Goal: Task Accomplishment & Management: Complete application form

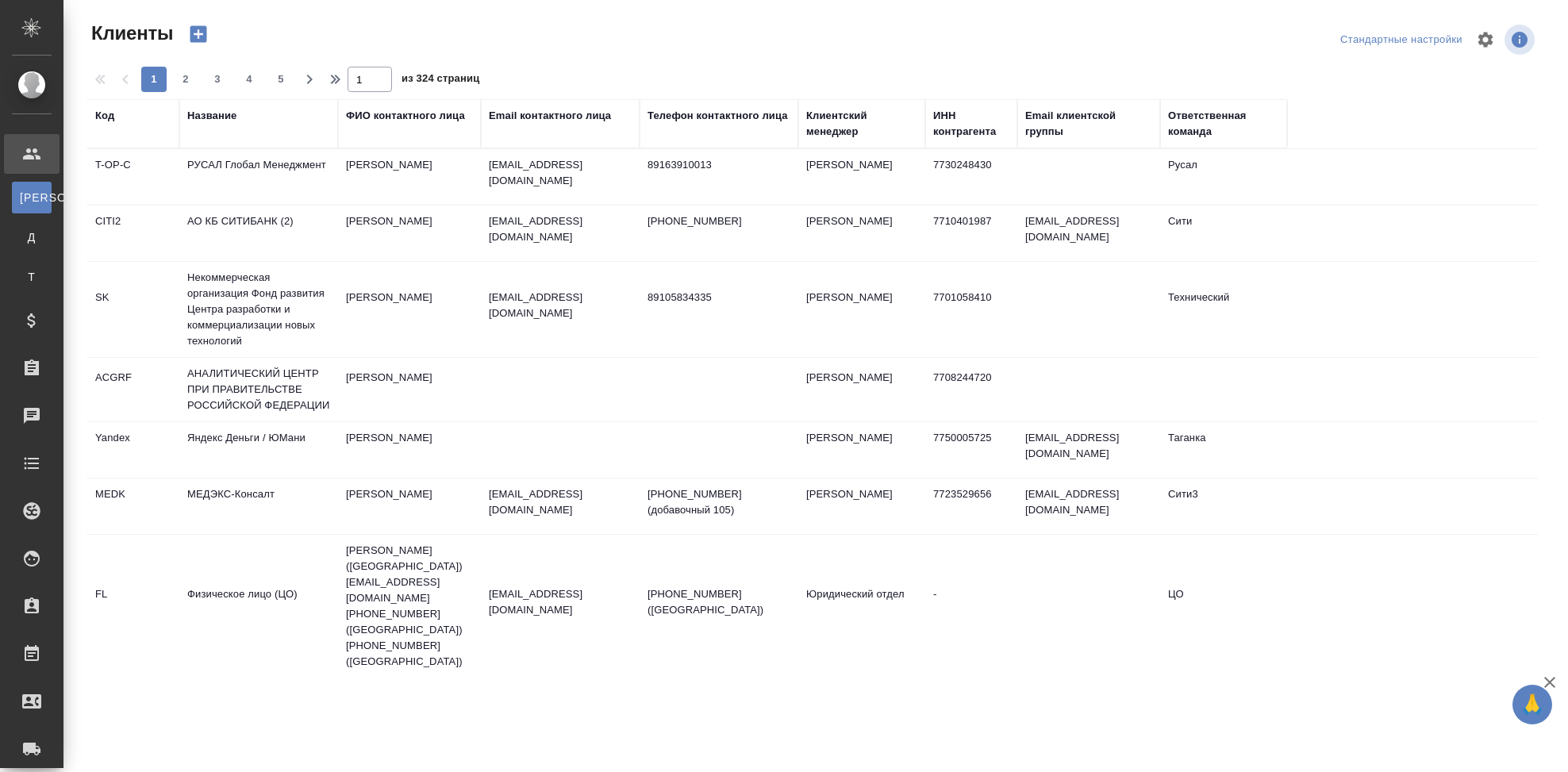
select select "RU"
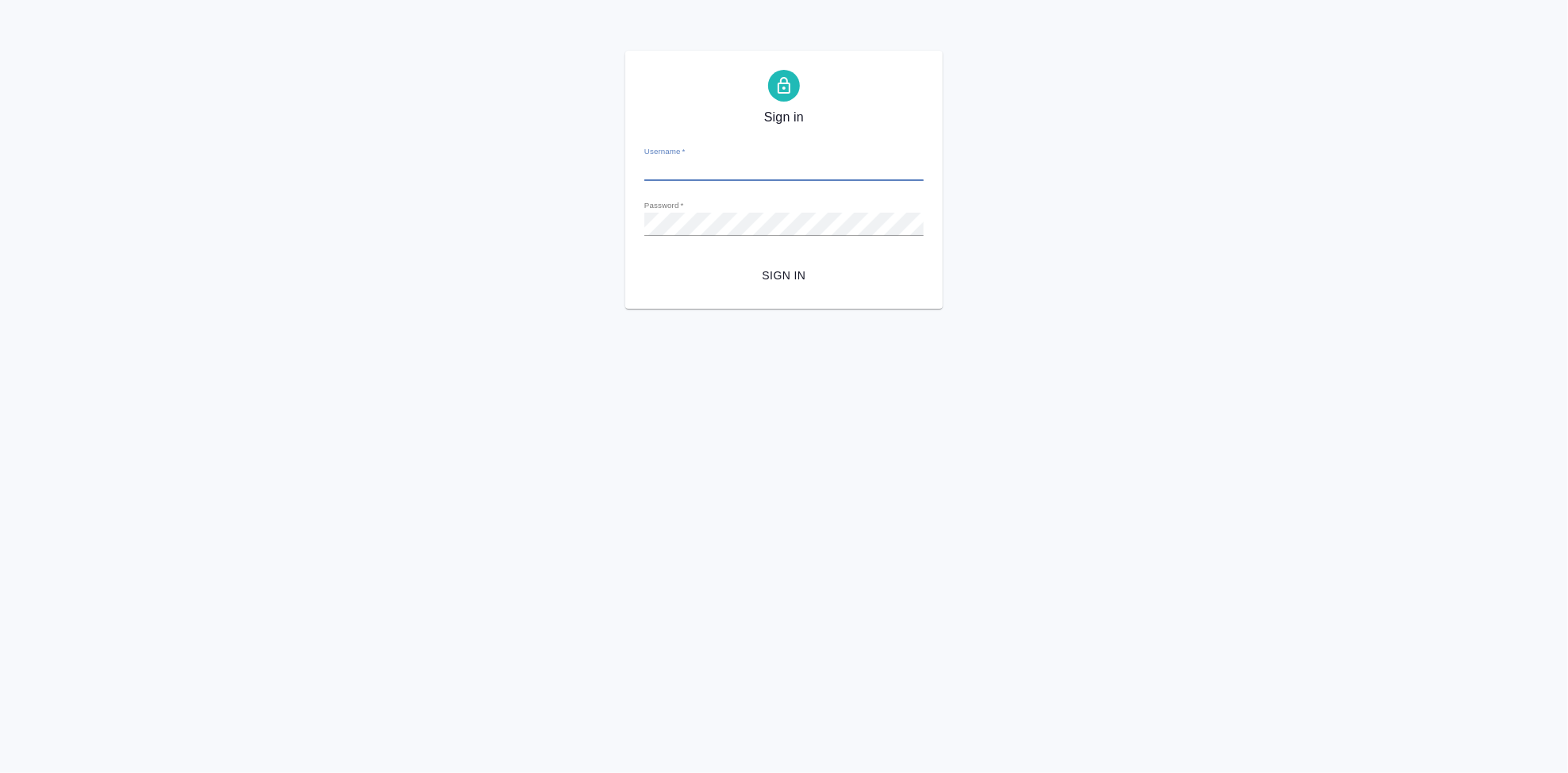
type input "a.kabargina@awatera.com"
click at [775, 277] on span "Sign in" at bounding box center [784, 276] width 254 height 19
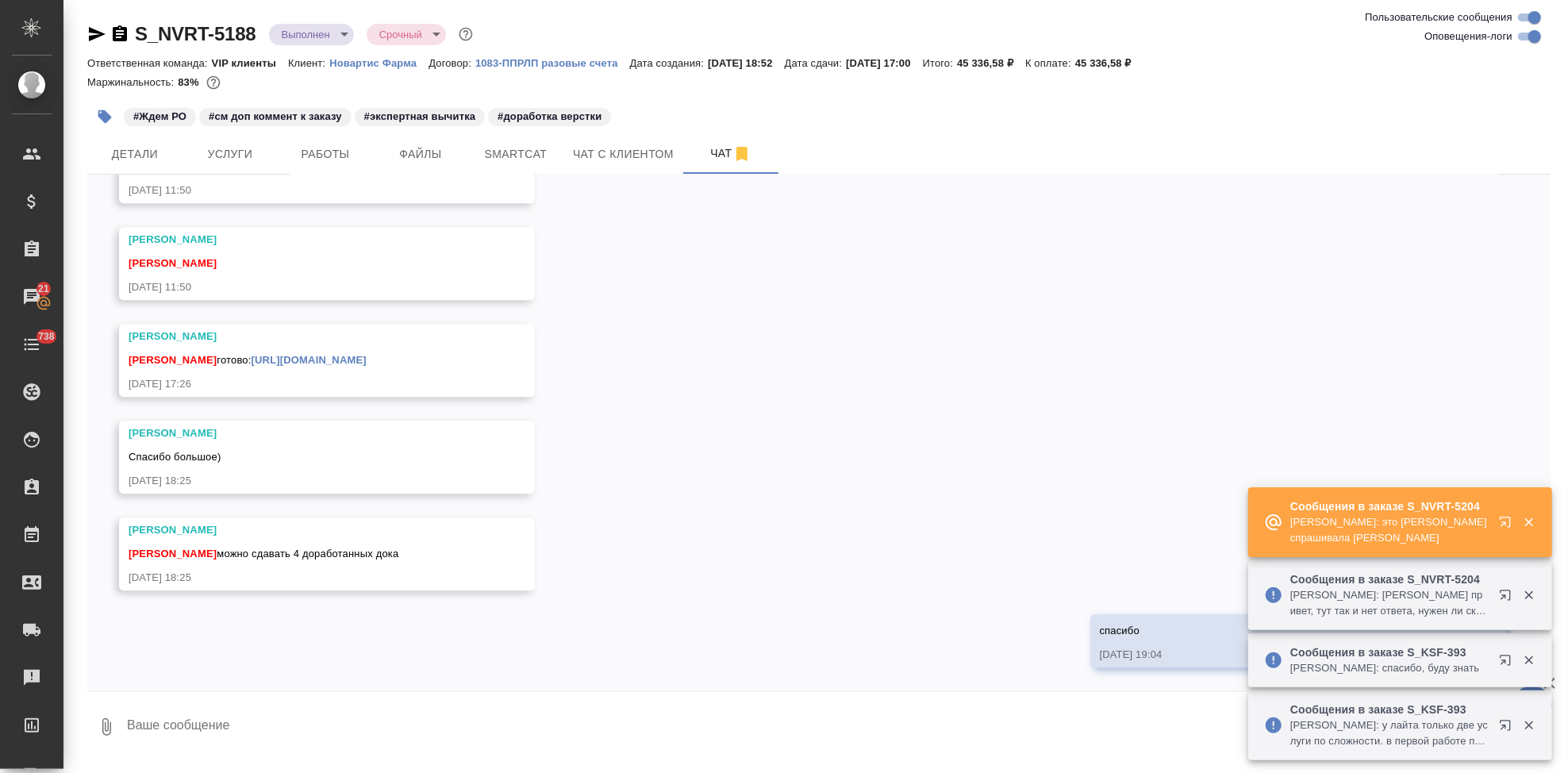
scroll to position [13313, 0]
click at [1505, 517] on icon "button" at bounding box center [1505, 522] width 11 height 11
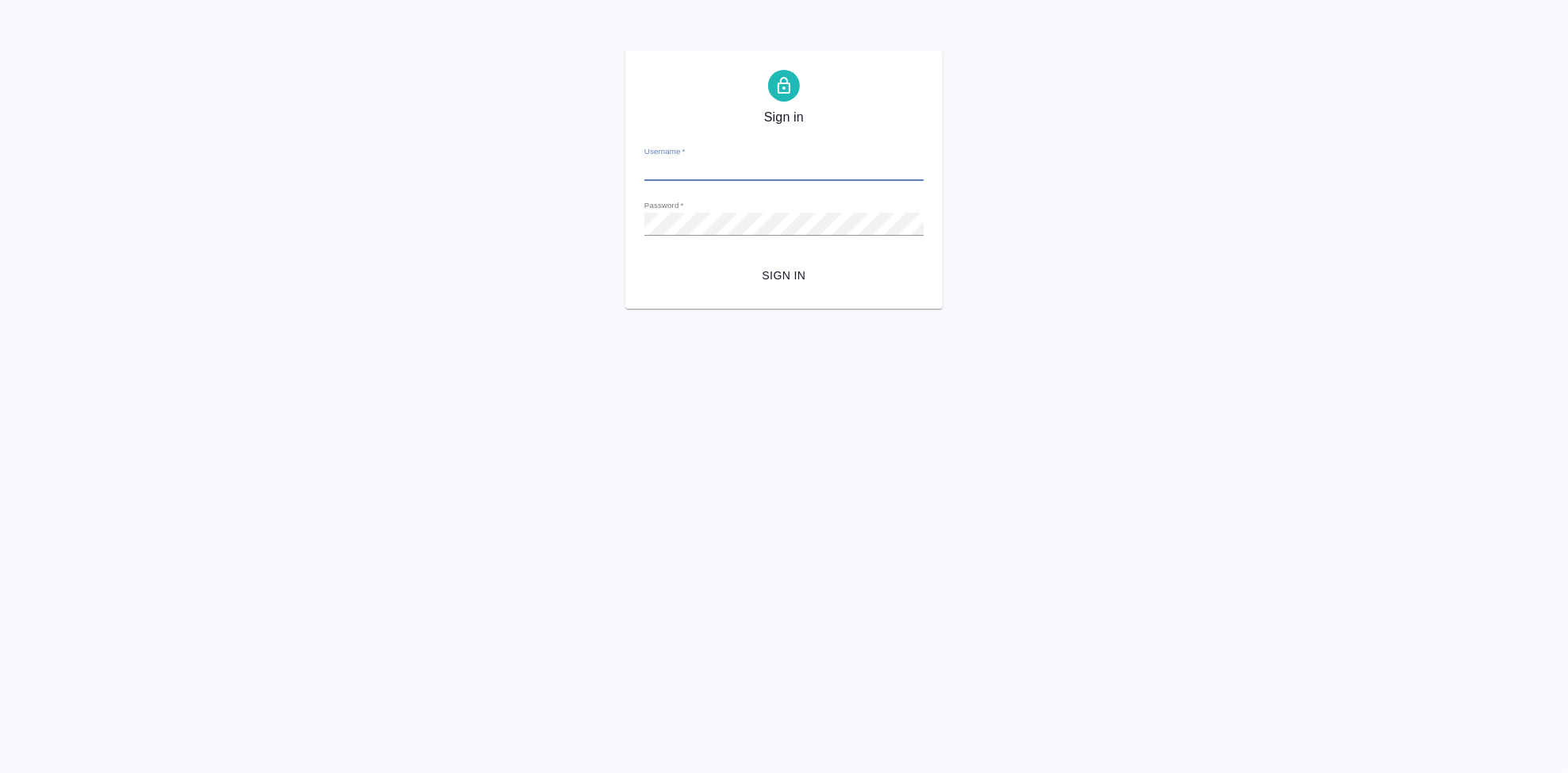
type input "a.kabargina@awatera.com"
click at [782, 270] on span "Sign in" at bounding box center [784, 276] width 254 height 19
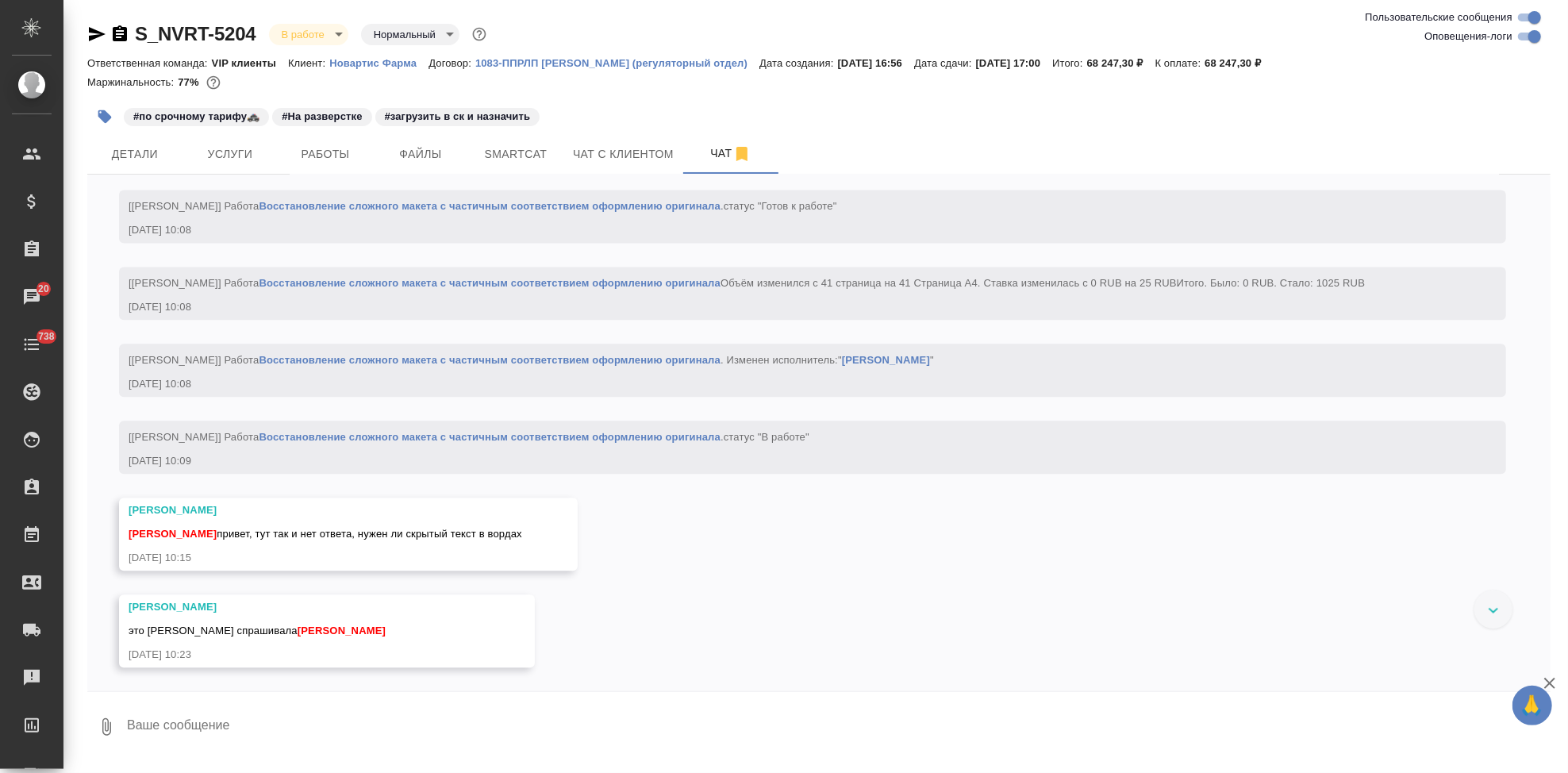
scroll to position [7721, 0]
drag, startPoint x: 260, startPoint y: 32, endPoint x: 135, endPoint y: 32, distance: 125.0
click at [135, 32] on div "S_NVRT-5204 В работе inProgress Нормальный normal" at bounding box center [289, 34] width 403 height 25
copy link "S_NVRT-5204"
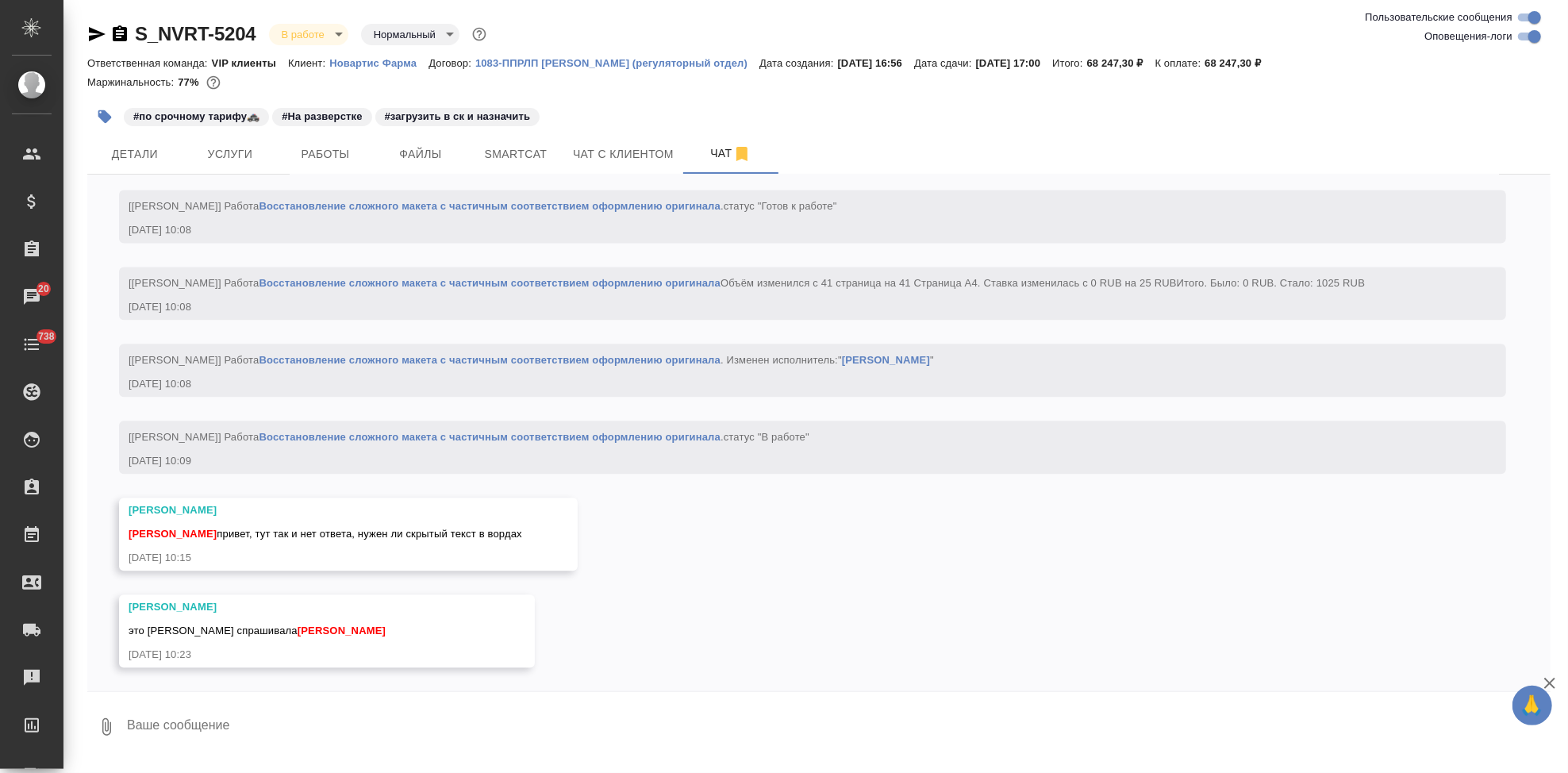
click at [318, 715] on textarea at bounding box center [839, 726] width 1426 height 54
type textarea "вернусь с ответом"
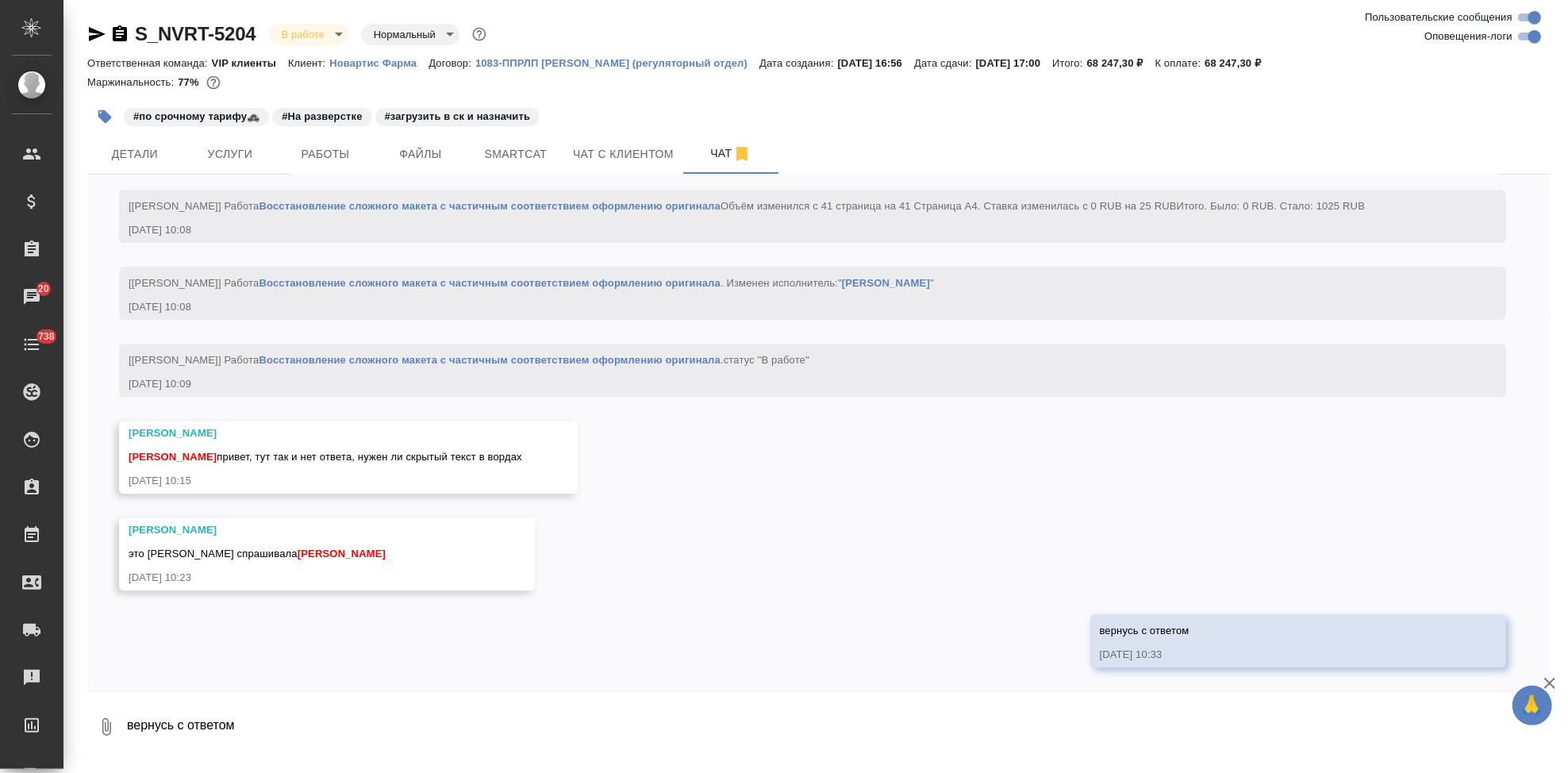
scroll to position [7798, 0]
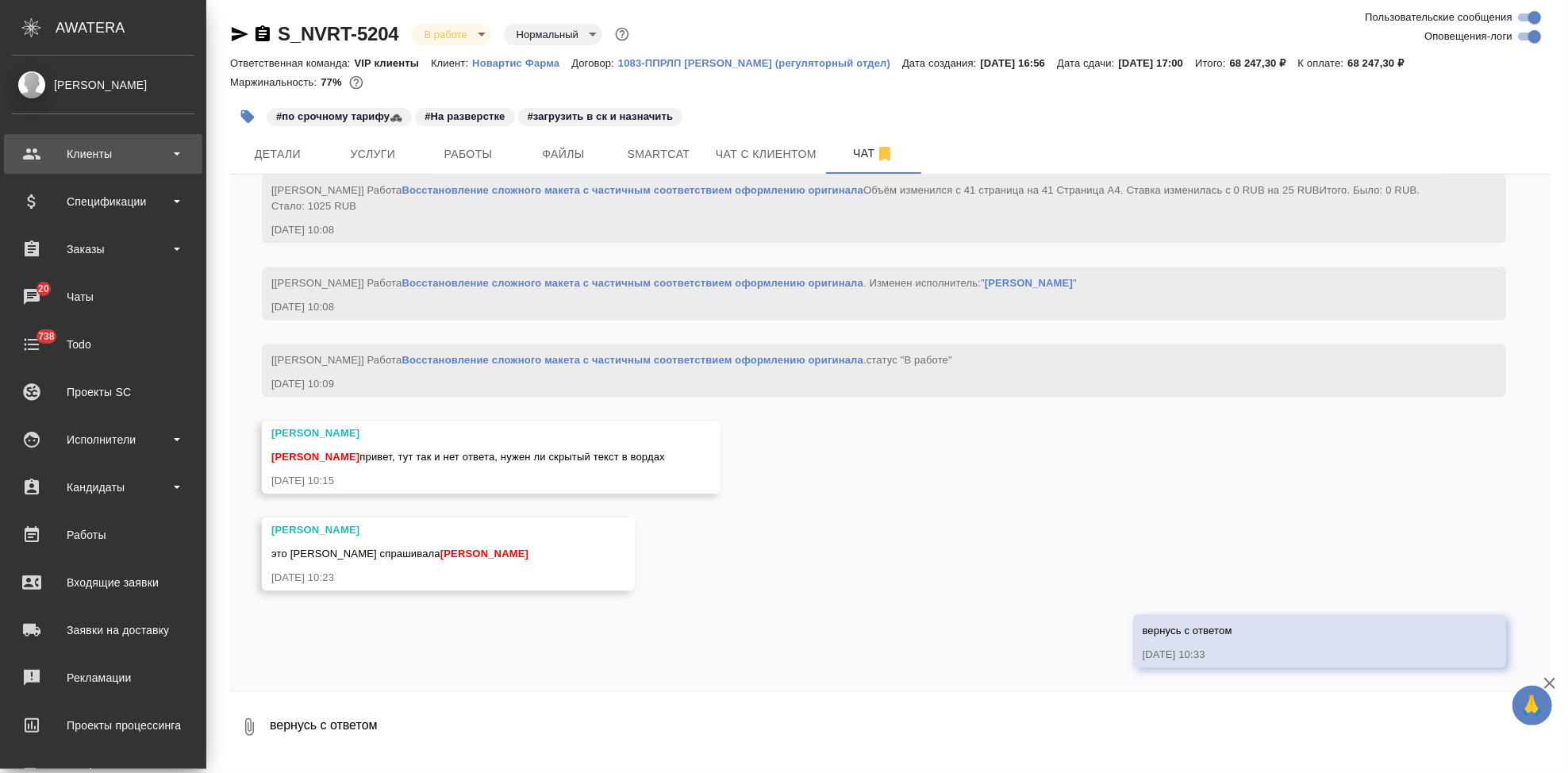
click at [54, 147] on div "Клиенты" at bounding box center [102, 154] width 182 height 23
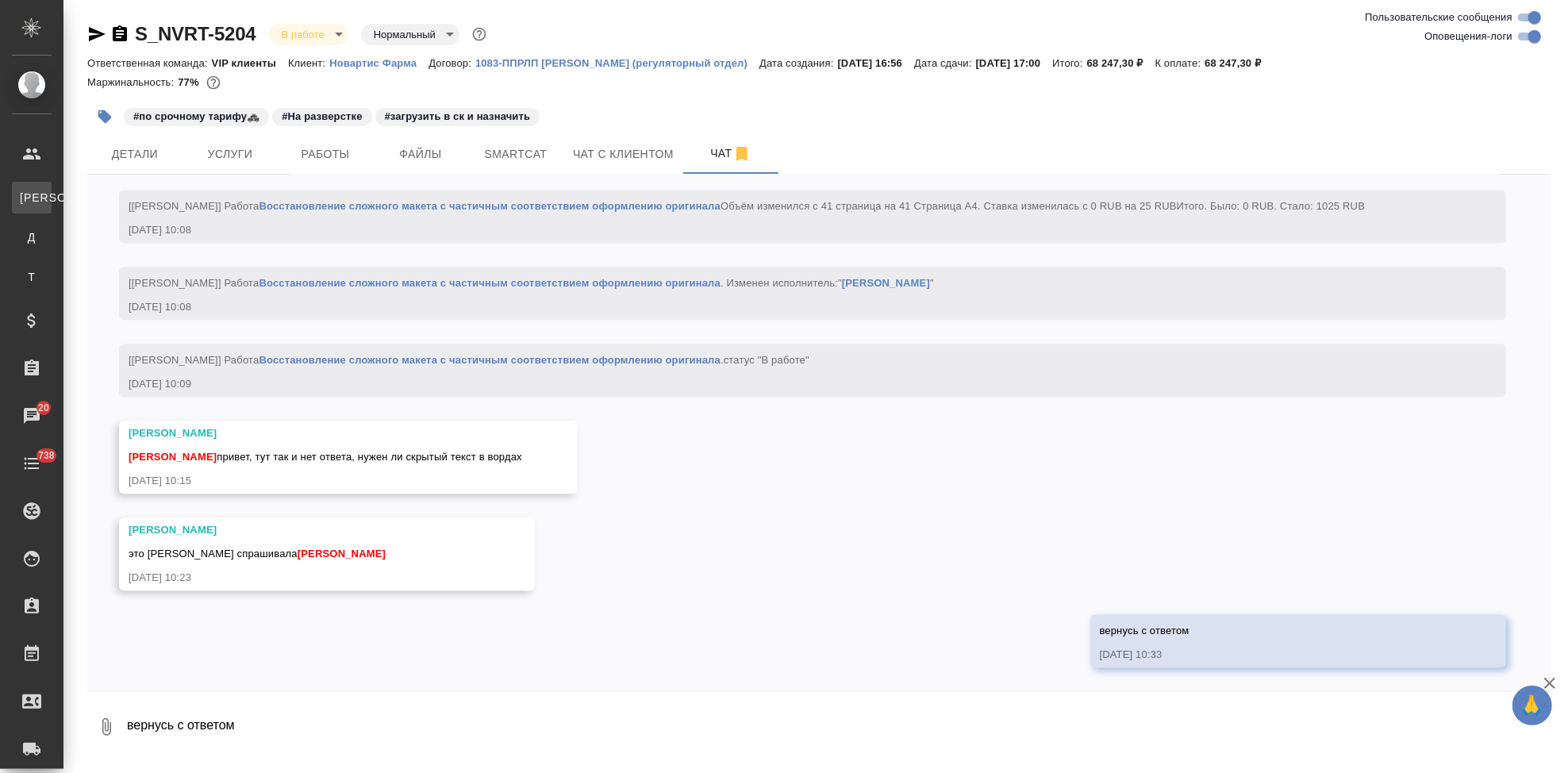
click at [52, 184] on link "К Клиенты" at bounding box center [31, 197] width 40 height 32
select select "RU"
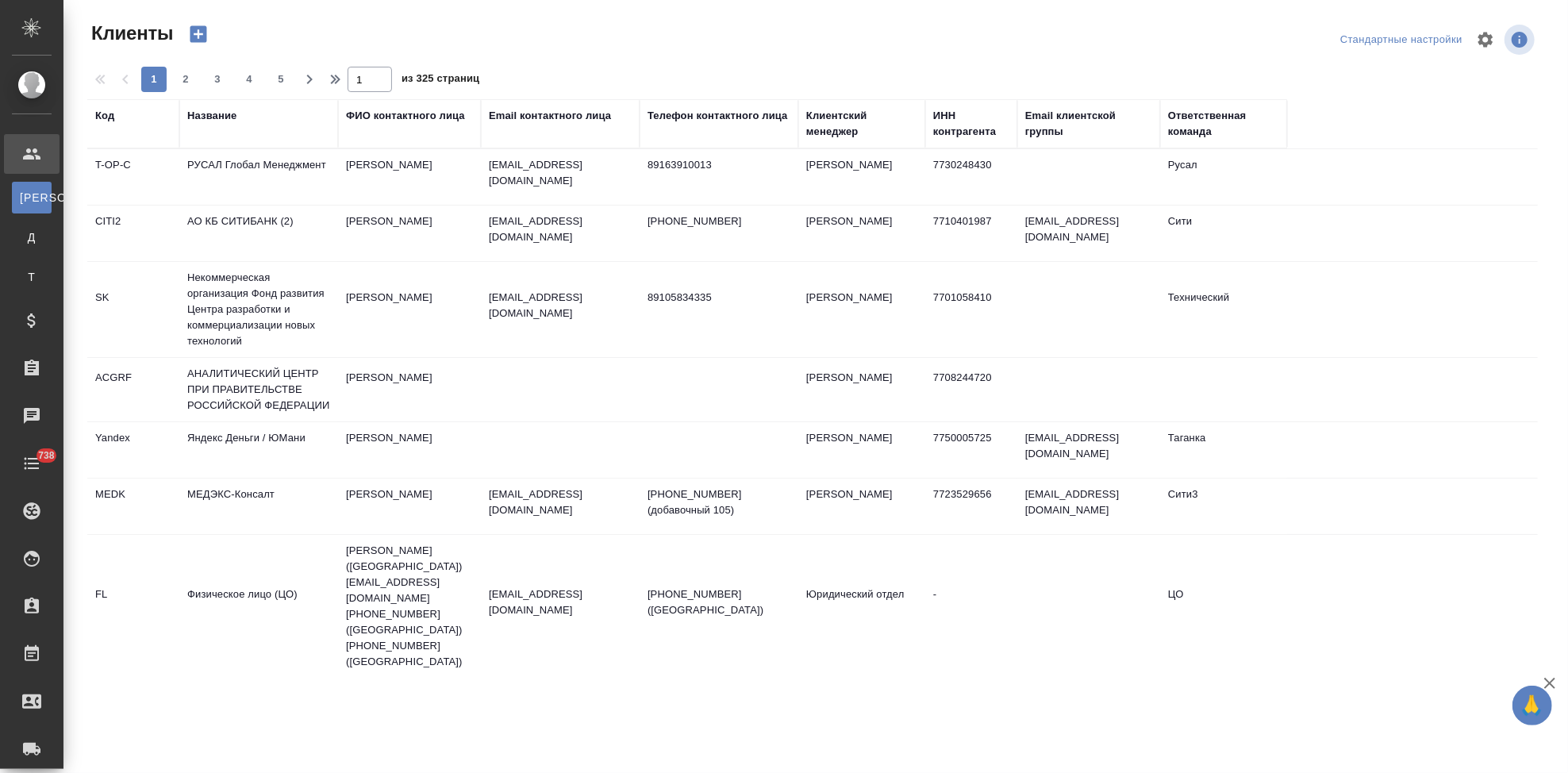
click at [106, 113] on div "Код" at bounding box center [105, 116] width 20 height 16
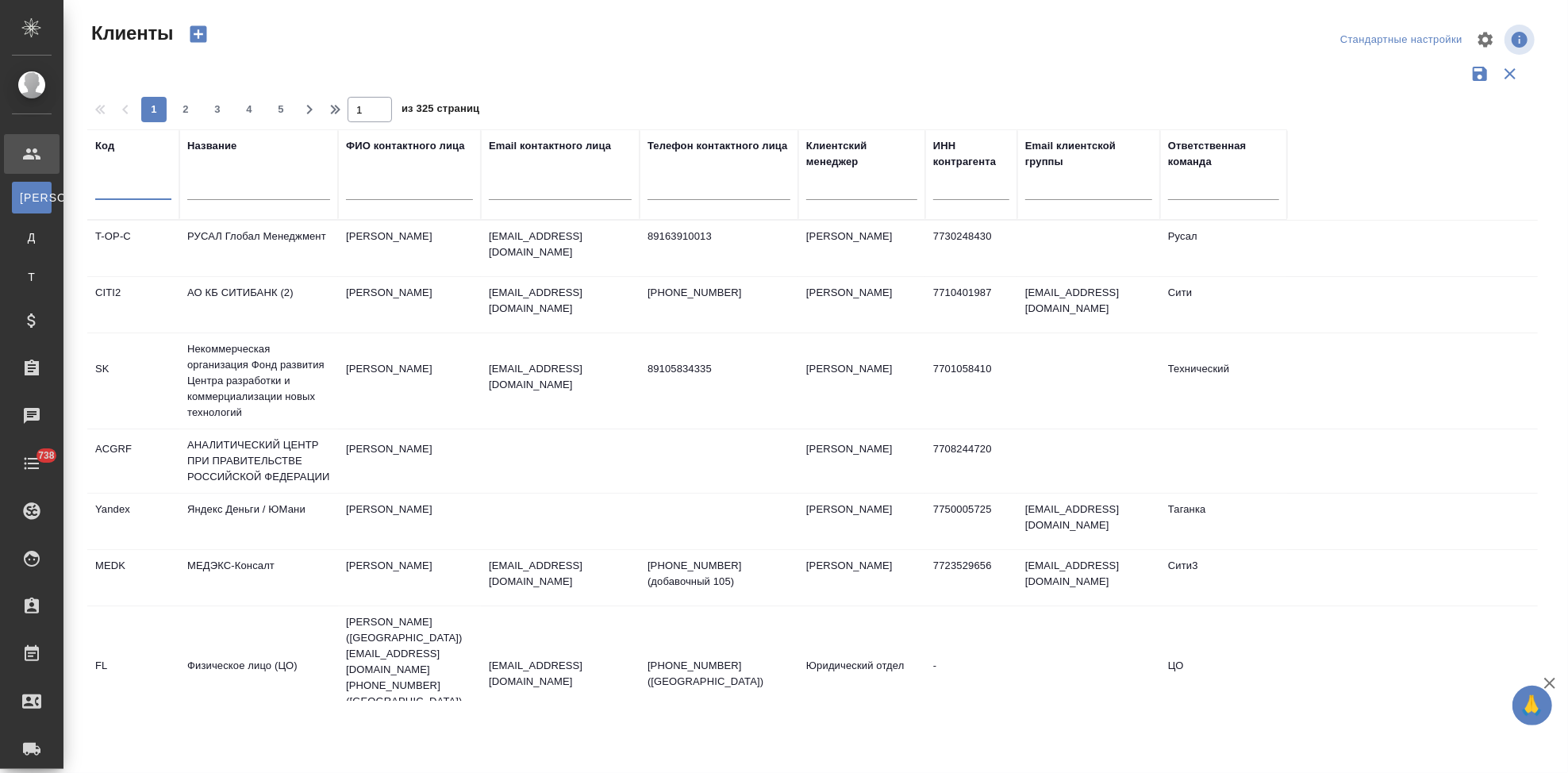
click at [120, 185] on input "text" at bounding box center [134, 190] width 76 height 19
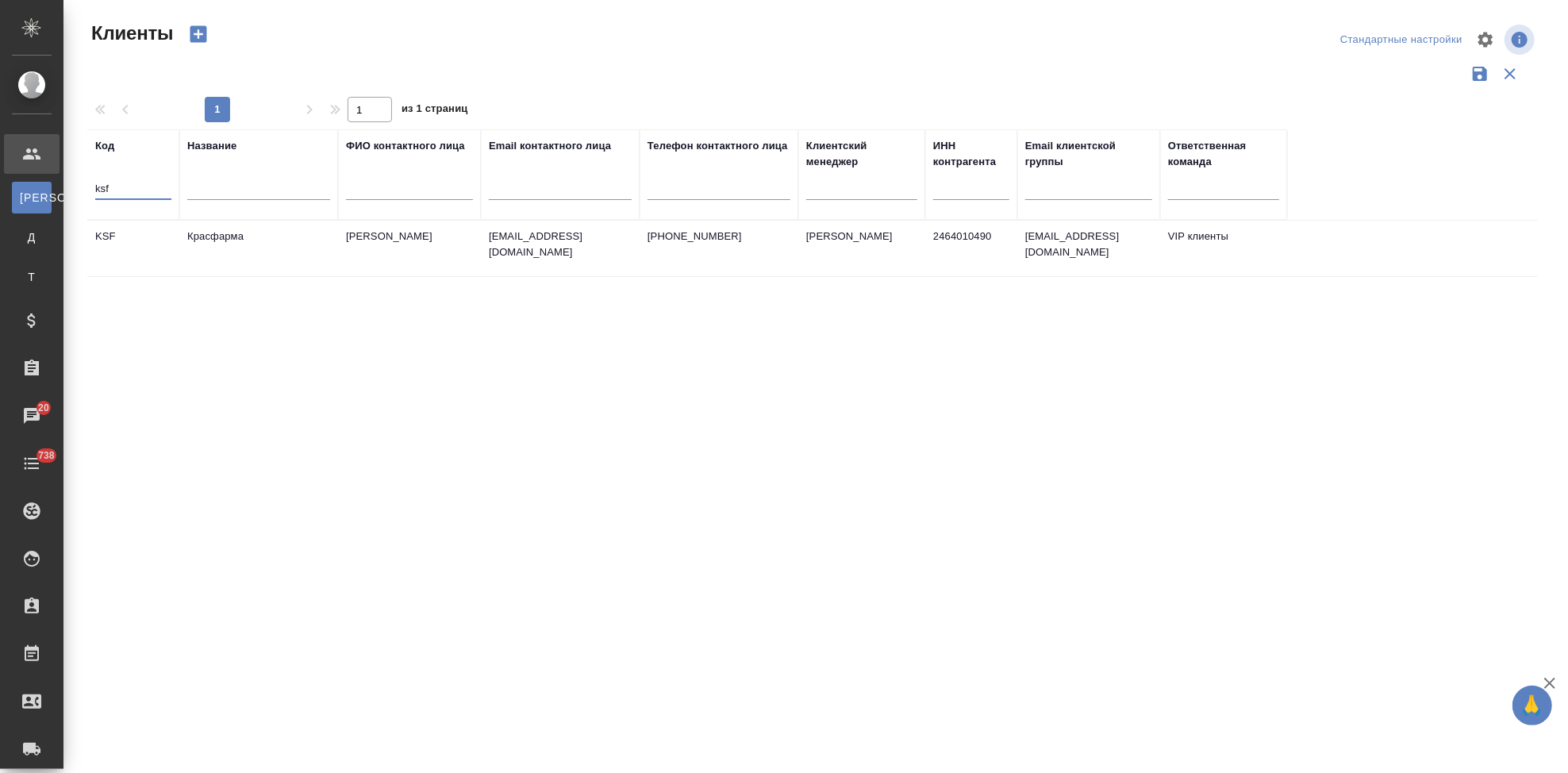
click at [487, 245] on td "kuzmina_kv@kraspharma.com" at bounding box center [560, 248] width 159 height 56
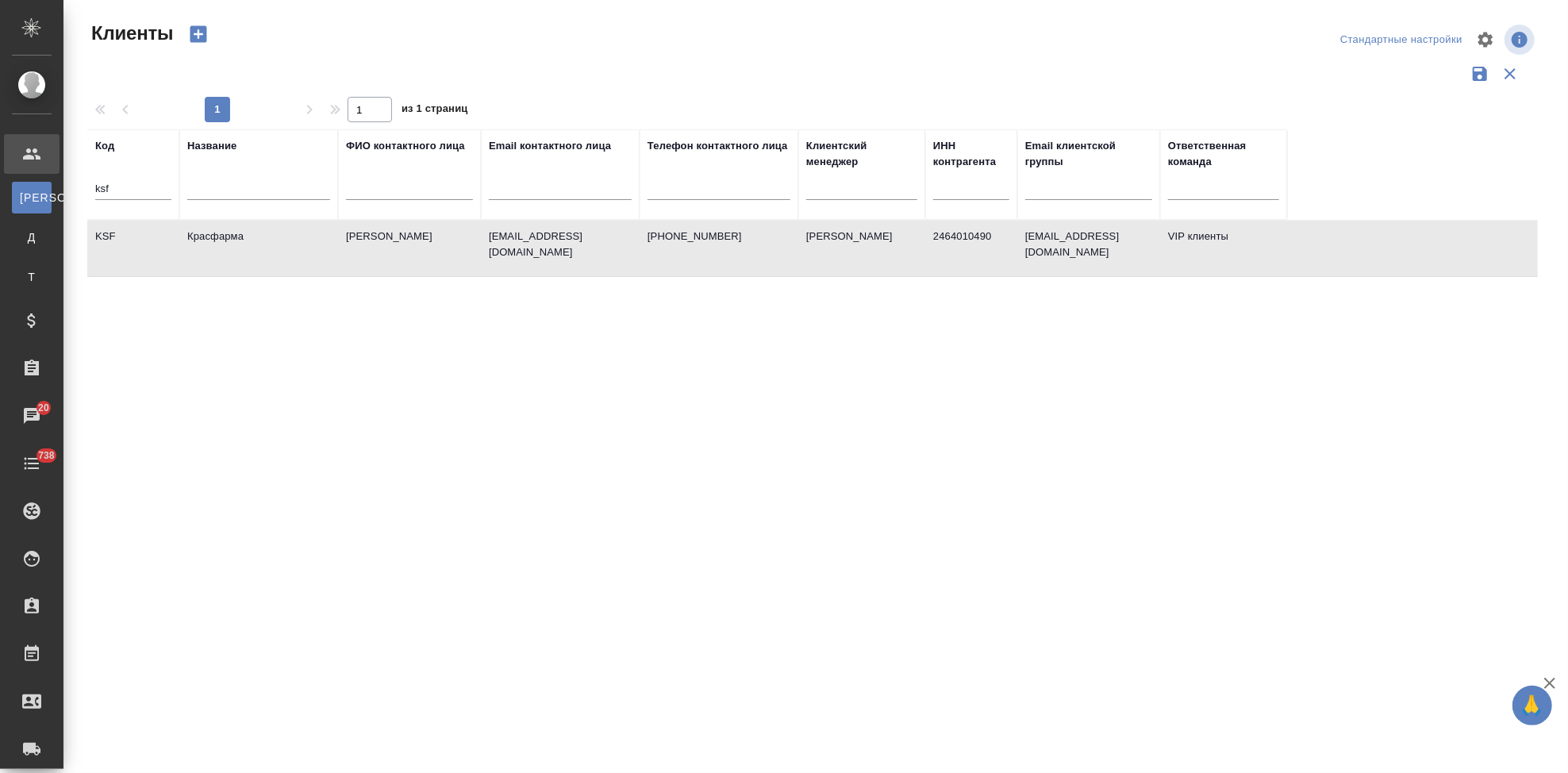
click at [487, 245] on td "kuzmina_kv@kraspharma.com" at bounding box center [560, 248] width 159 height 56
click at [122, 187] on input "ksf" at bounding box center [134, 190] width 76 height 19
type input "k"
type input "nvrt"
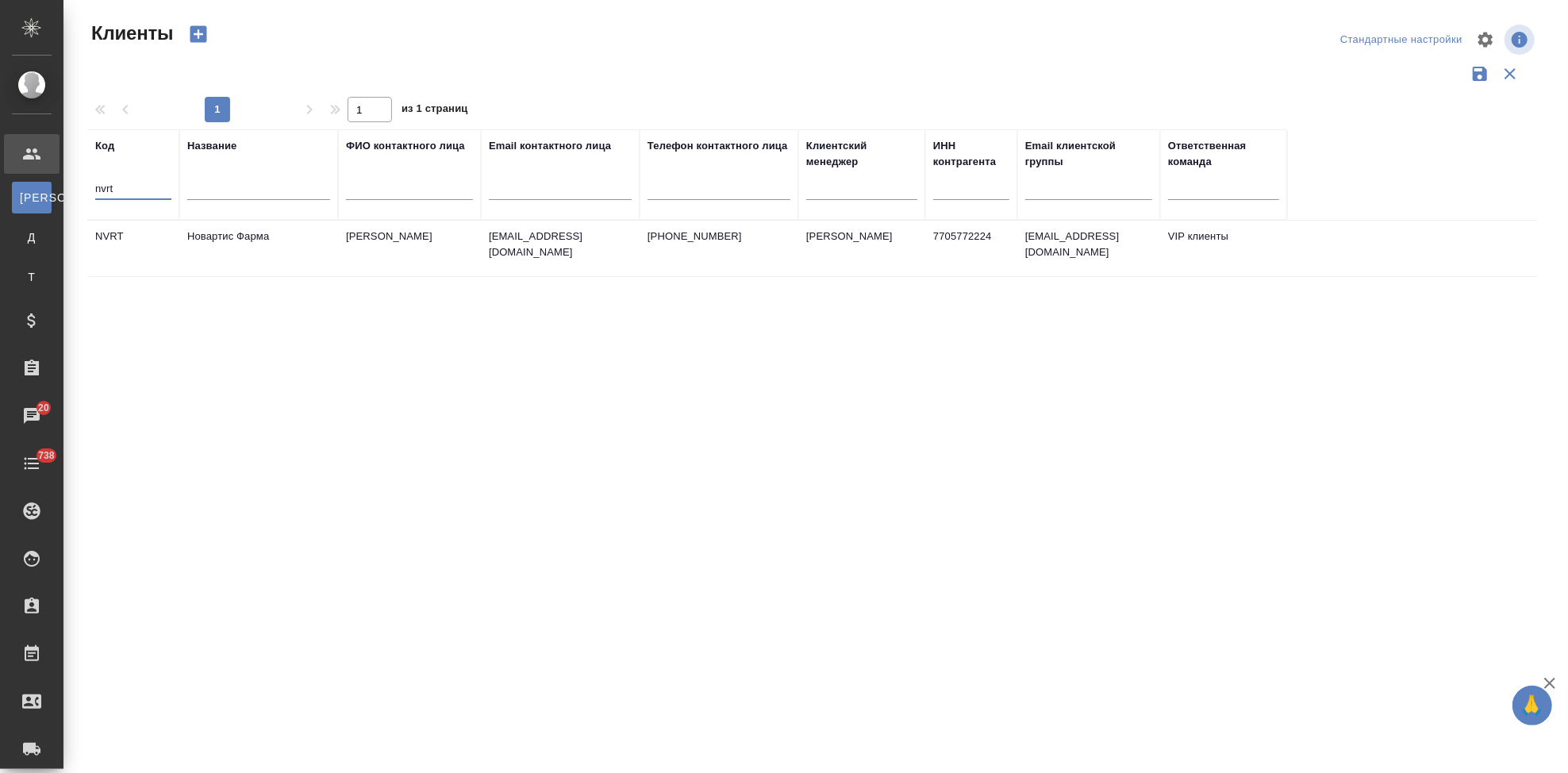
click at [203, 247] on td "Новартис Фарма" at bounding box center [258, 248] width 159 height 56
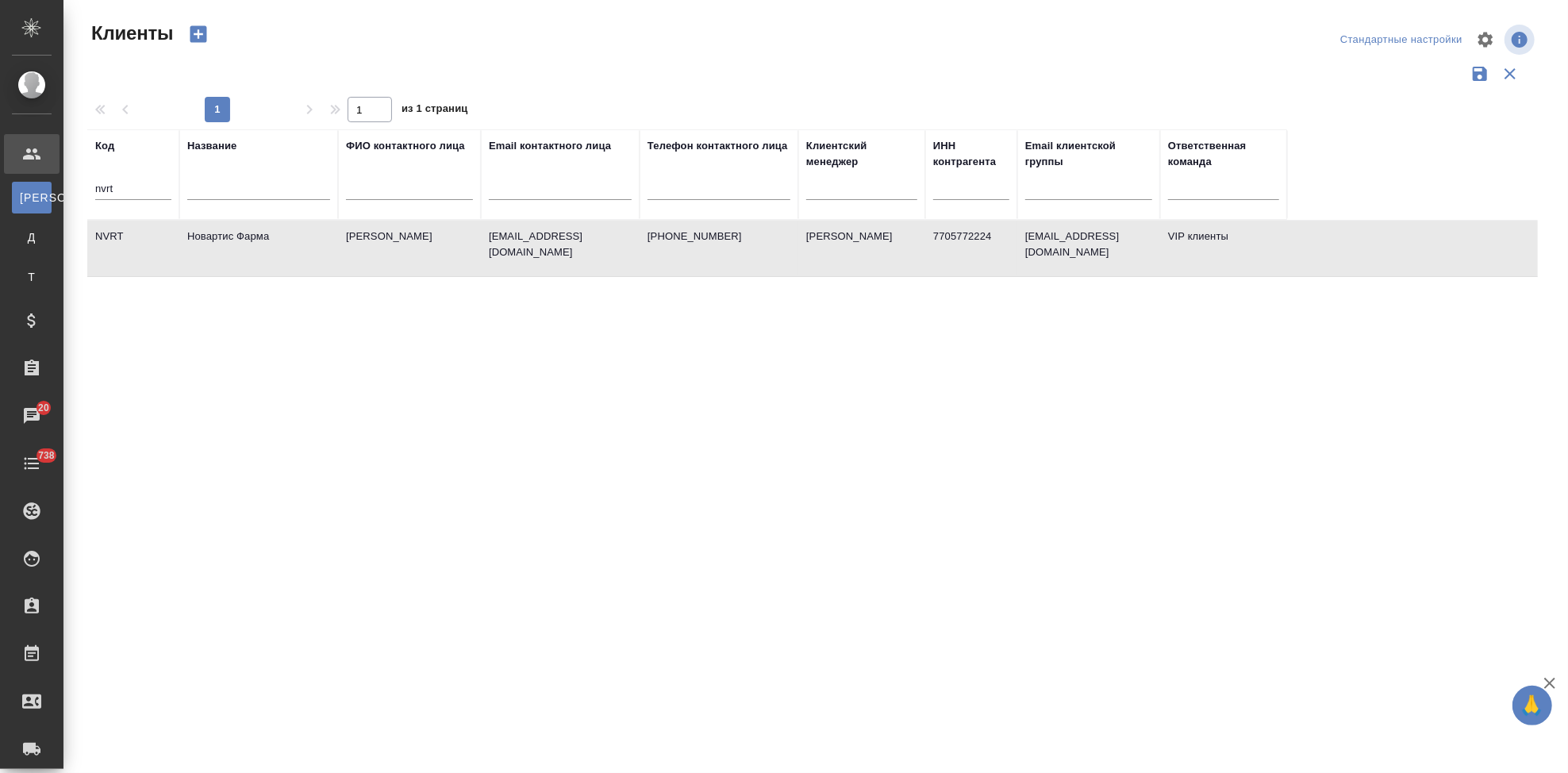
click at [203, 247] on td "Новартис Фарма" at bounding box center [258, 248] width 159 height 56
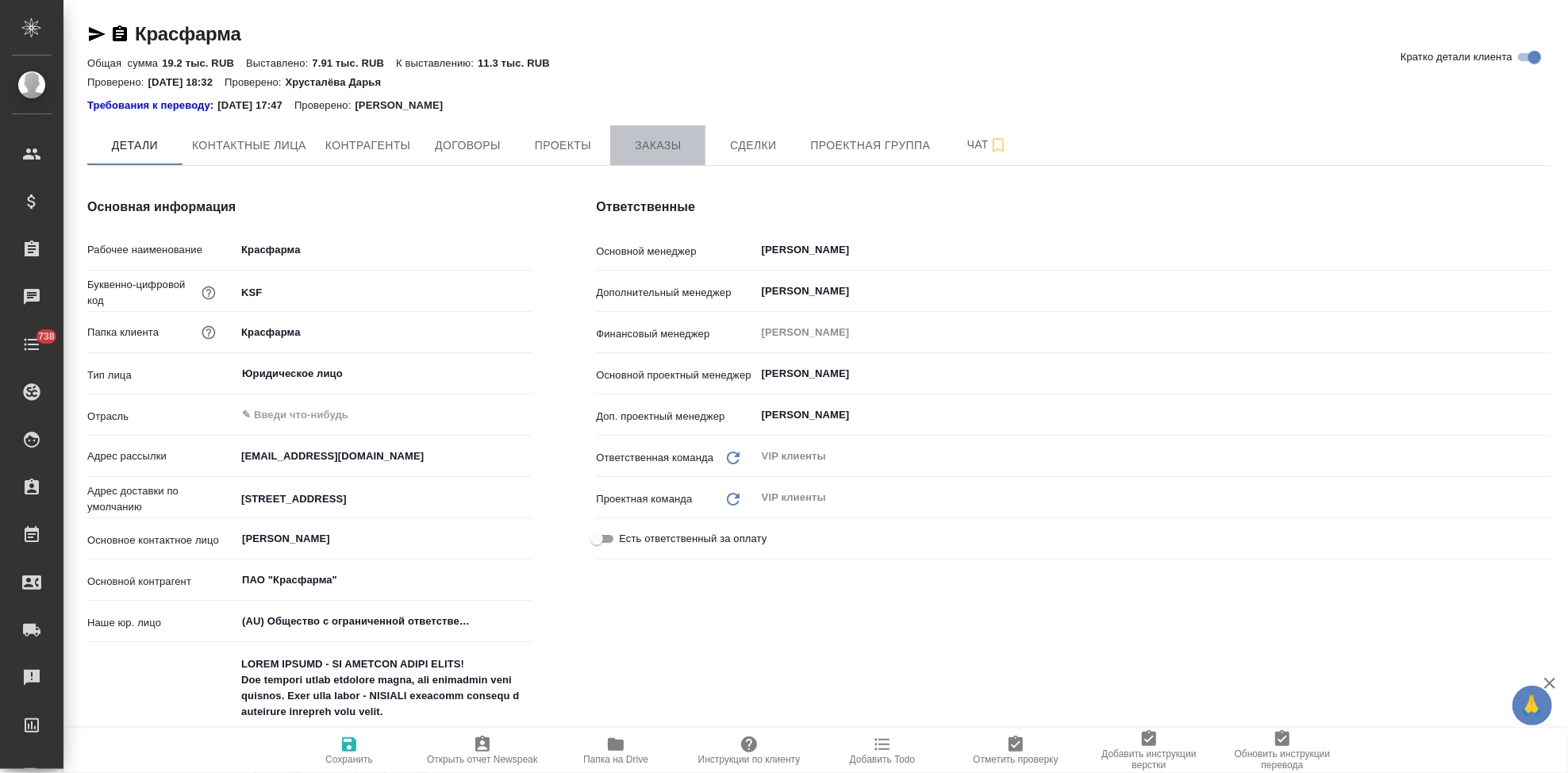
click at [645, 152] on span "Заказы" at bounding box center [658, 145] width 76 height 19
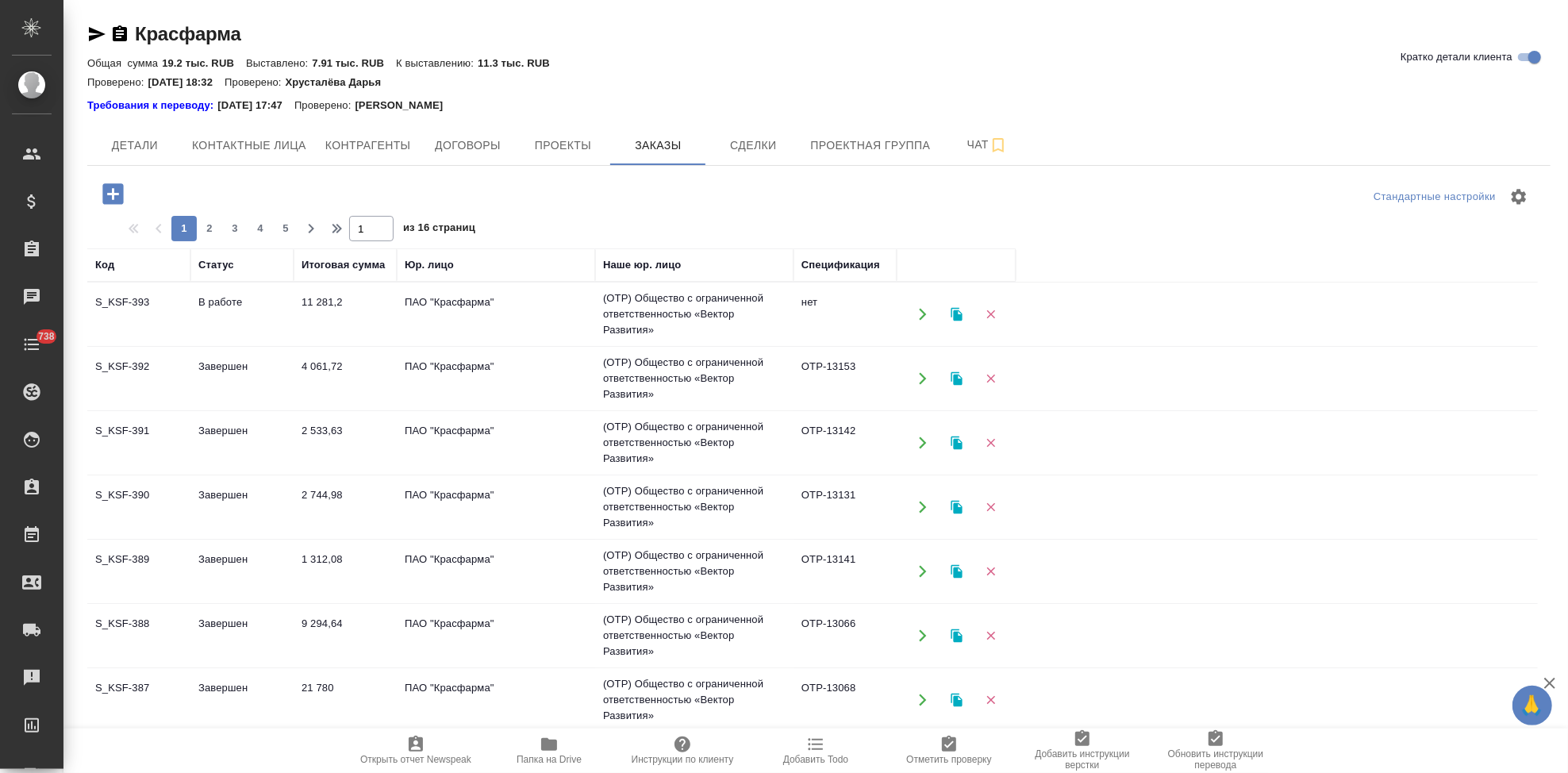
click at [107, 191] on icon "button" at bounding box center [112, 193] width 20 height 20
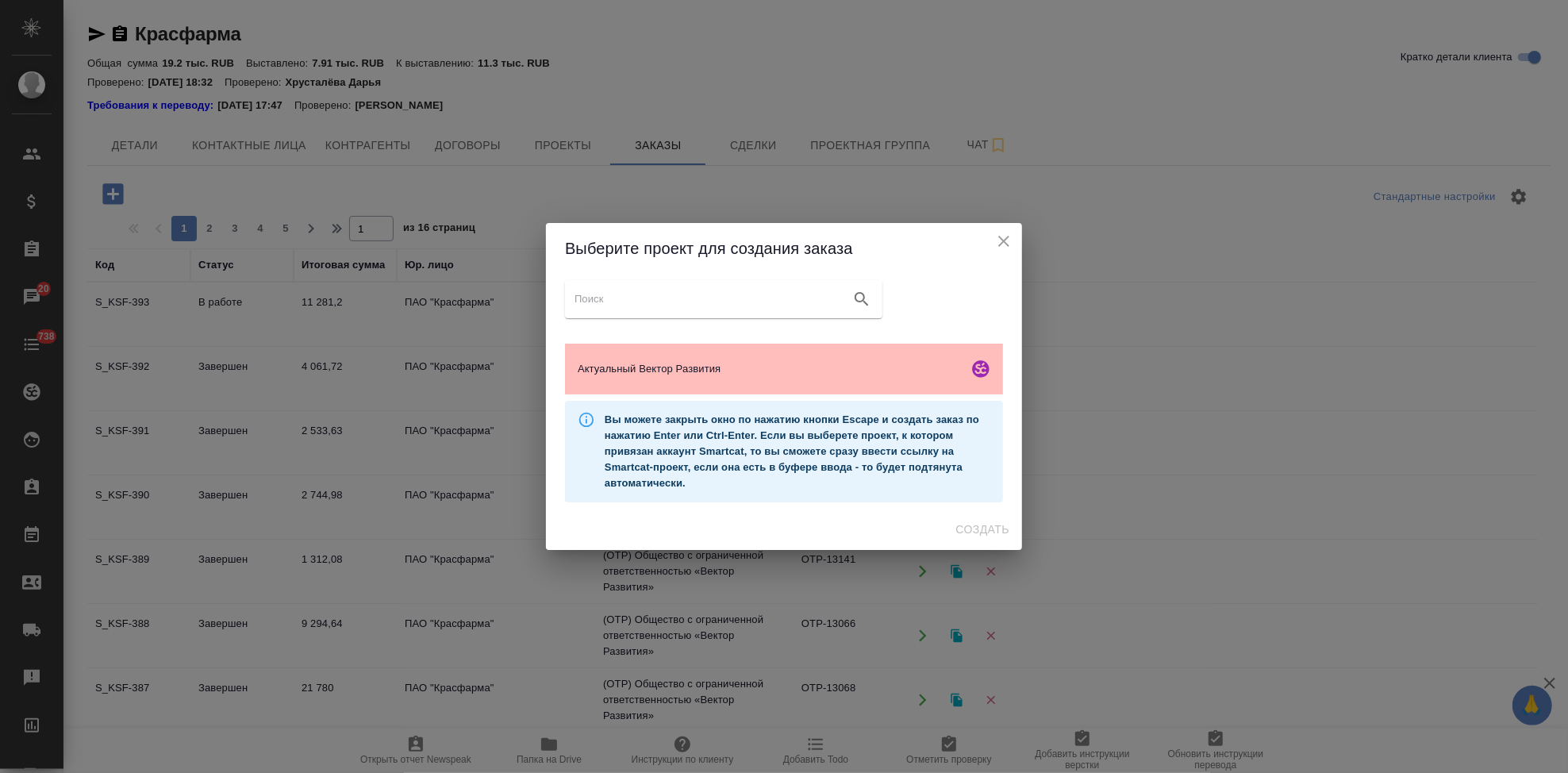
click at [719, 372] on span "Актуальный Вектор Развития" at bounding box center [769, 368] width 384 height 16
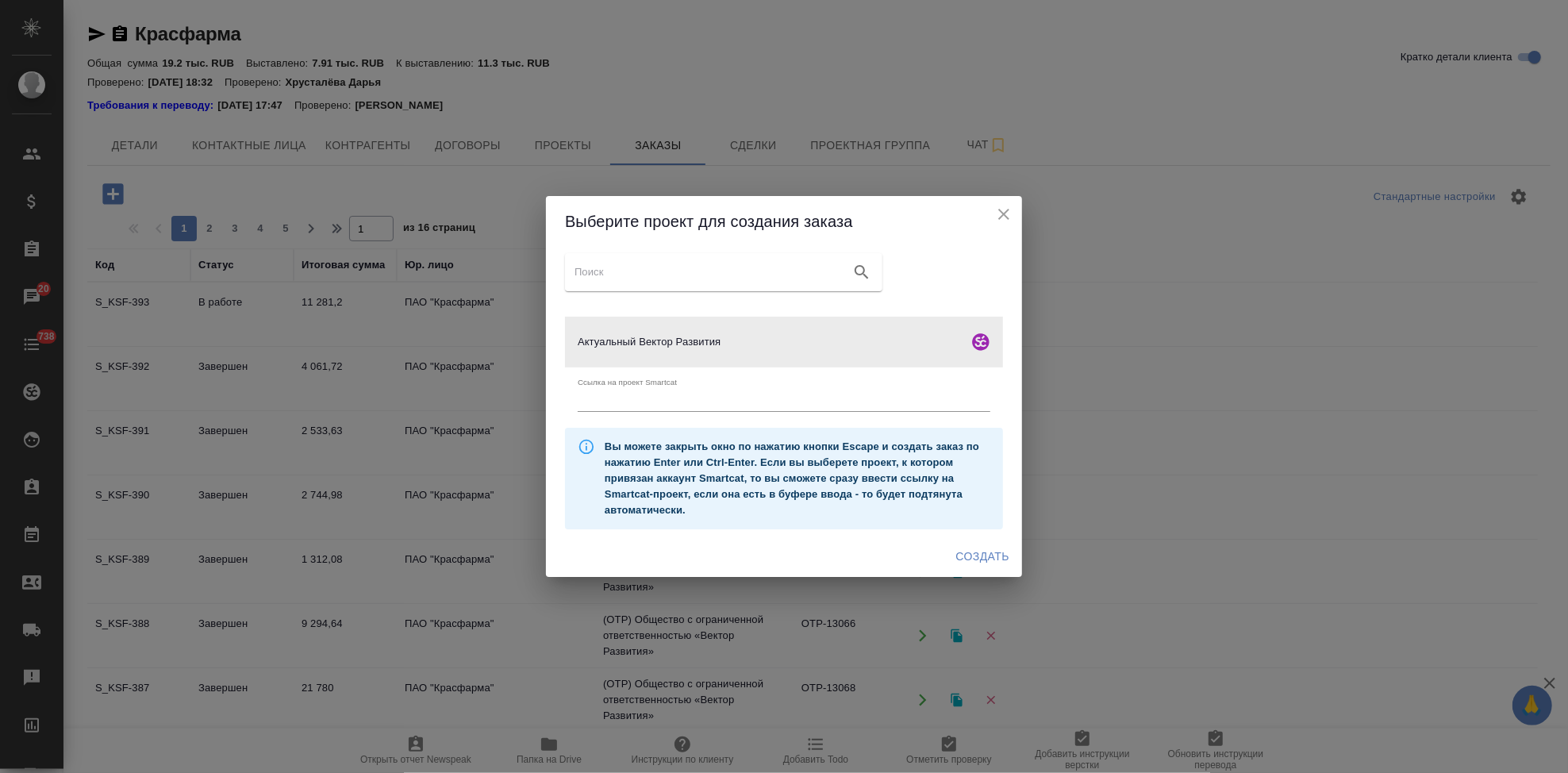
click at [965, 560] on span "Создать" at bounding box center [983, 557] width 54 height 19
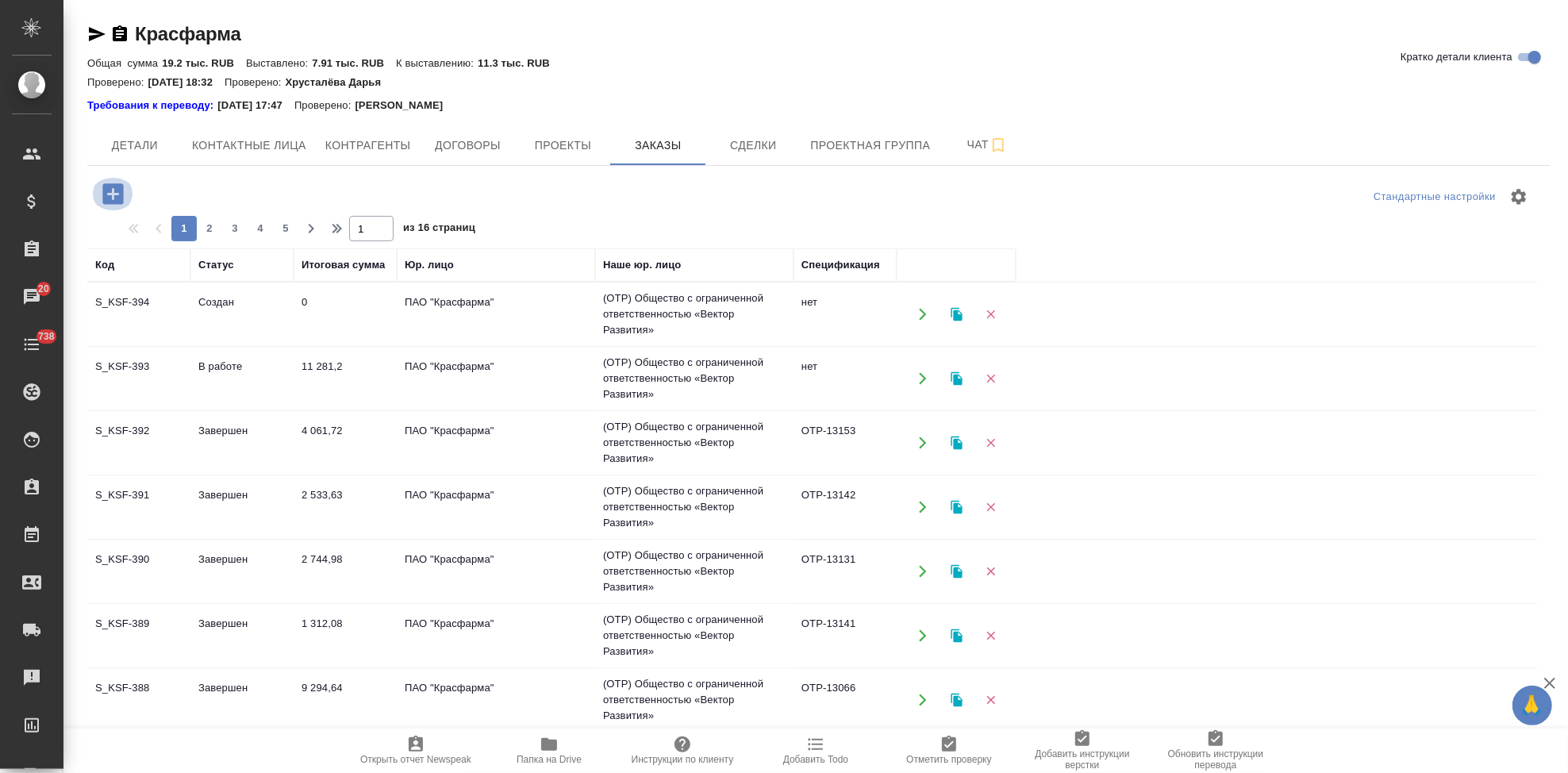
click at [112, 183] on icon "button" at bounding box center [113, 194] width 27 height 27
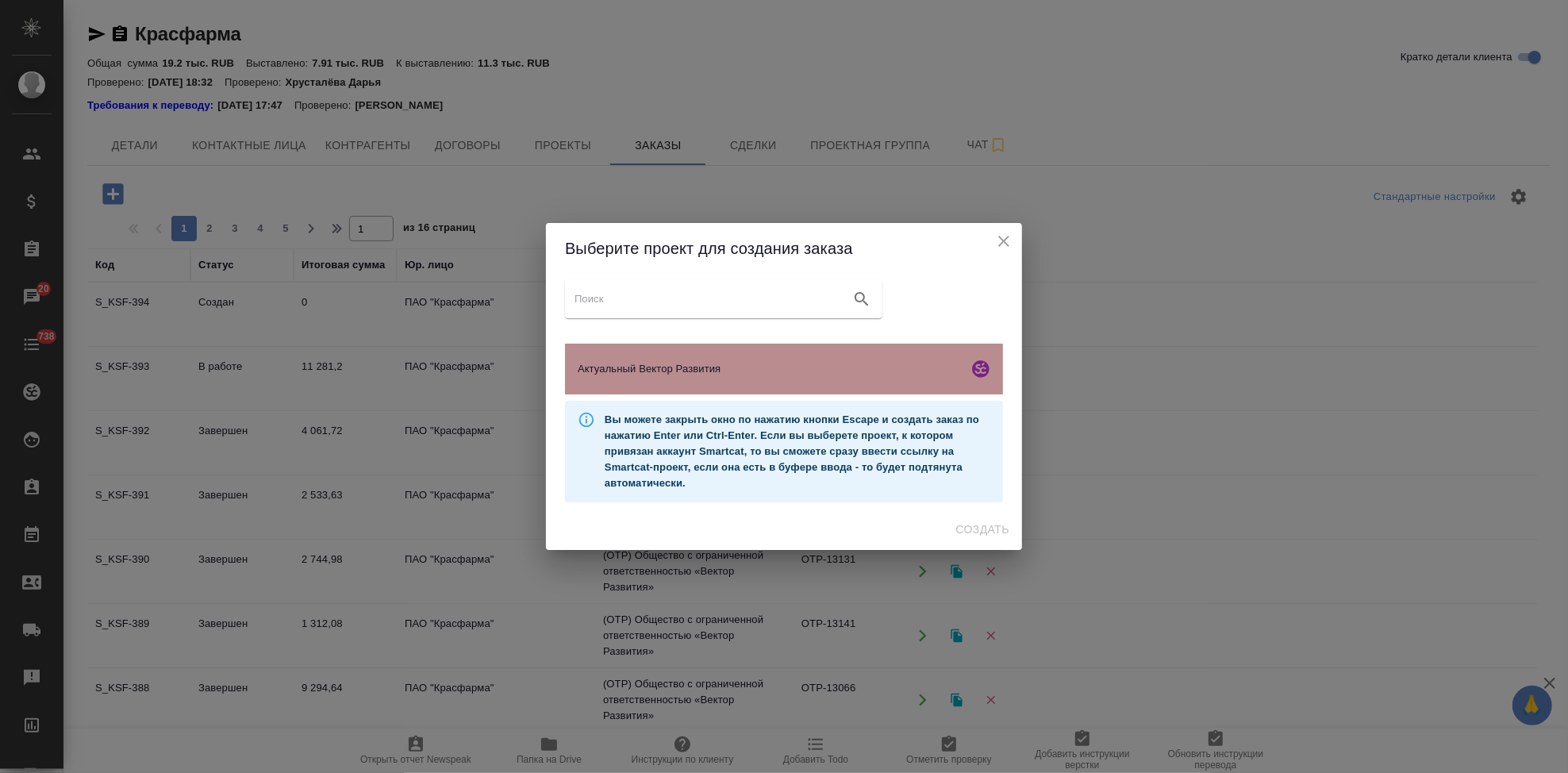
click at [694, 375] on span "Актуальный Вектор Развития" at bounding box center [769, 368] width 384 height 16
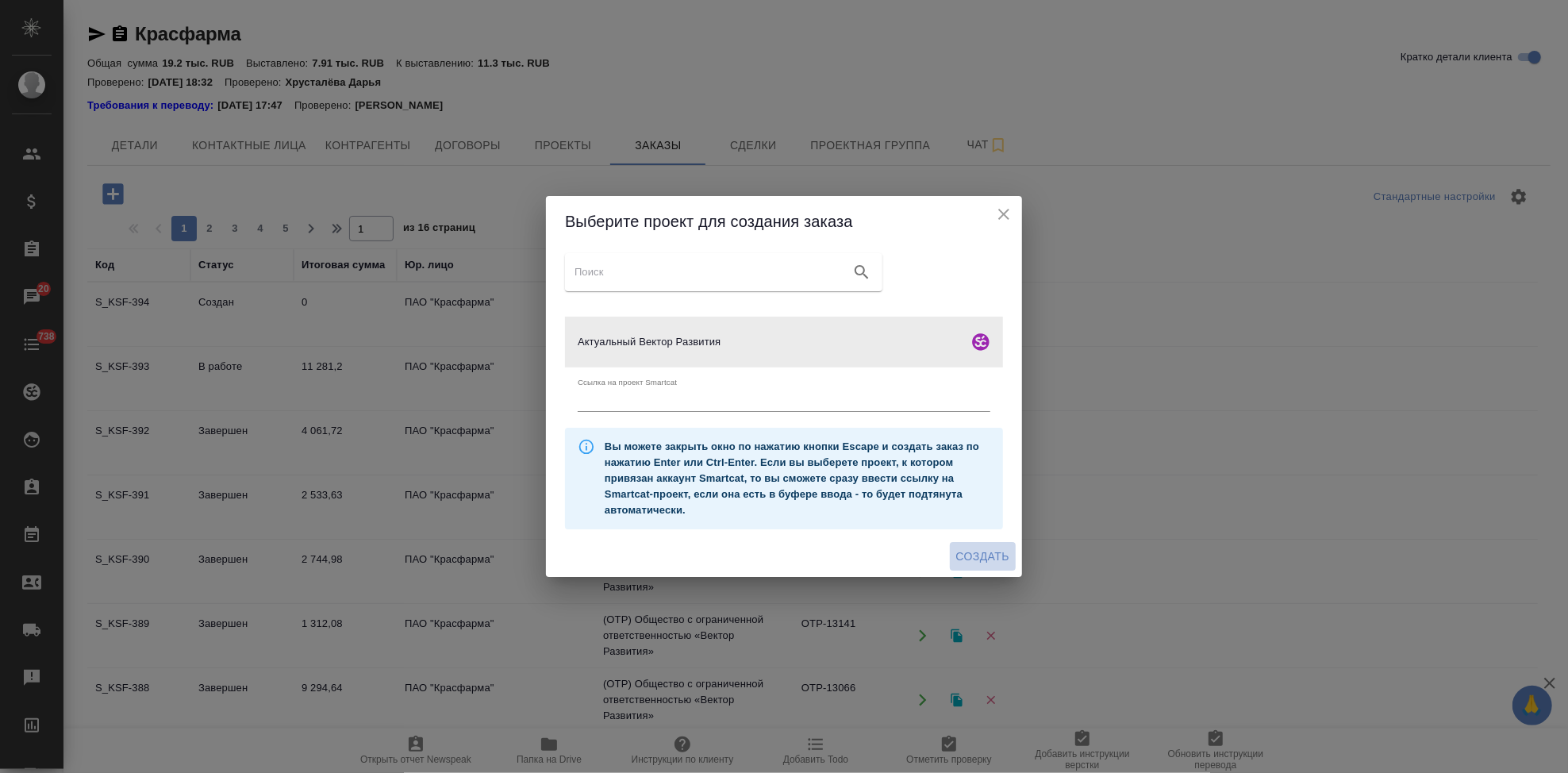
click at [976, 555] on span "Создать" at bounding box center [983, 557] width 54 height 19
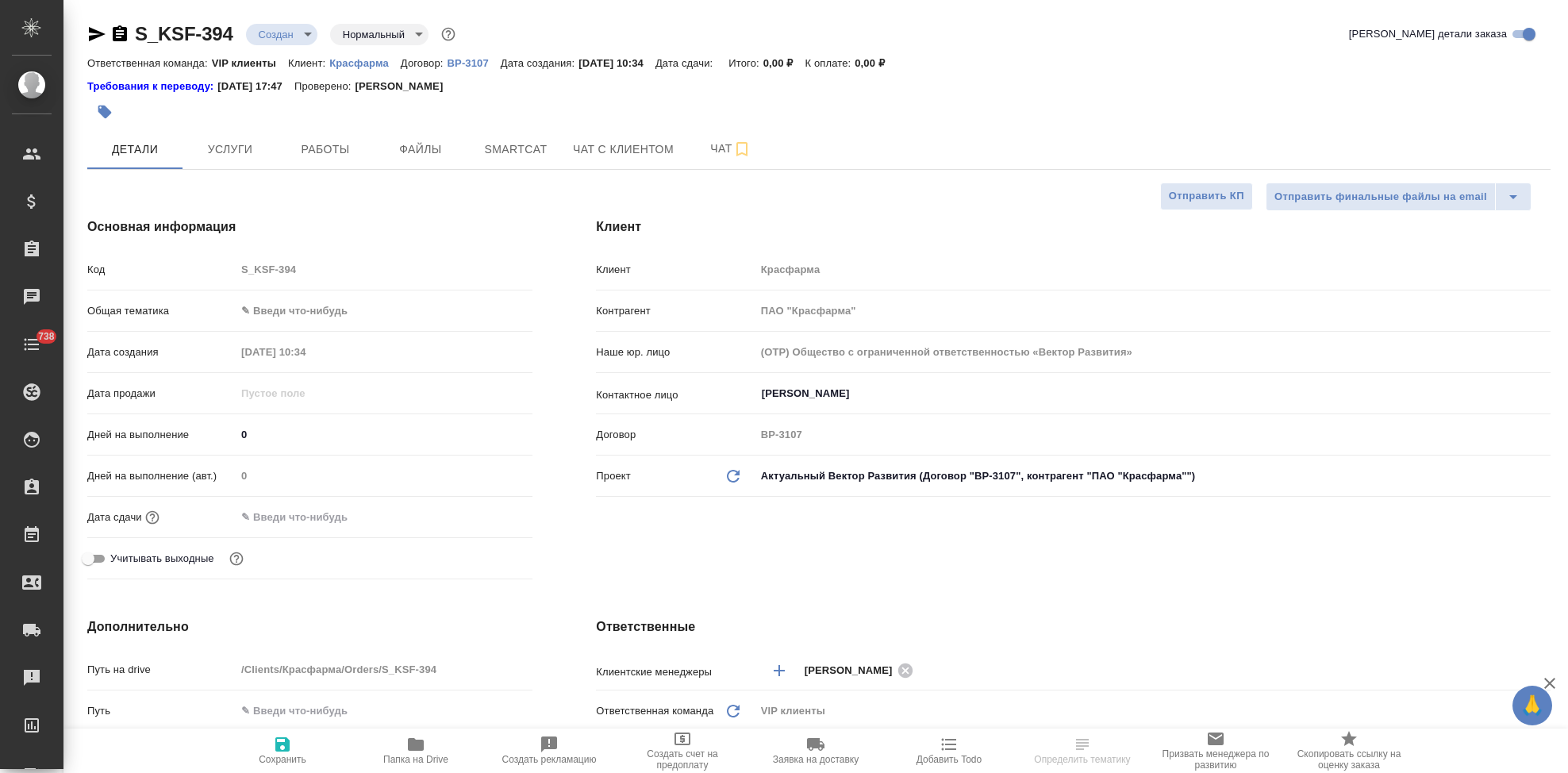
select select "RU"
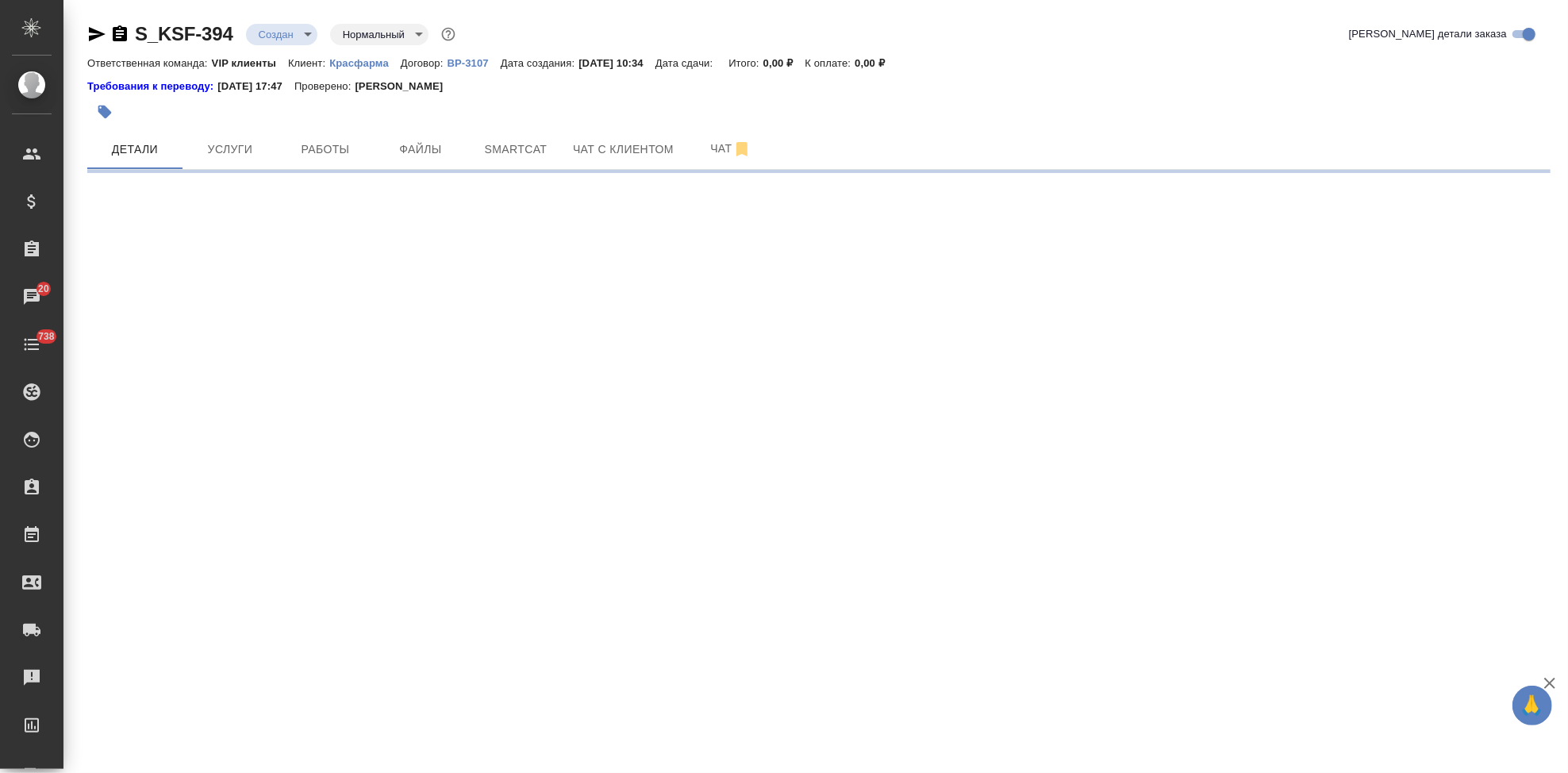
select select "RU"
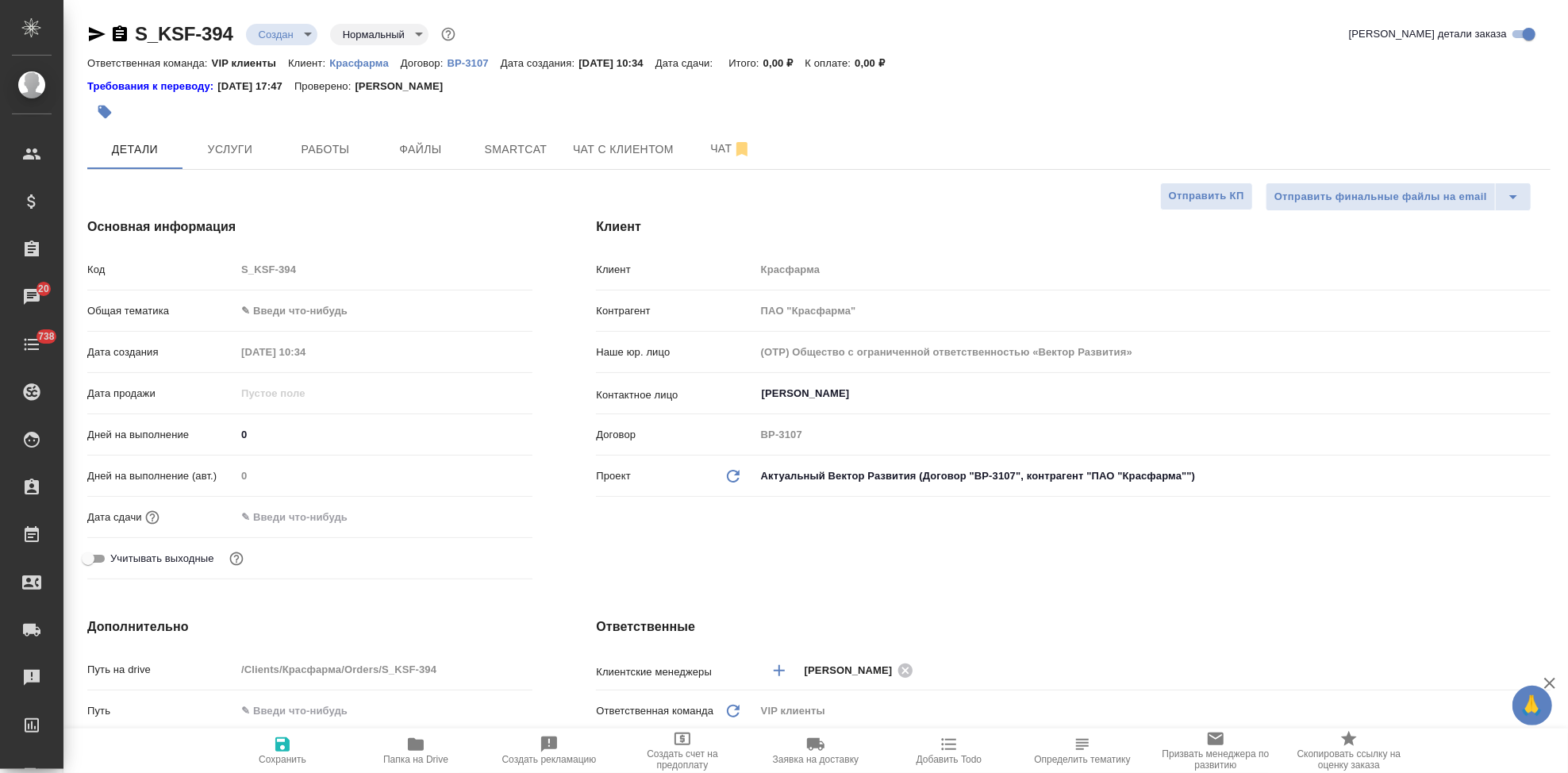
type textarea "x"
click at [206, 262] on div "Код S_KSF-394" at bounding box center [310, 269] width 446 height 27
type textarea "x"
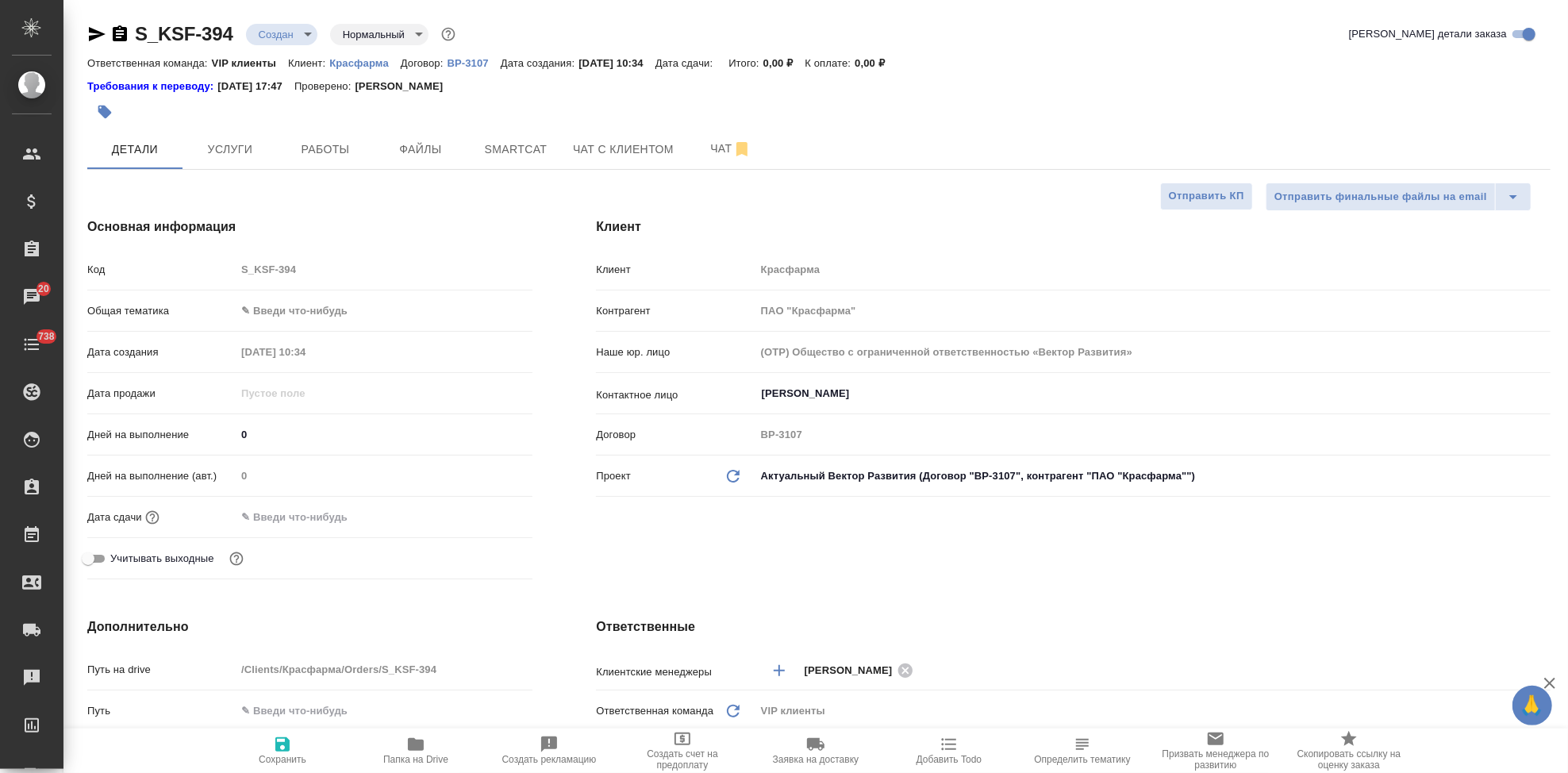
type textarea "x"
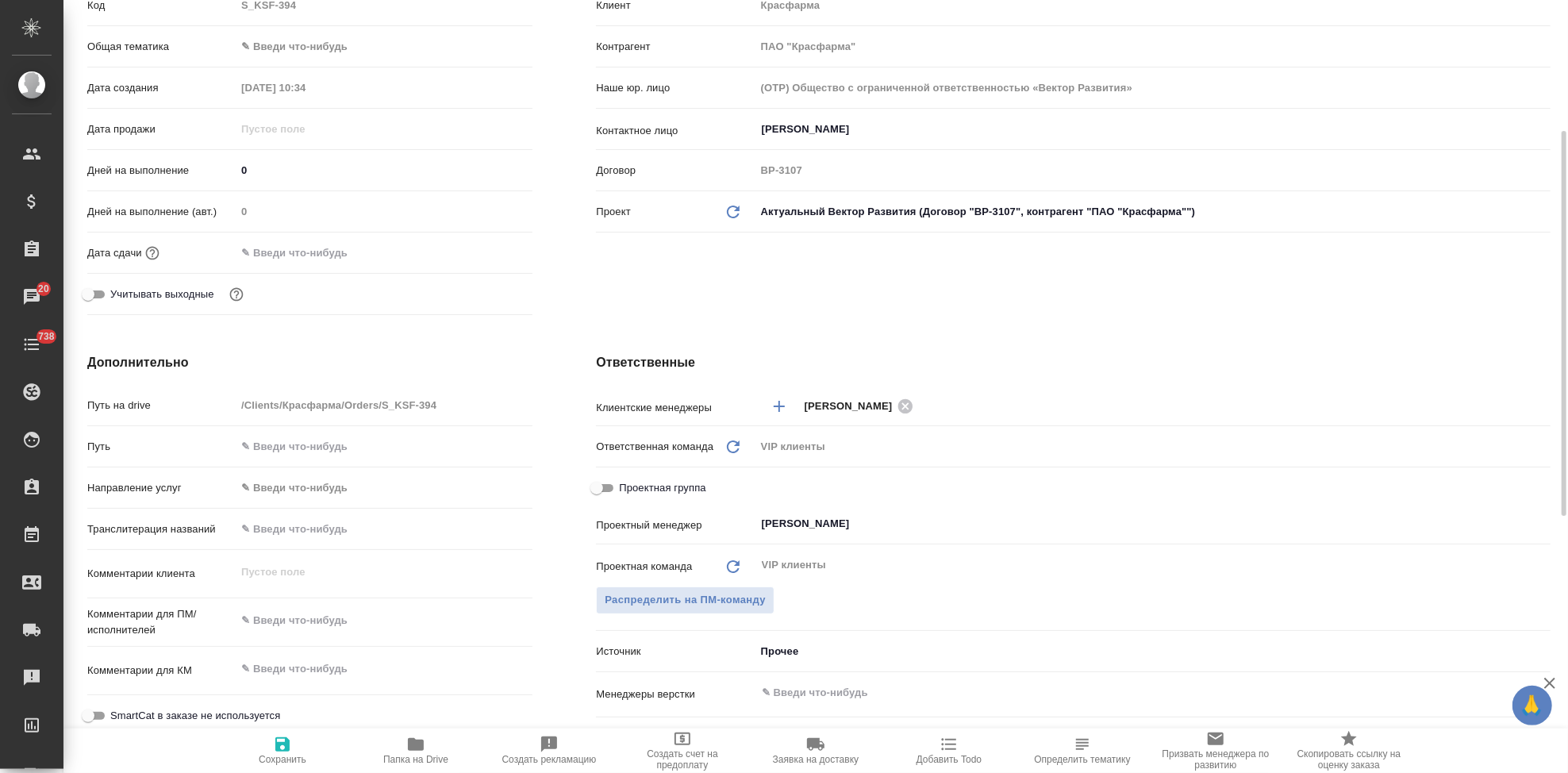
scroll to position [441, 0]
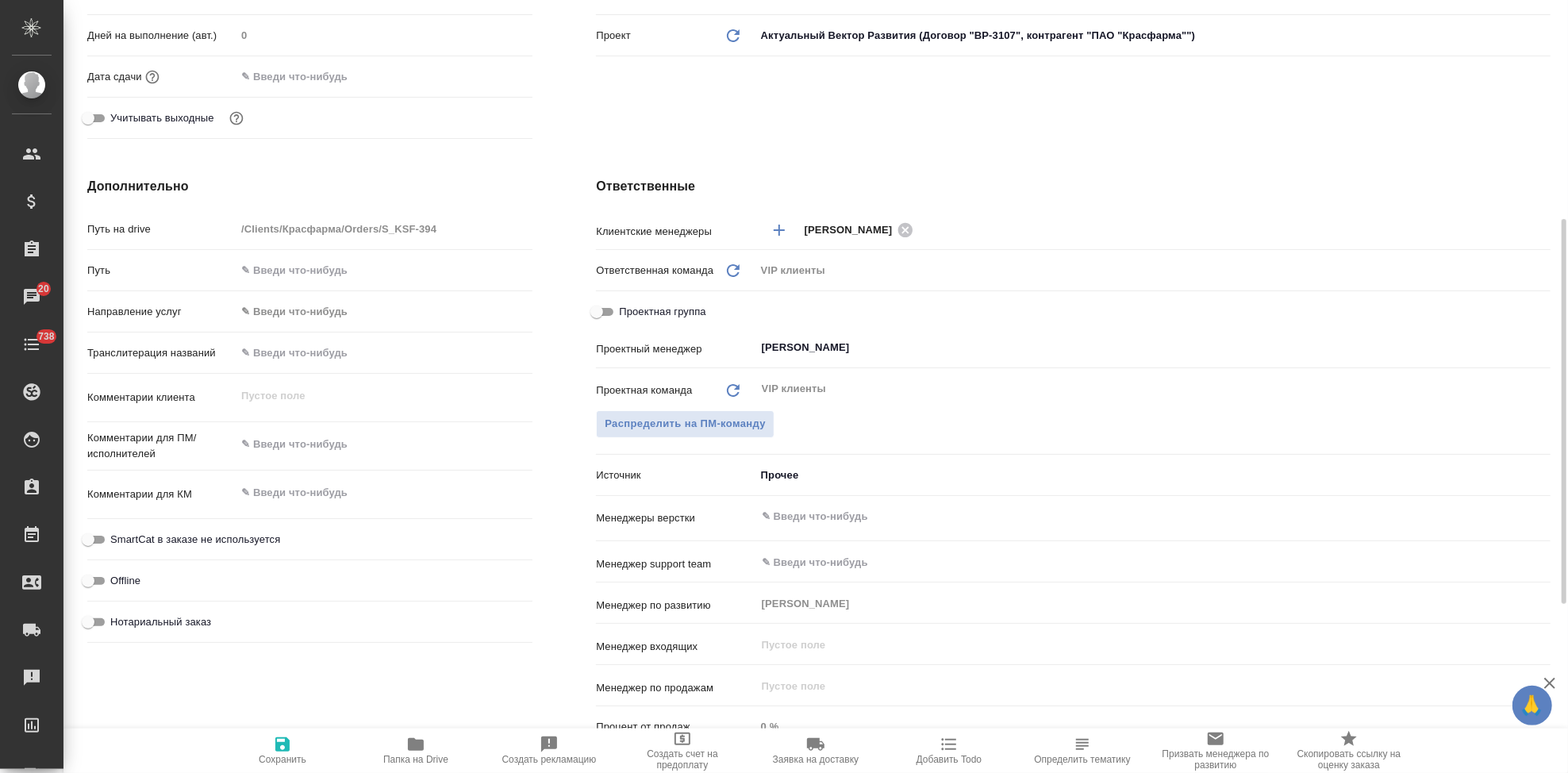
type textarea "x"
click at [316, 491] on textarea at bounding box center [384, 493] width 295 height 27
paste textarea "задание на перевод Микафунгин Ханзо альтернатива"
type textarea "задание на перевод Микафунгин Ханзо альтернатива"
type textarea "x"
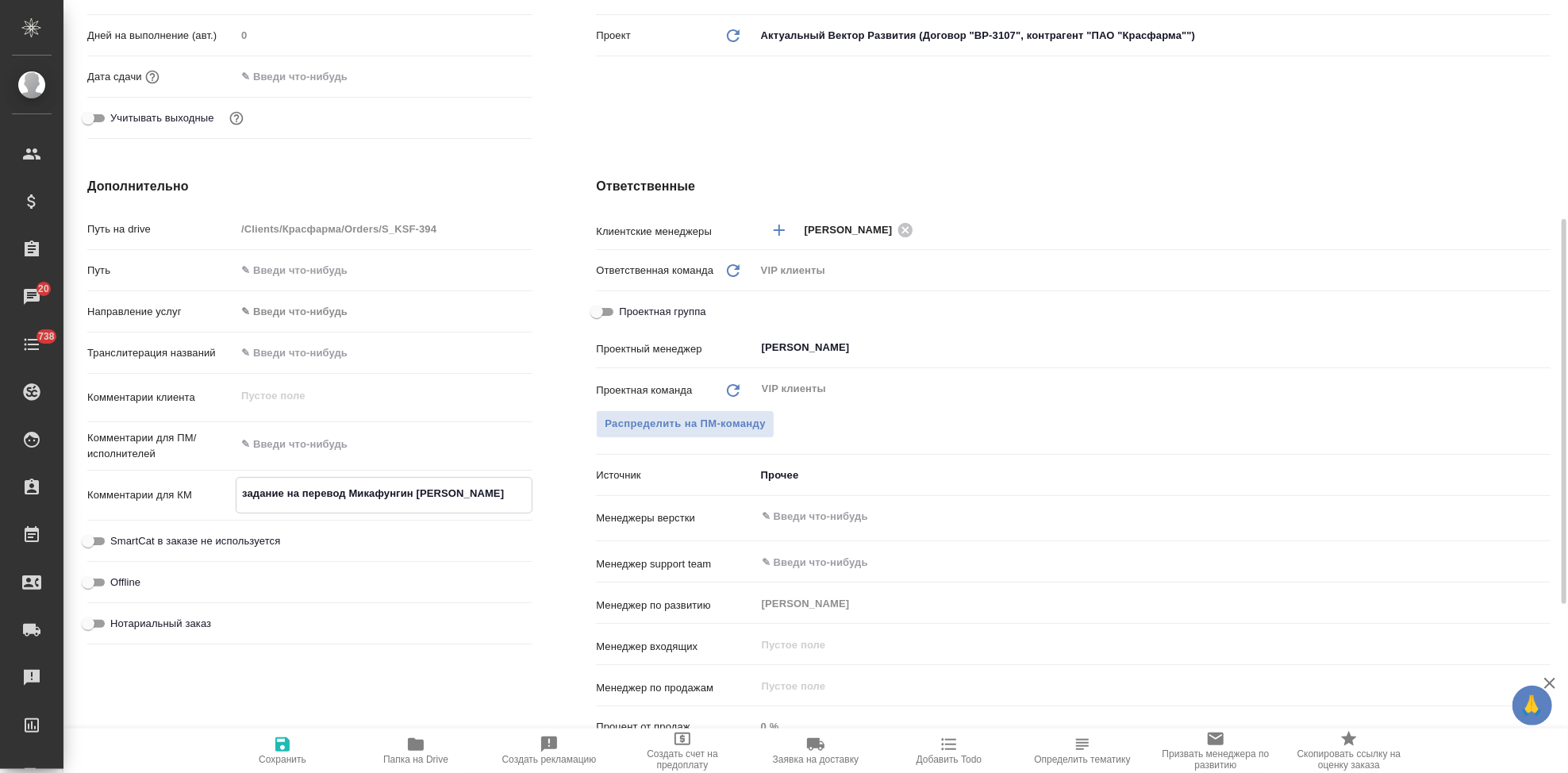
type textarea "x"
type textarea "задание на перевод Микафунгин Ханзо альтернатива"
type textarea "x"
click at [290, 754] on span "Сохранить" at bounding box center [282, 758] width 48 height 11
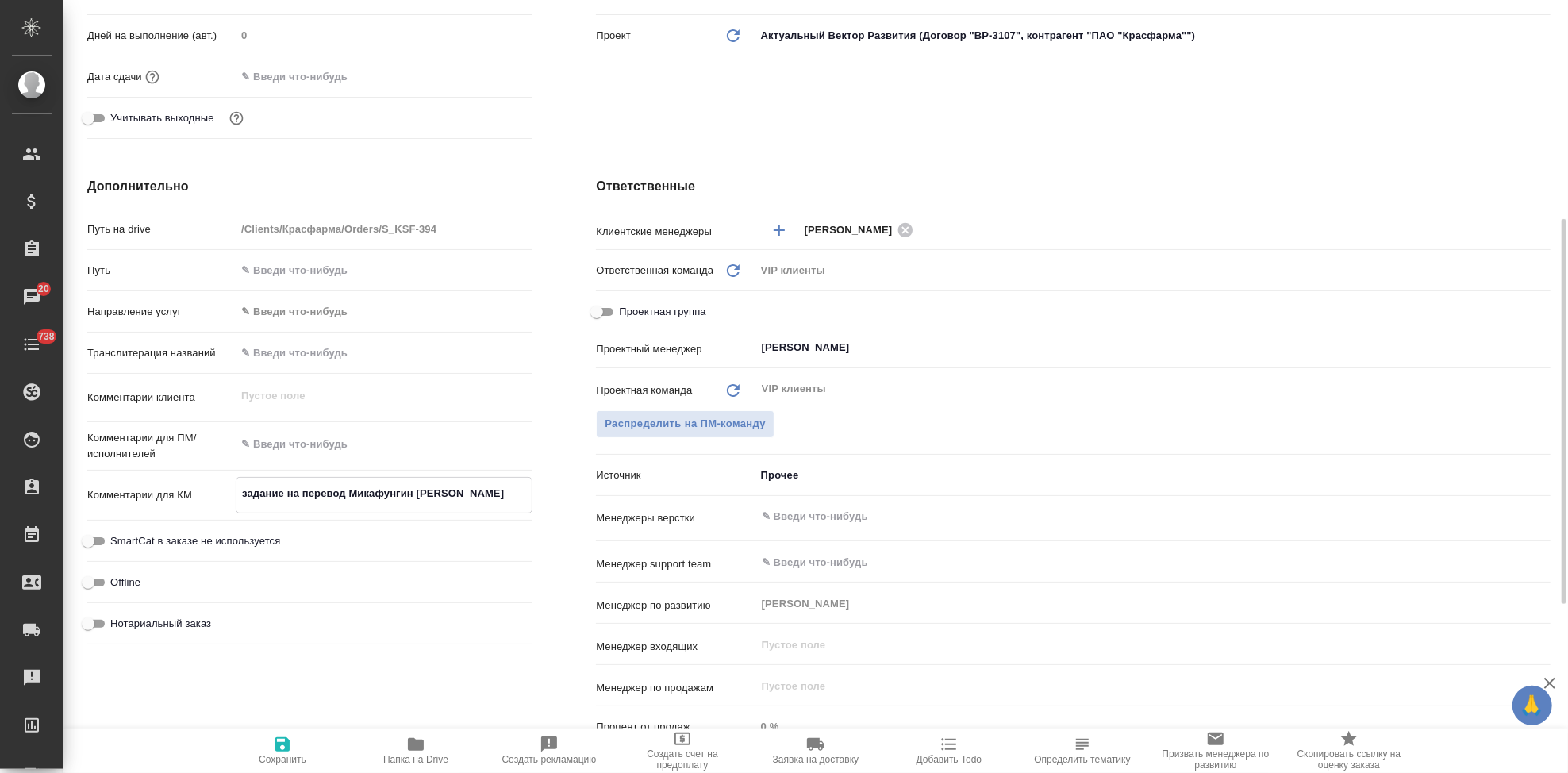
type textarea "x"
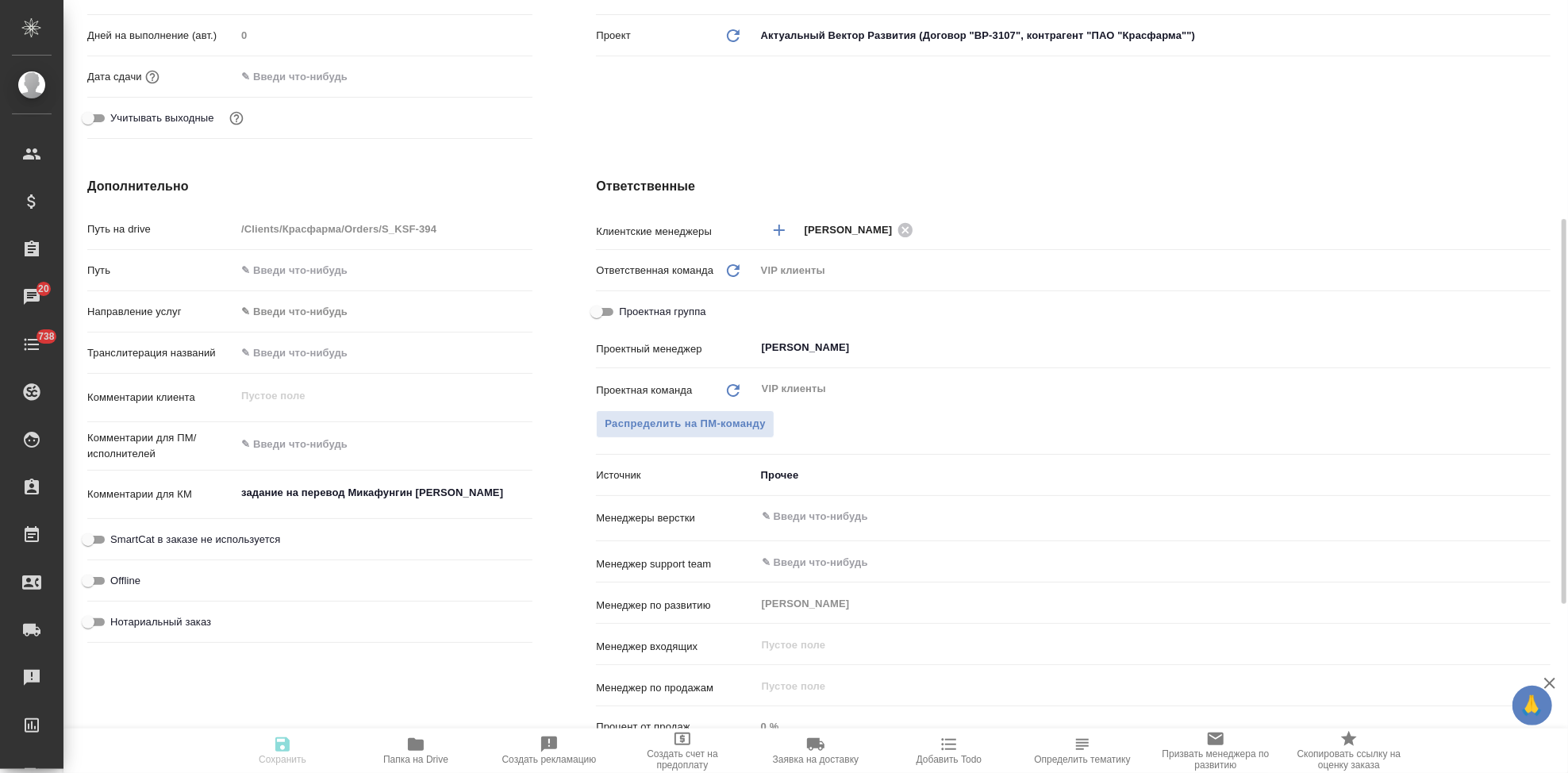
type textarea "x"
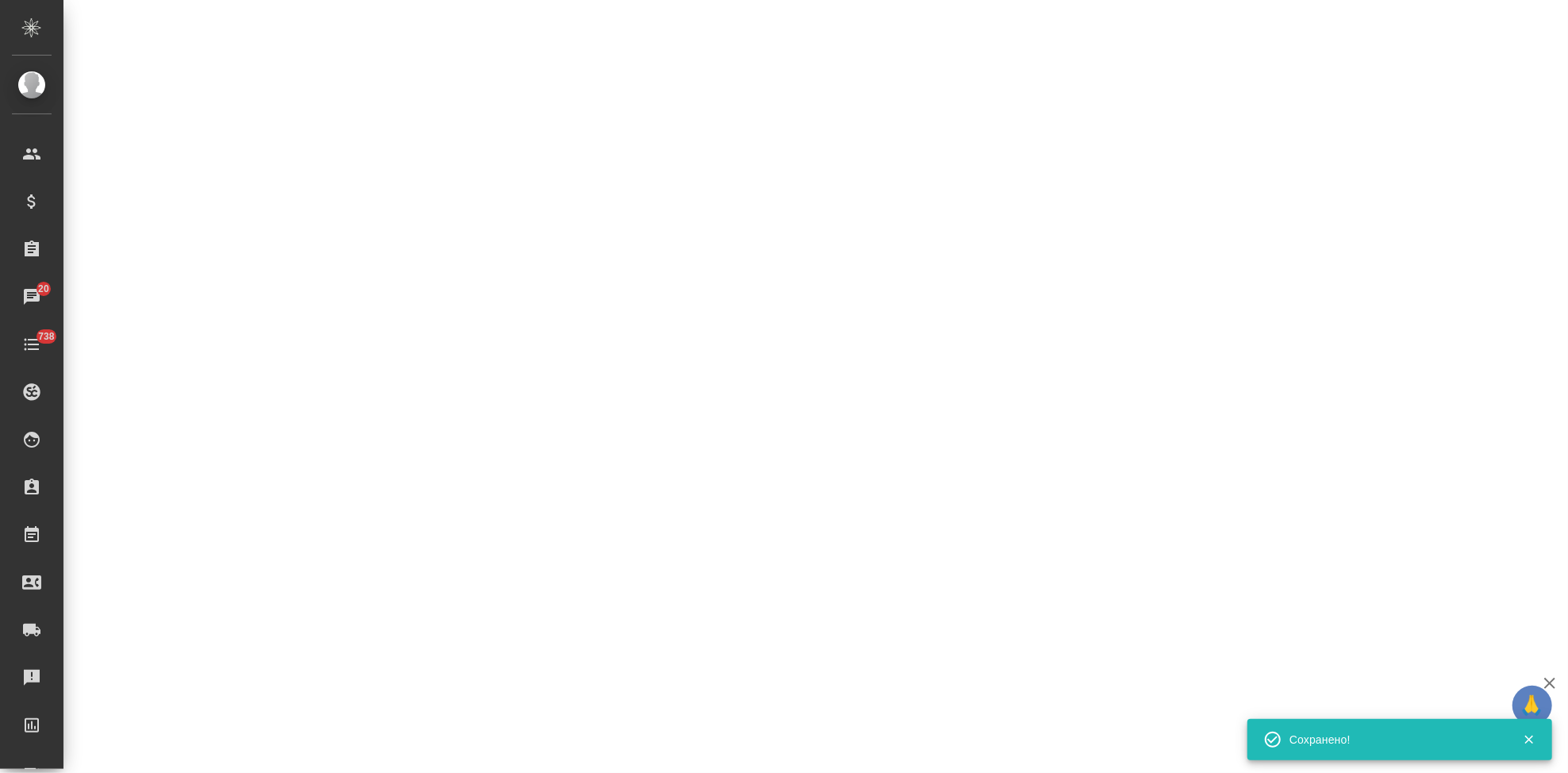
select select "RU"
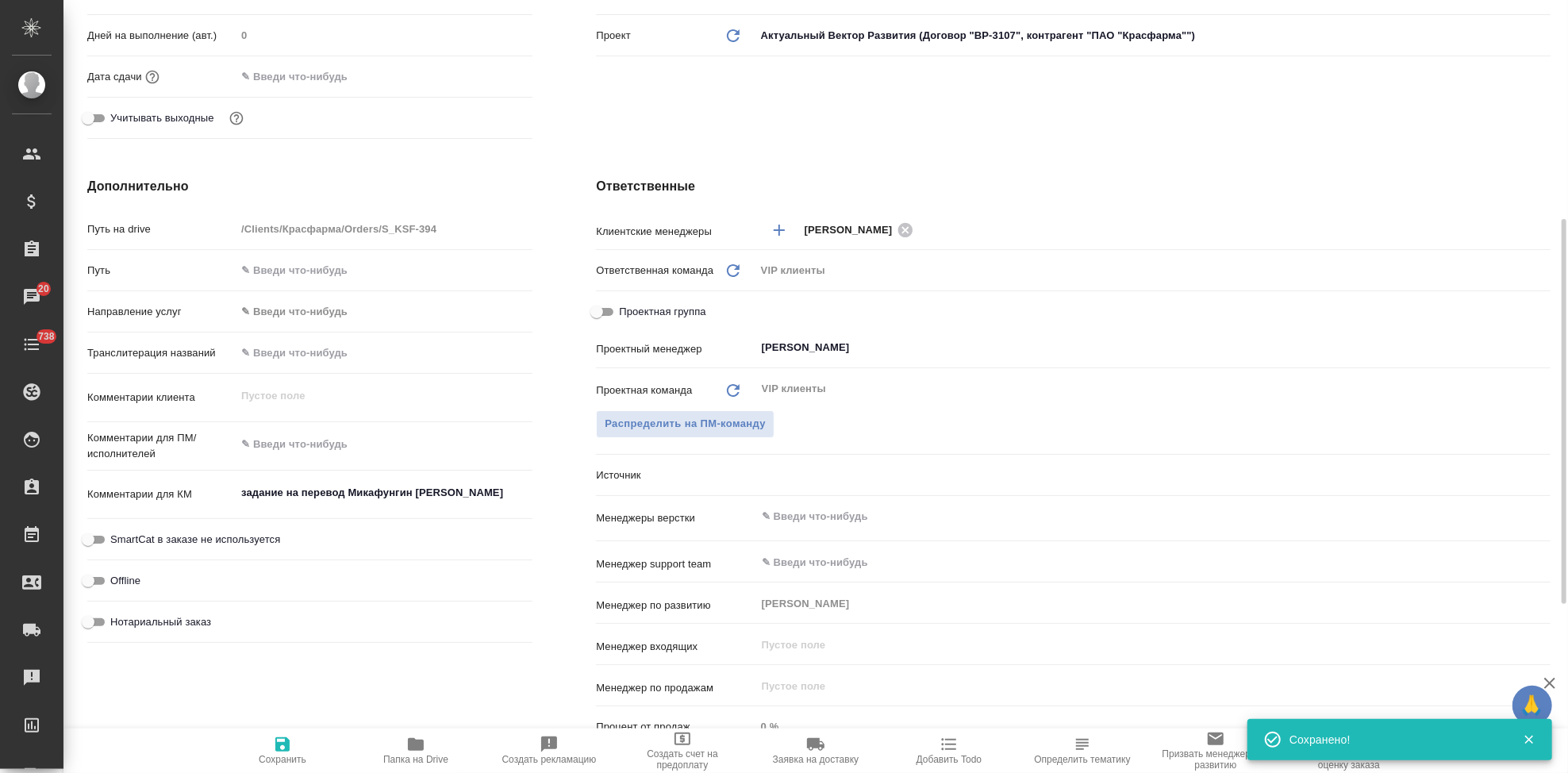
type textarea "x"
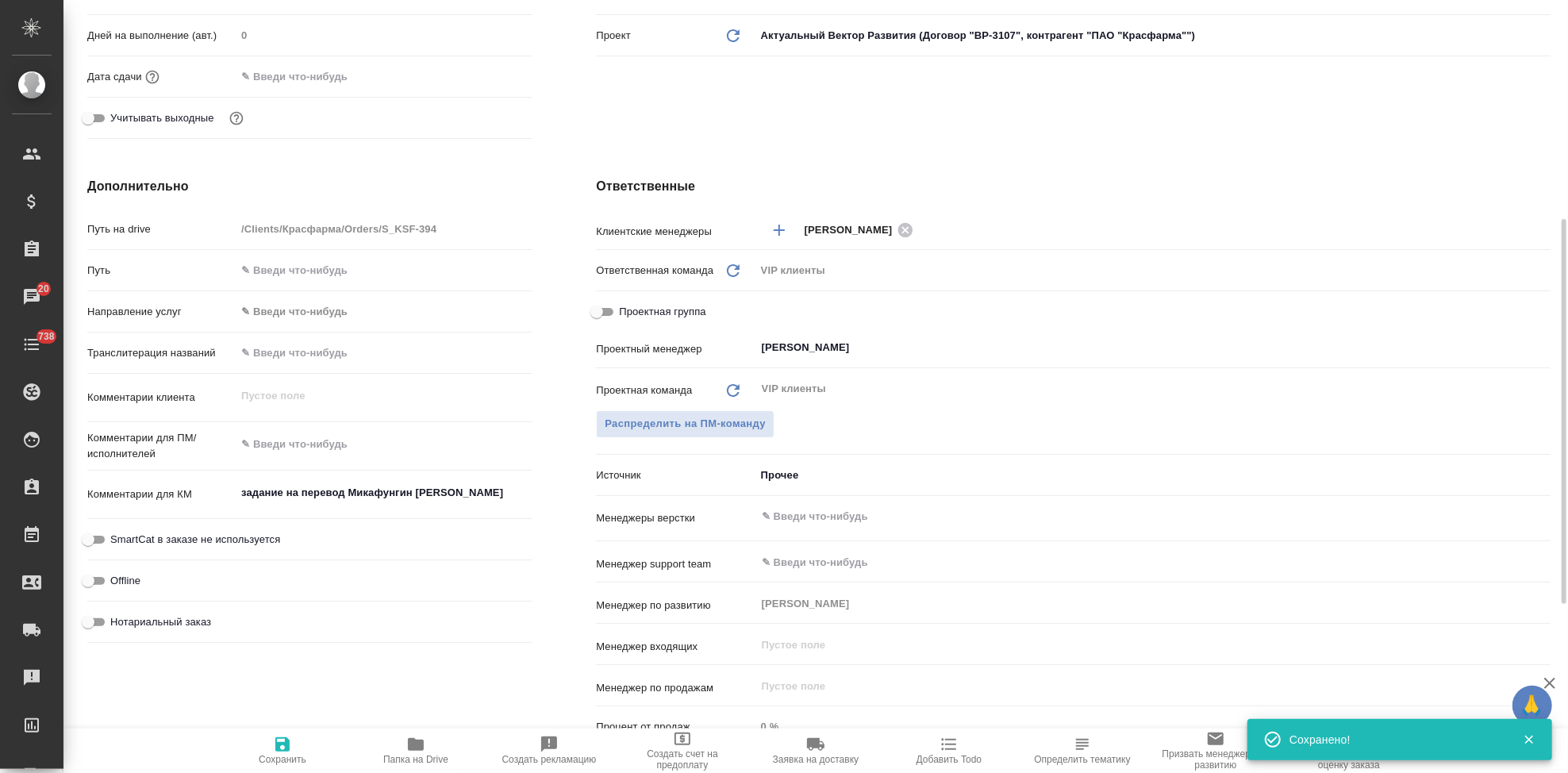
type textarea "x"
click at [305, 442] on textarea at bounding box center [384, 444] width 296 height 27
paste textarea "Во вложении файл для перевода на русский язык. Срок выполнения перевода 17 сент…"
type textarea "Во вложении файл для перевода на русский язык. Срок выполнения перевода 17 сент…"
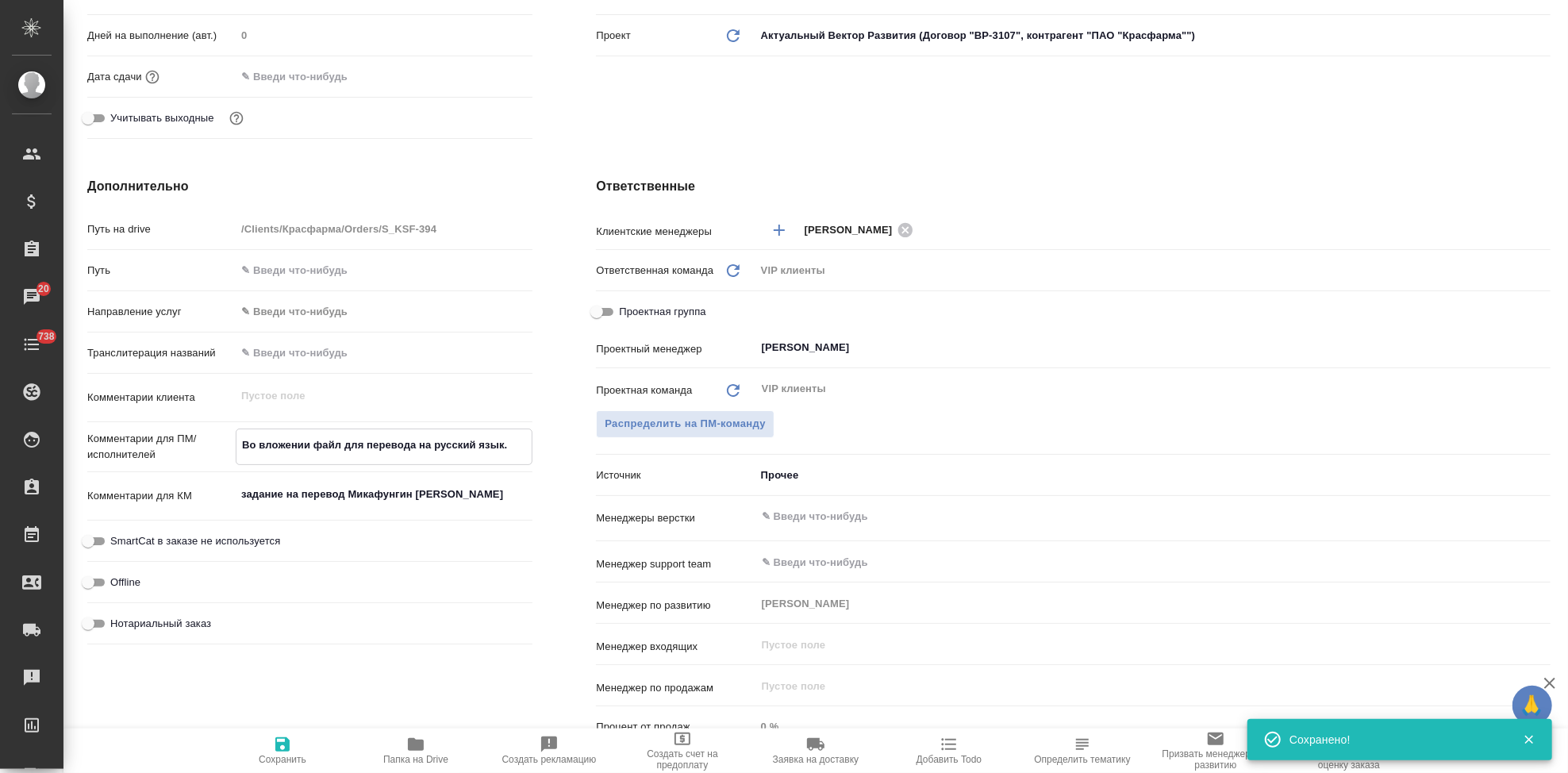
type textarea "x"
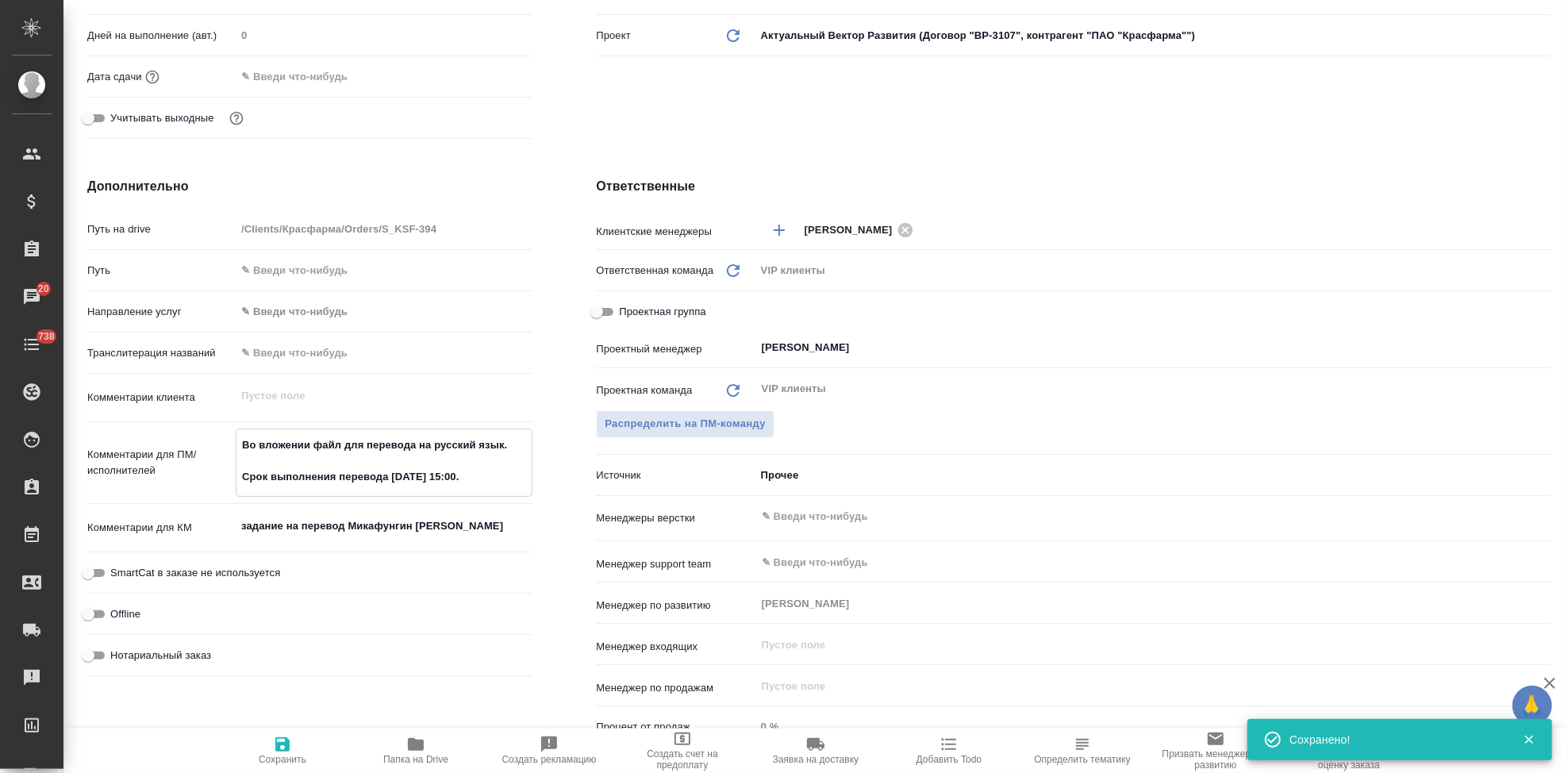
click at [467, 475] on textarea "Во вложении файл для перевода на русский язык. Срок выполнения перевода 17 сент…" at bounding box center [384, 461] width 295 height 58
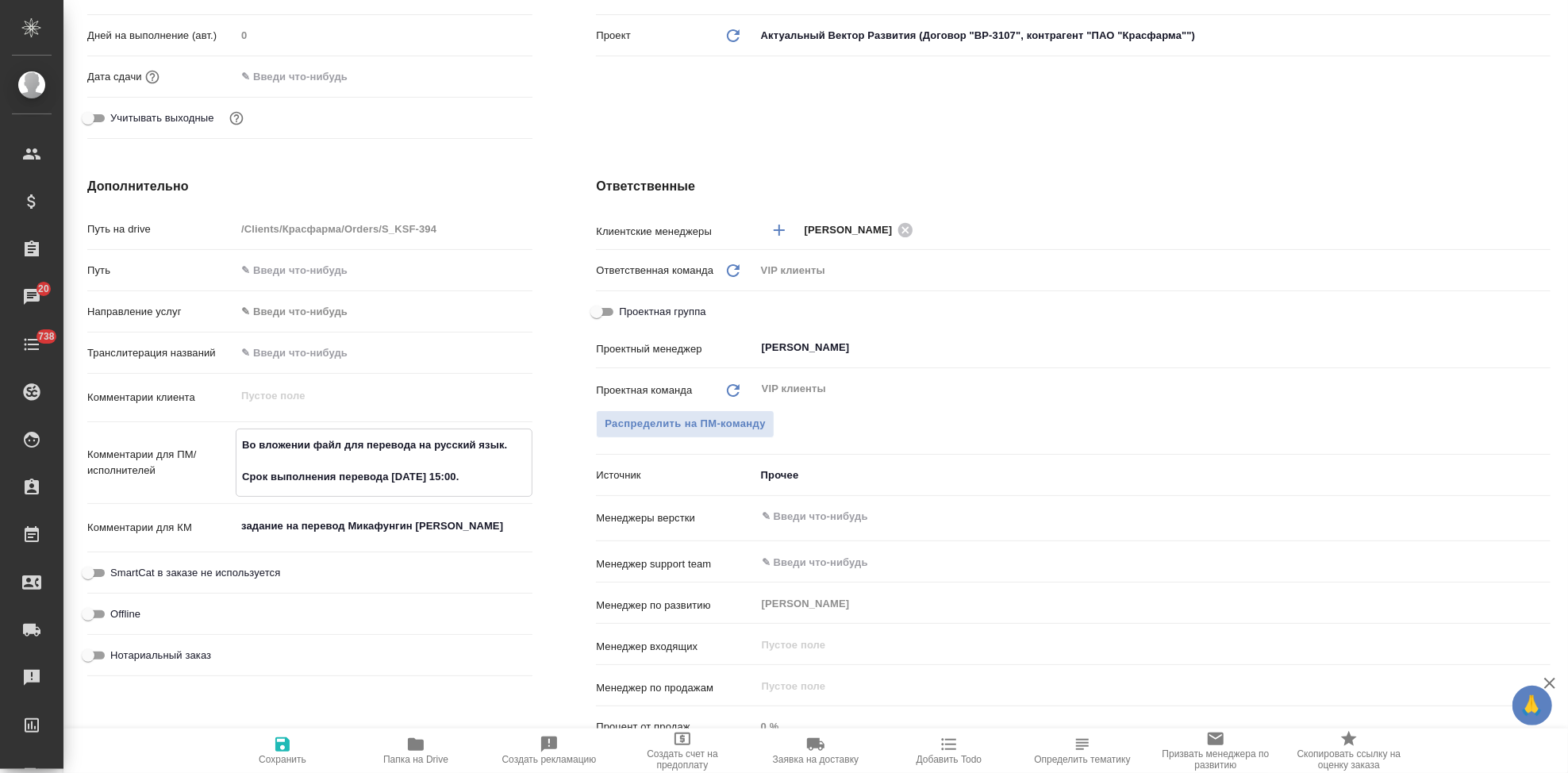
type textarea "Во вложении файл для перевода на русский язык. Срок выполнения перевода 17 сент…"
type textarea "x"
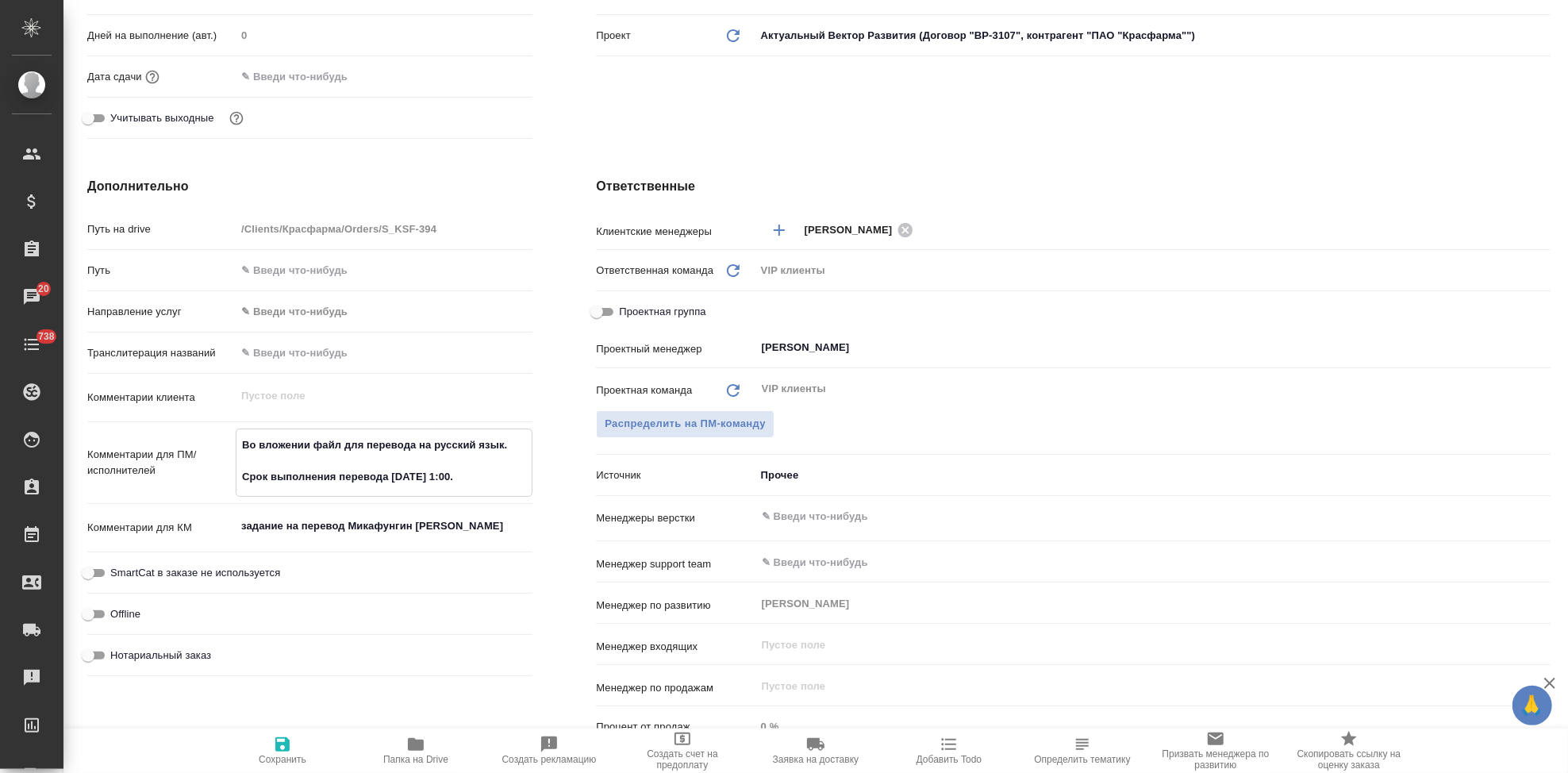
type textarea "Во вложении файл для перевода на русский язык. Срок выполнения перевода 17 сент…"
type textarea "x"
type textarea "Во вложении файл для перевода на русский язык. Срок выполнения перевода 17 сент…"
type textarea "x"
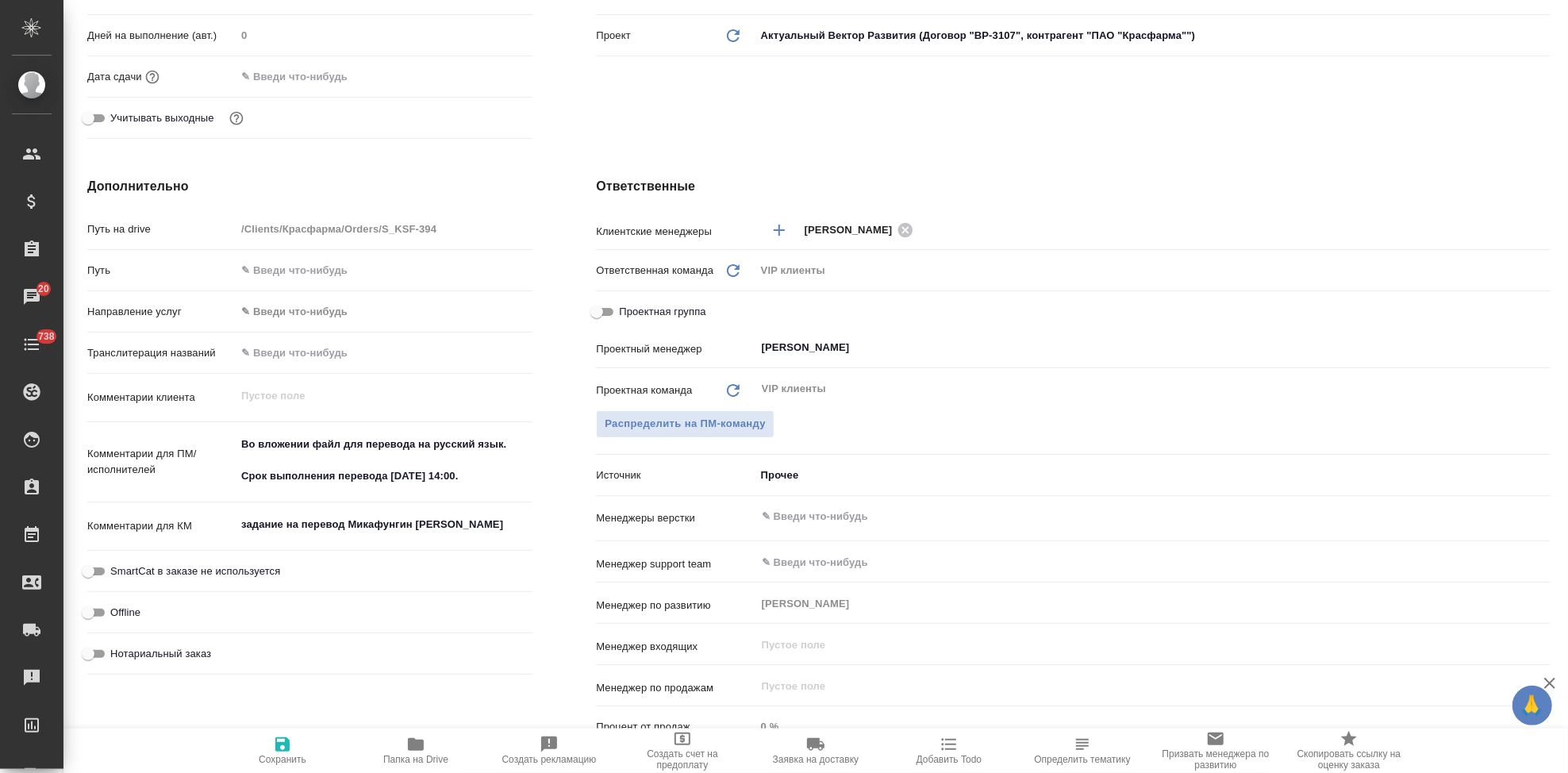
click at [297, 754] on span "Сохранить" at bounding box center [282, 758] width 48 height 11
type textarea "x"
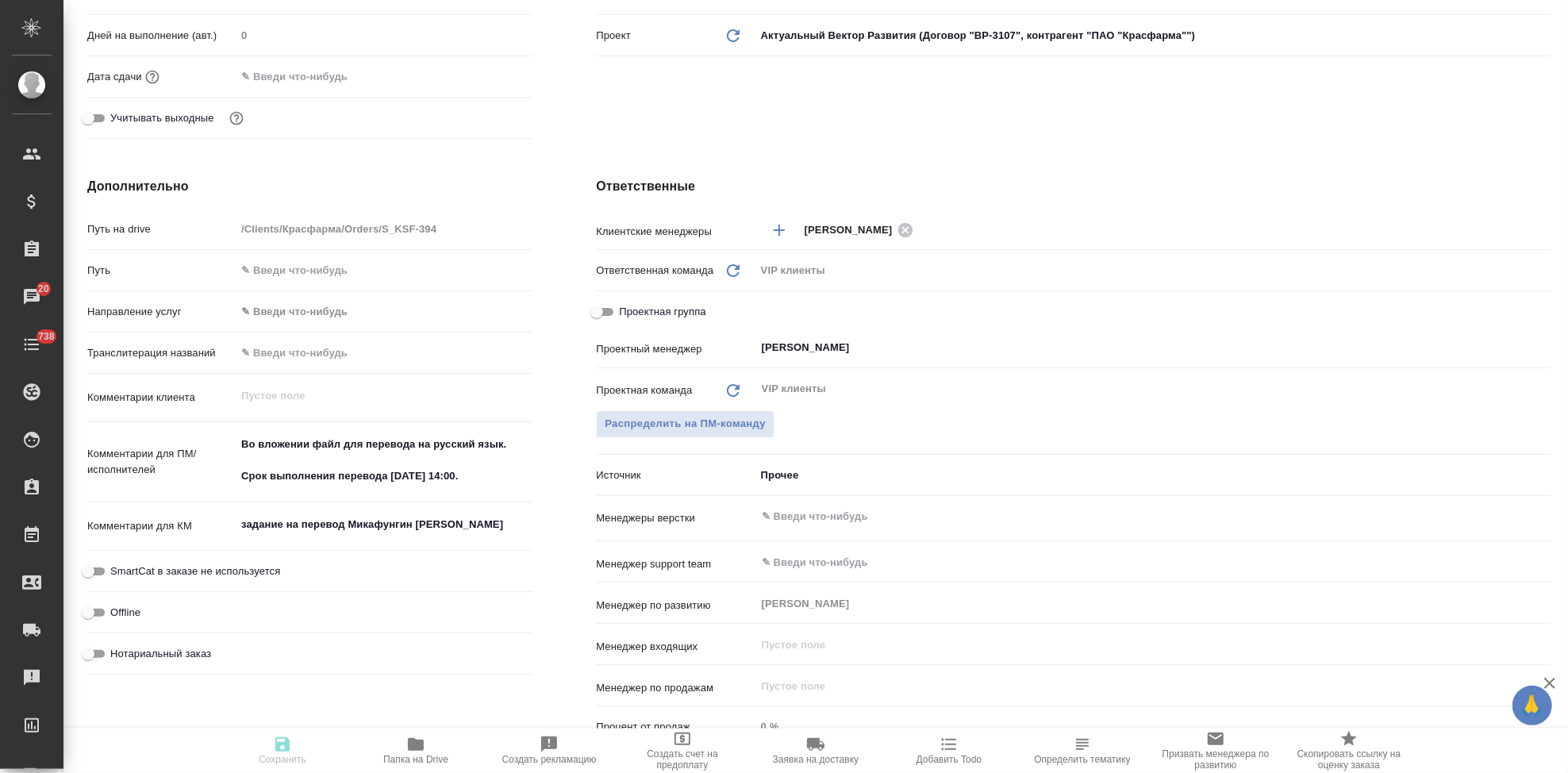
type textarea "x"
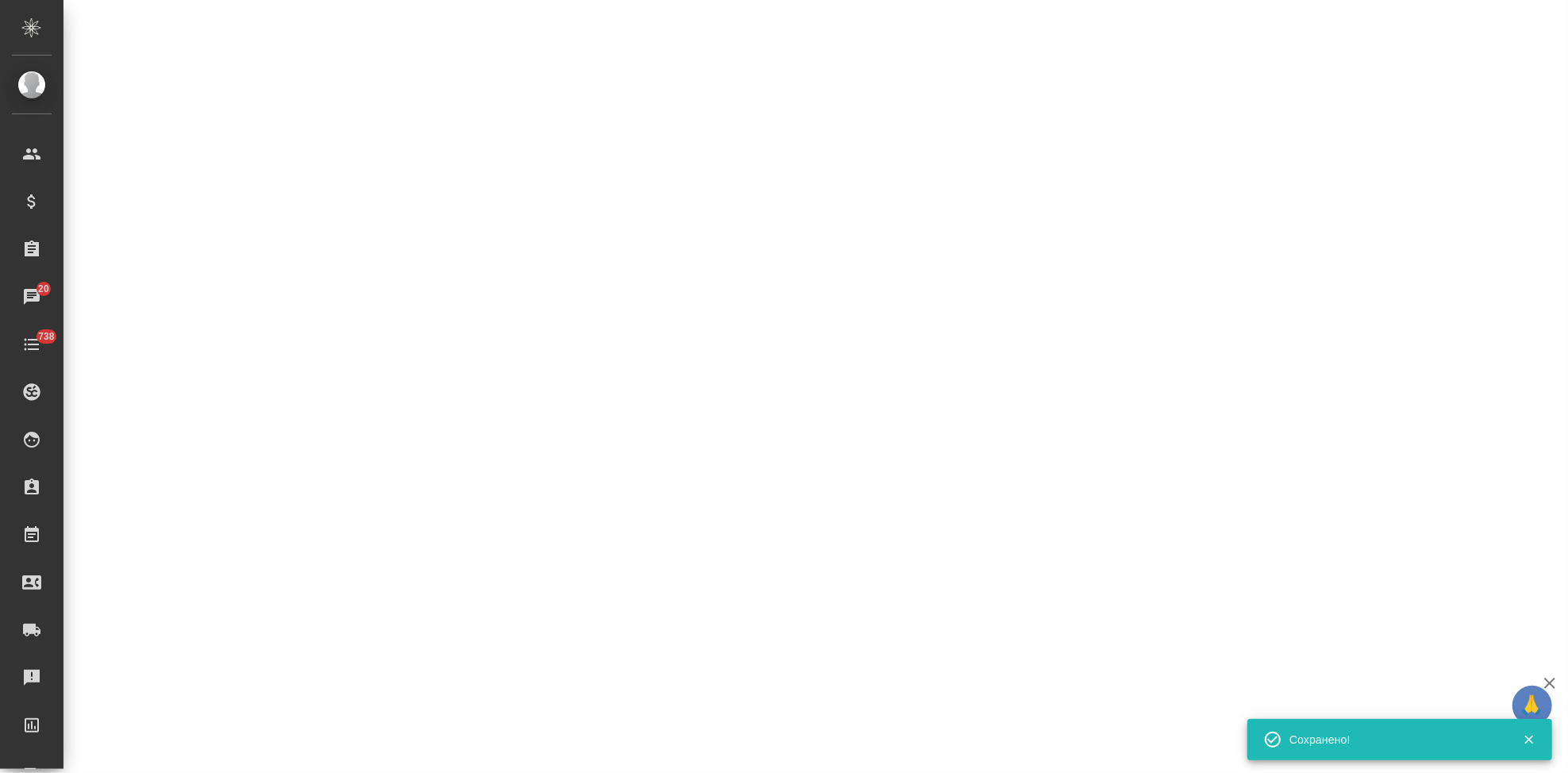
select select "RU"
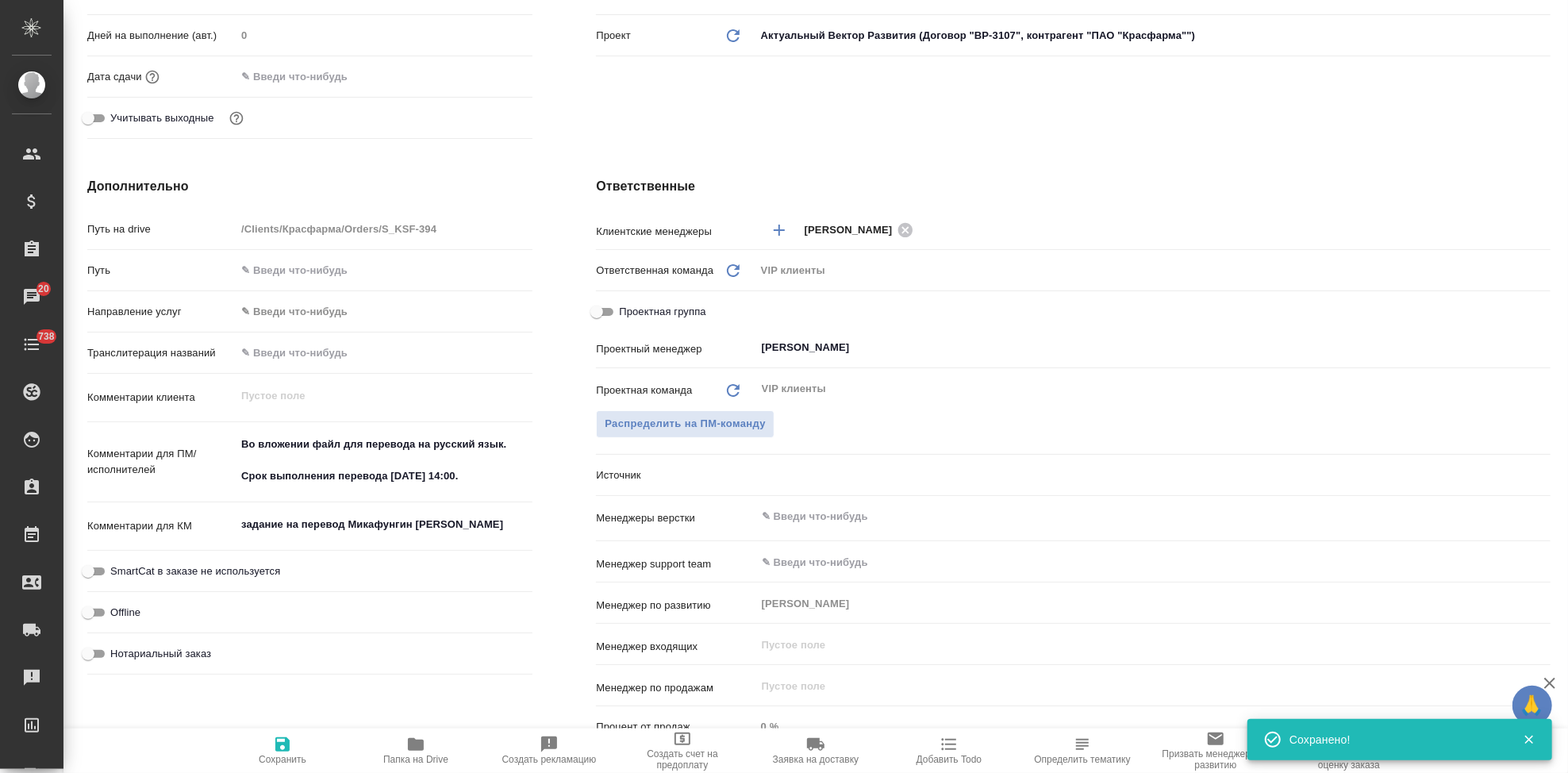
type textarea "x"
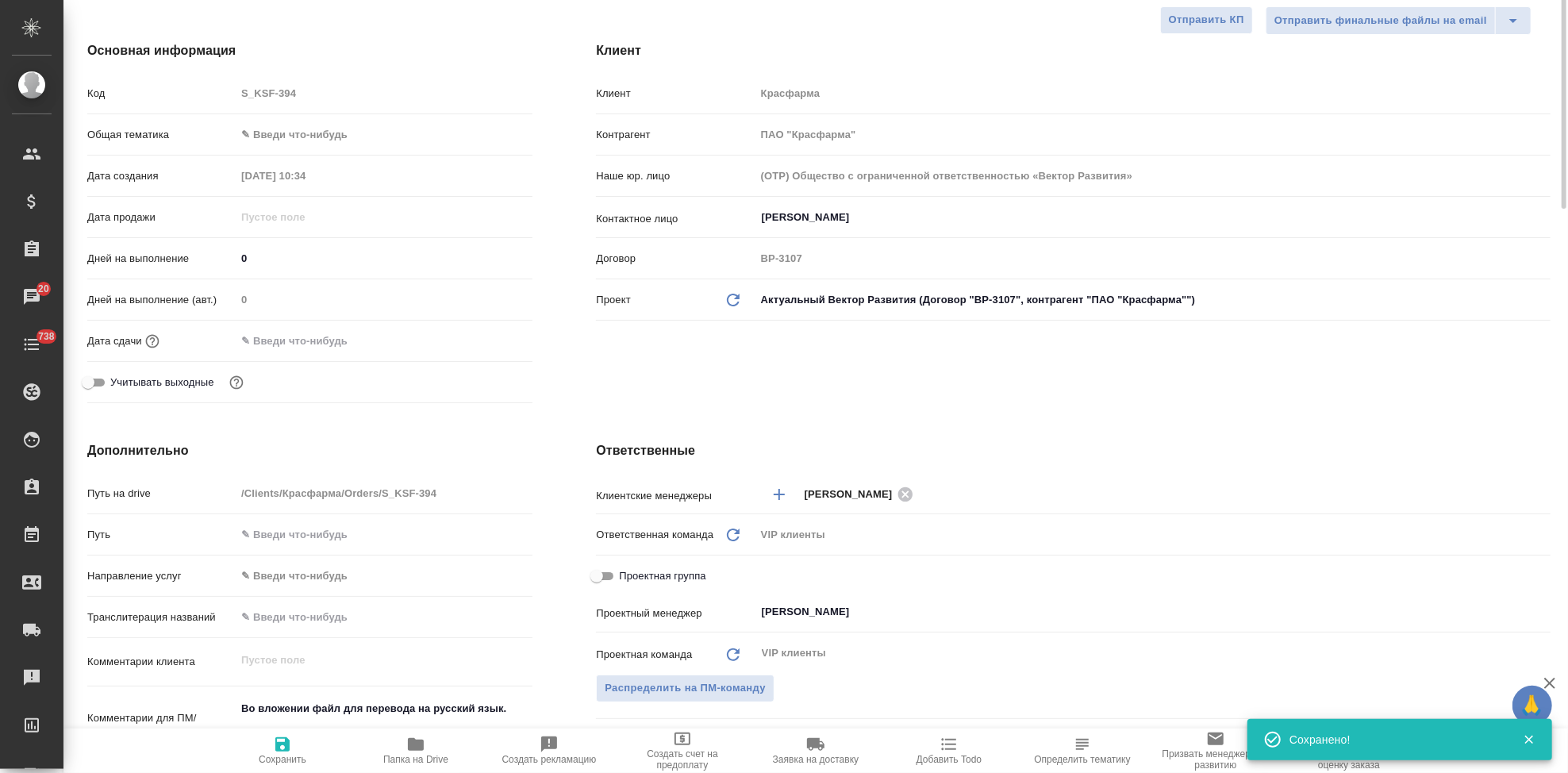
scroll to position [0, 0]
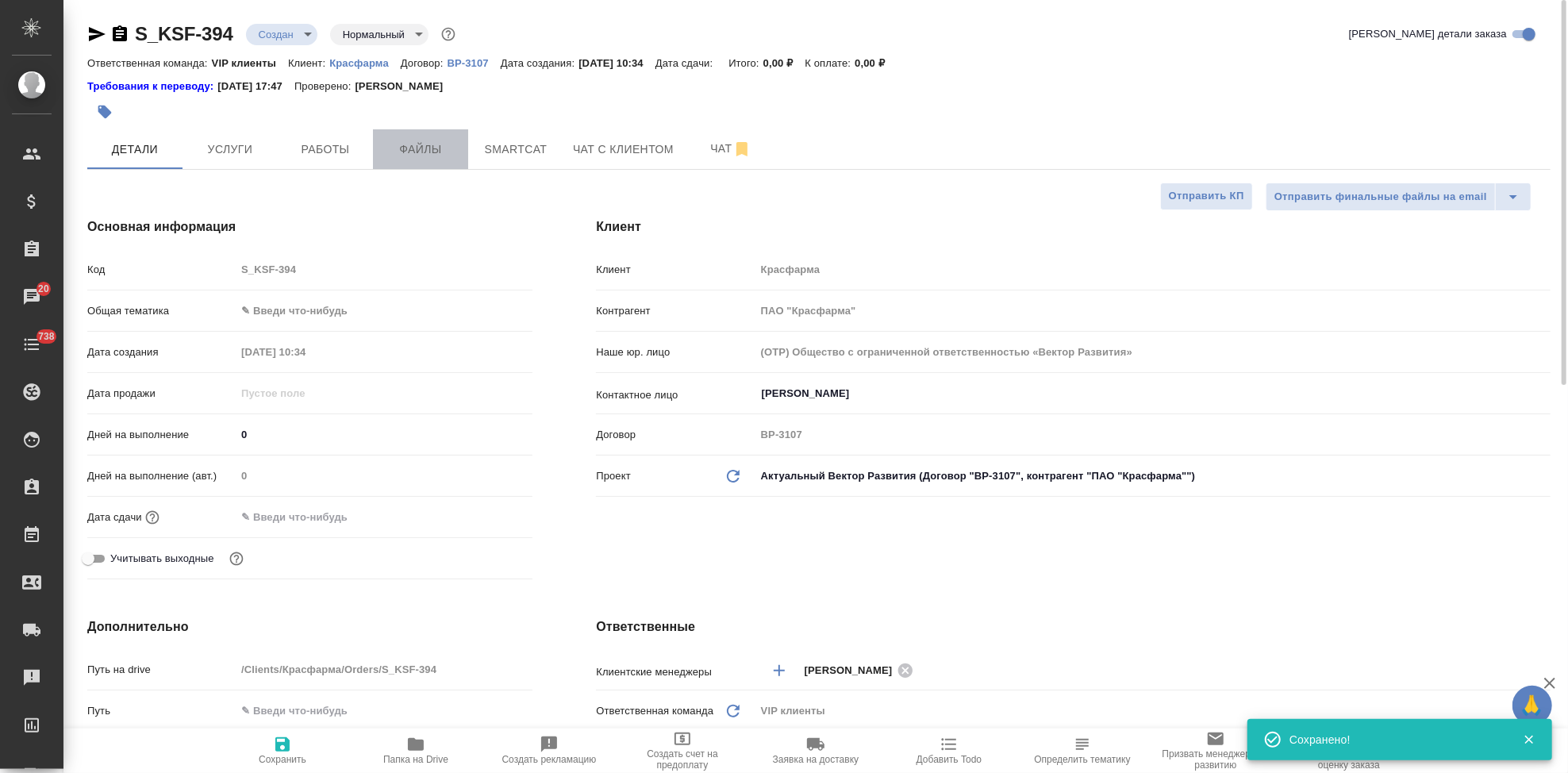
click at [415, 150] on span "Файлы" at bounding box center [420, 149] width 76 height 19
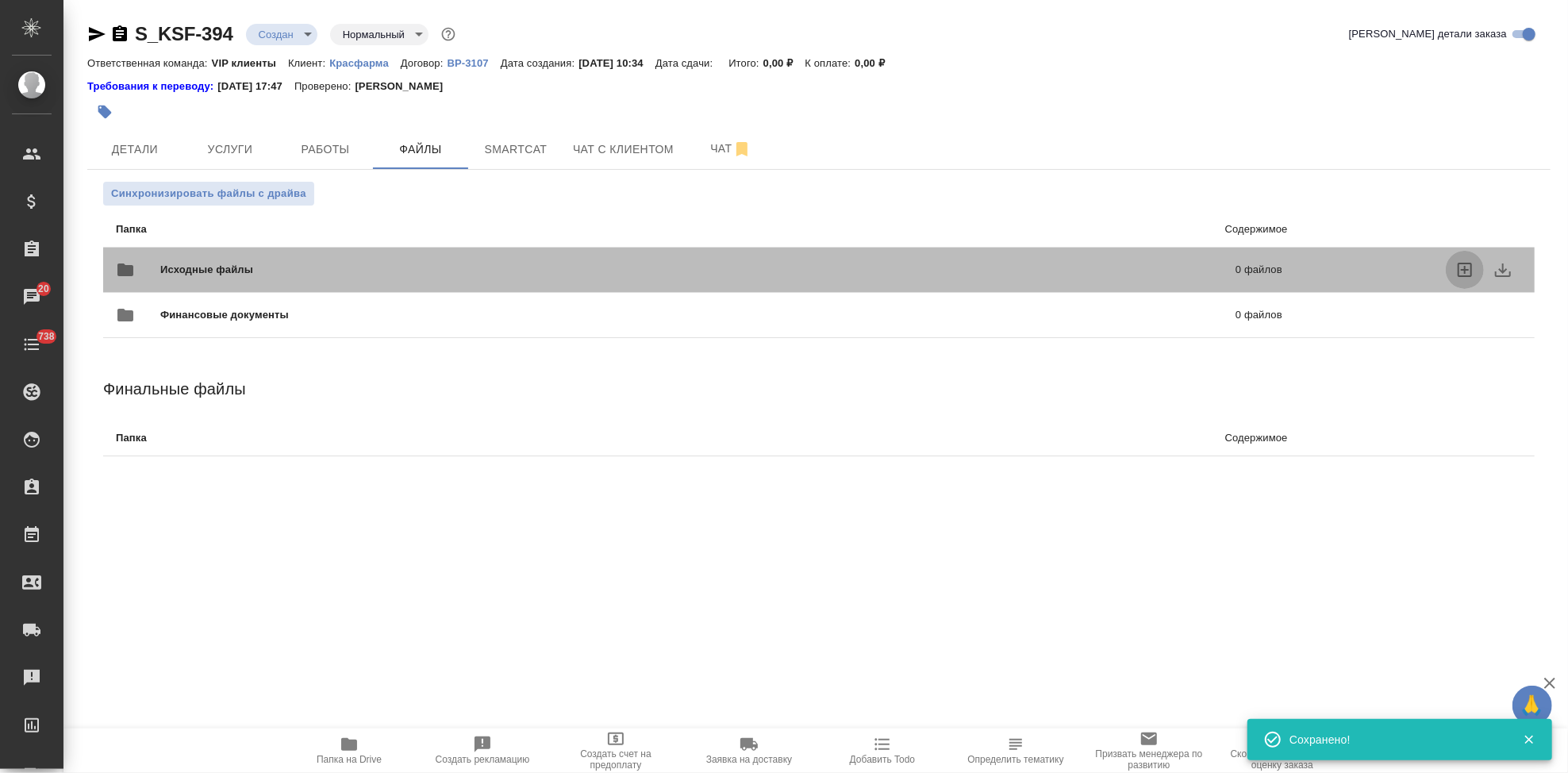
click at [1456, 263] on icon "uploadFiles" at bounding box center [1466, 270] width 20 height 19
click at [0, 0] on input "uploadFiles" at bounding box center [0, 0] width 0 height 0
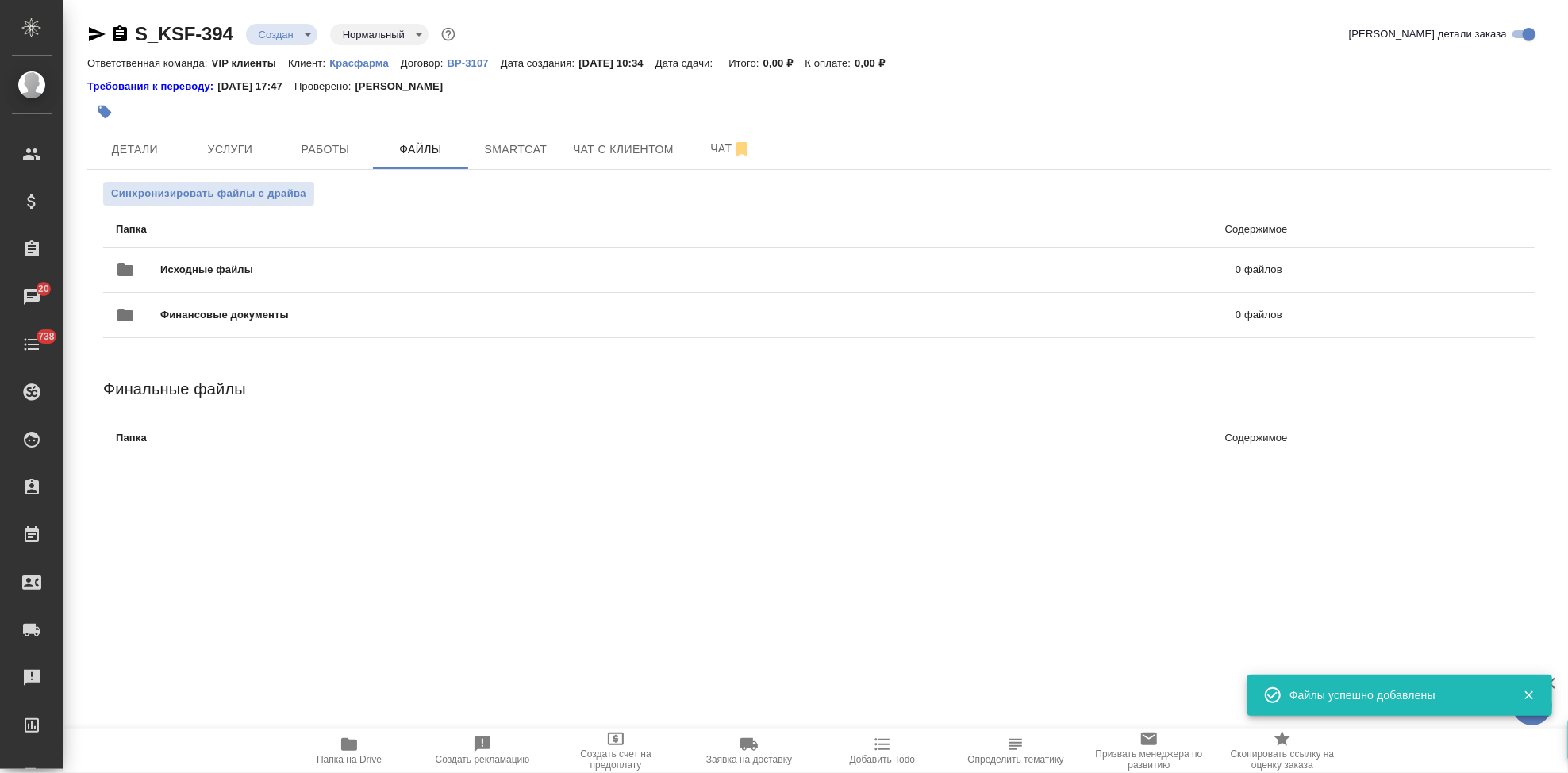
click at [308, 36] on body "🙏 .cls-1 fill:#fff; AWATERA Kabargina Anna Клиенты Спецификации Заказы 20 Чаты …" at bounding box center [784, 386] width 1568 height 773
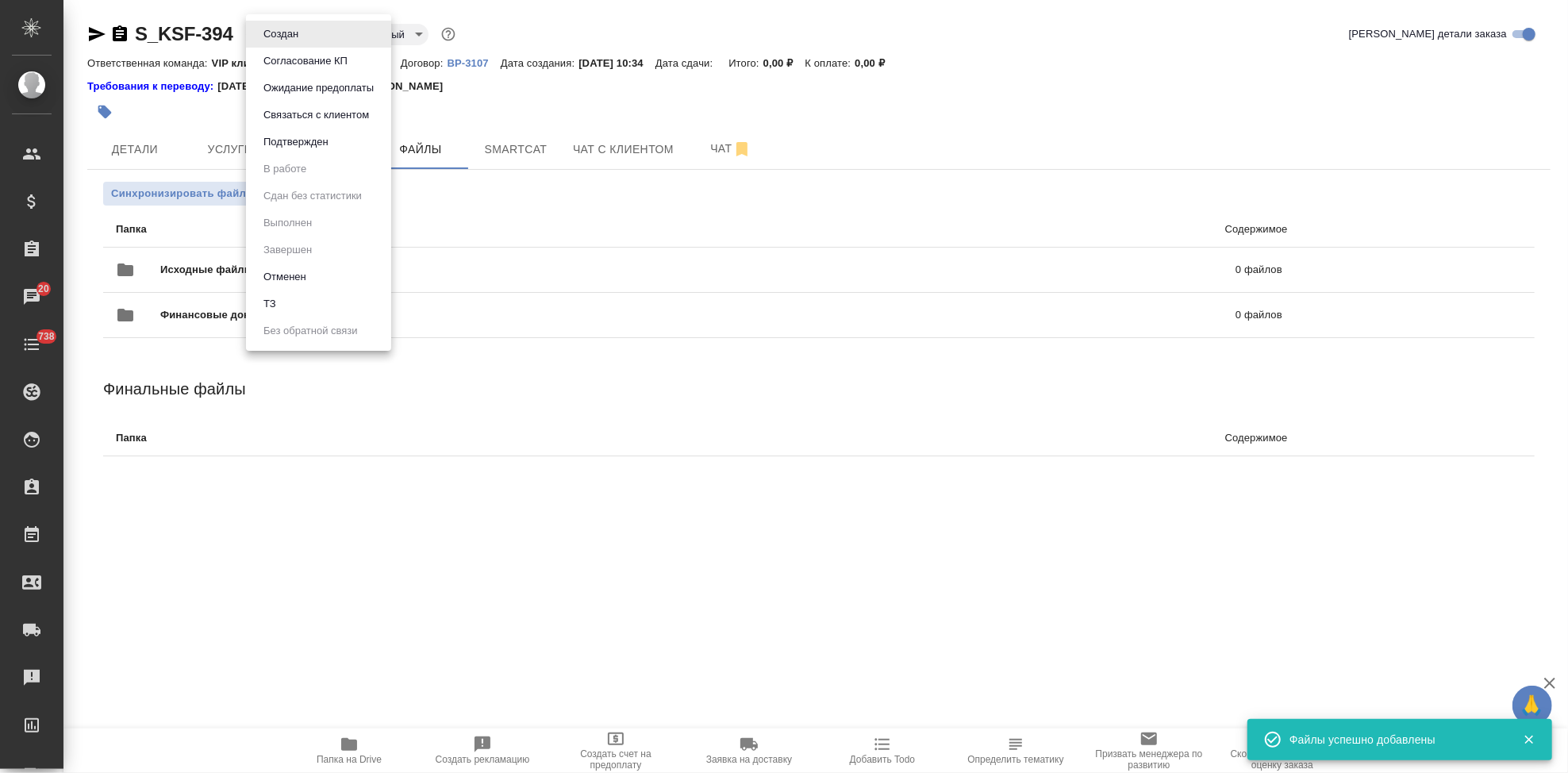
click at [292, 293] on li "ТЗ" at bounding box center [318, 304] width 145 height 27
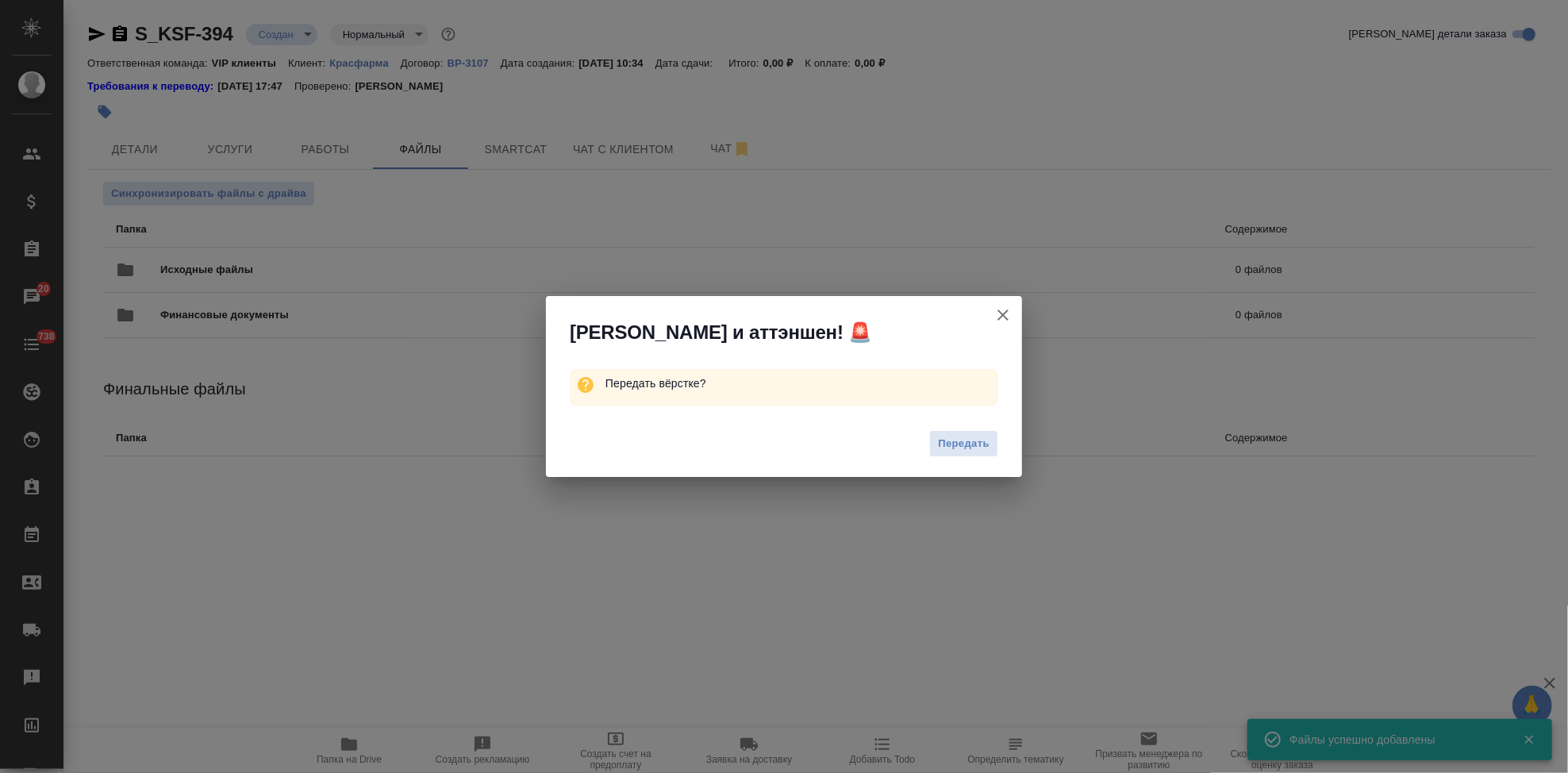
click at [915, 438] on div "Передать" at bounding box center [784, 445] width 476 height 63
click at [931, 441] on button "Передать" at bounding box center [963, 444] width 69 height 27
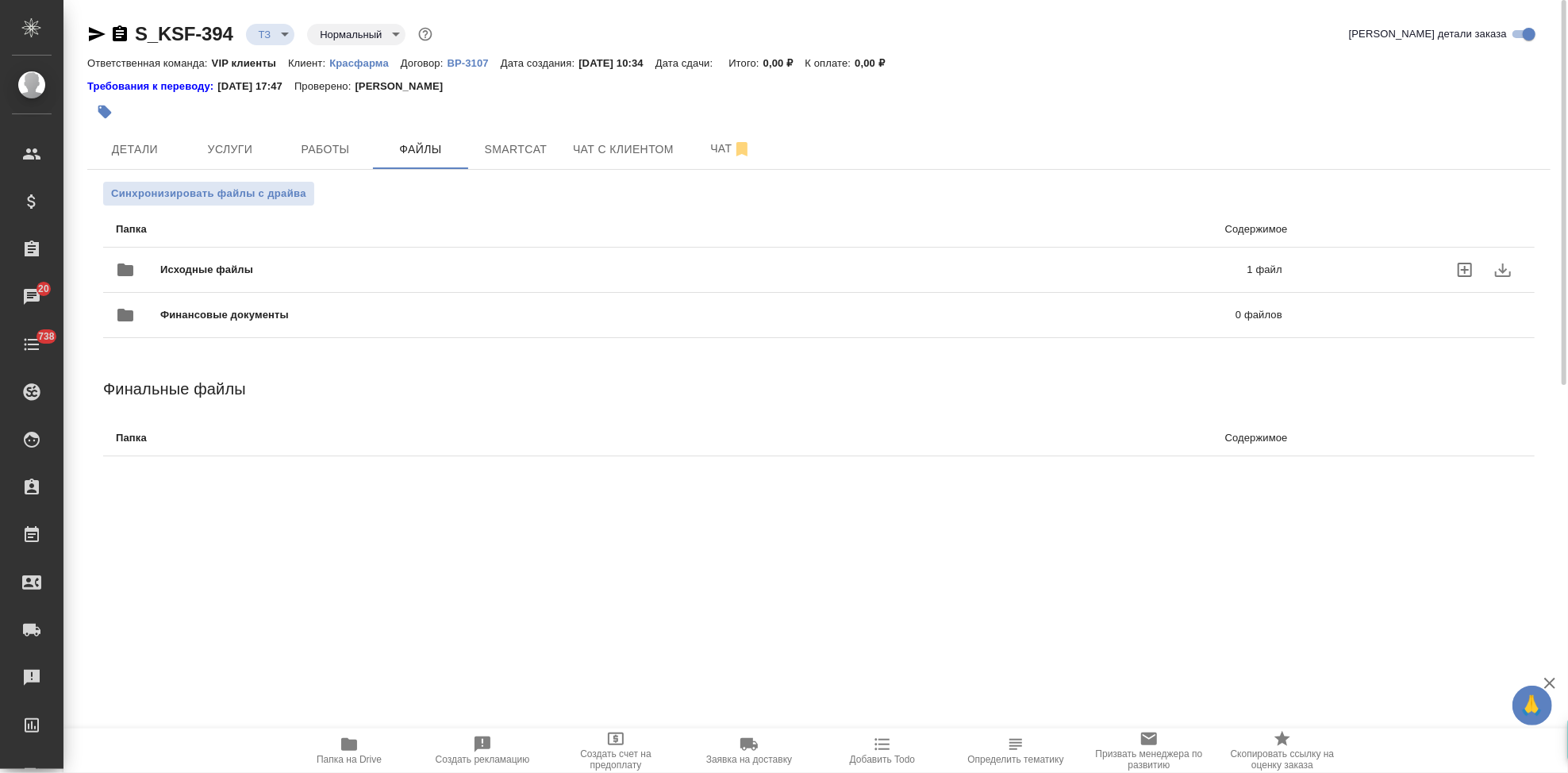
click at [332, 265] on span "Исходные файлы" at bounding box center [454, 270] width 590 height 16
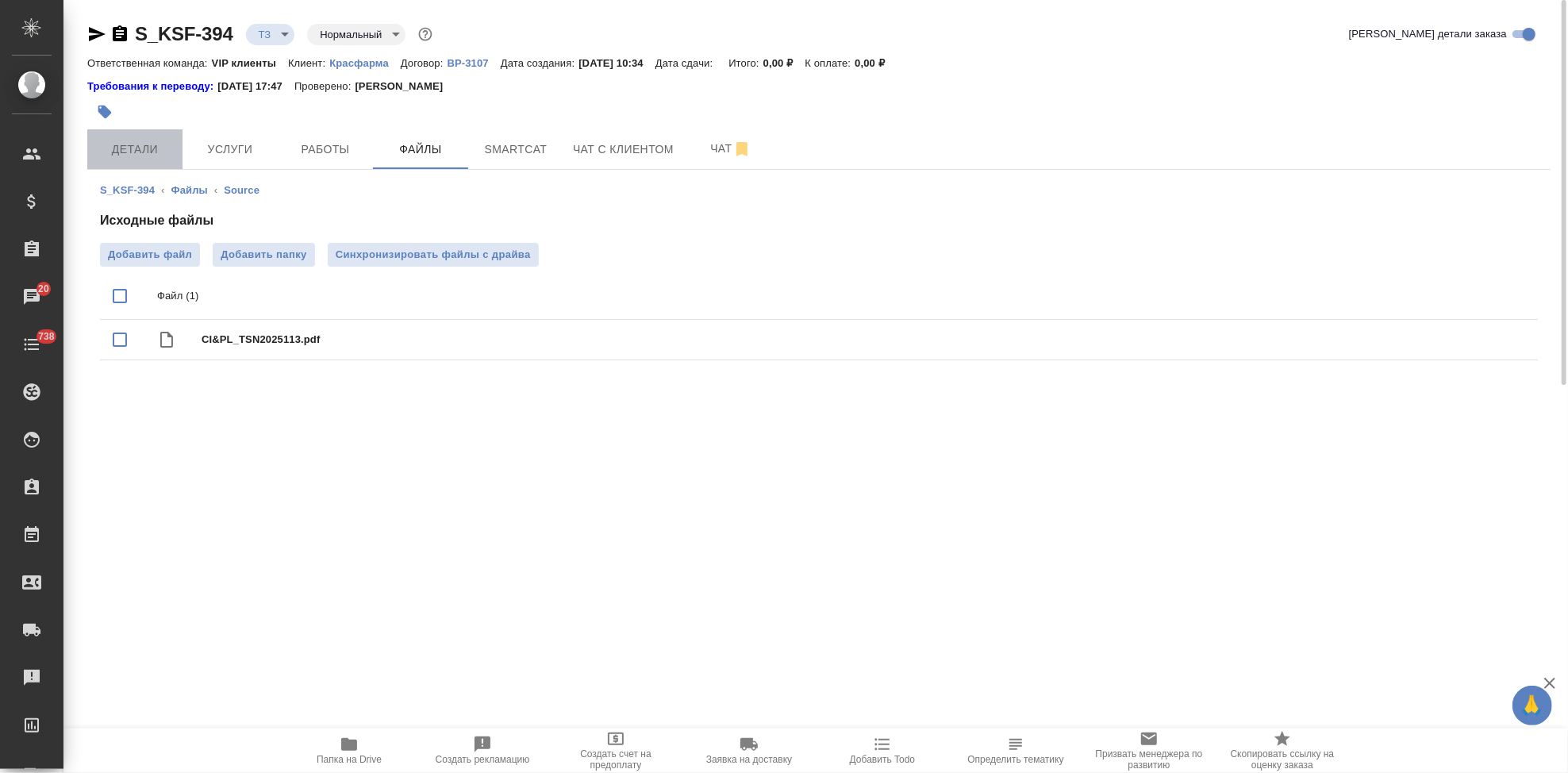
click at [138, 145] on span "Детали" at bounding box center [135, 149] width 76 height 19
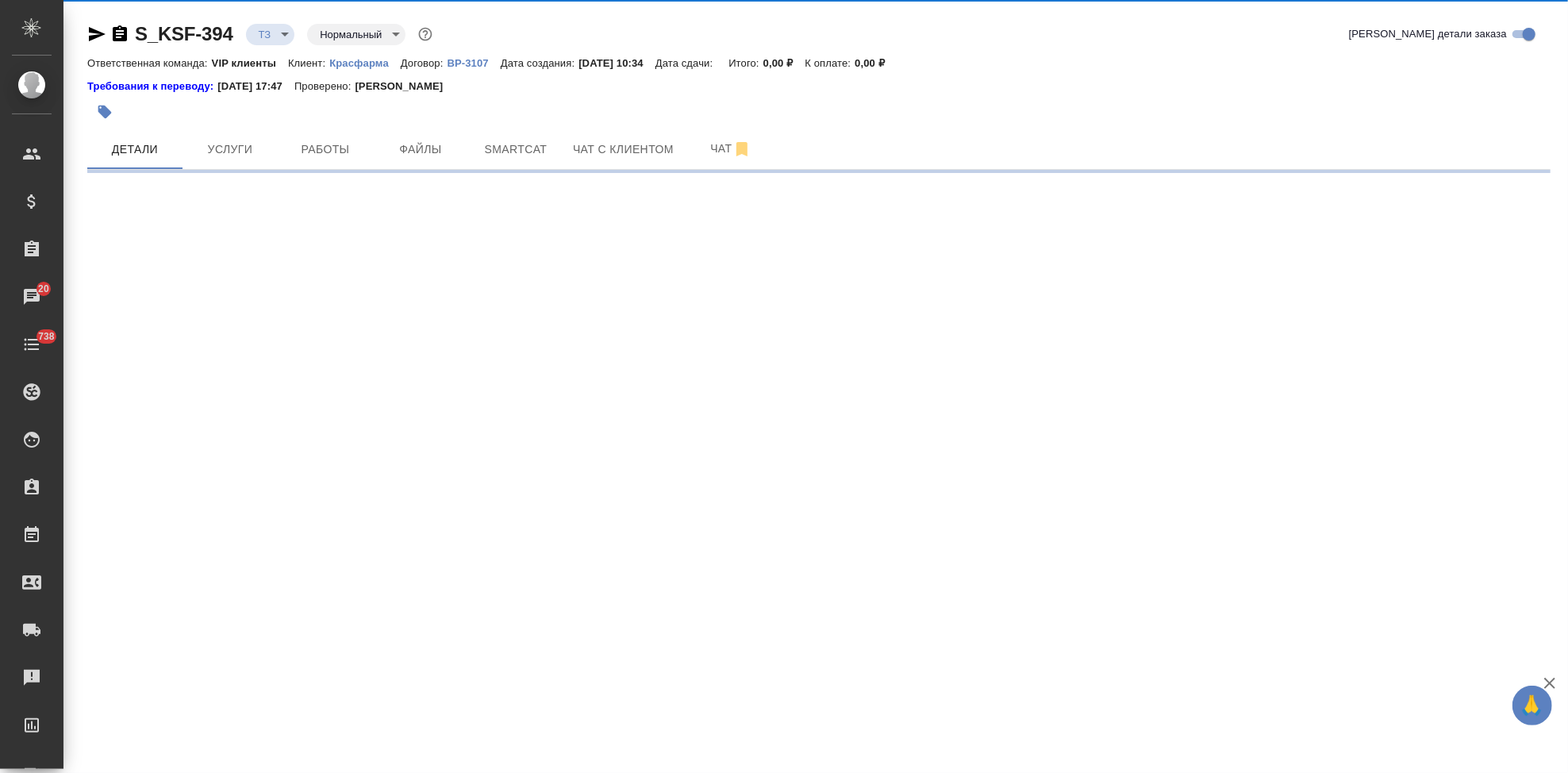
select select "RU"
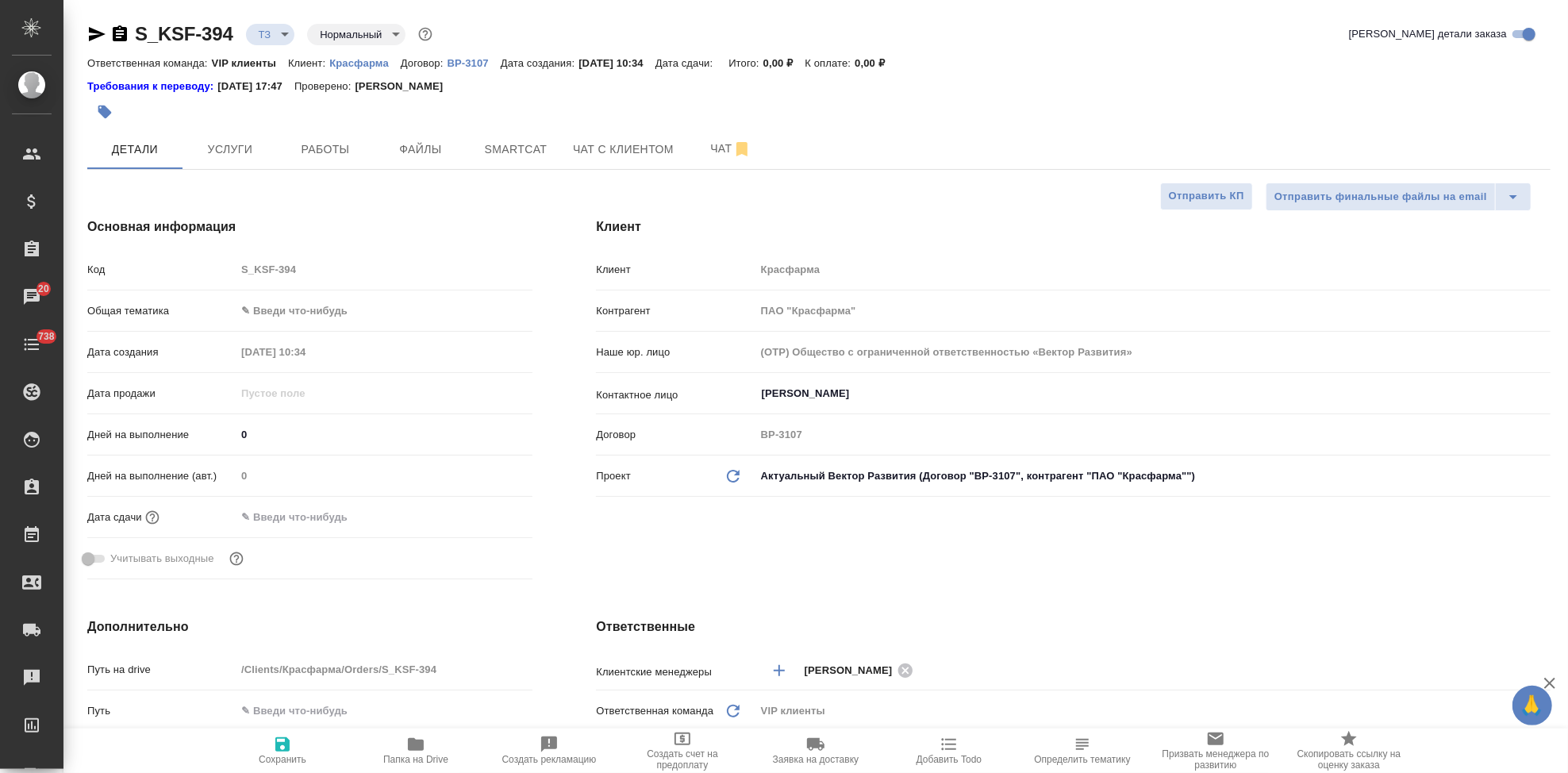
type textarea "x"
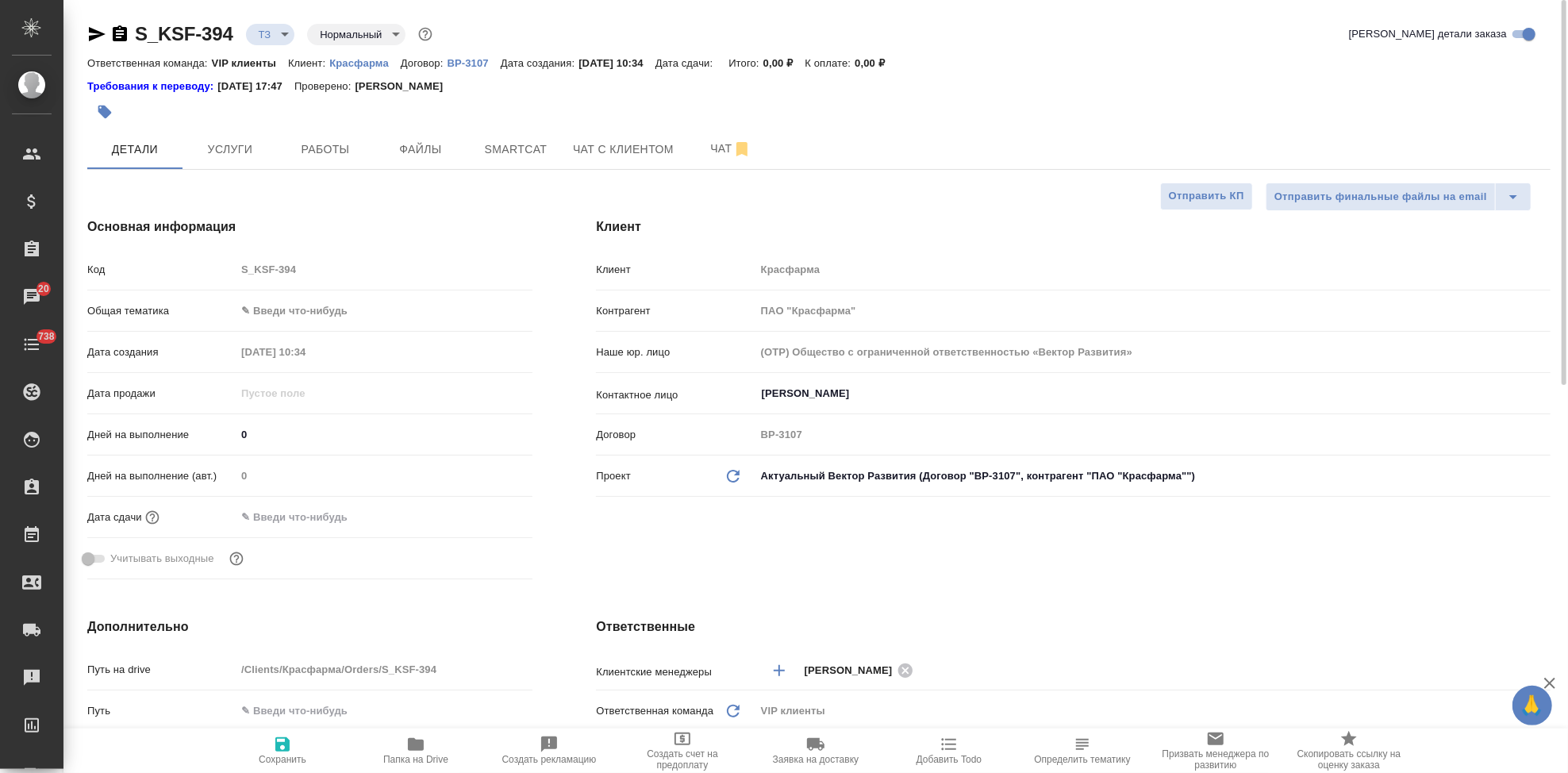
type textarea "x"
select select "RU"
click at [218, 264] on div "Код S_KSF-395" at bounding box center [310, 269] width 446 height 27
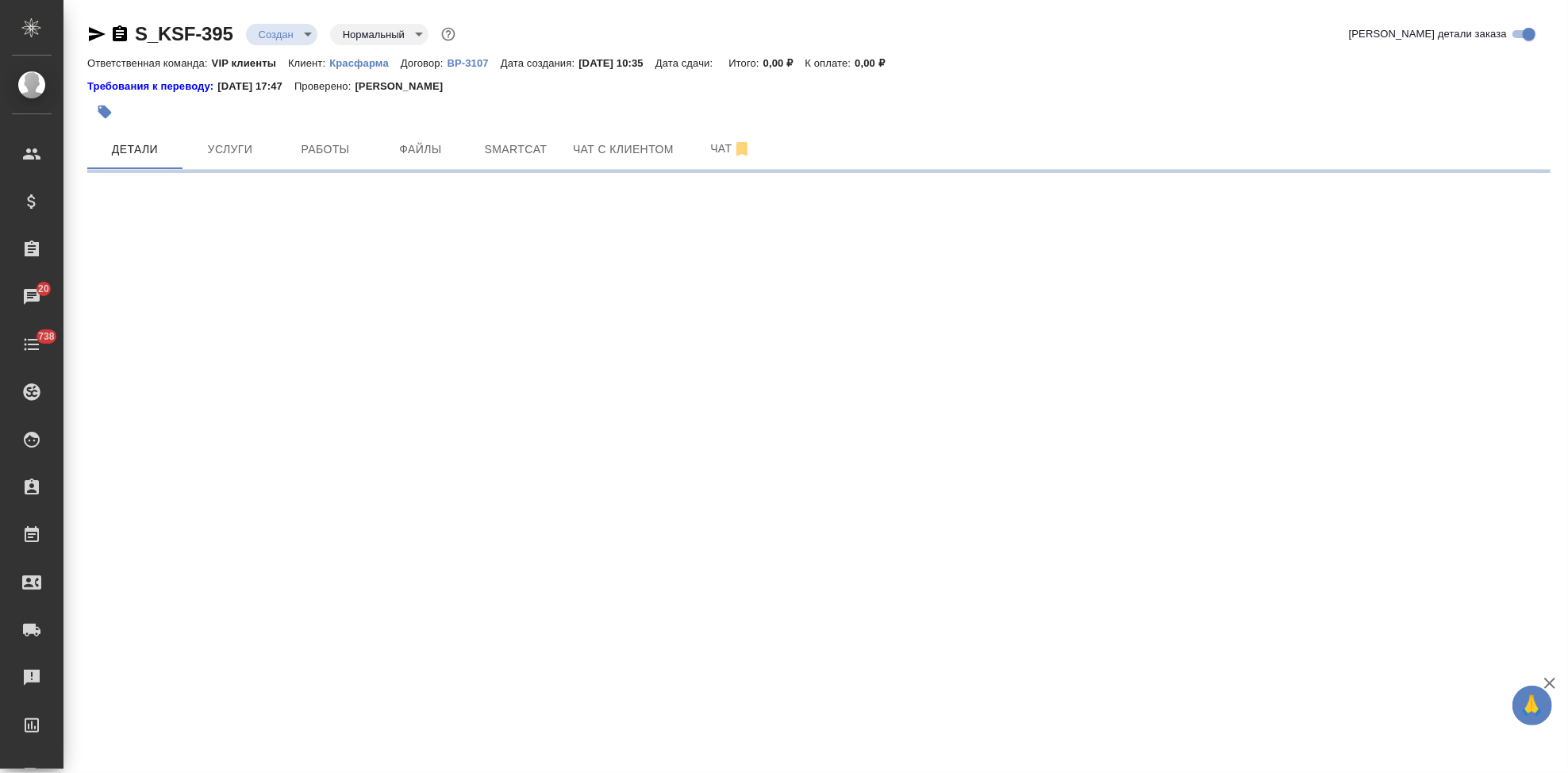
select select "RU"
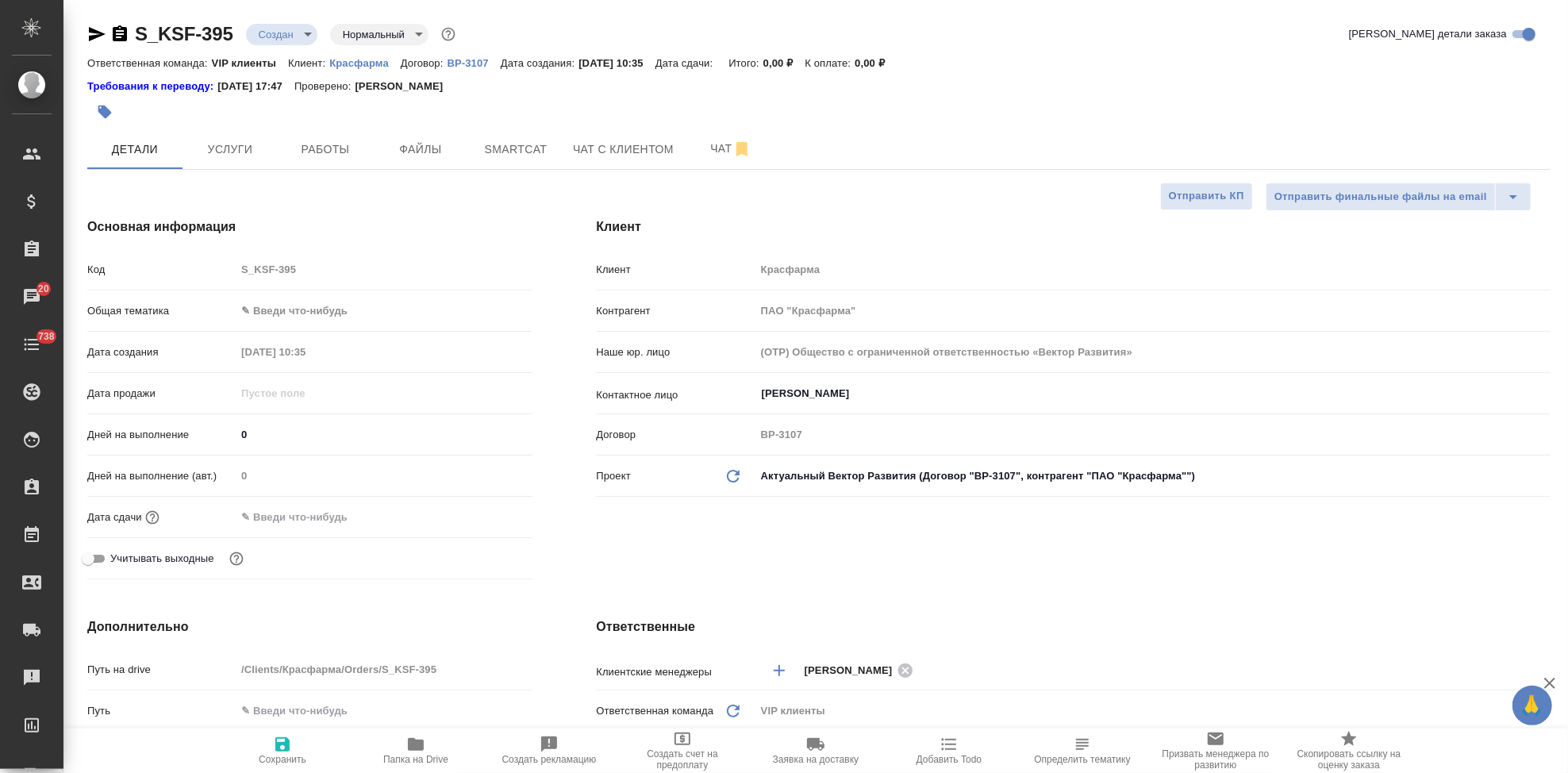
type textarea "x"
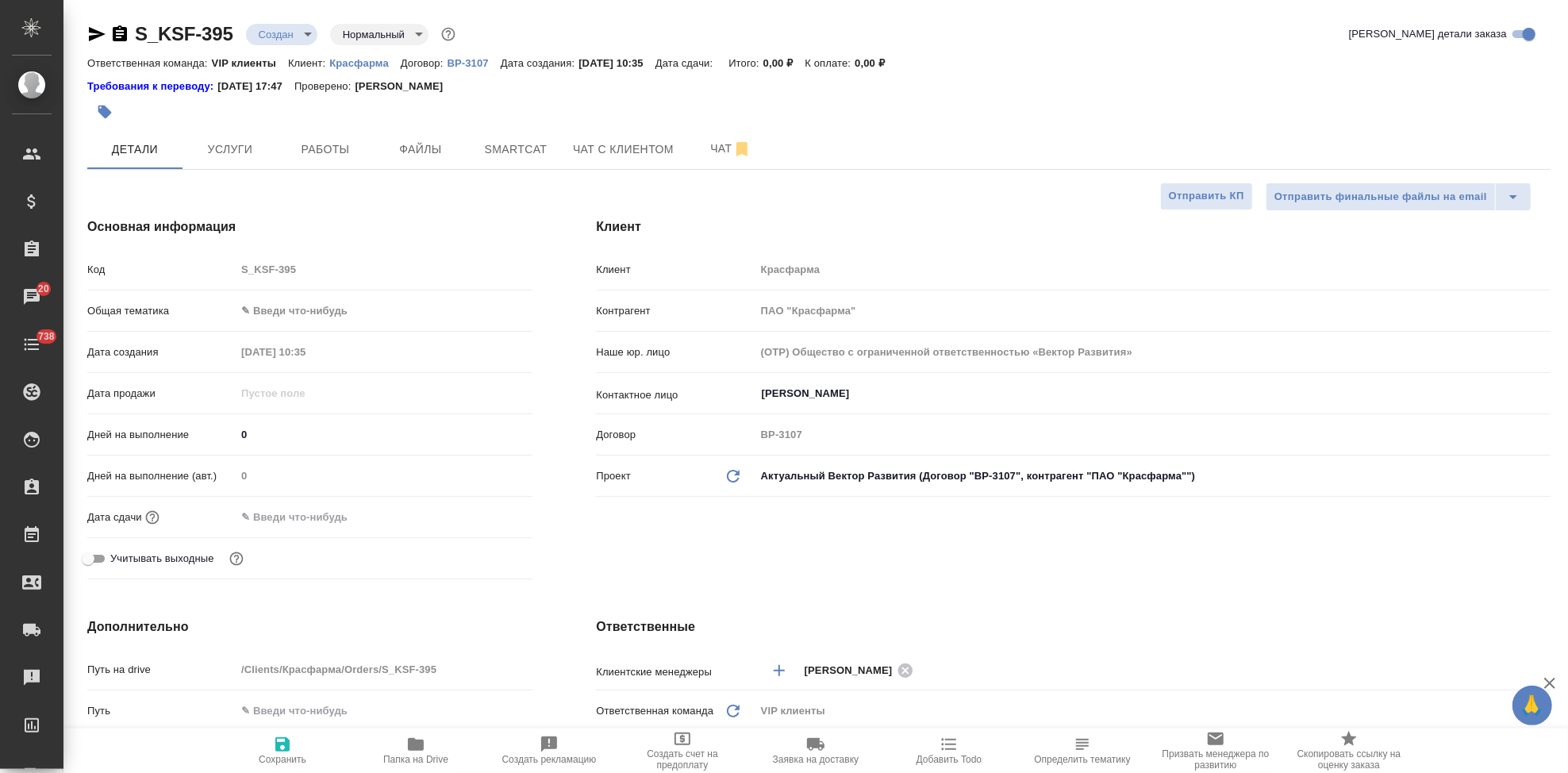
type textarea "x"
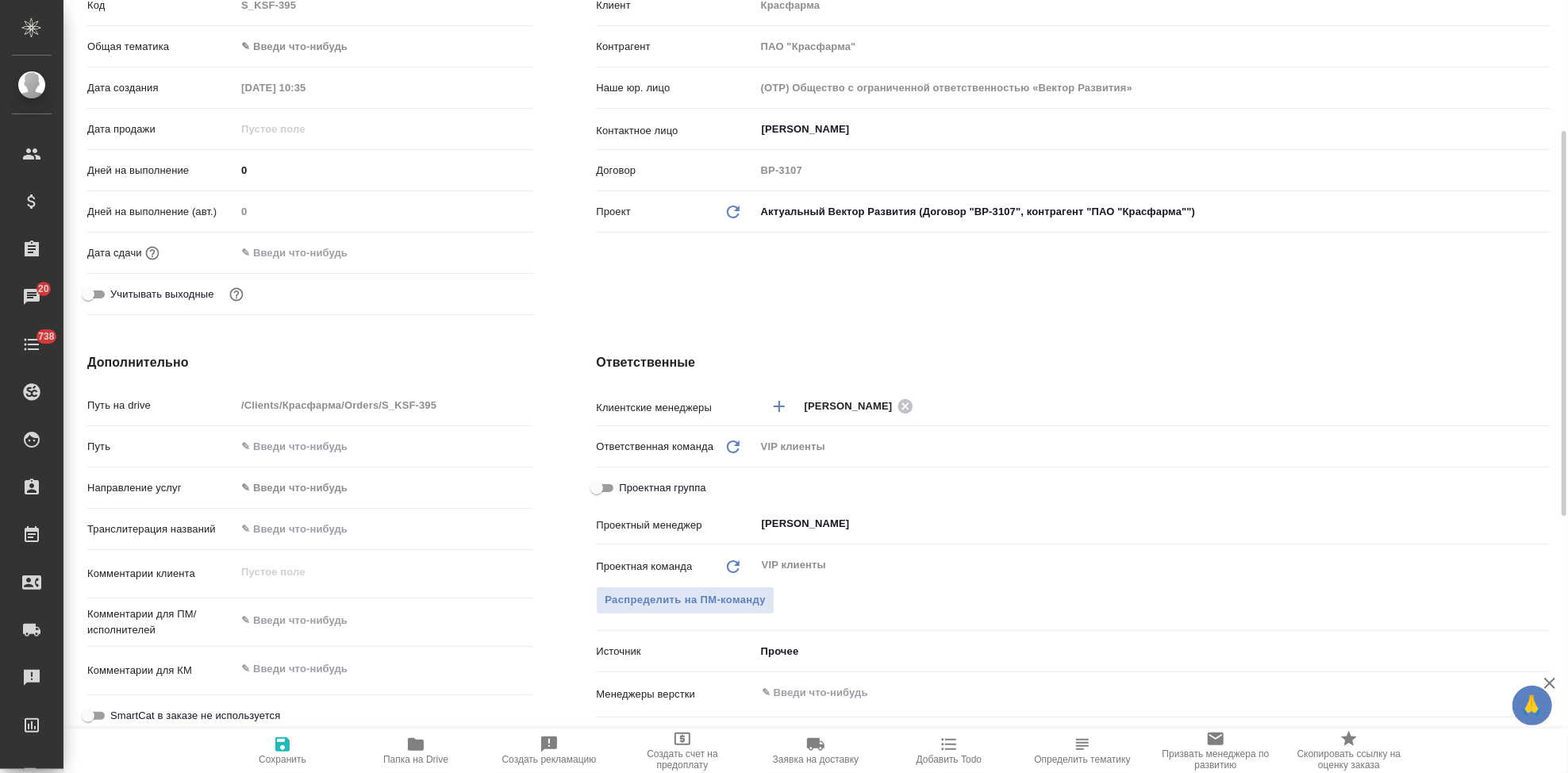
scroll to position [352, 0]
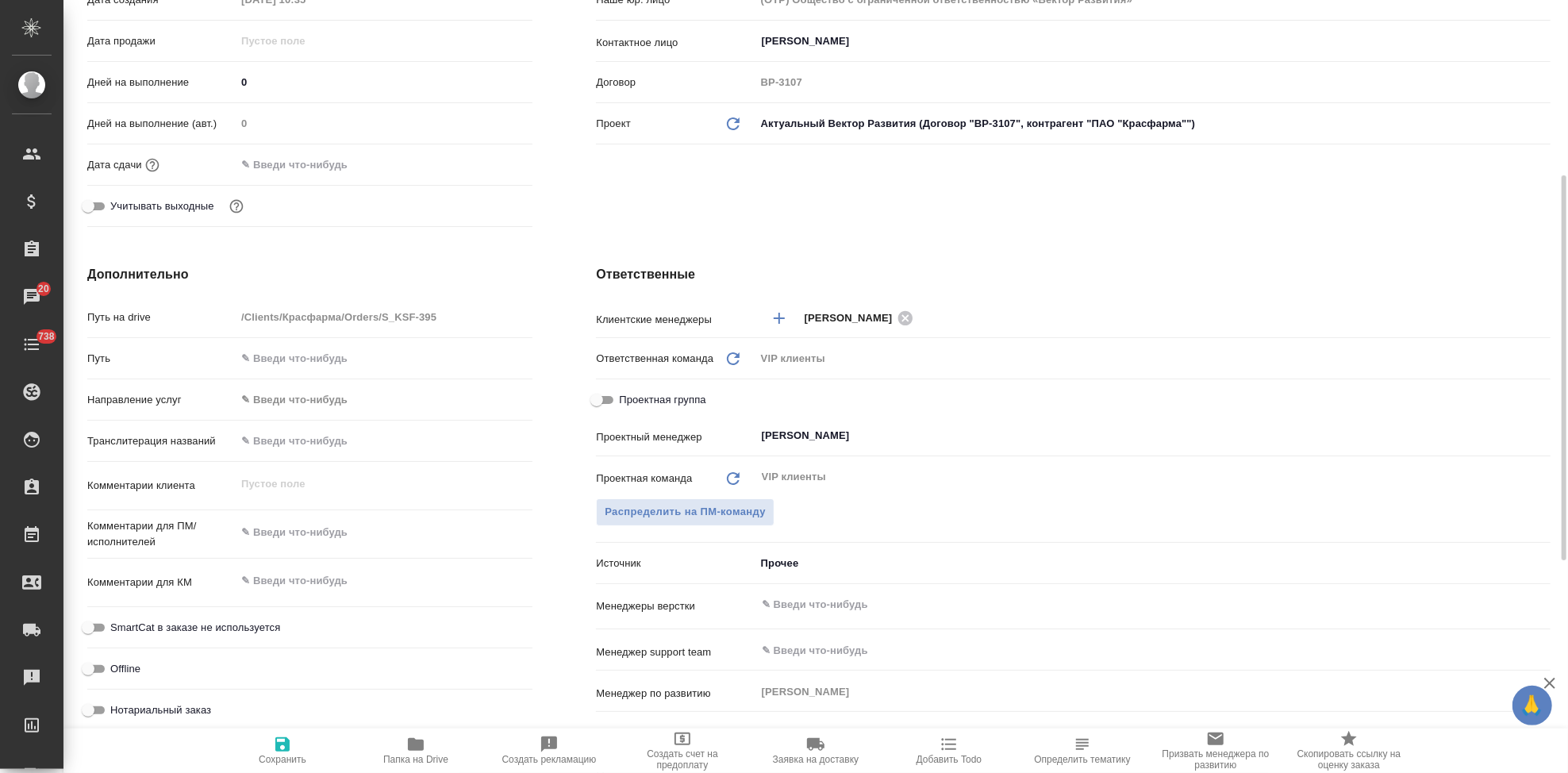
type textarea "x"
click at [314, 543] on textarea at bounding box center [384, 533] width 295 height 27
paste textarea "файл для перевода на русский язык и последующего двустороннего оформления Срок …"
type textarea "файл для перевода на русский язык и последующего двустороннего оформления Срок …"
type textarea "x"
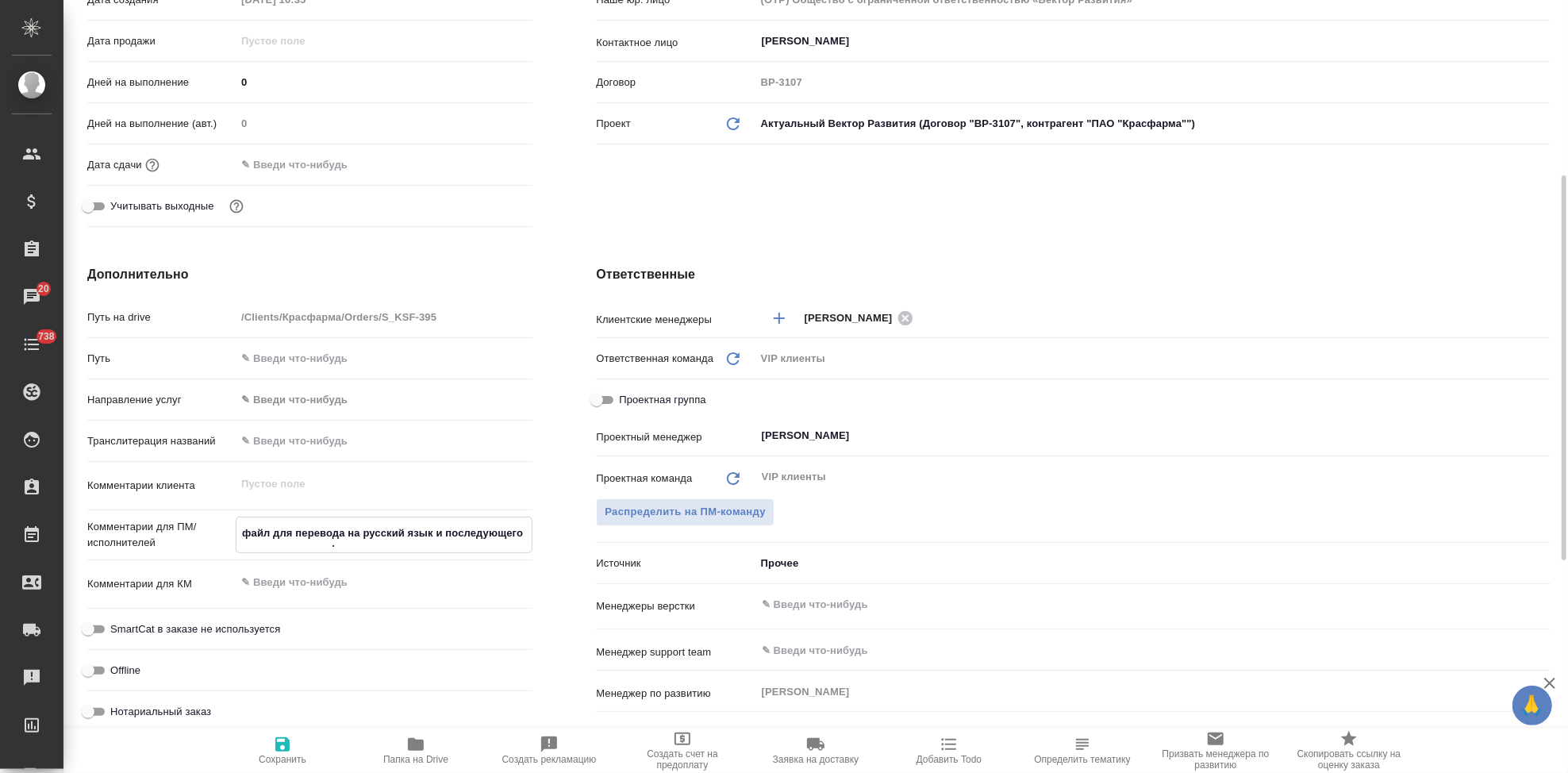
type textarea "x"
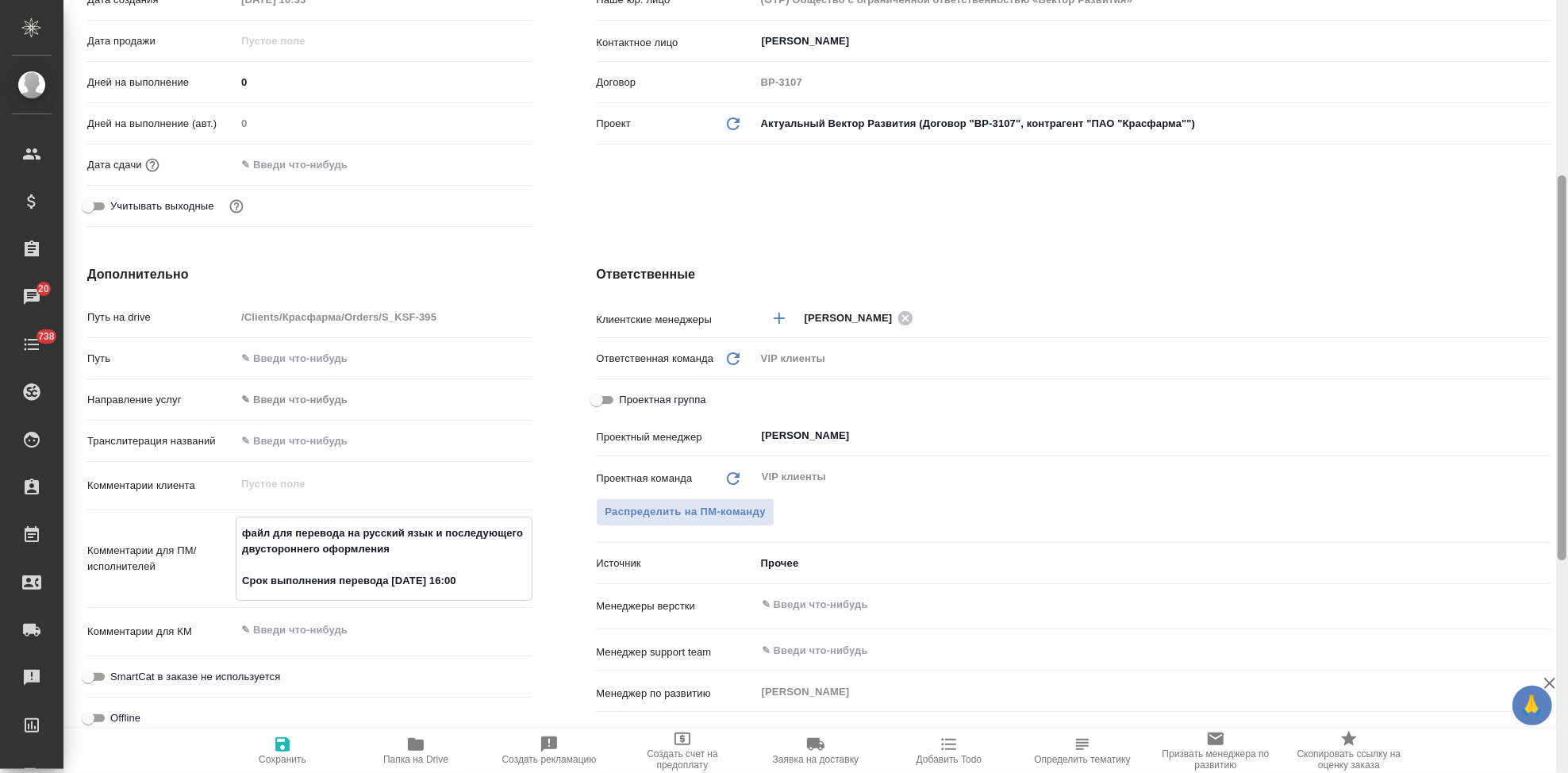
type textarea "файл для перевода на русский язык и последующего двустороннего оформления Срок …"
click at [314, 633] on textarea at bounding box center [384, 629] width 296 height 27
type textarea "x"
paste textarea "задание на перевод соглашения о неразглашении Хайсан (альтернативы карбапенемы)"
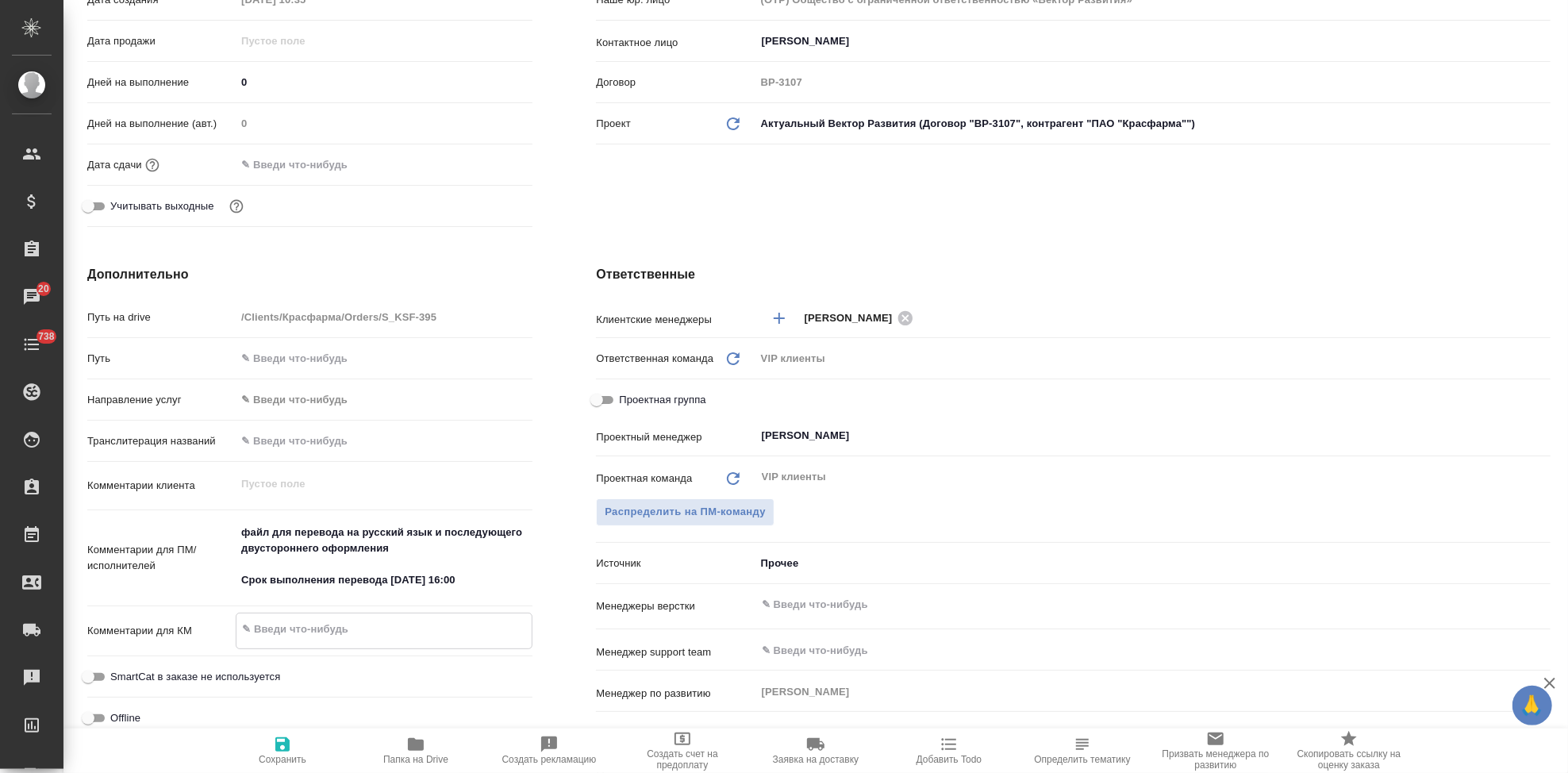
type textarea "x"
type textarea "задание на перевод соглашения о неразглашении Хайсан (альтернативы карбапенемы)"
type textarea "x"
type textarea "задание на перевод соглашения о неразглашении Хайсан (альтернативы карбапенемы)"
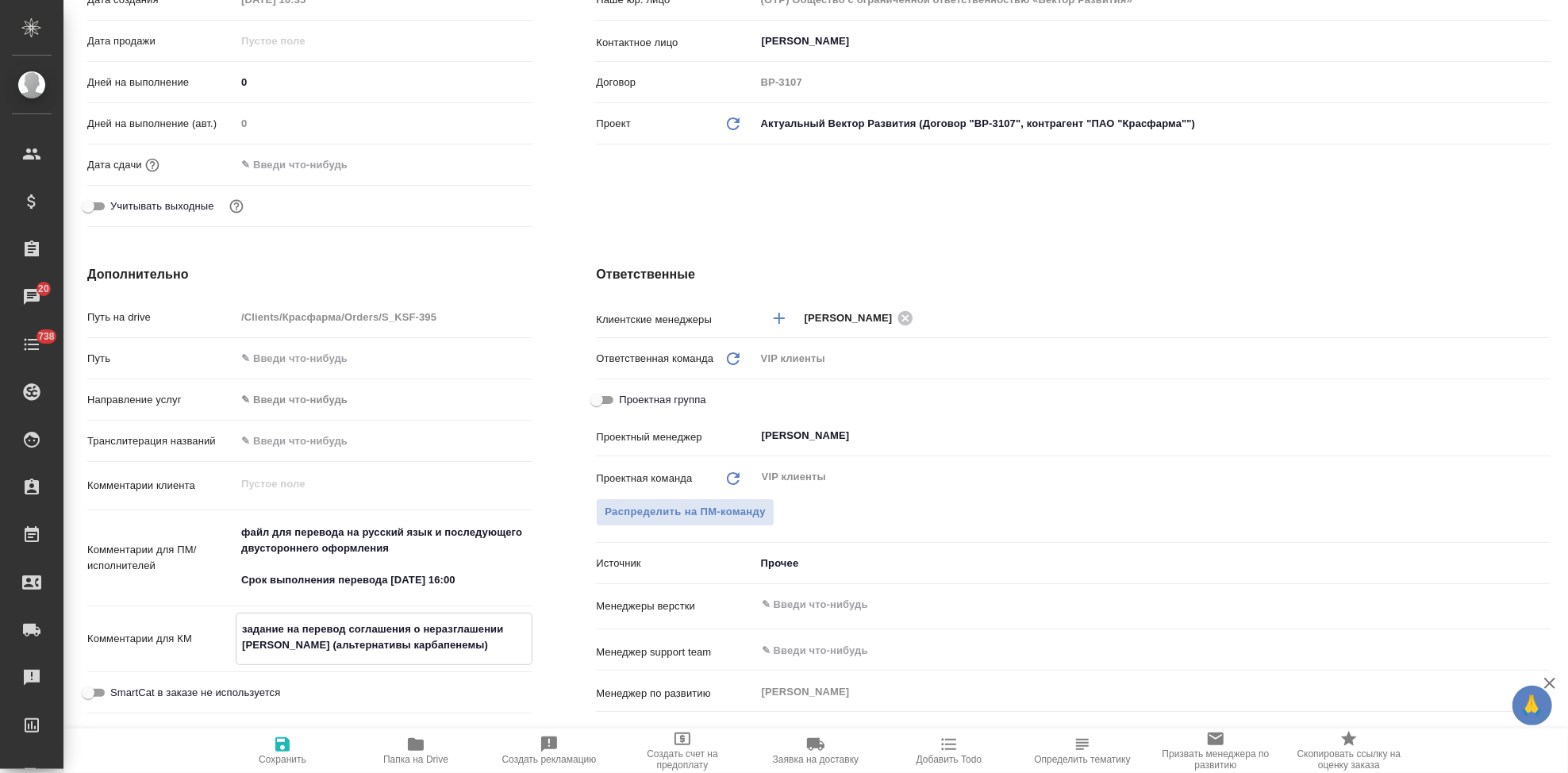
type textarea "x"
click at [292, 744] on icon "button" at bounding box center [283, 745] width 20 height 19
type textarea "x"
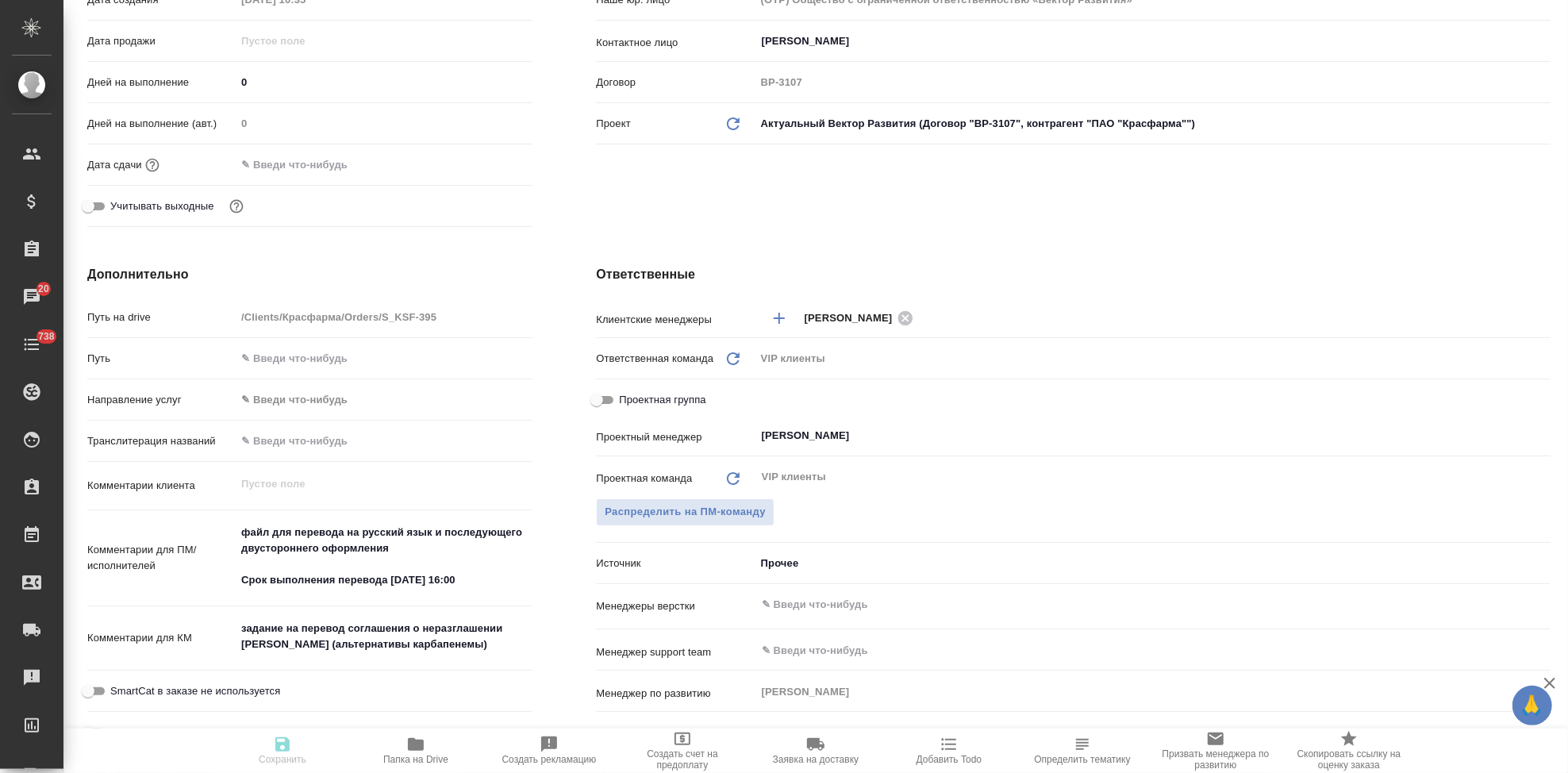
type textarea "x"
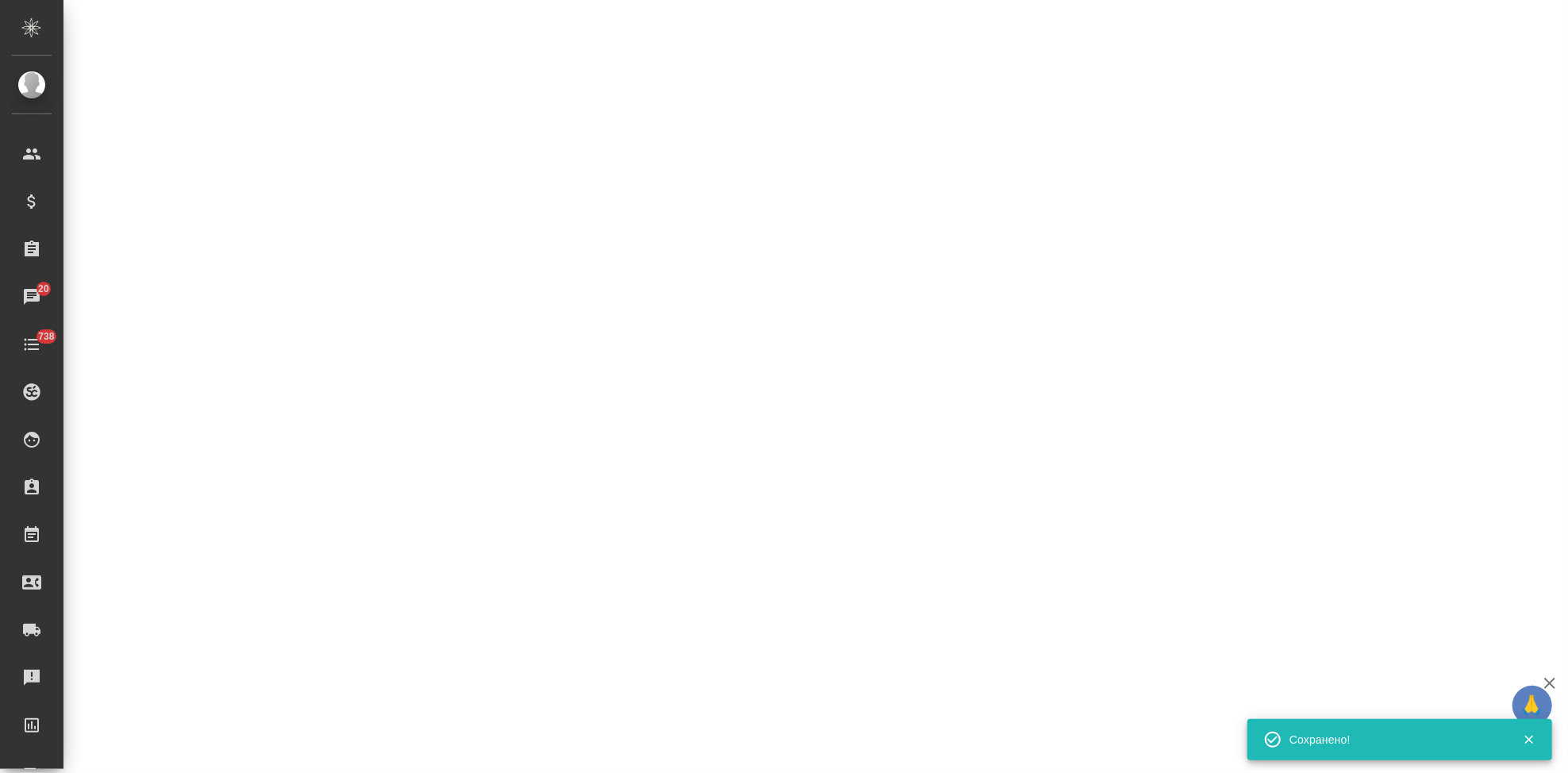
select select "RU"
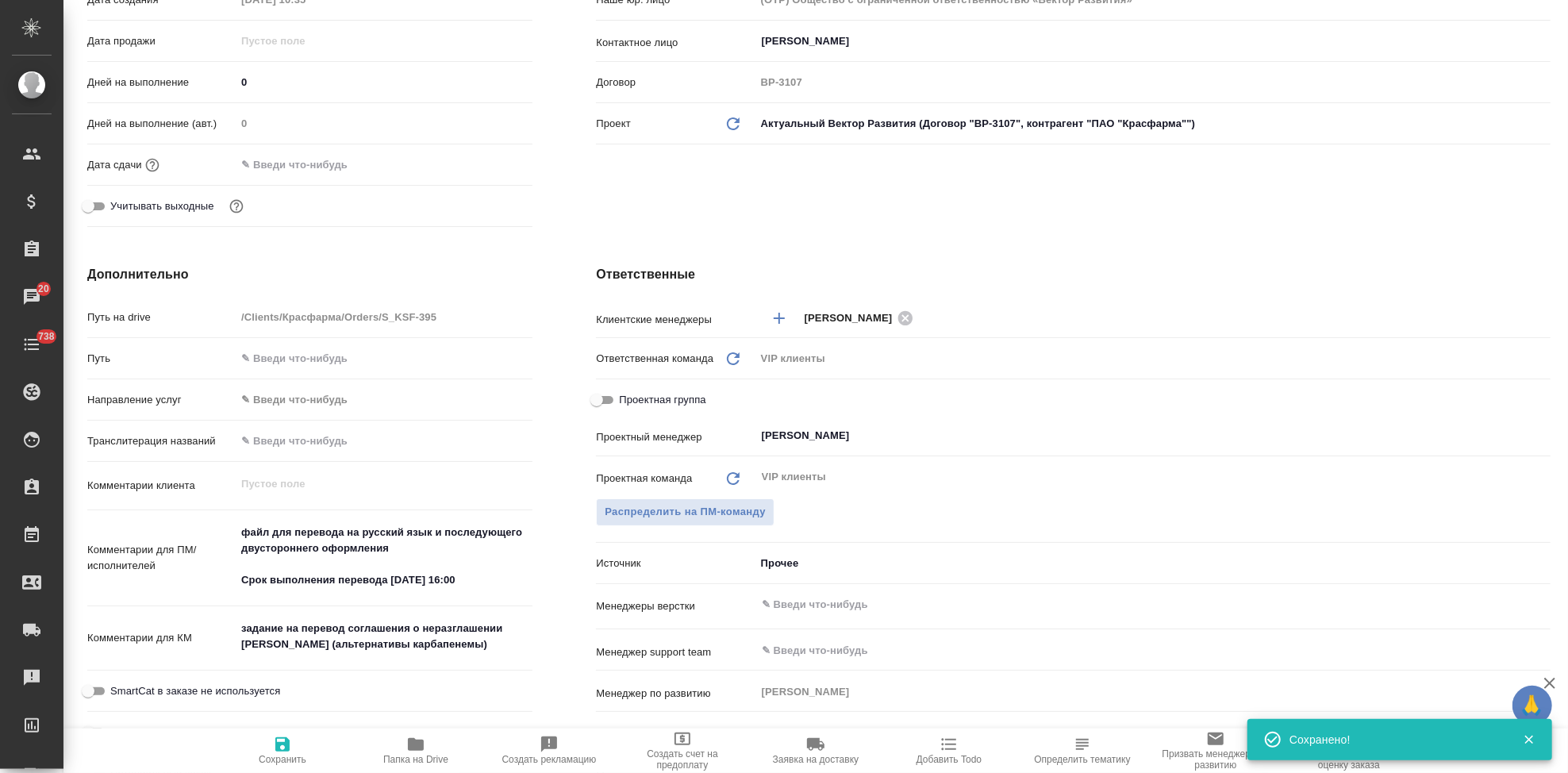
type textarea "x"
click at [465, 579] on textarea "файл для перевода на русский язык и последующего двустороннего оформления Срок …" at bounding box center [384, 556] width 296 height 75
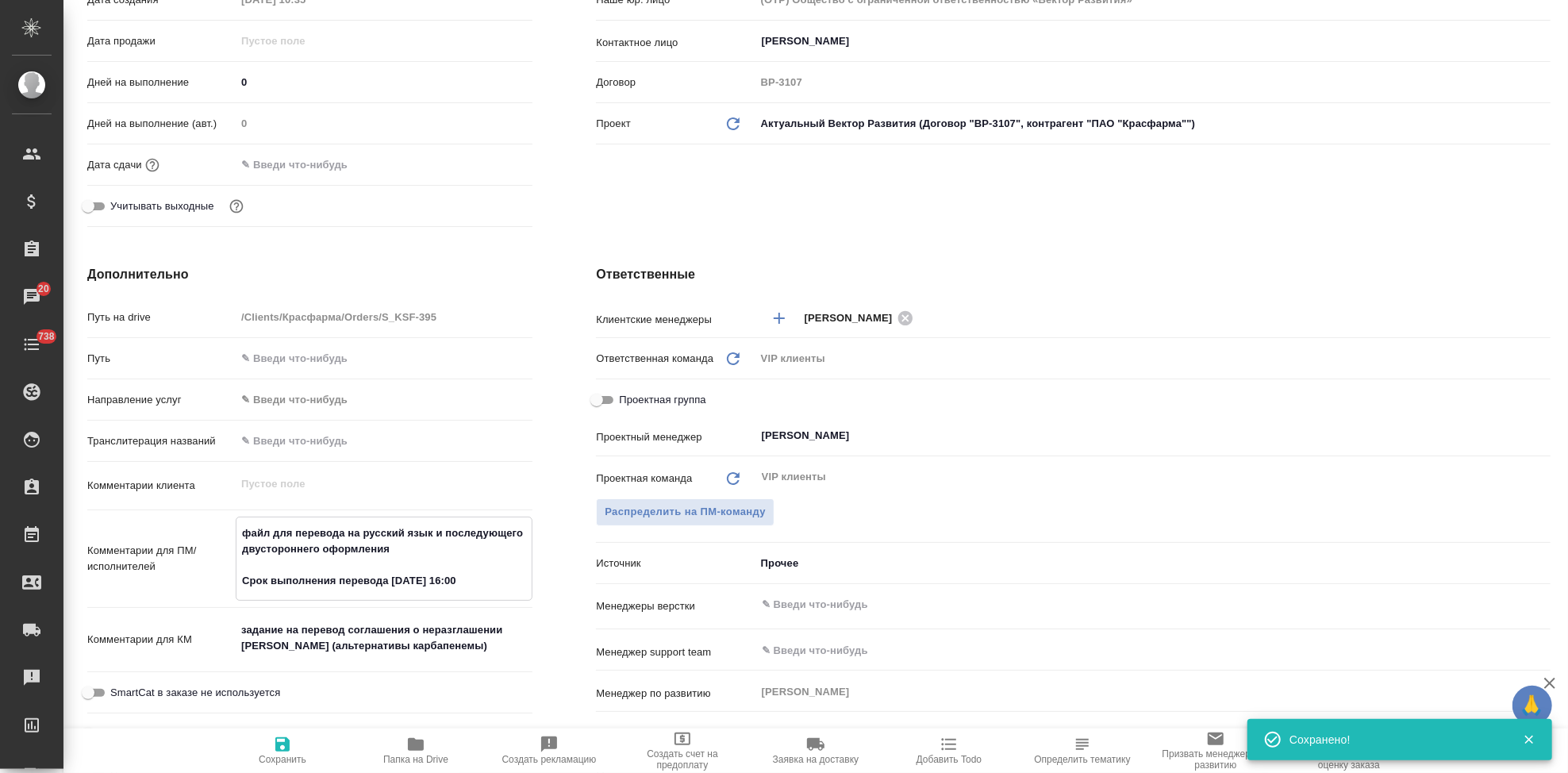
type textarea "файл для перевода на русский язык и последующего двустороннего оформления Срок …"
type textarea "x"
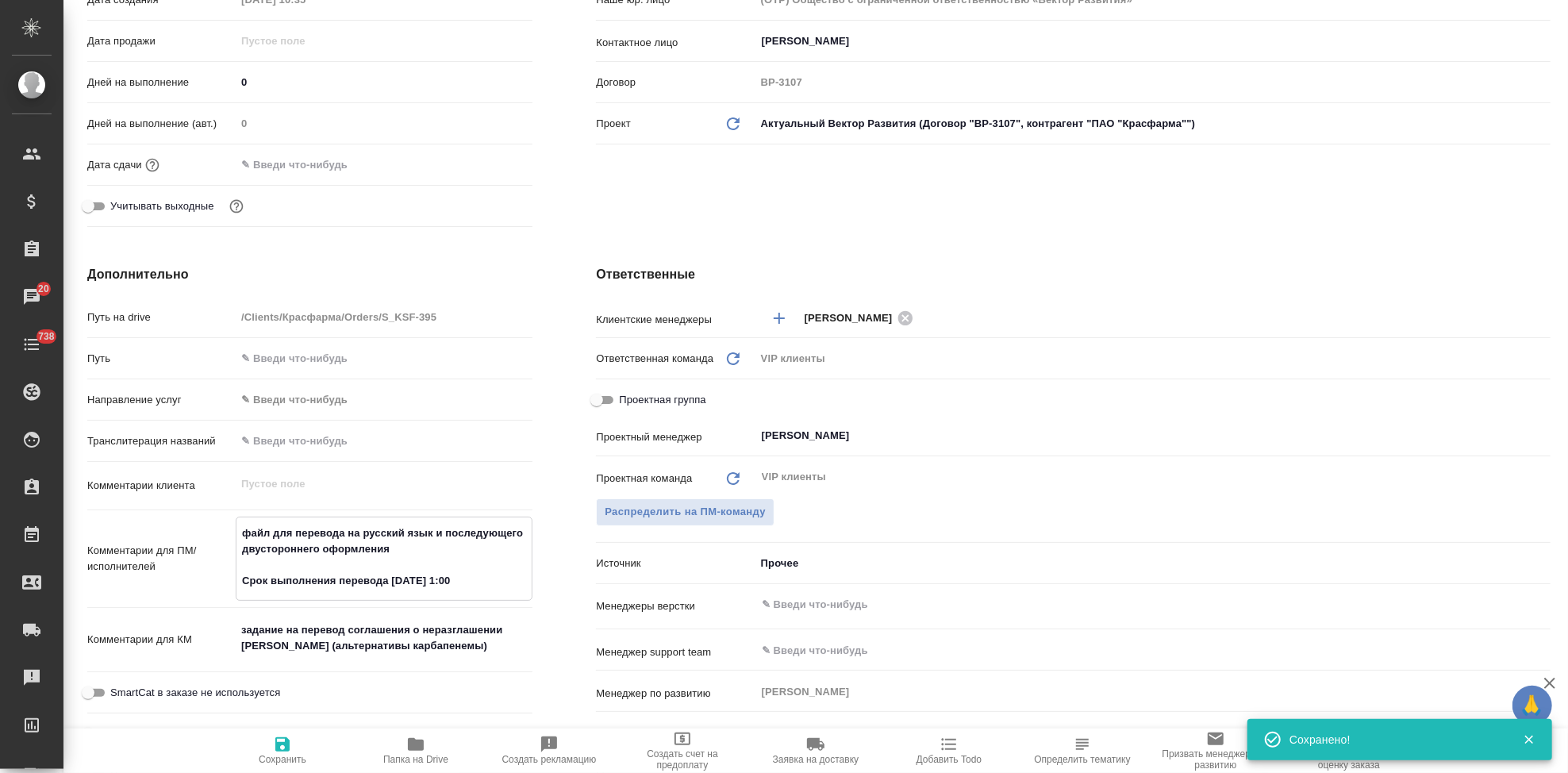
type textarea "файл для перевода на русский язык и последующего двустороннего оформления Срок …"
type textarea "x"
type textarea "файл для перевода на русский язык и последующего двустороннего оформления Срок …"
type textarea "x"
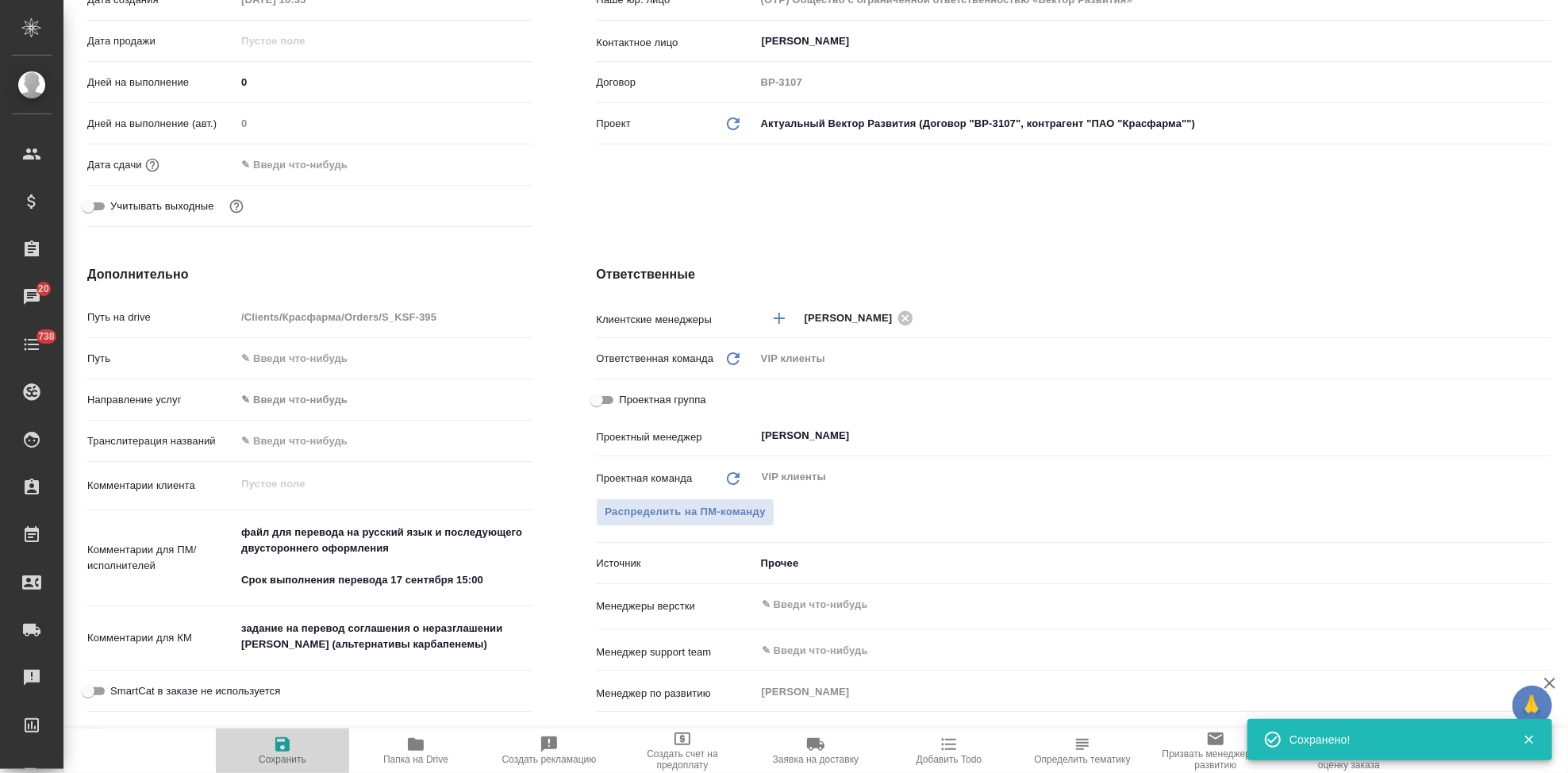
click at [287, 746] on icon "button" at bounding box center [282, 744] width 15 height 15
type textarea "x"
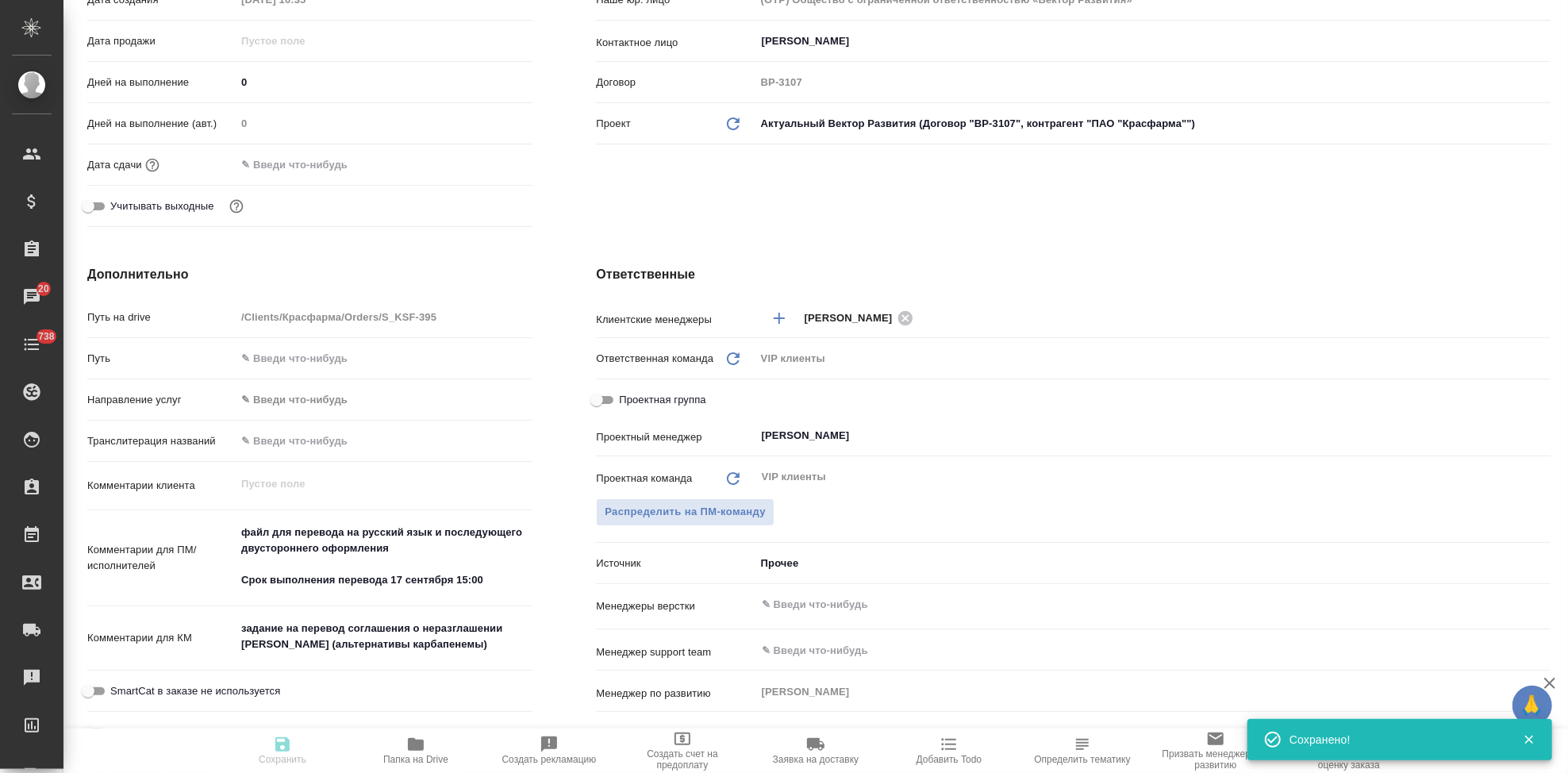
type textarea "x"
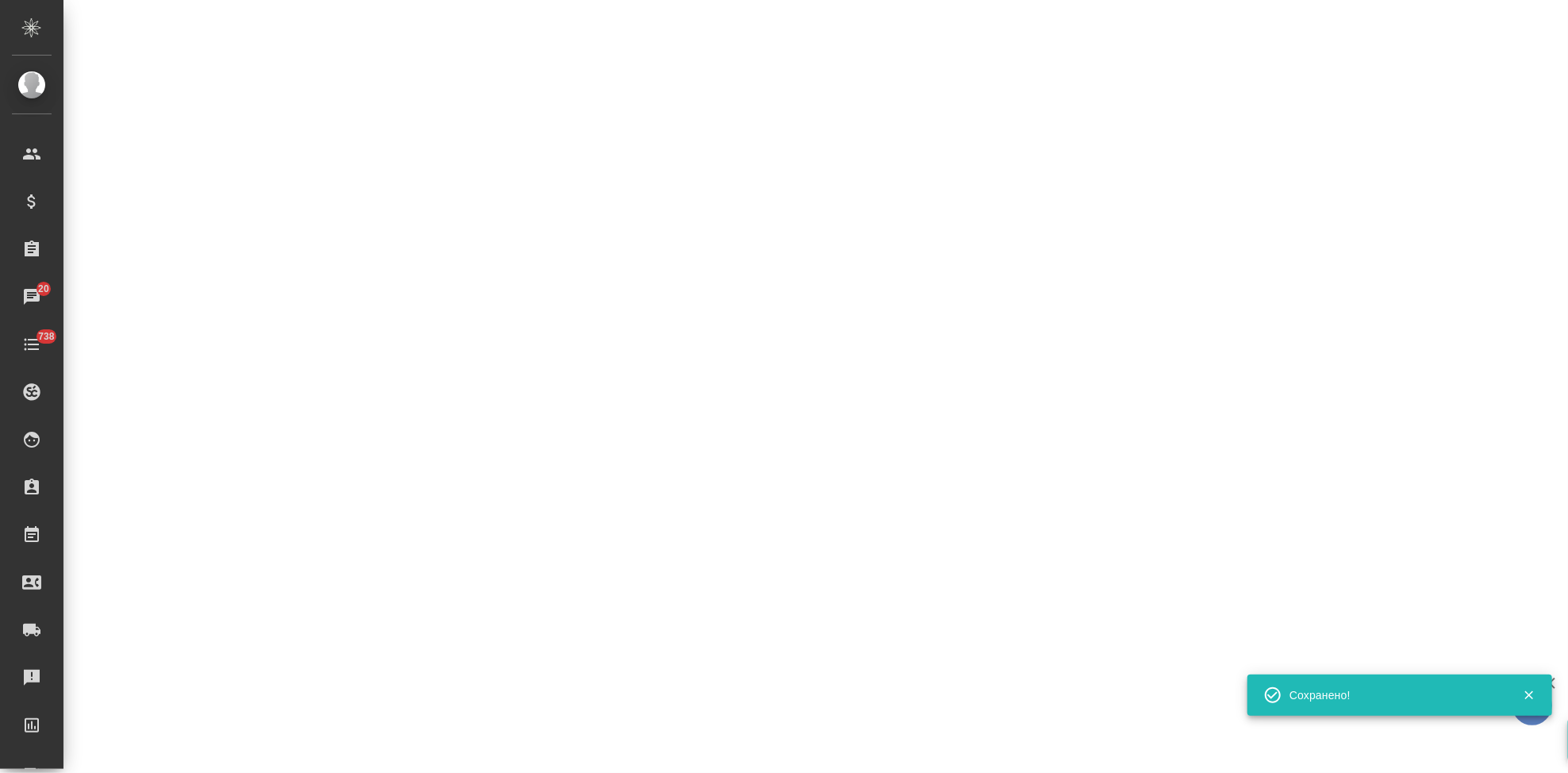
select select "RU"
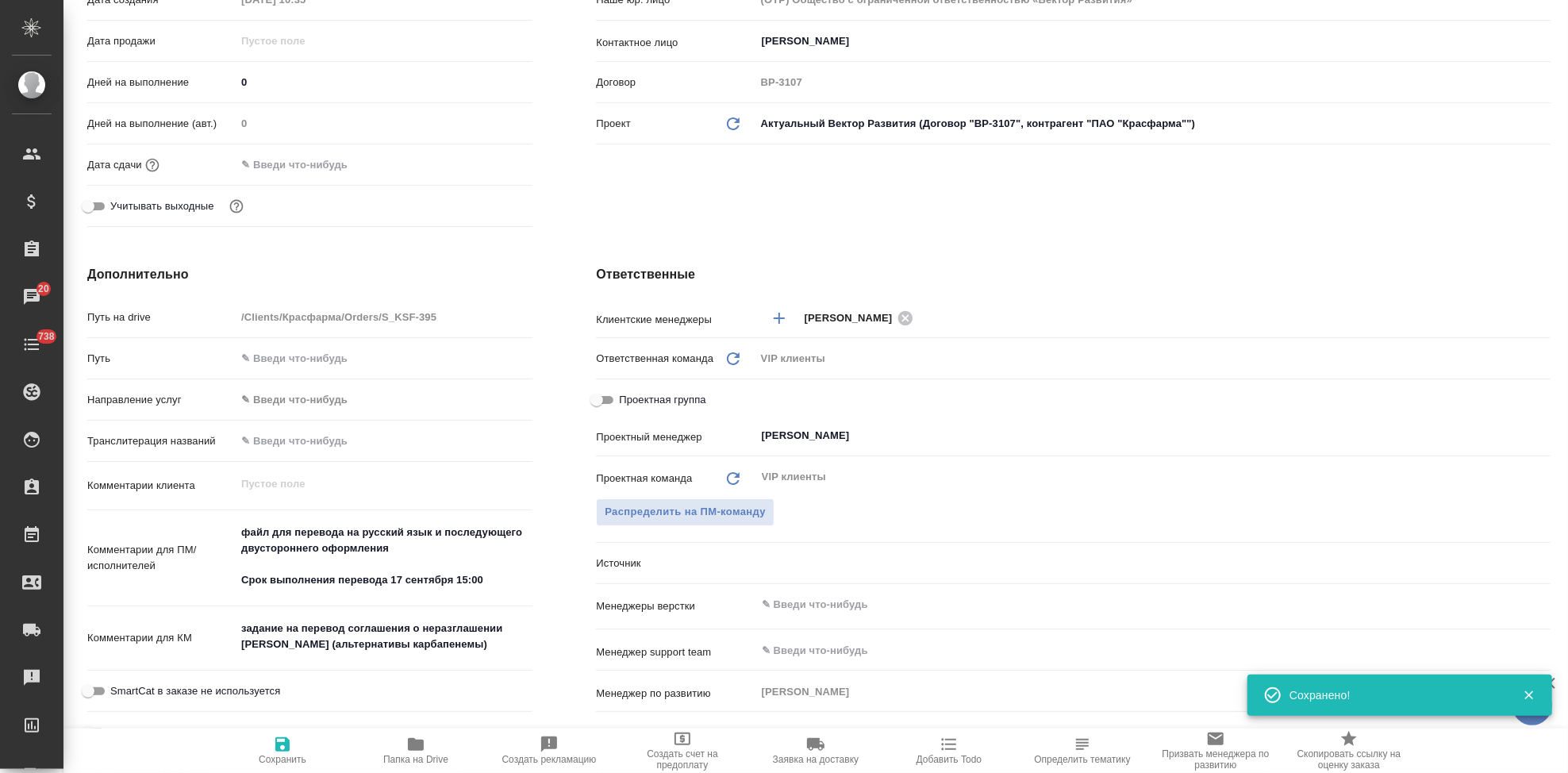
type textarea "x"
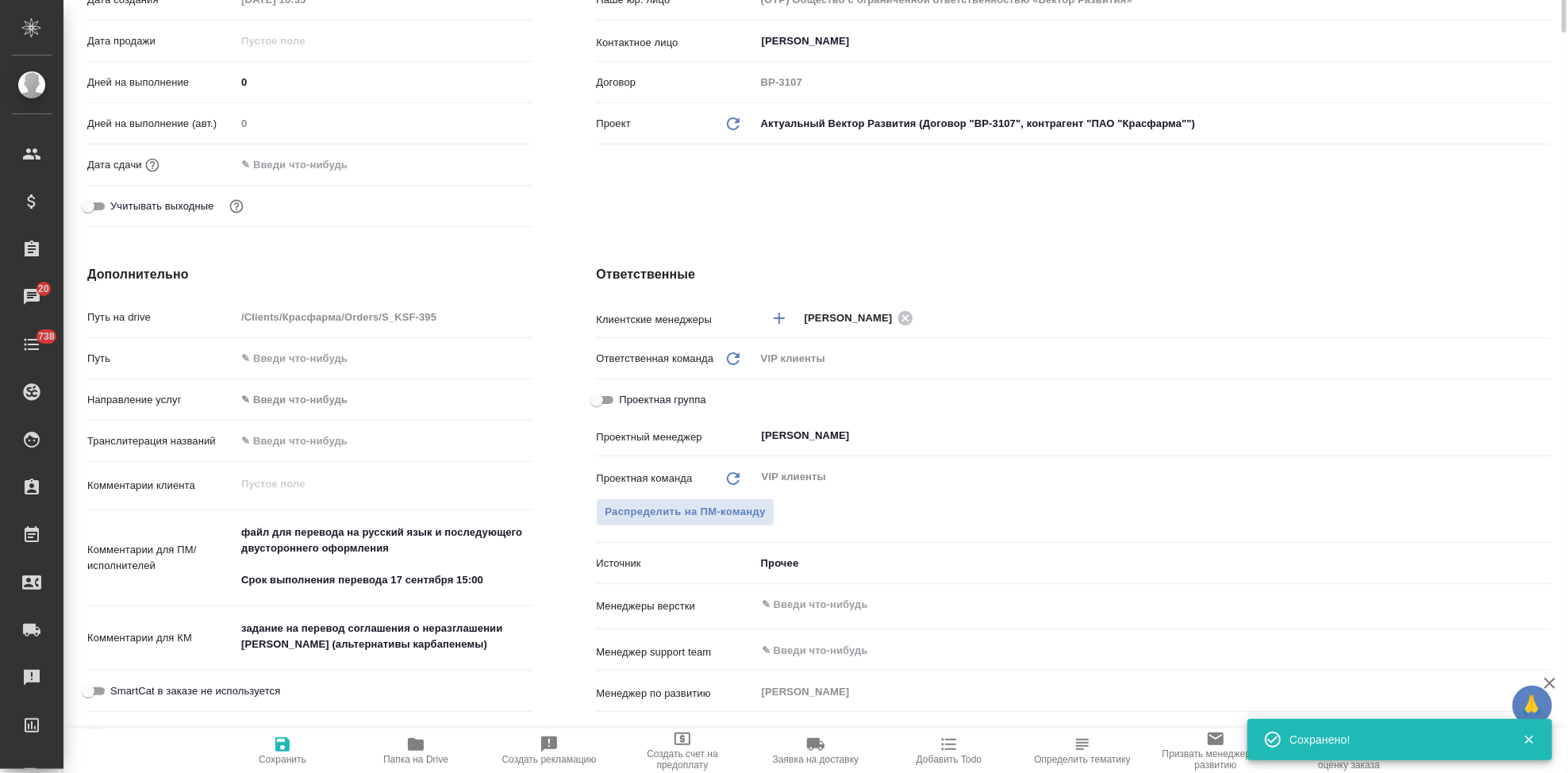
scroll to position [0, 0]
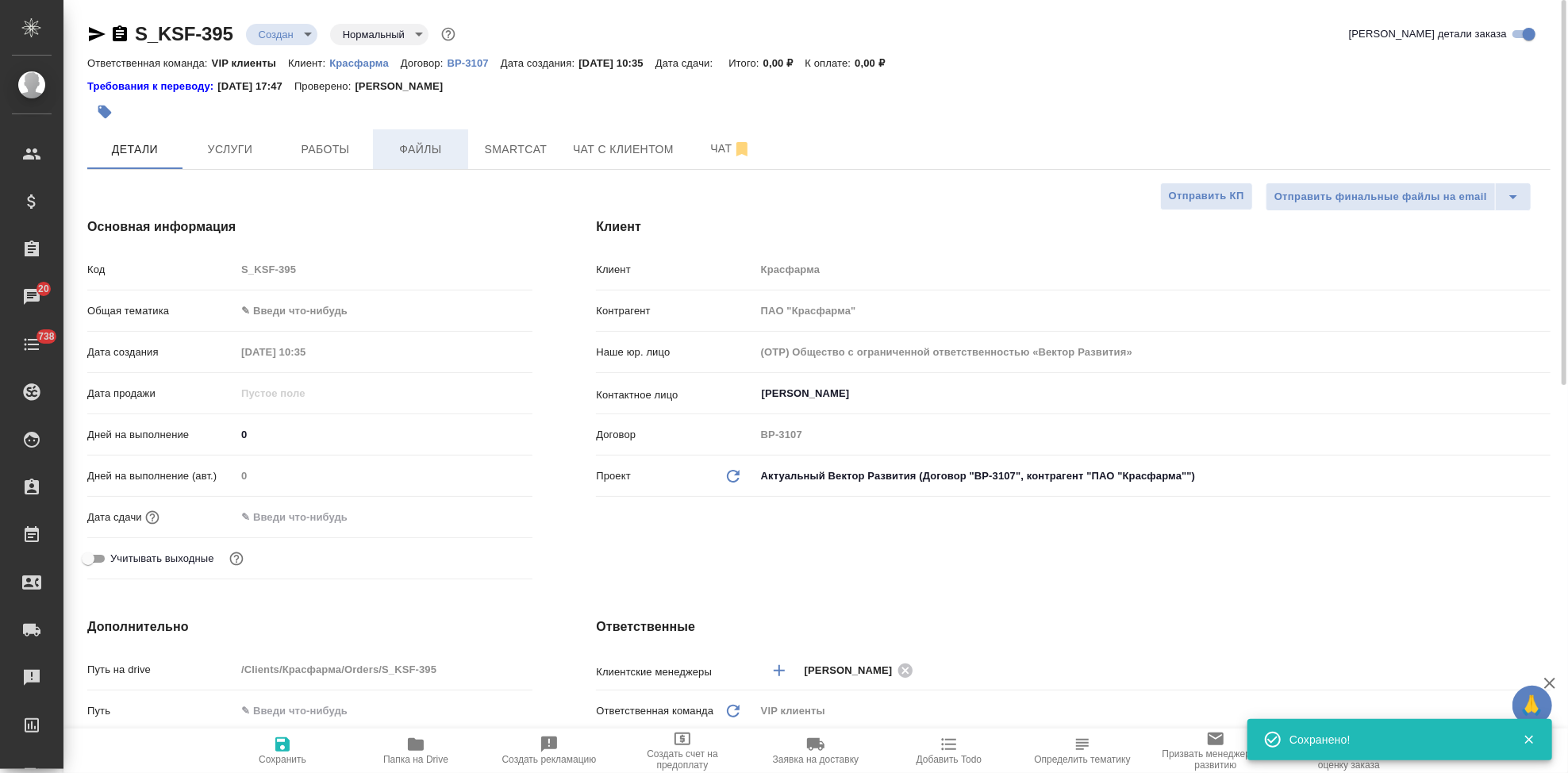
click at [425, 144] on span "Файлы" at bounding box center [420, 149] width 76 height 19
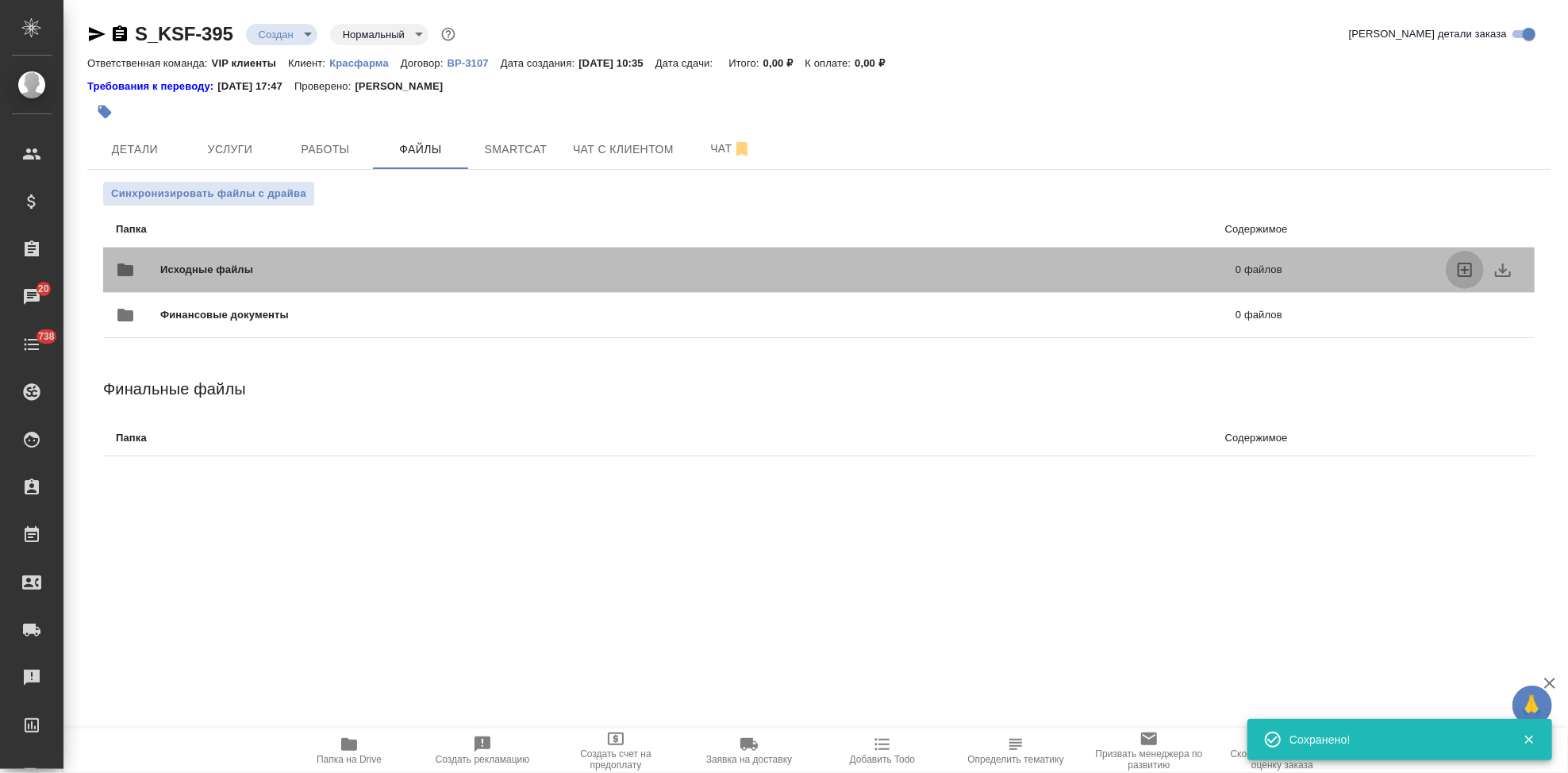
click at [1466, 271] on icon "uploadFiles" at bounding box center [1466, 270] width 20 height 19
click at [0, 0] on input "uploadFiles" at bounding box center [0, 0] width 0 height 0
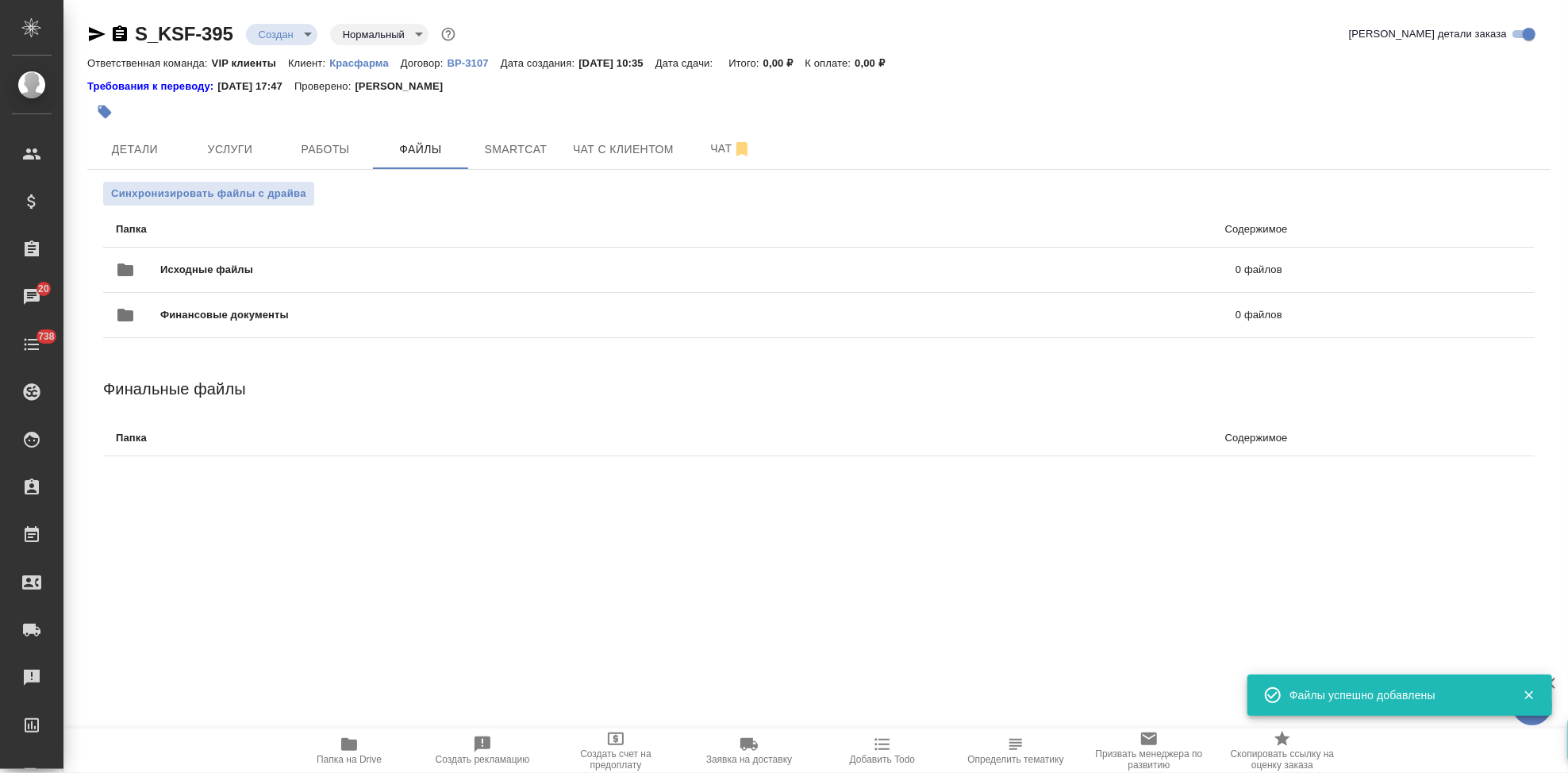
click at [306, 35] on body "🙏 .cls-1 fill:#fff; AWATERA Kabargina Anna Клиенты Спецификации Заказы 20 Чаты …" at bounding box center [784, 386] width 1568 height 773
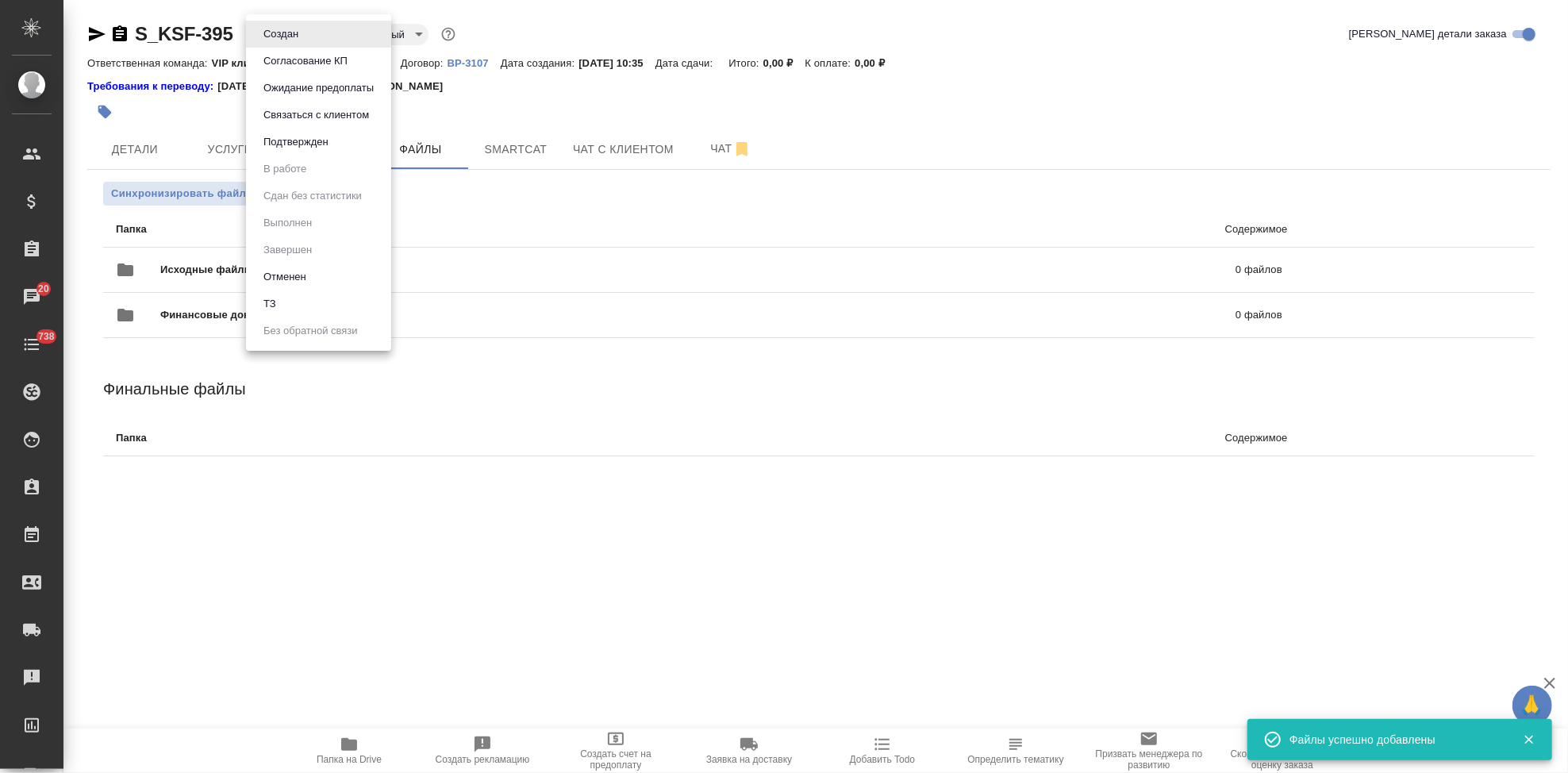
click at [267, 305] on button "ТЗ" at bounding box center [269, 304] width 22 height 18
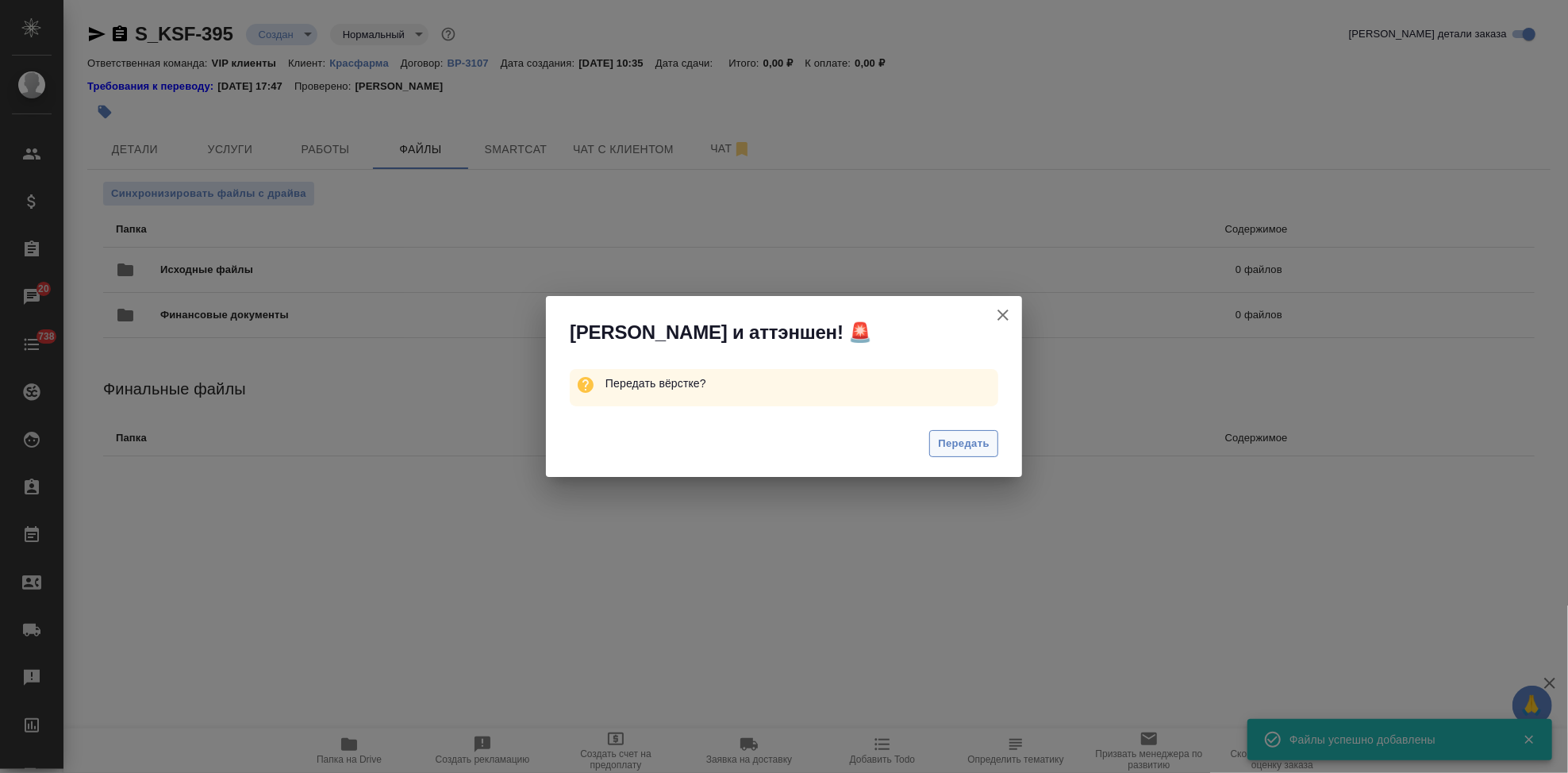
click at [965, 442] on span "Передать" at bounding box center [963, 444] width 52 height 19
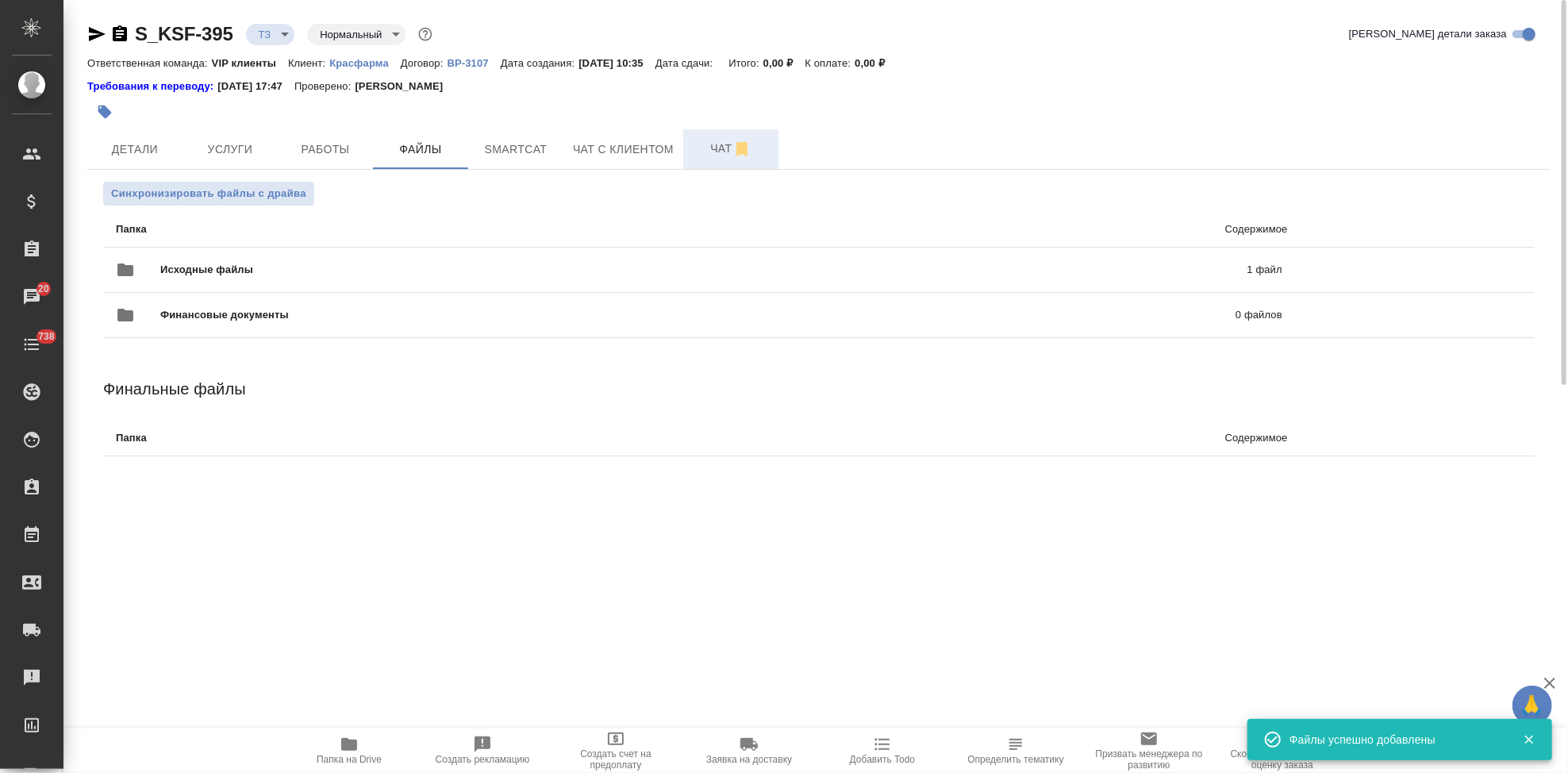
click at [714, 149] on span "Чат" at bounding box center [730, 148] width 76 height 19
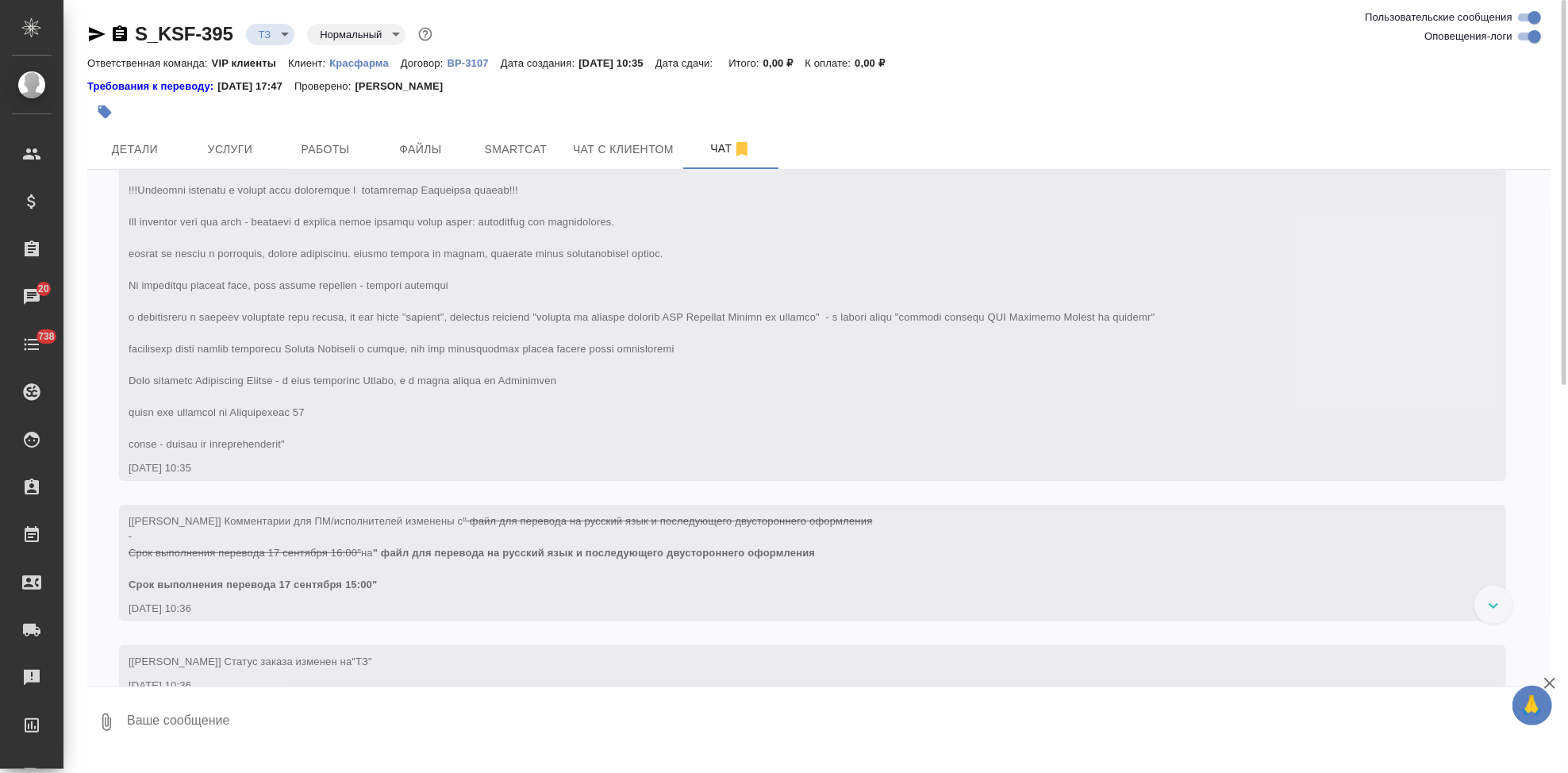
scroll to position [195, 0]
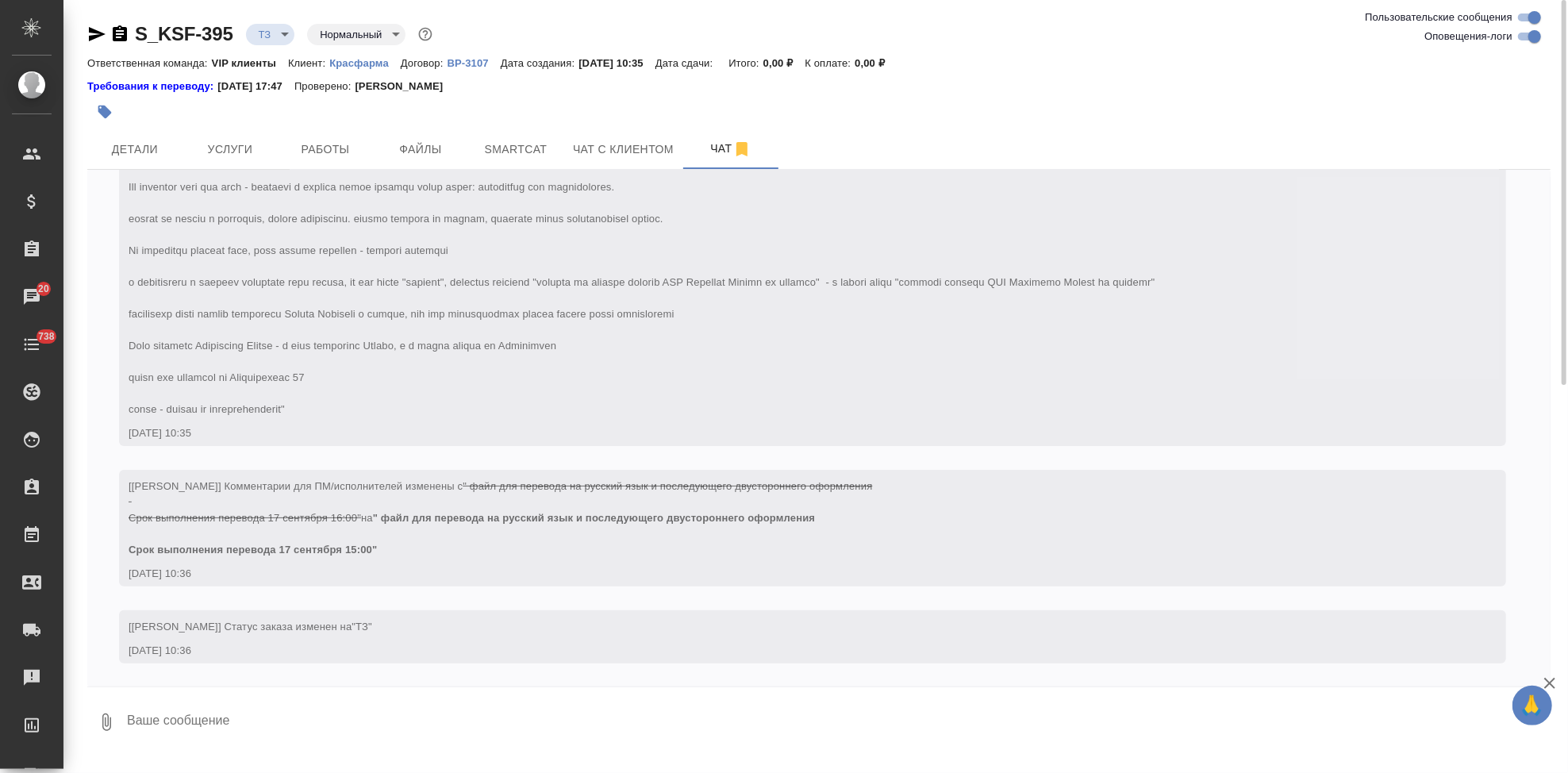
click at [330, 714] on textarea at bounding box center [839, 721] width 1426 height 54
type textarea "в двуяз"
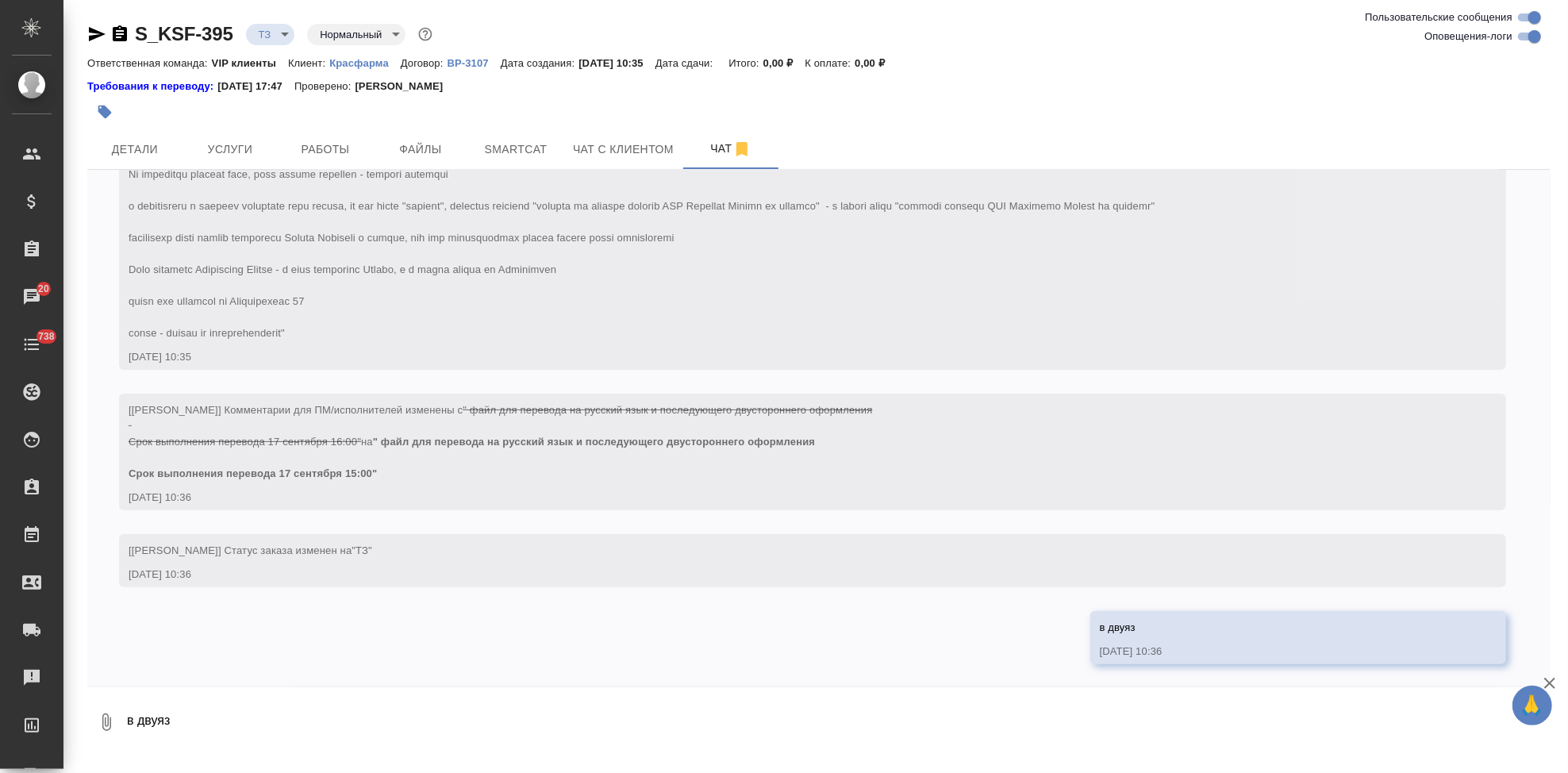
scroll to position [272, 0]
click at [412, 155] on span "Файлы" at bounding box center [420, 149] width 76 height 19
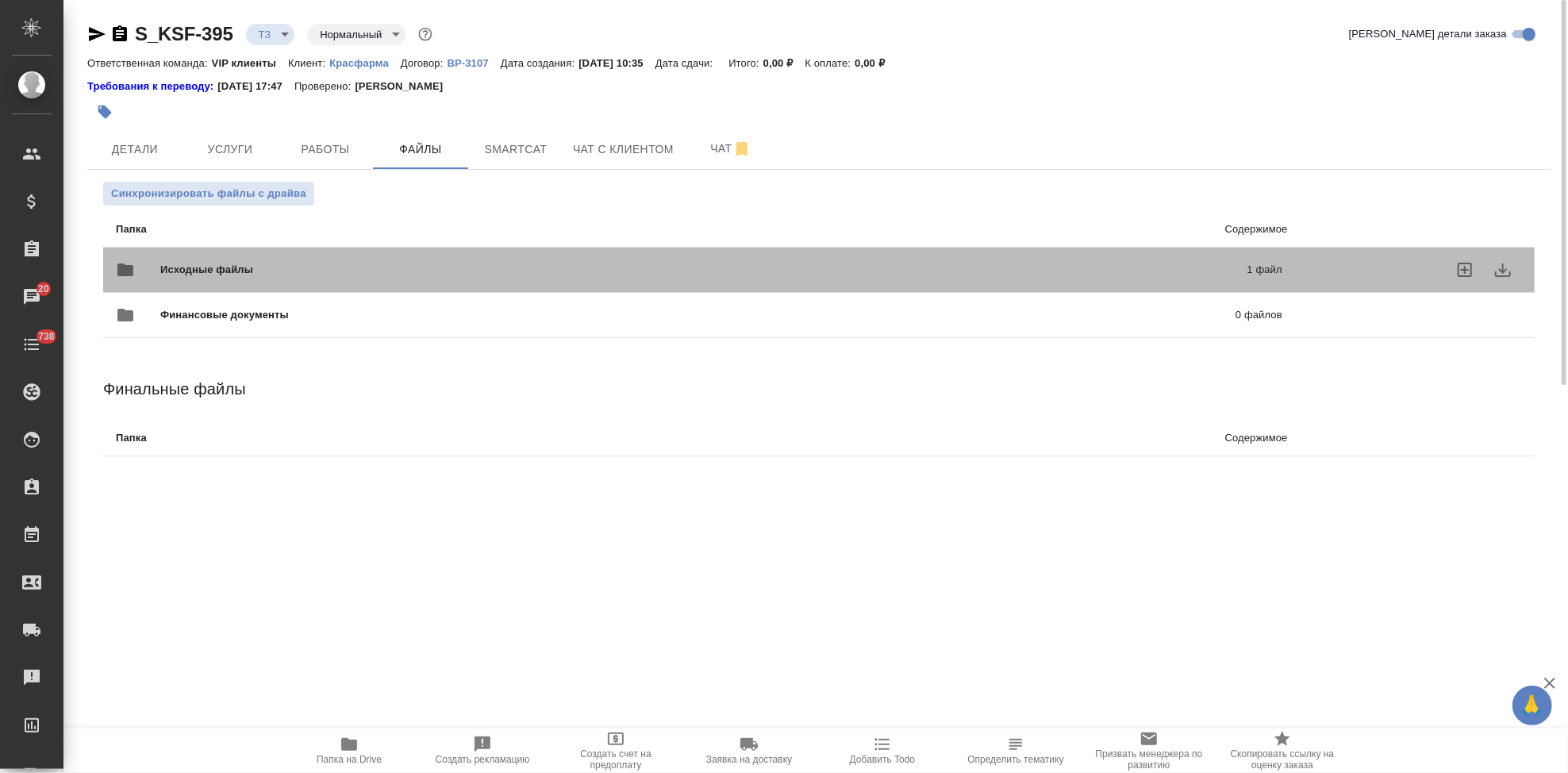
click at [997, 257] on div "Исходные файлы 1 файл" at bounding box center [699, 269] width 1166 height 38
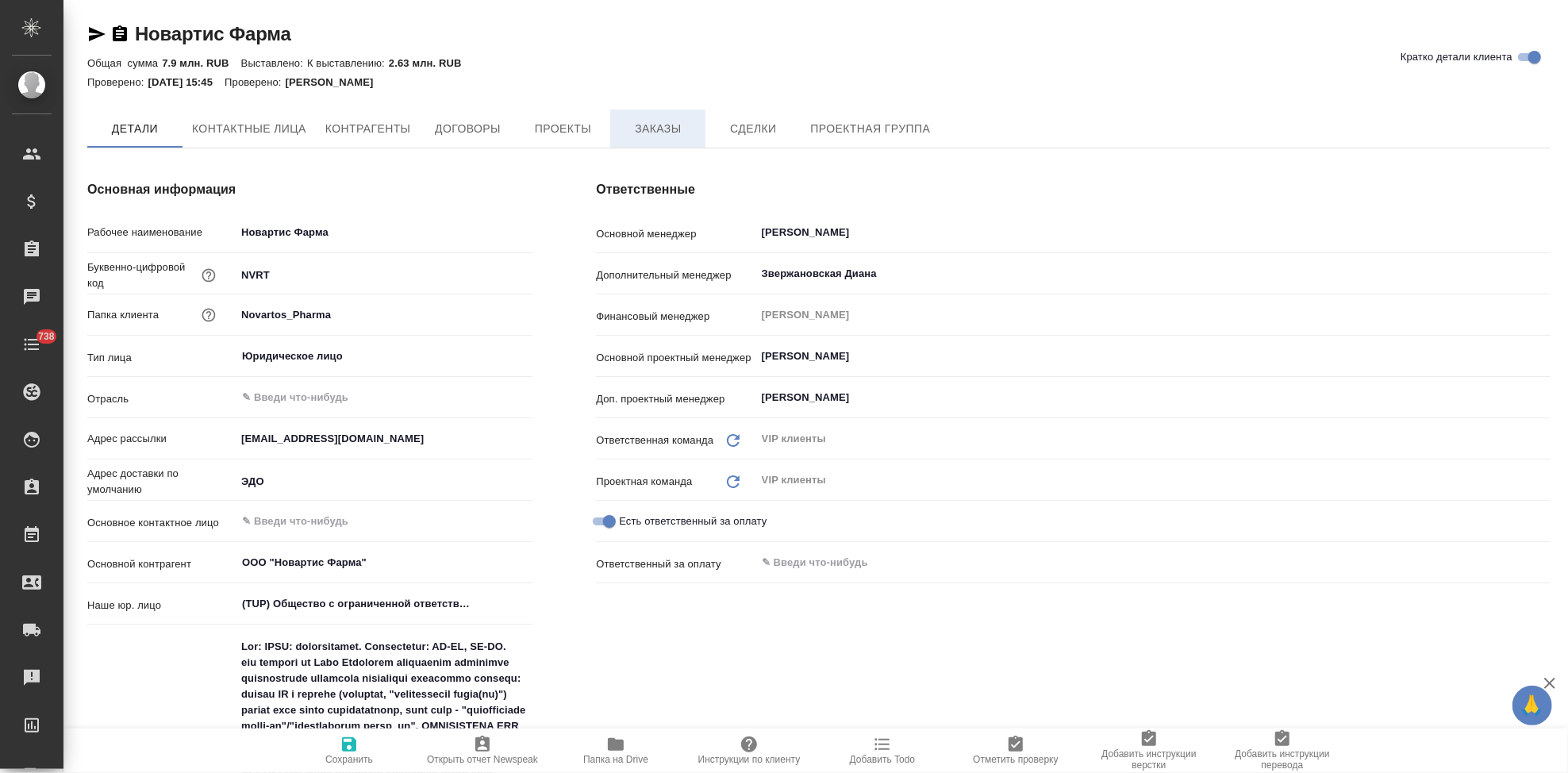
type textarea "x"
click at [634, 133] on span "Заказы" at bounding box center [658, 130] width 76 height 19
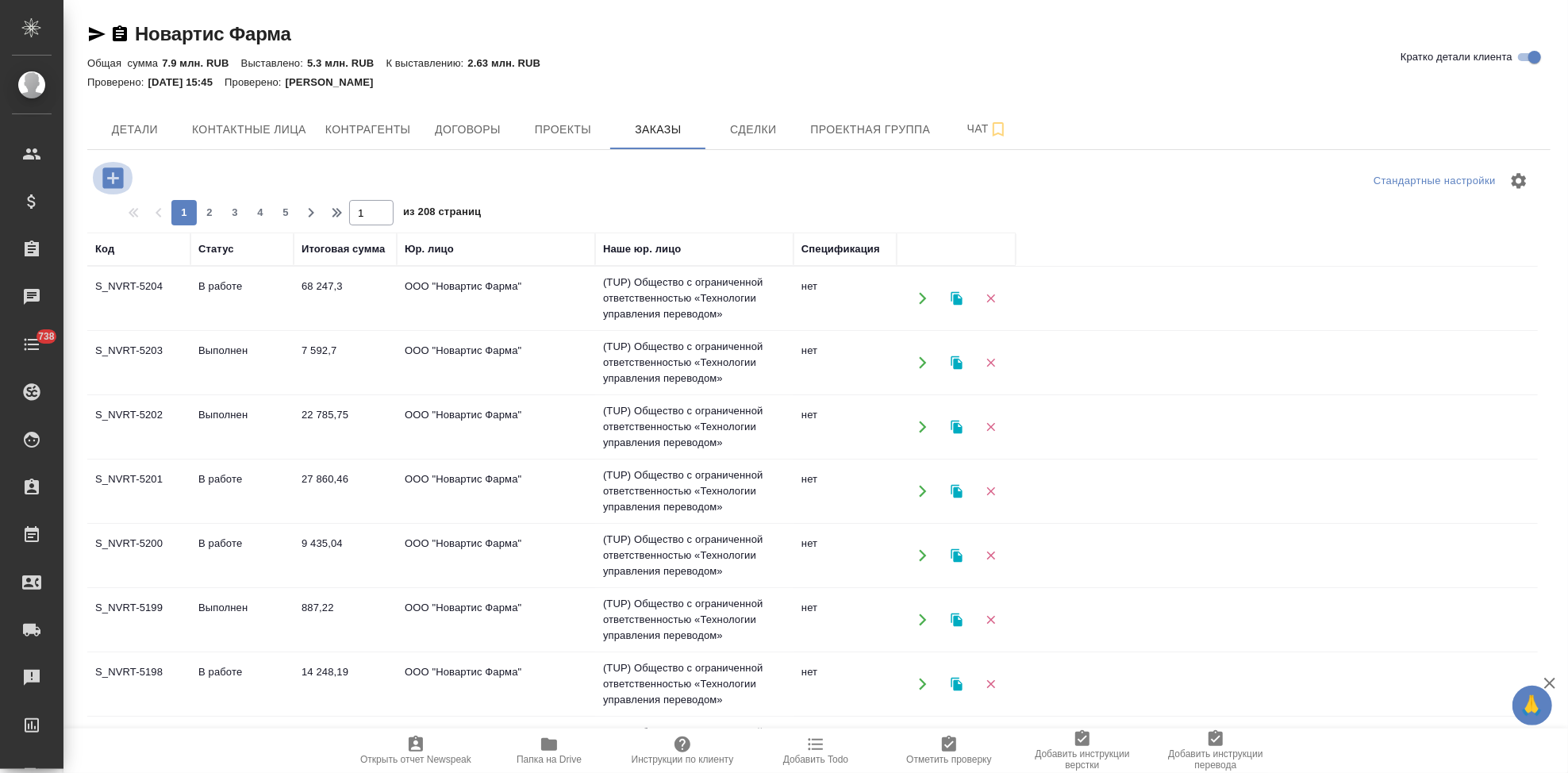
click at [113, 181] on icon "button" at bounding box center [113, 177] width 27 height 27
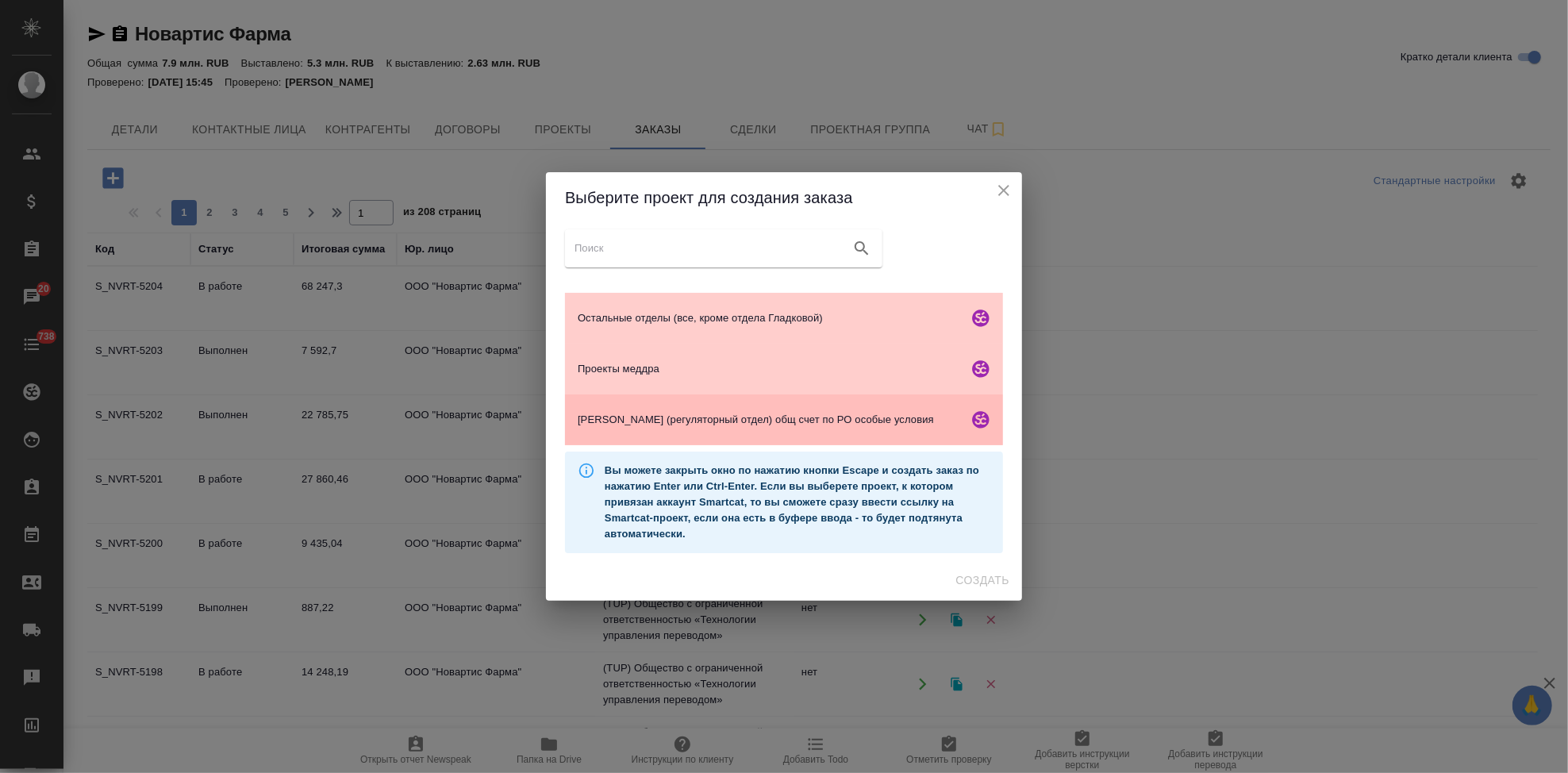
click at [668, 414] on span "Гладкова (регуляторный отдел) общ счет по РО особые условия" at bounding box center [769, 419] width 384 height 16
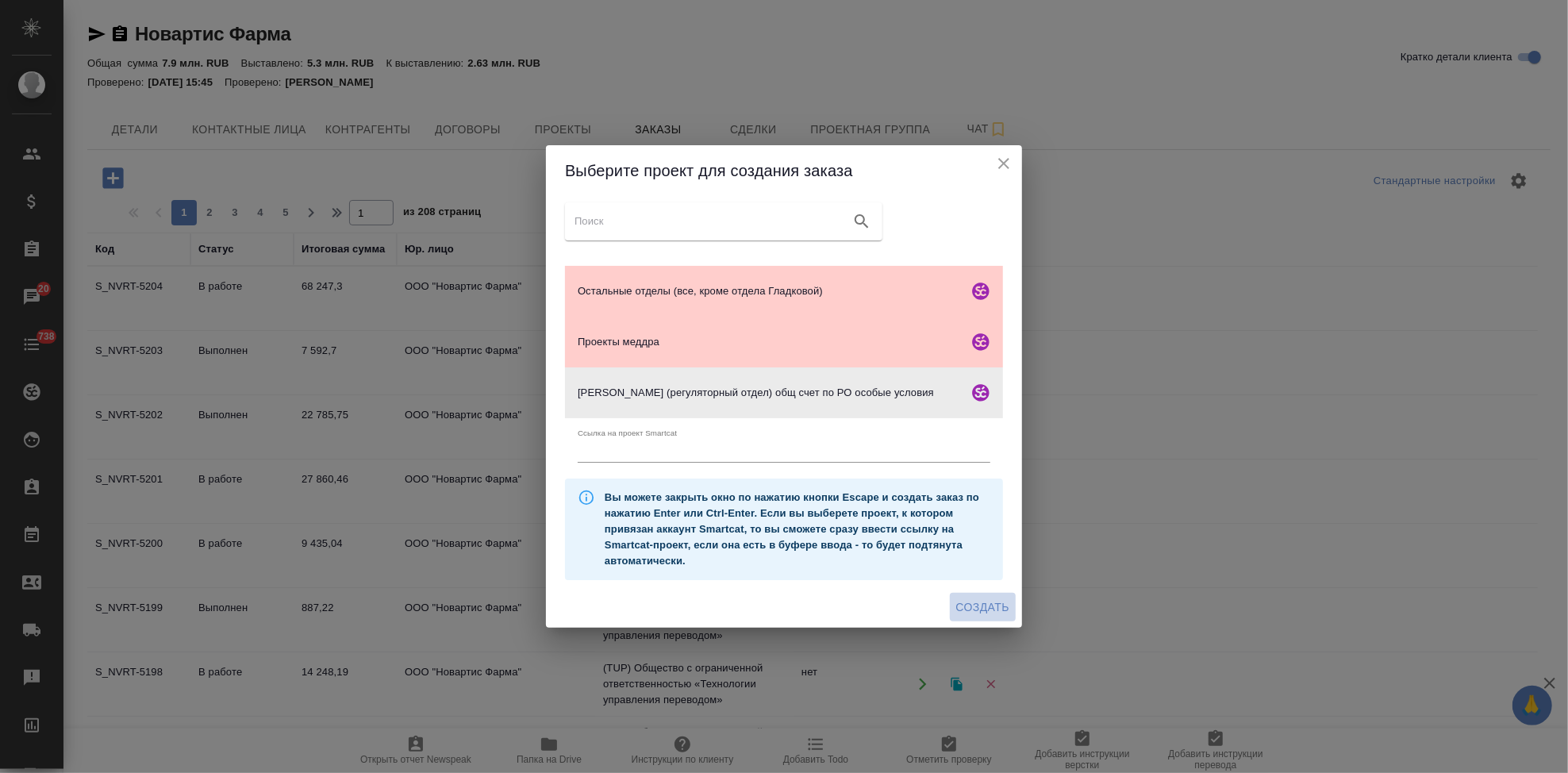
click at [970, 600] on span "Создать" at bounding box center [983, 607] width 54 height 19
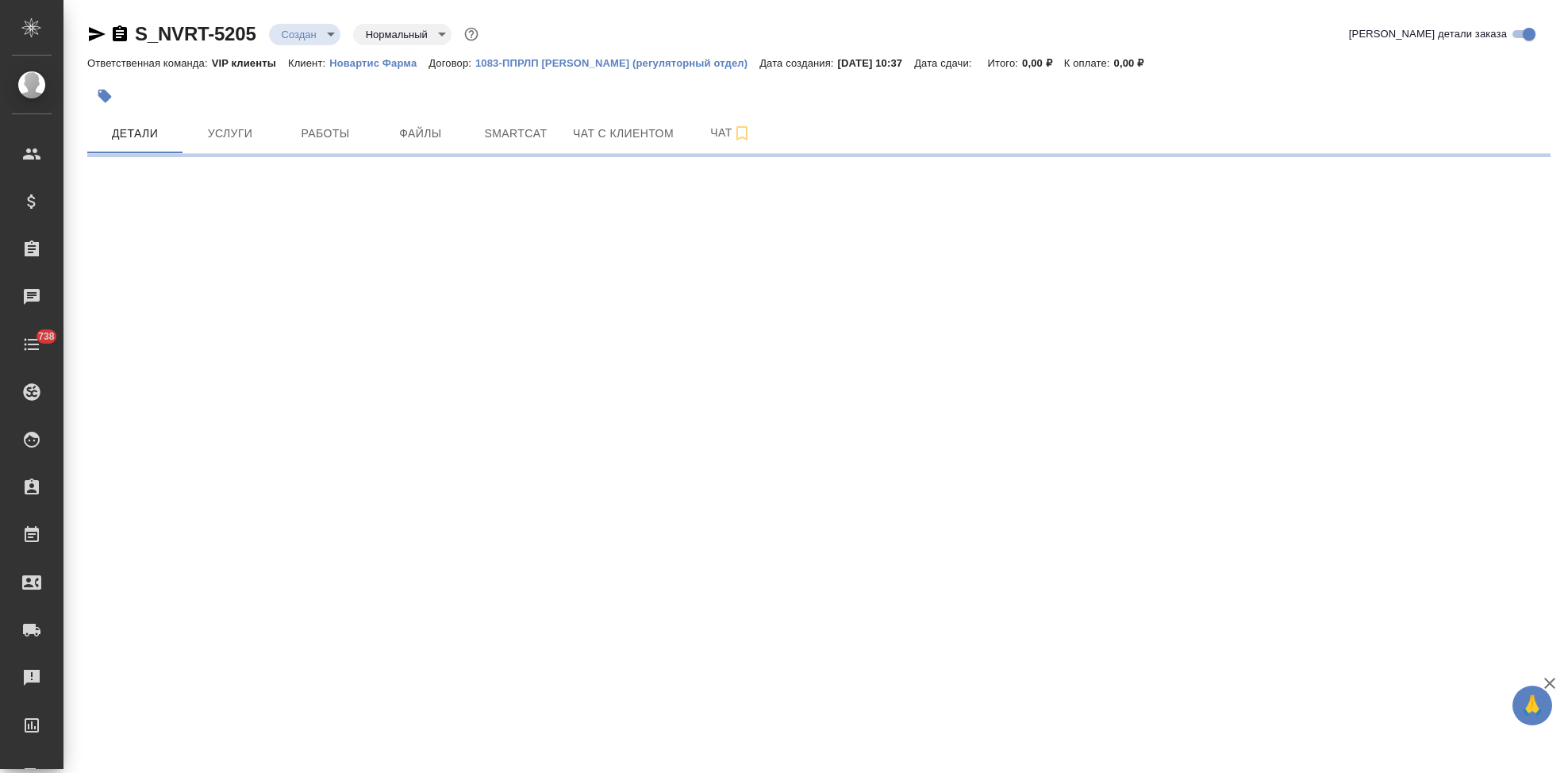
select select "RU"
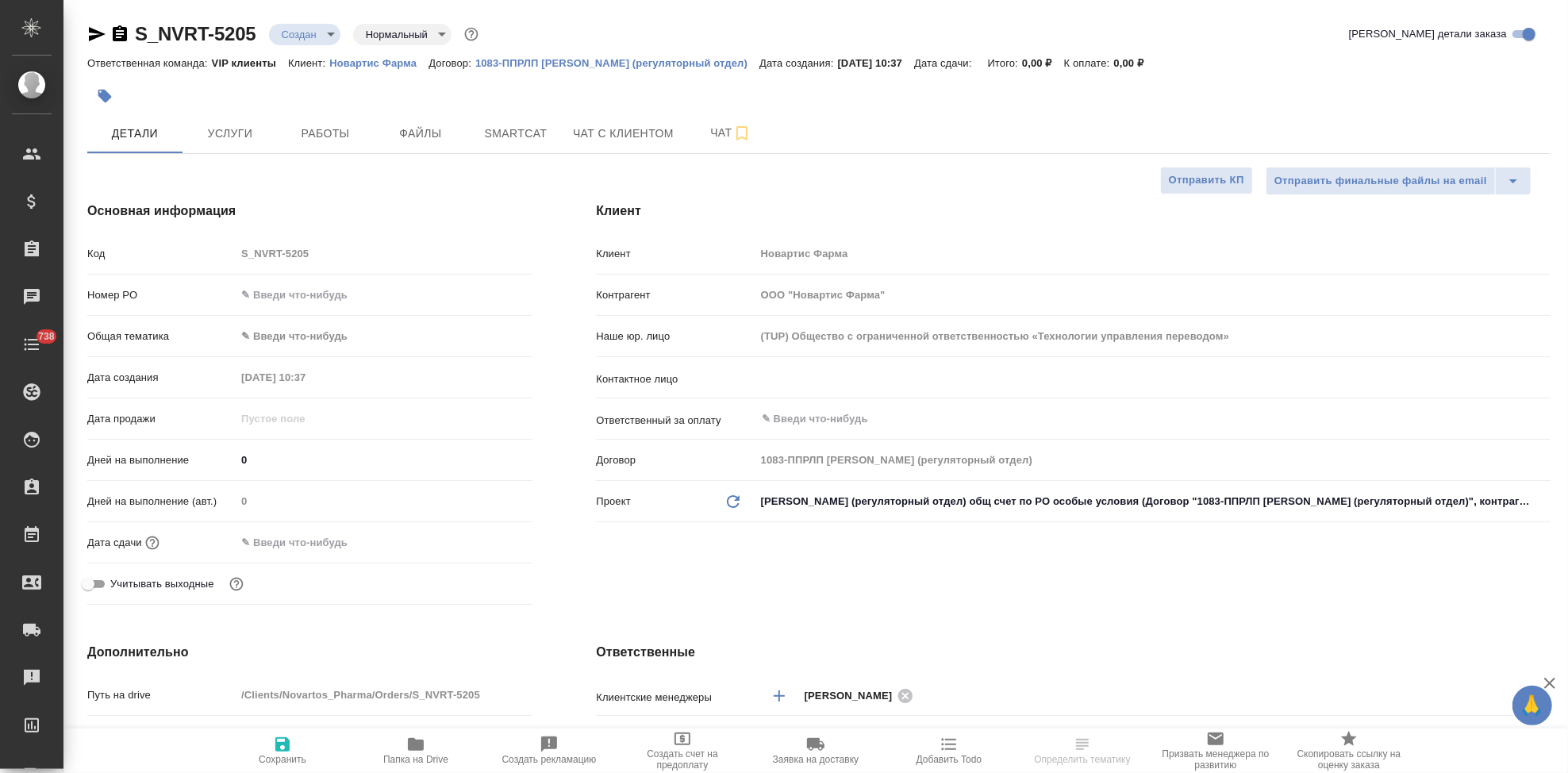
type textarea "x"
click at [167, 254] on div "Код S_NVRT-5205" at bounding box center [310, 253] width 446 height 27
click at [755, 551] on div "Клиент Клиент Новартис Фарма Контрагент ООО "Новартис Фарма" Наше юр. лицо (TUP…" at bounding box center [1074, 406] width 1018 height 473
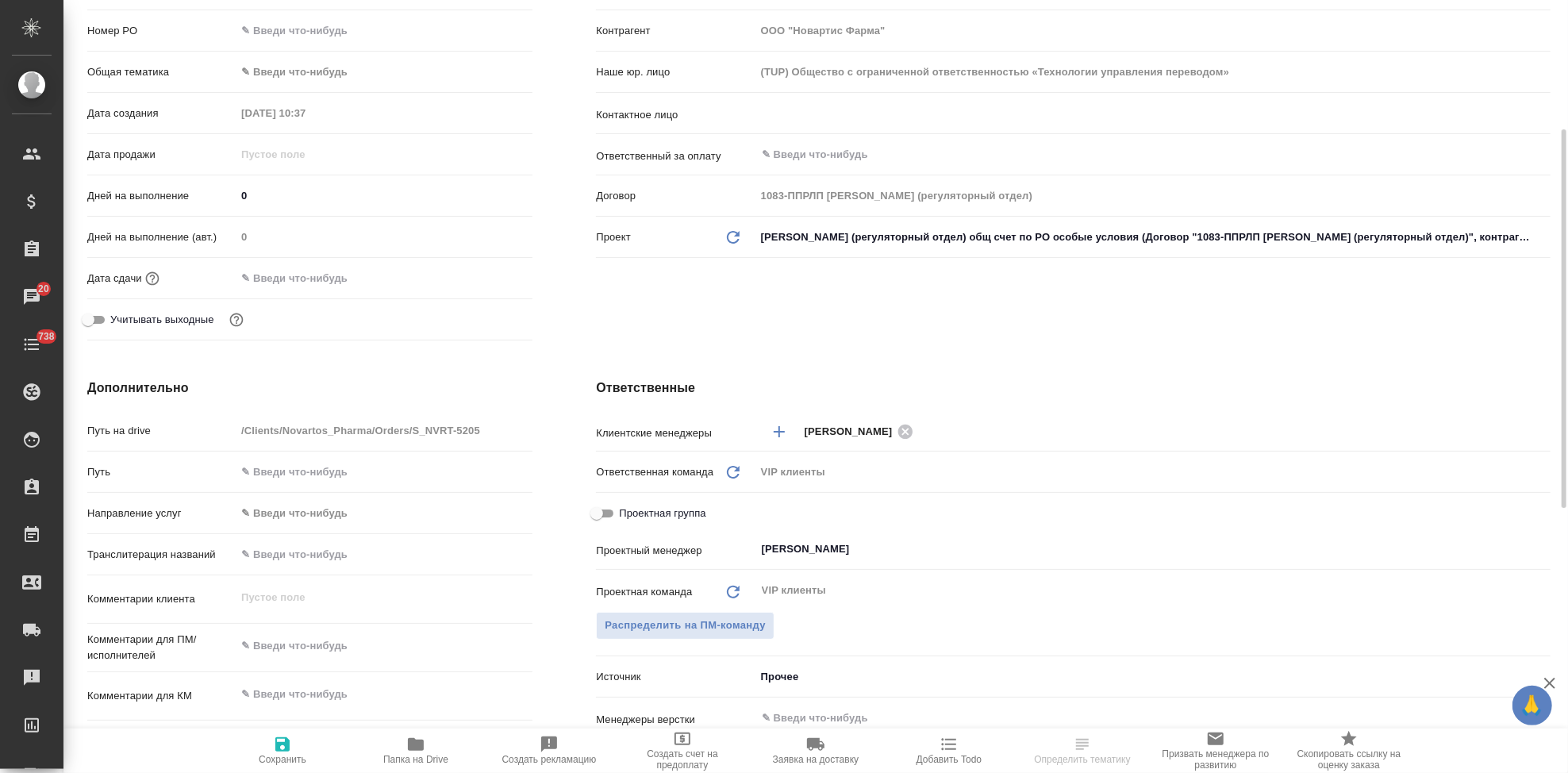
scroll to position [352, 0]
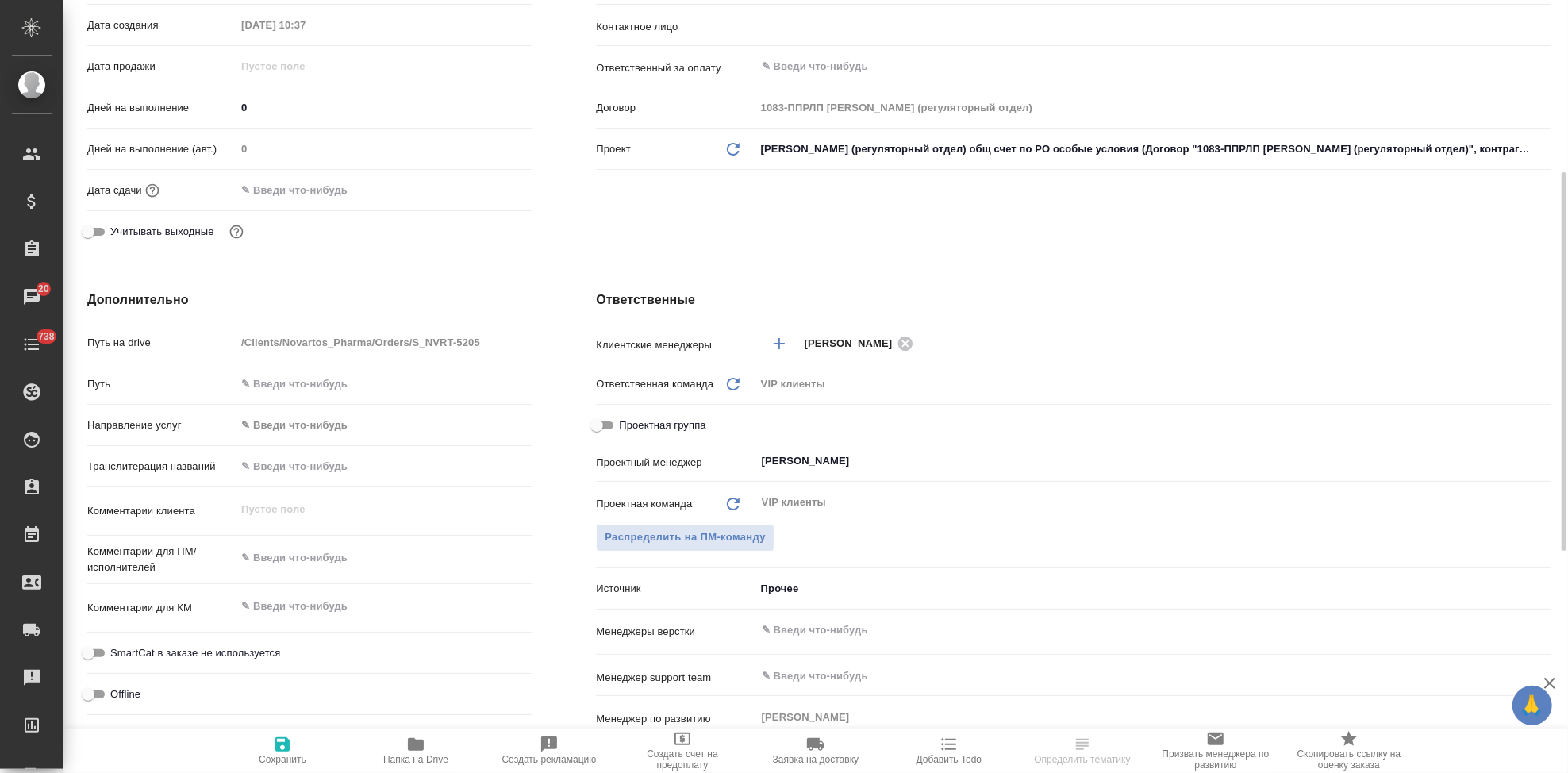
type textarea "x"
click at [313, 611] on textarea at bounding box center [384, 607] width 295 height 27
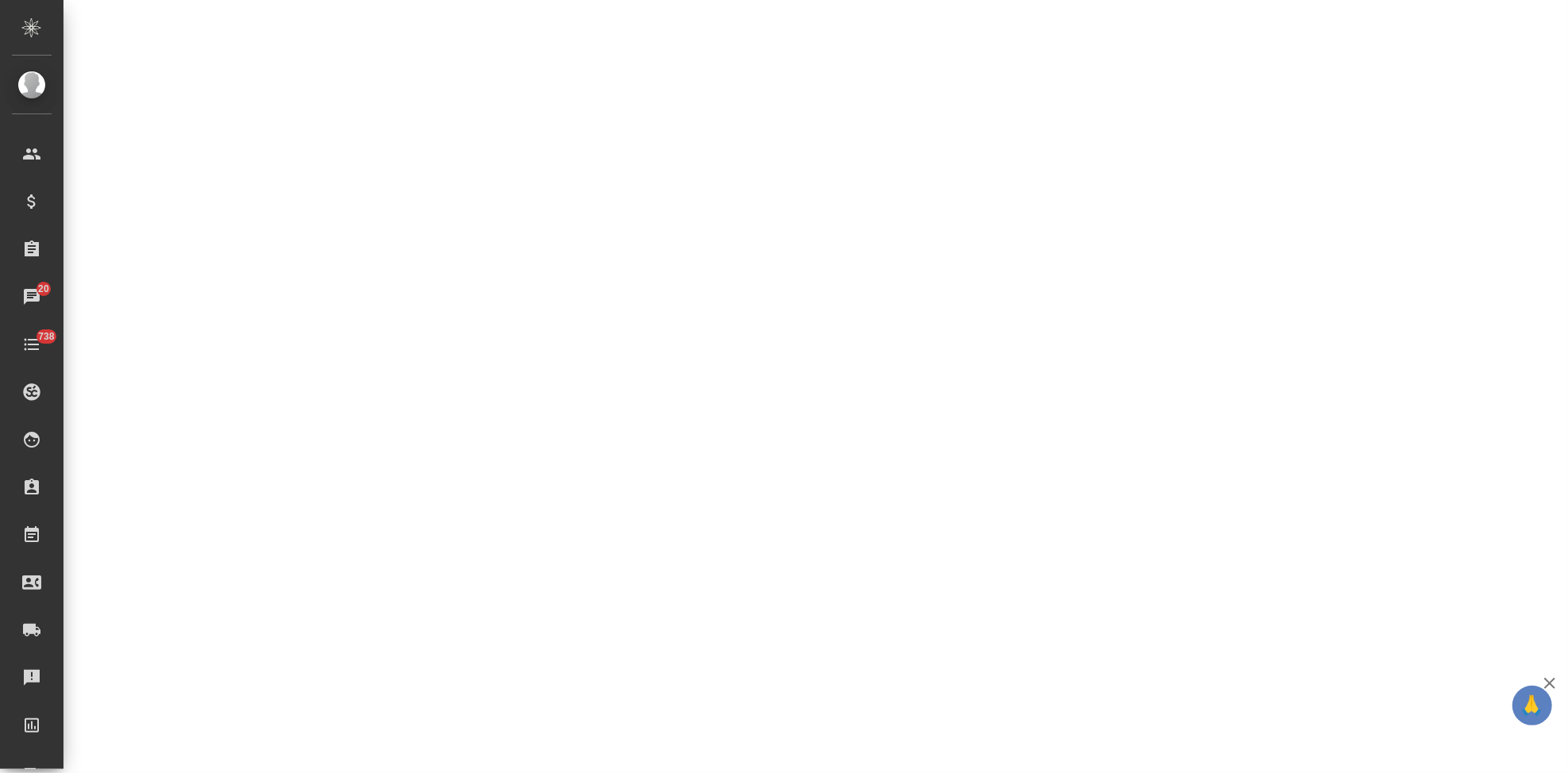
select select "RU"
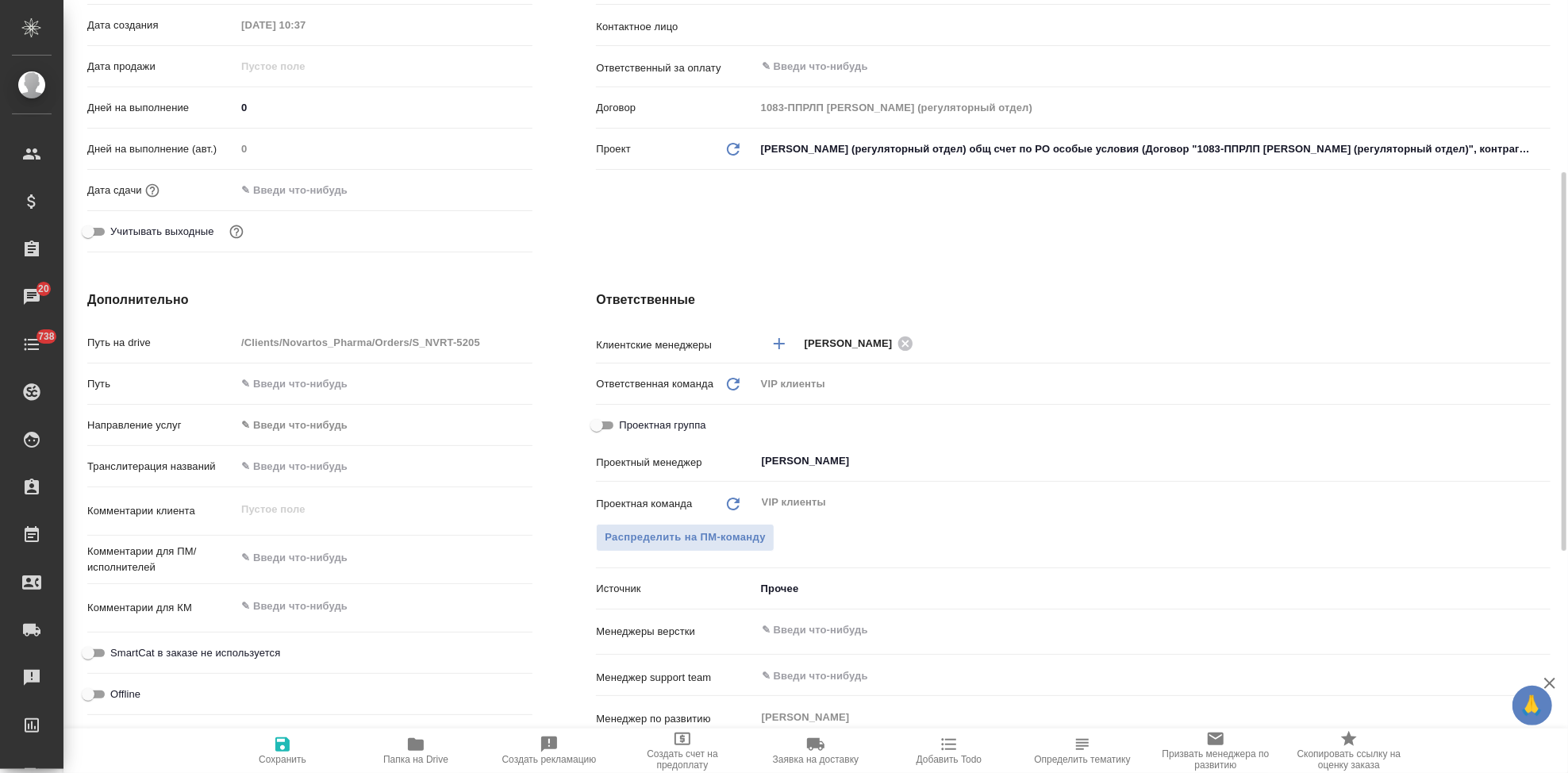
type textarea "x"
click at [339, 606] on textarea at bounding box center [384, 606] width 296 height 27
paste textarea "for trans_[MEDICAL_DATA] TTS_AtQ_rtt1639"
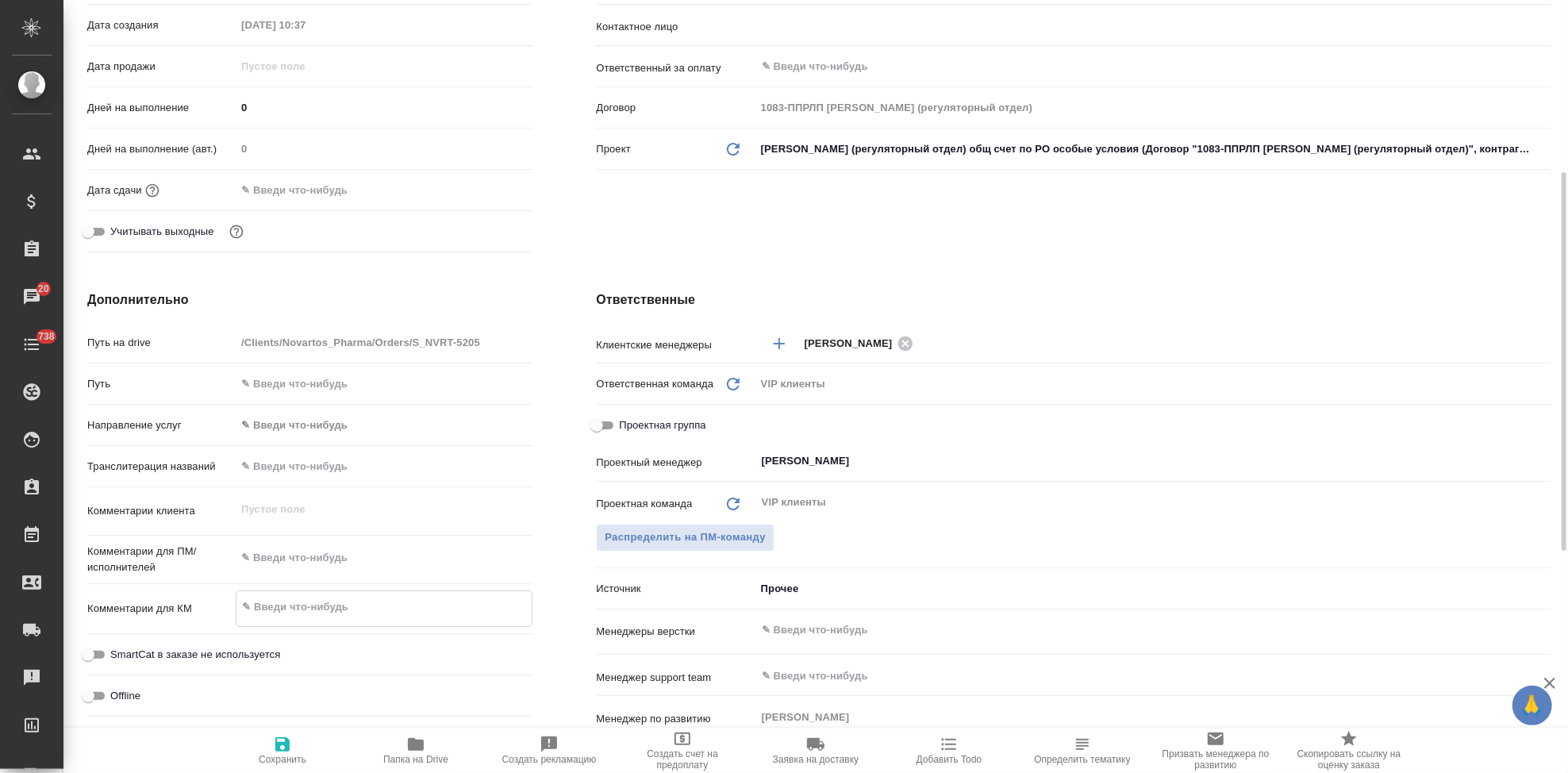
type textarea "for trans_[MEDICAL_DATA] TTS_AtQ_rtt1639"
type textarea "x"
type textarea "for trans_[MEDICAL_DATA] TTS_AtQ_rtt1639"
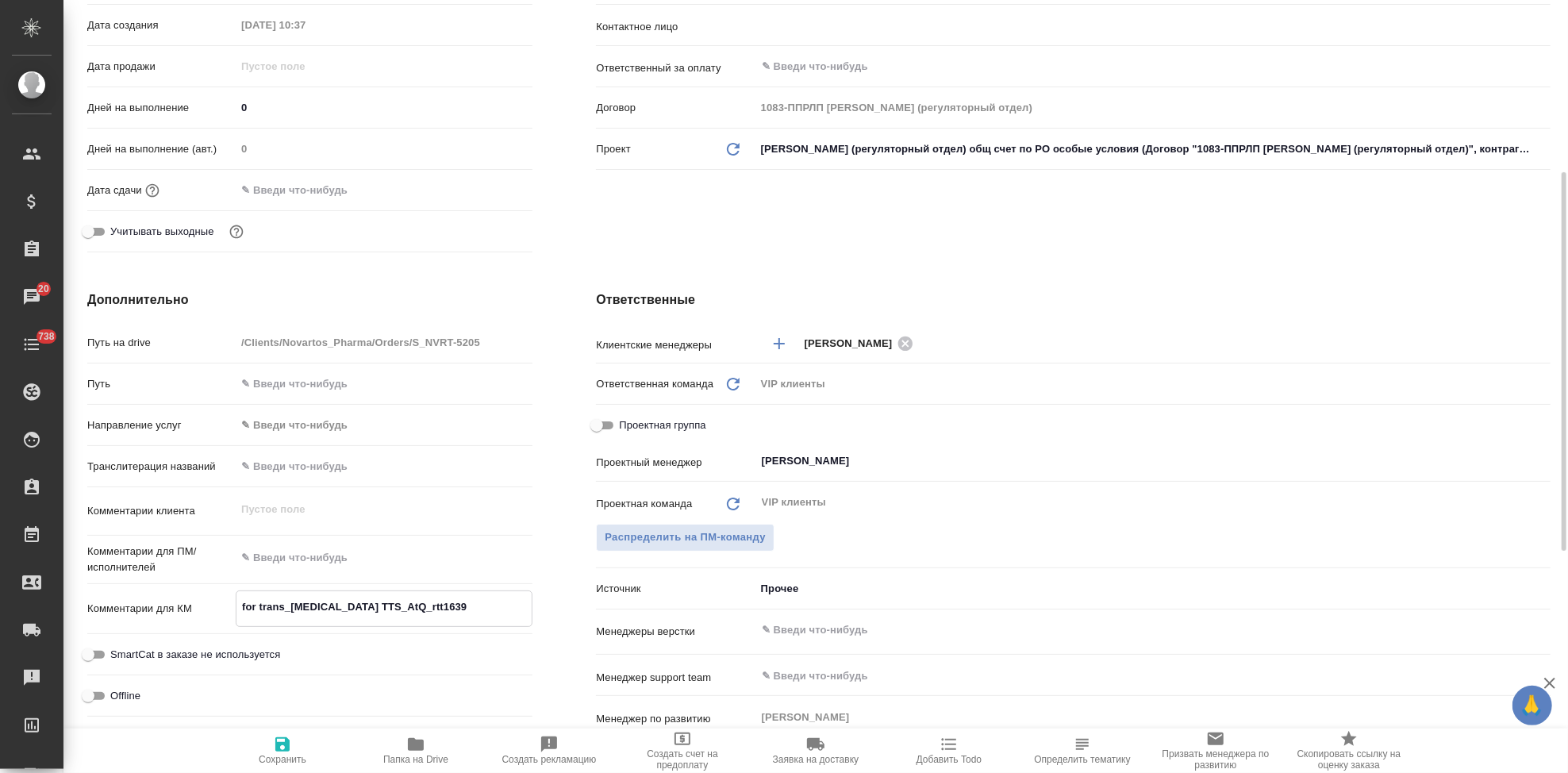
type textarea "x"
click at [289, 740] on icon "button" at bounding box center [283, 745] width 20 height 19
type textarea "x"
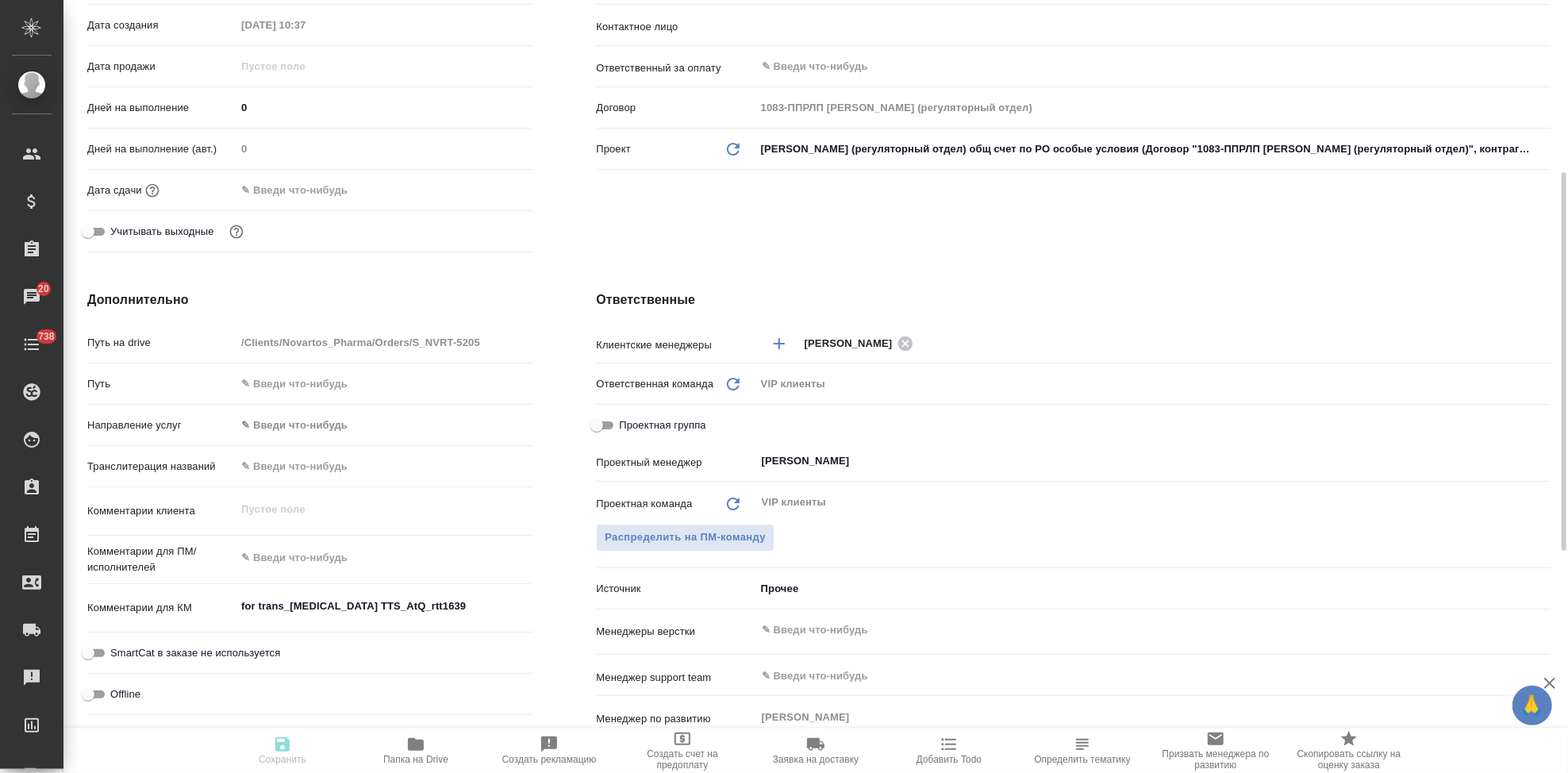
type textarea "x"
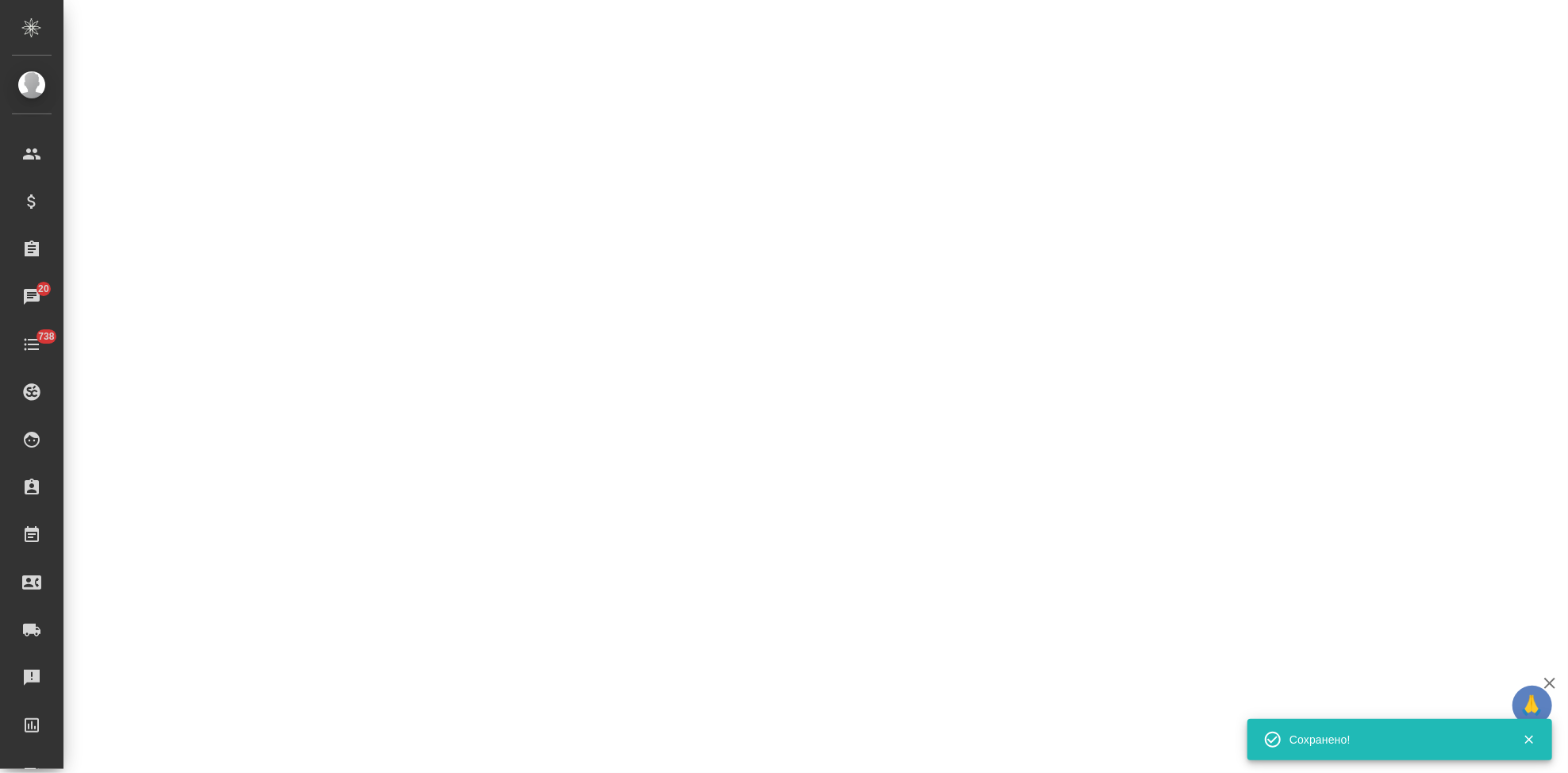
select select "RU"
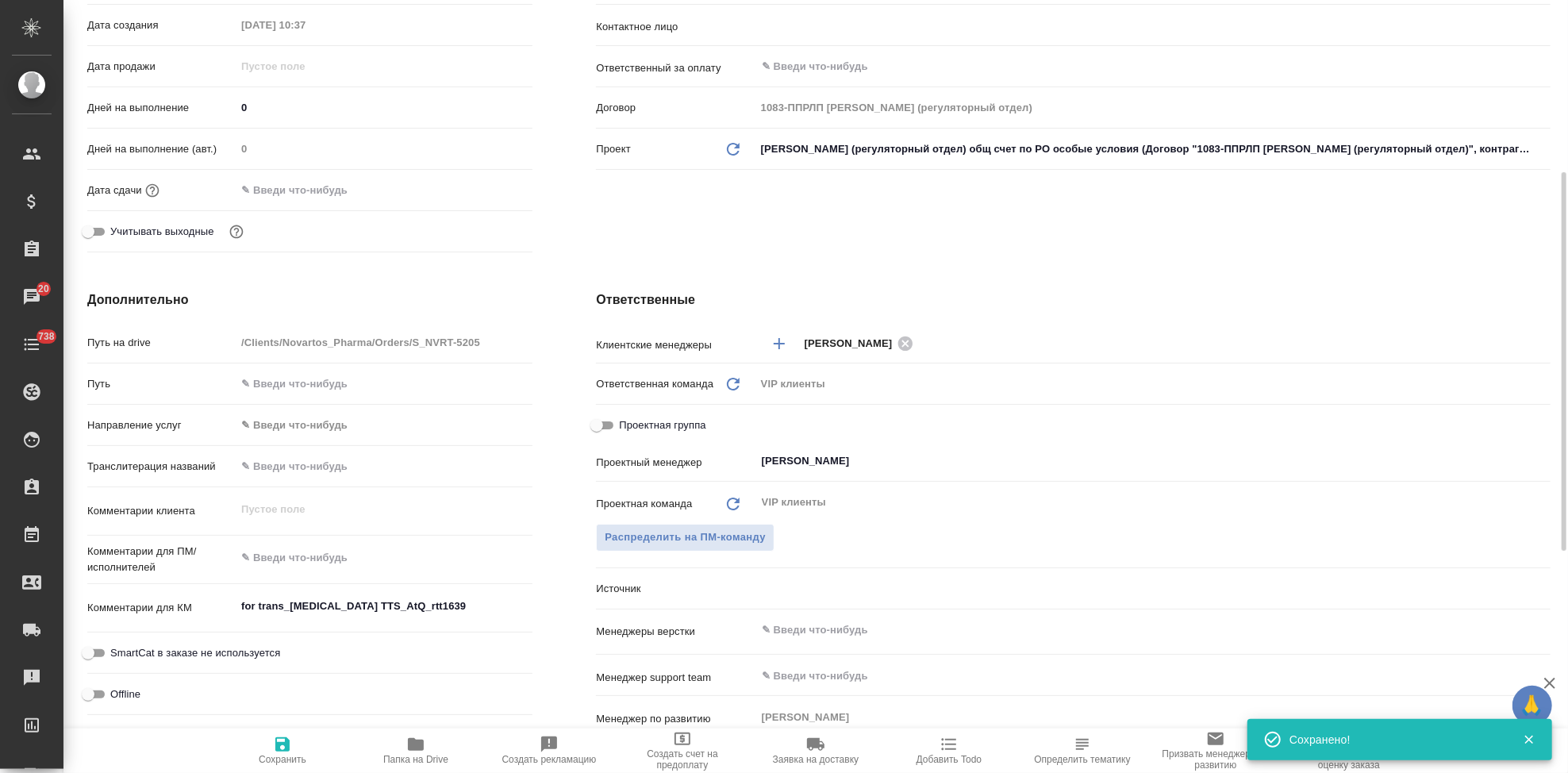
type textarea "x"
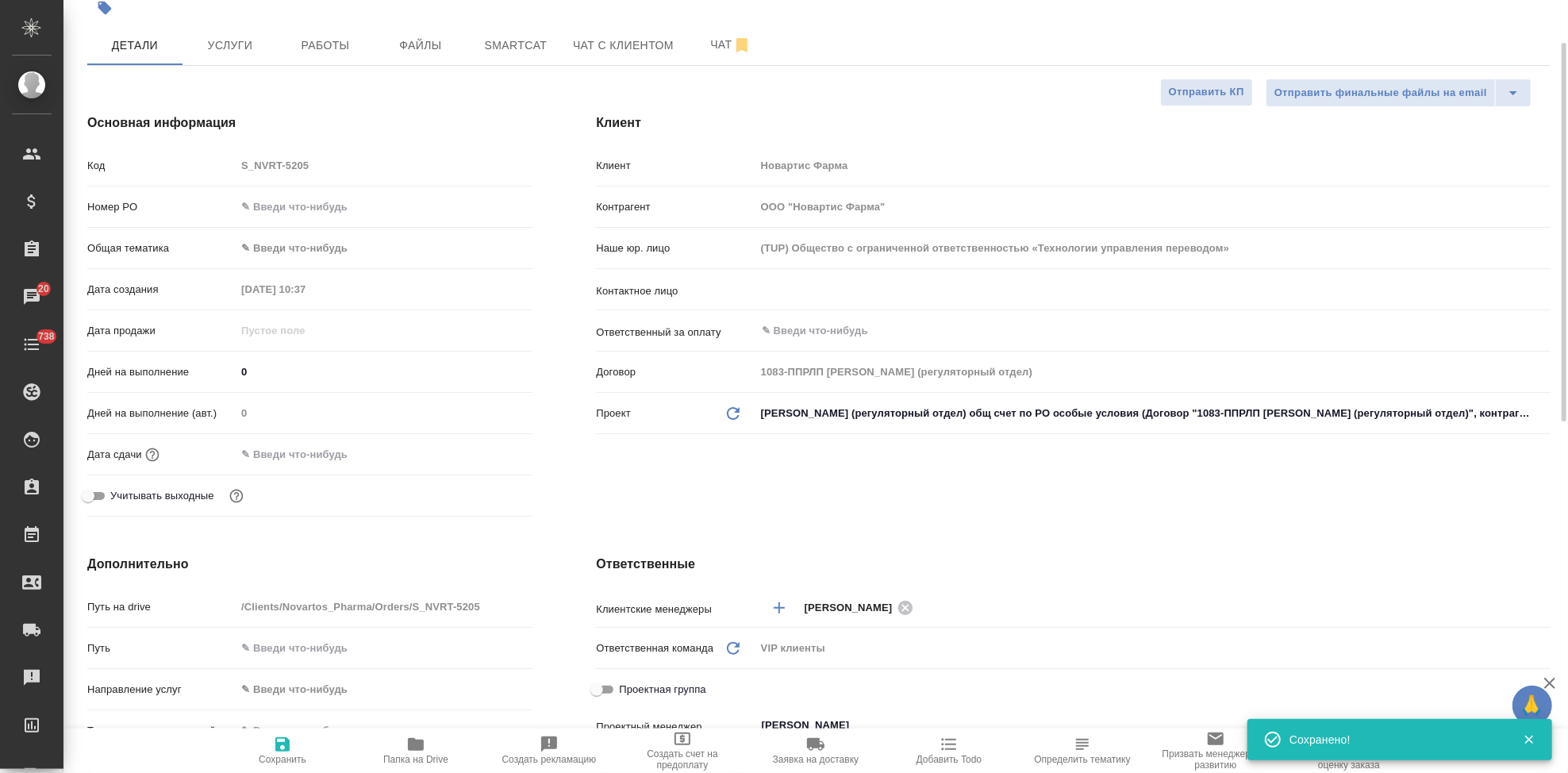
scroll to position [0, 0]
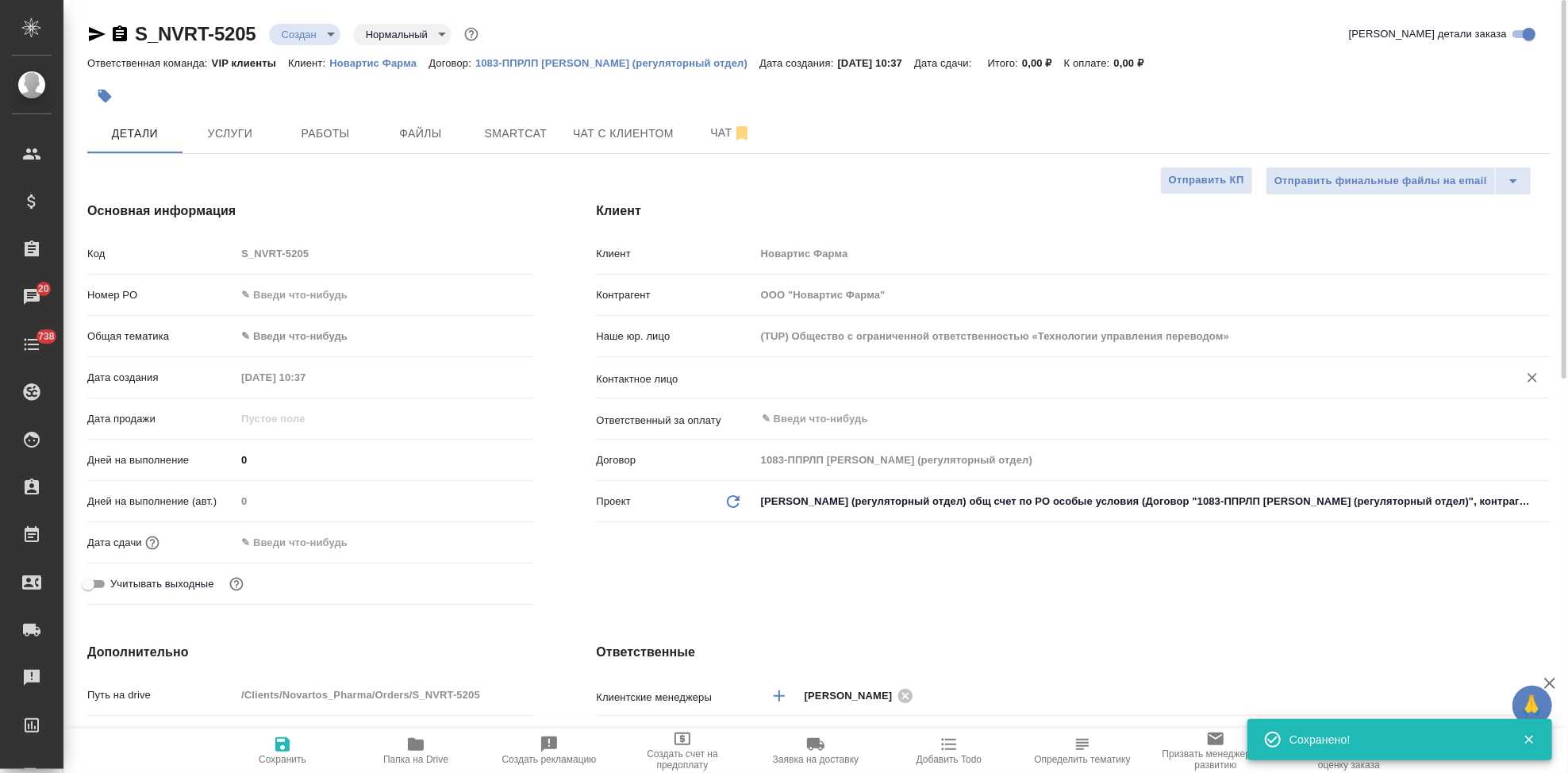
click at [804, 384] on input "text" at bounding box center [1126, 378] width 732 height 19
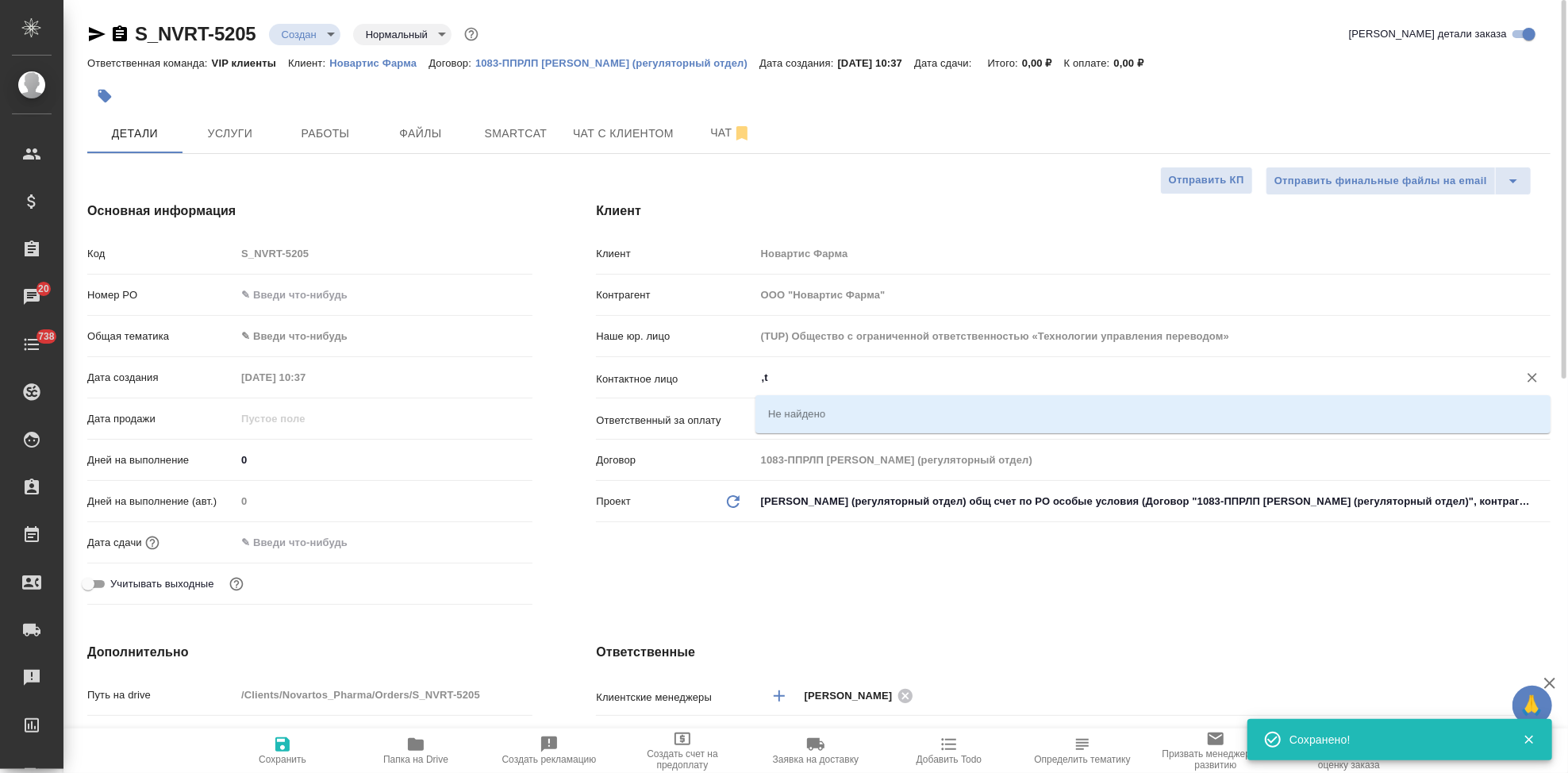
type input ","
type textarea "x"
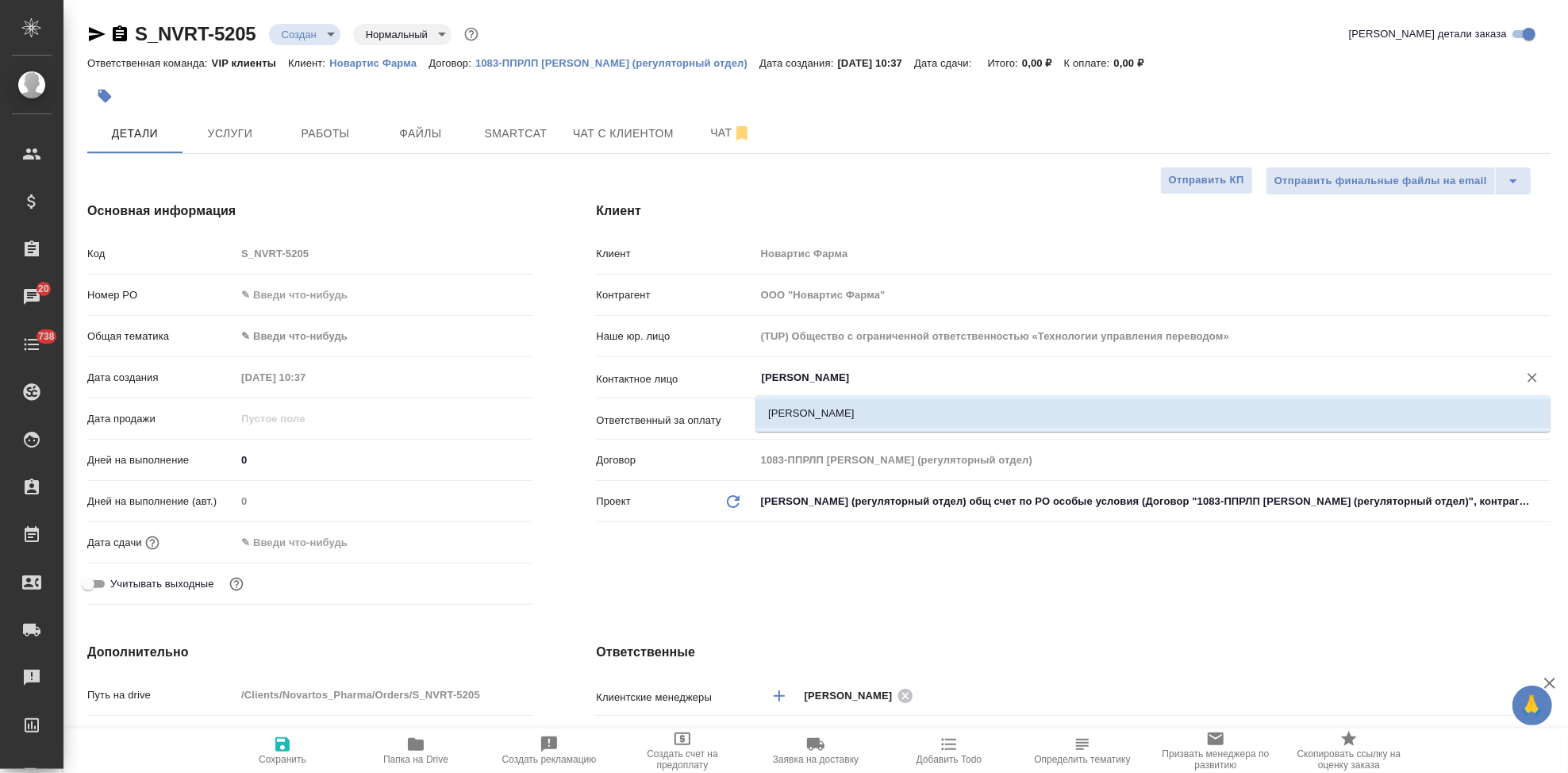
click at [775, 403] on li "[PERSON_NAME]" at bounding box center [1153, 412] width 795 height 28
type input "[PERSON_NAME]"
type textarea "x"
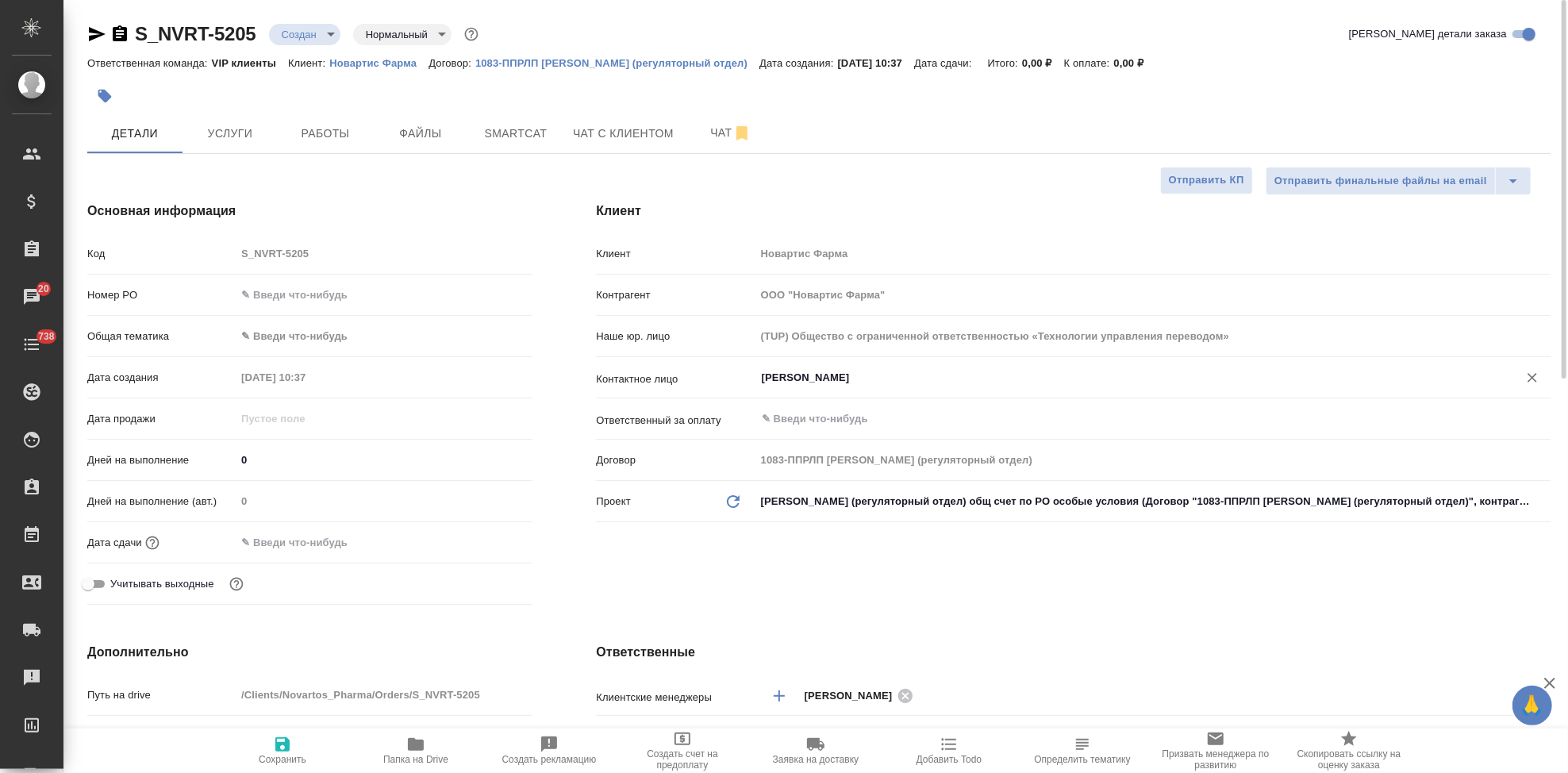
type input "[PERSON_NAME]"
click at [290, 750] on icon "button" at bounding box center [283, 745] width 20 height 19
type textarea "x"
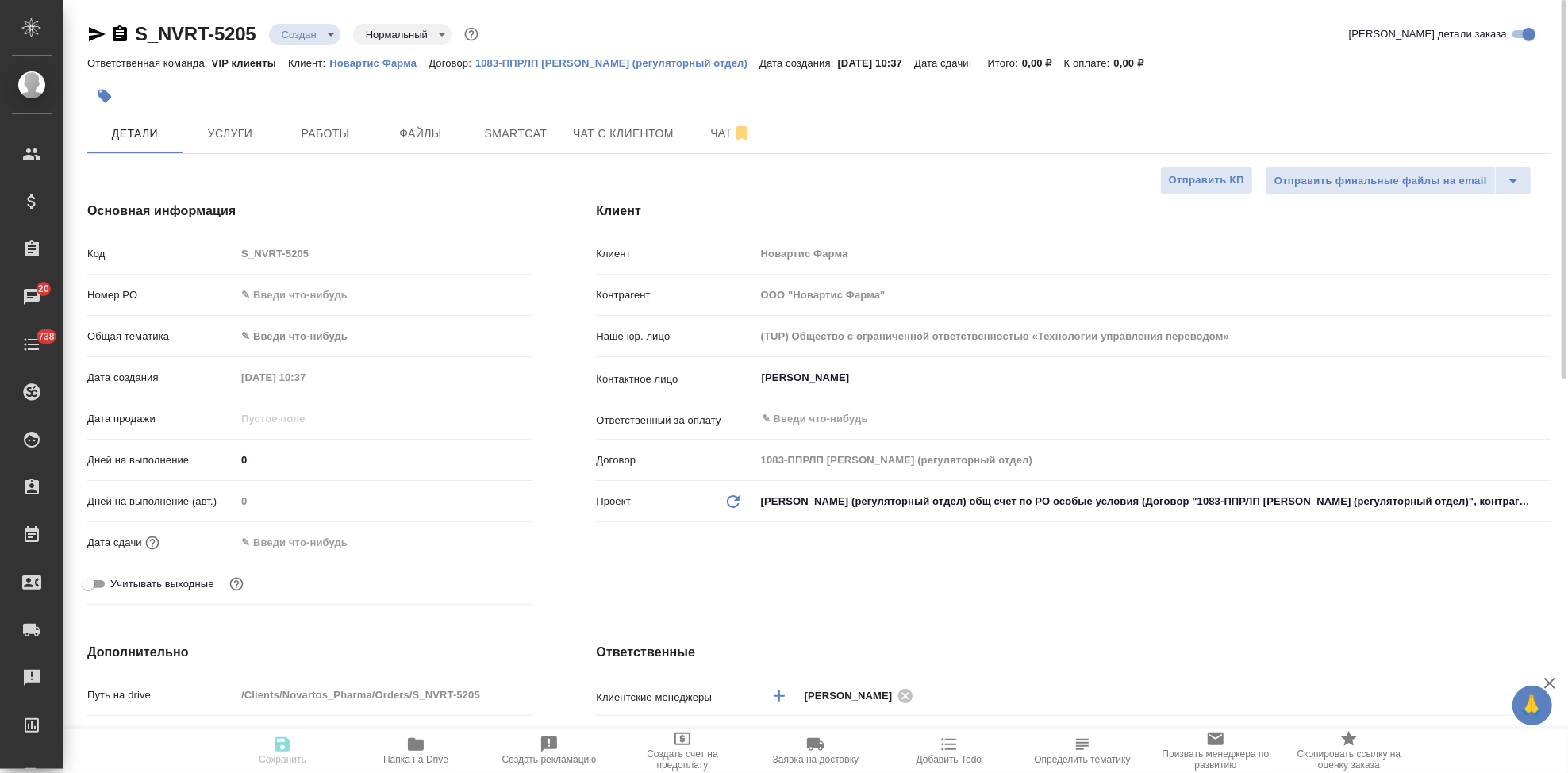
type textarea "x"
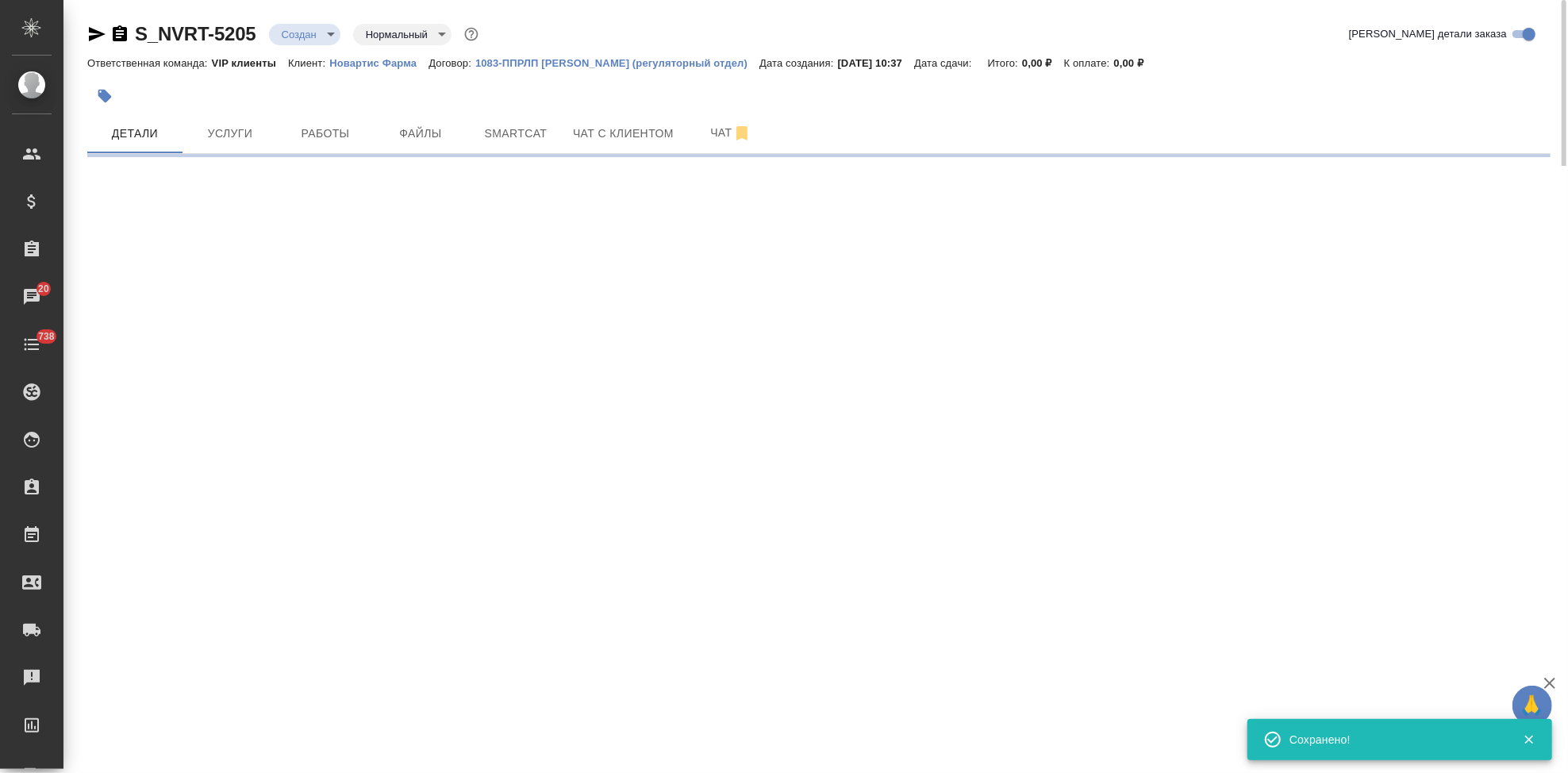
select select "RU"
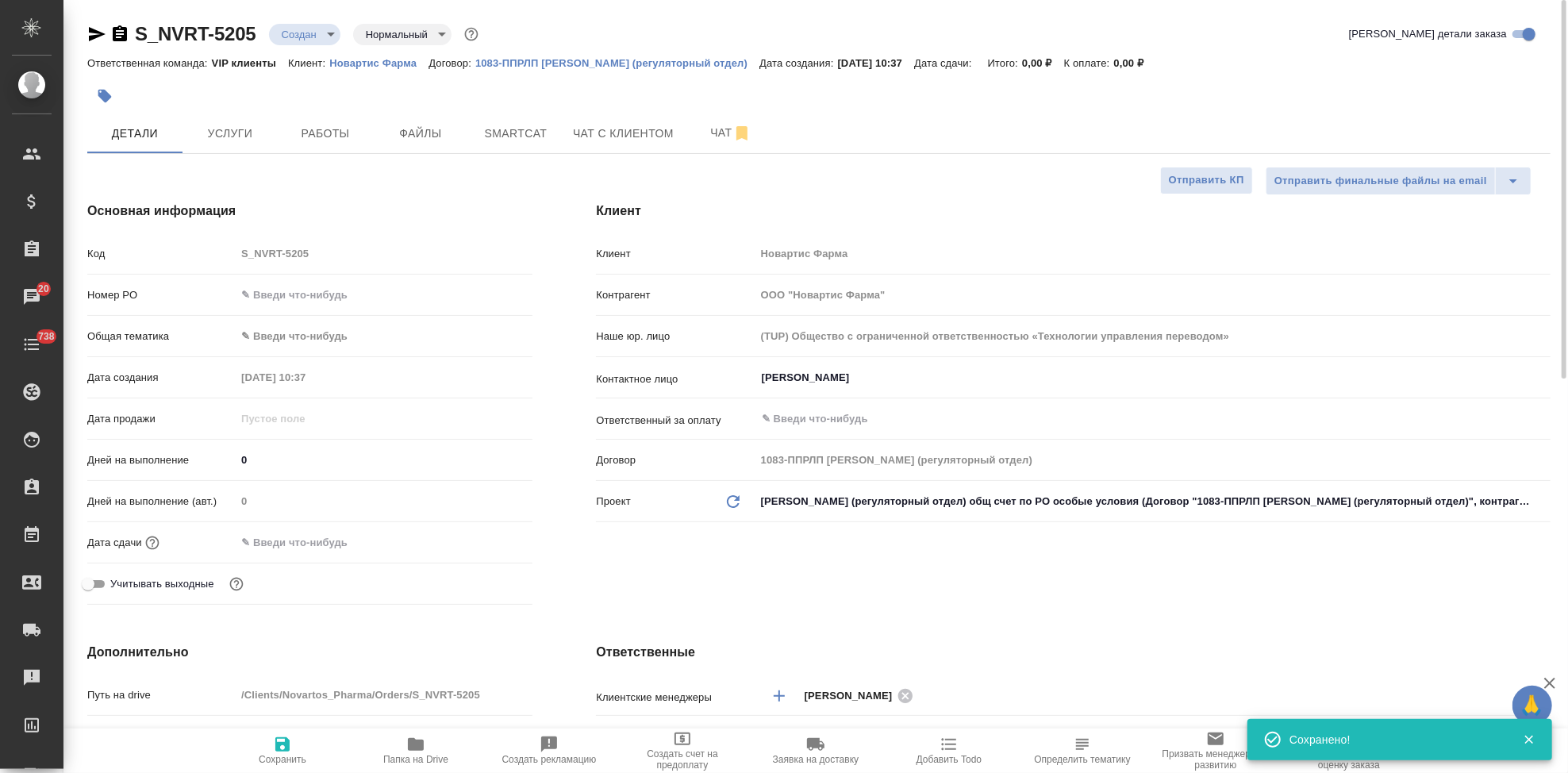
type textarea "x"
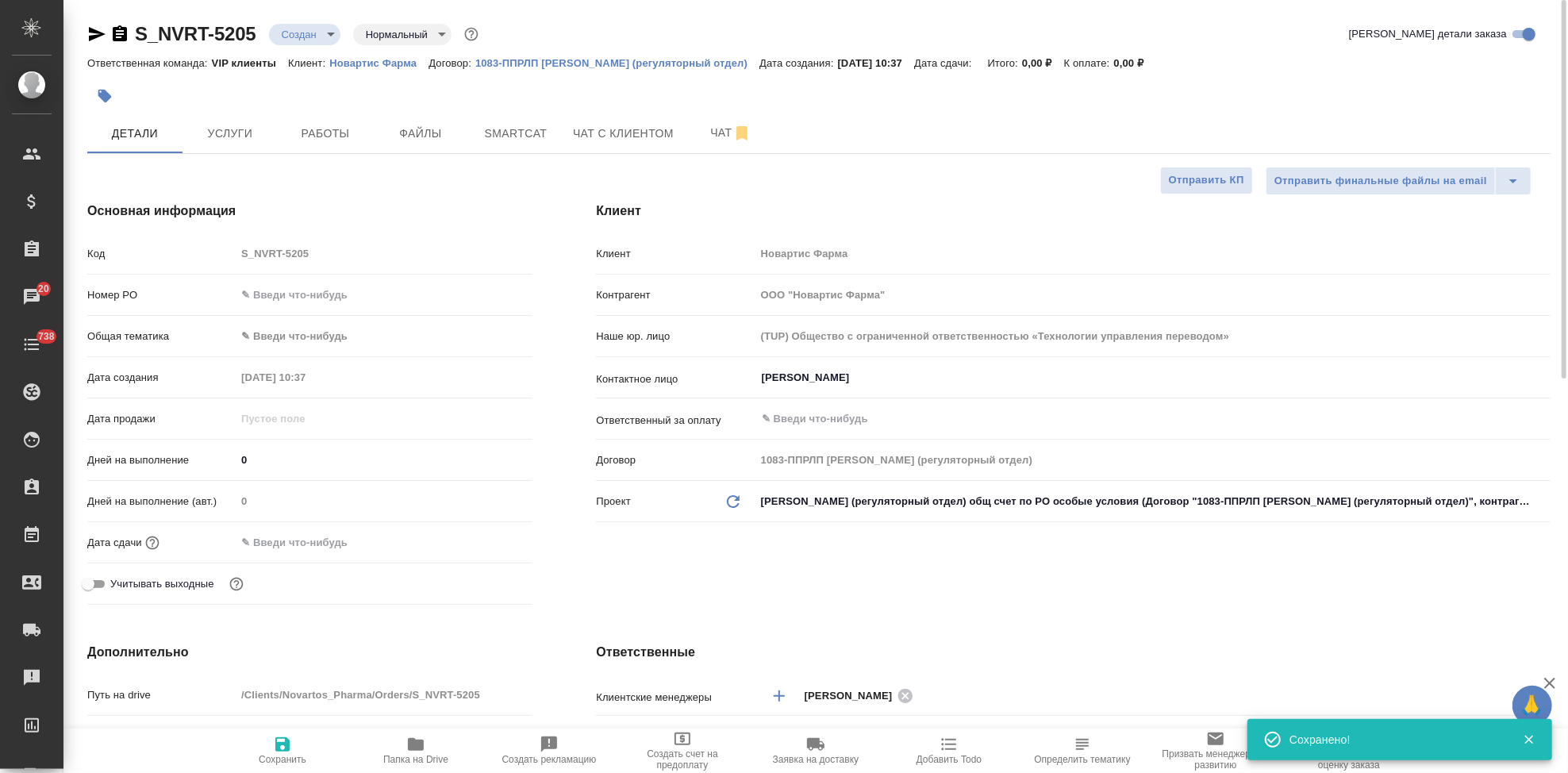
type textarea "x"
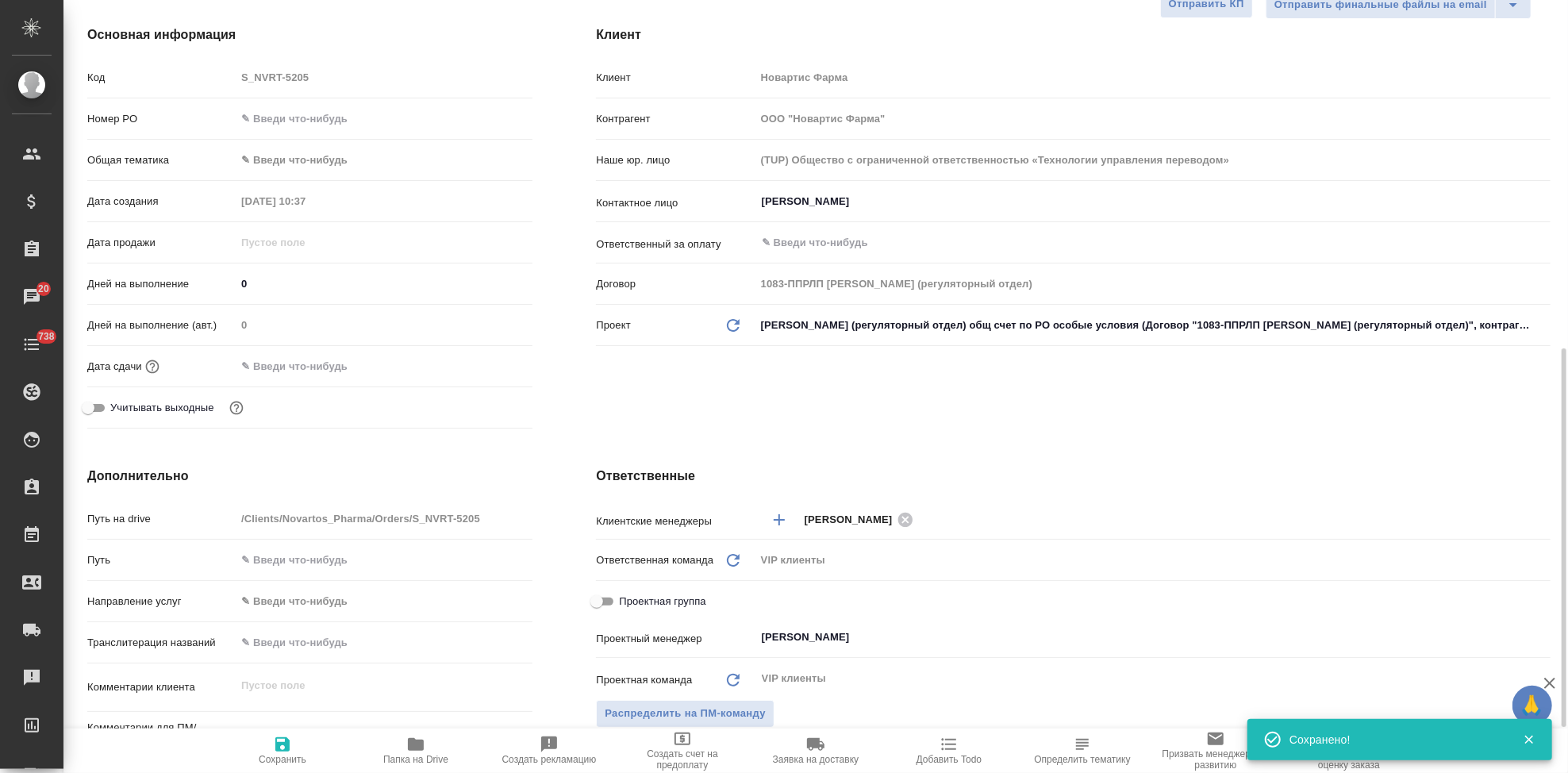
scroll to position [352, 0]
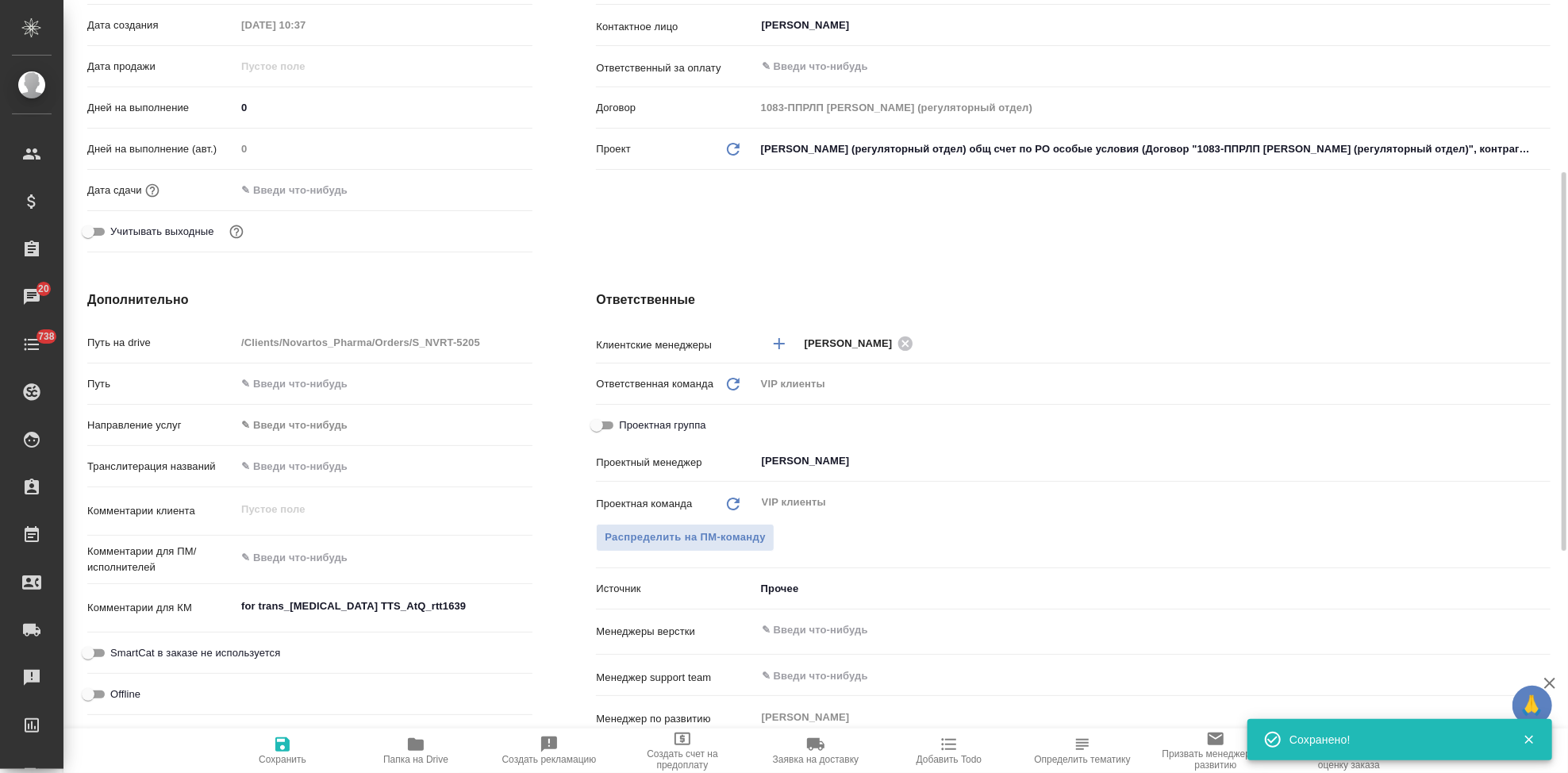
type textarea "x"
click at [296, 552] on textarea at bounding box center [384, 558] width 296 height 27
paste textarea "[PERSON_NAME], добрый день! Примите, пожалуйста, в перевод файлы во вложении. Д…"
type textarea "[PERSON_NAME], добрый день! Примите, пожалуйста, в перевод файлы во вложении. Д…"
type textarea "x"
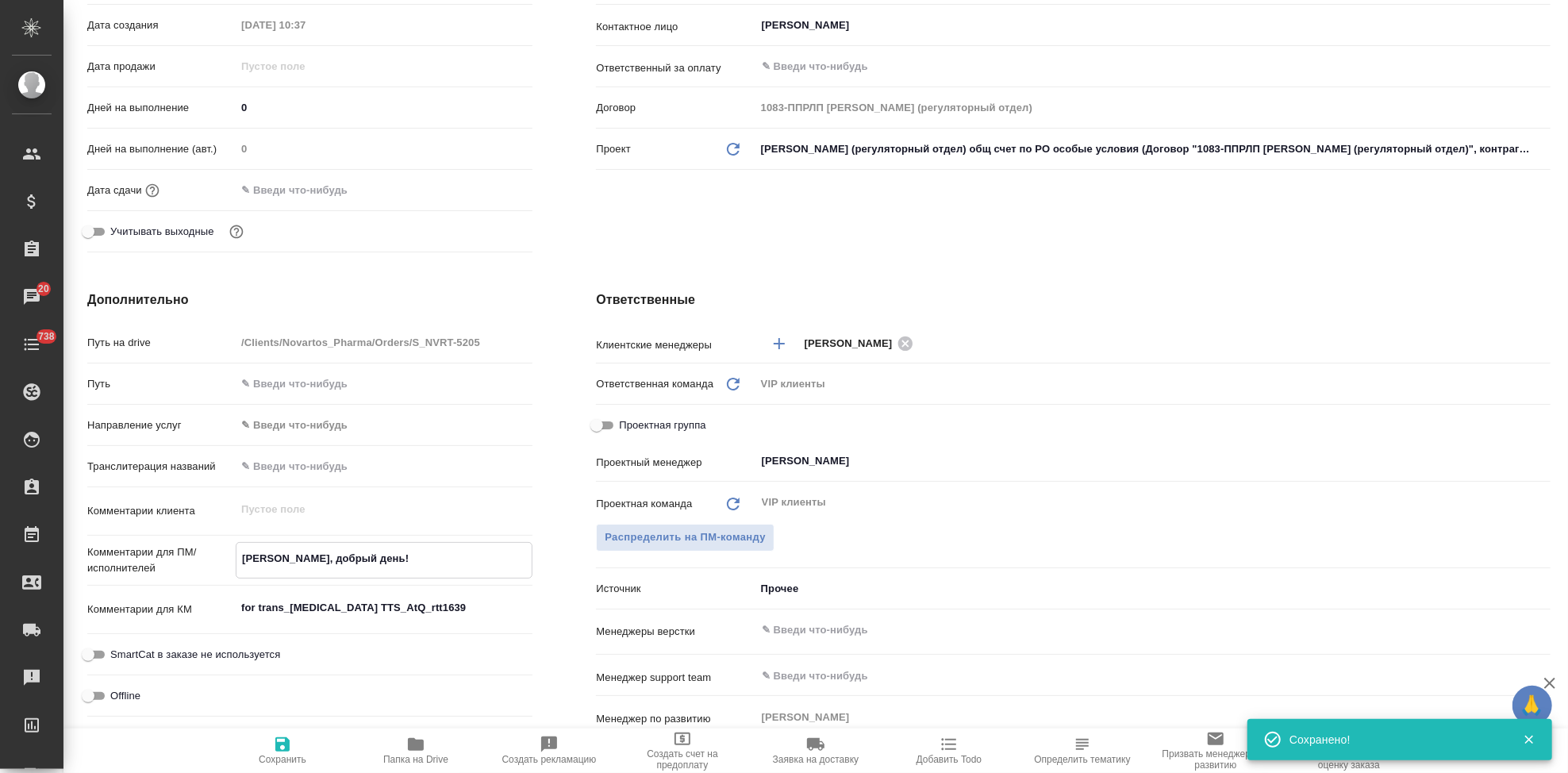
type textarea "x"
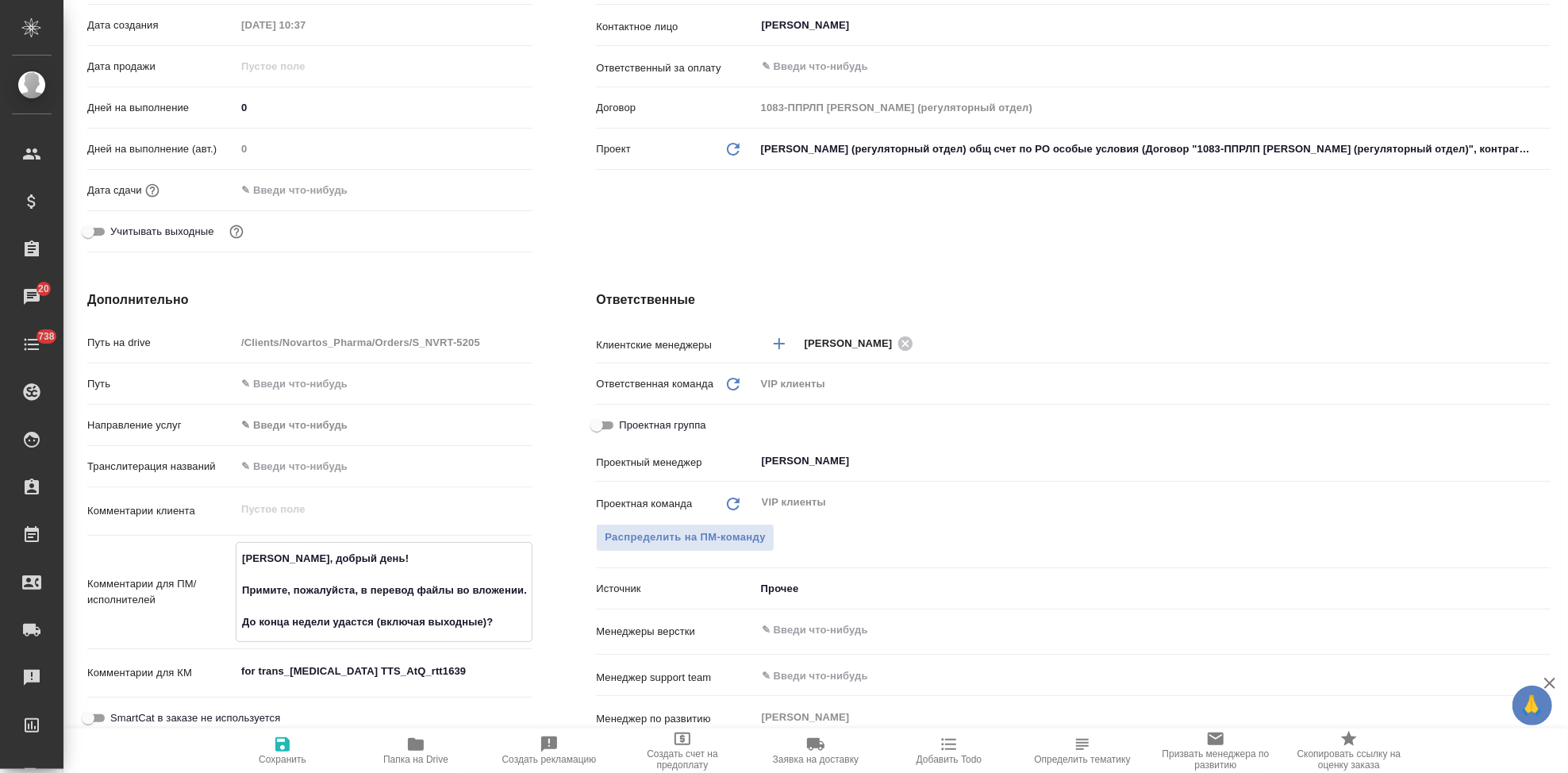
drag, startPoint x: 379, startPoint y: 560, endPoint x: 189, endPoint y: 551, distance: 190.2
click at [191, 552] on div "Комментарии для ПМ/исполнителей [PERSON_NAME], добрый день! Примите, пожалуйста…" at bounding box center [310, 592] width 446 height 100
type textarea "Примите, пожалуйста, в перевод файлы во вложении. До конца недели удастся (вклю…"
type textarea "x"
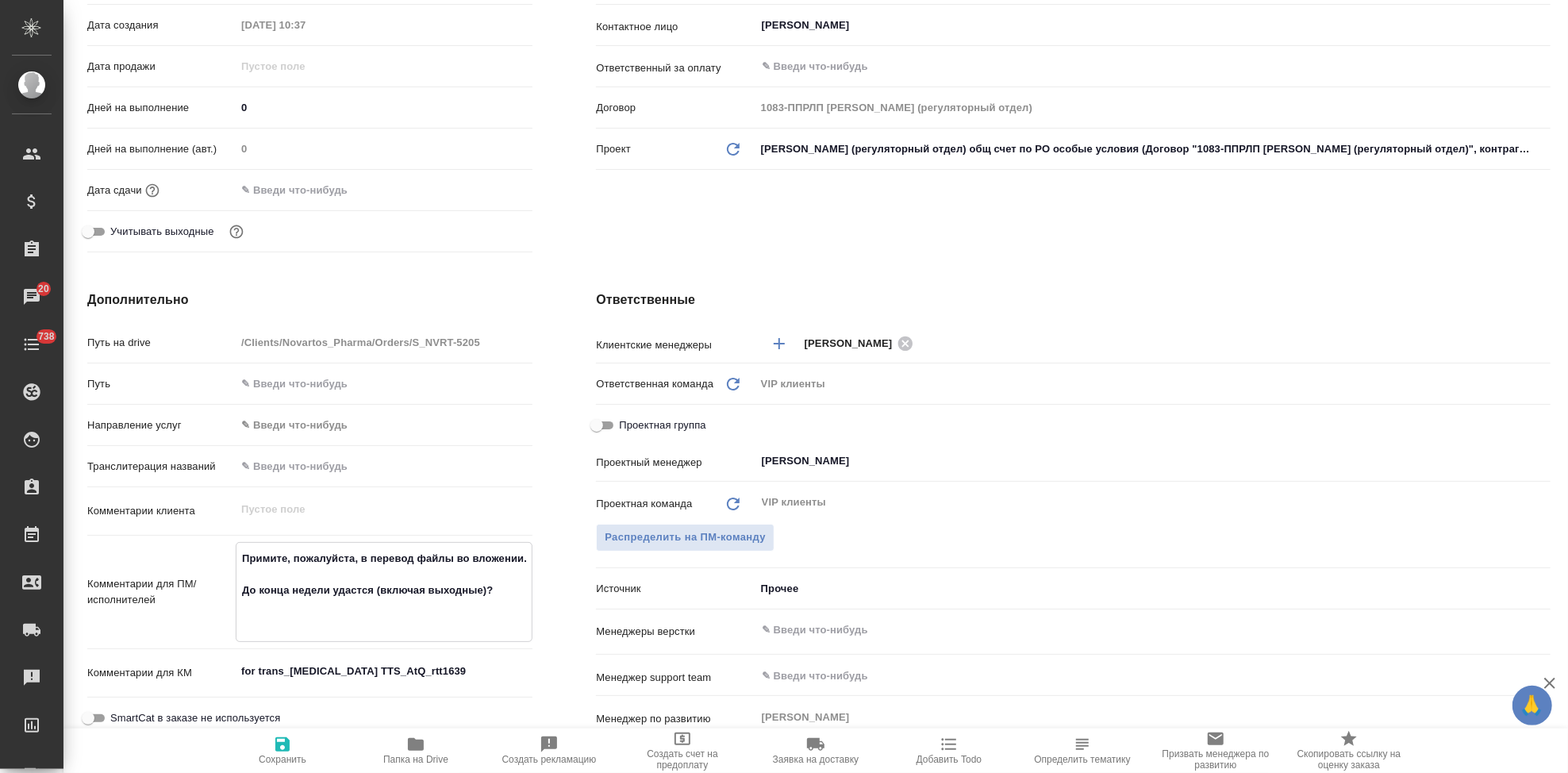
type textarea "x"
type textarea "Примите, пожалуйста, в перевод файлы во вложении. До конца недели удастся (вклю…"
type textarea "x"
click at [287, 748] on icon "button" at bounding box center [282, 744] width 15 height 15
type textarea "x"
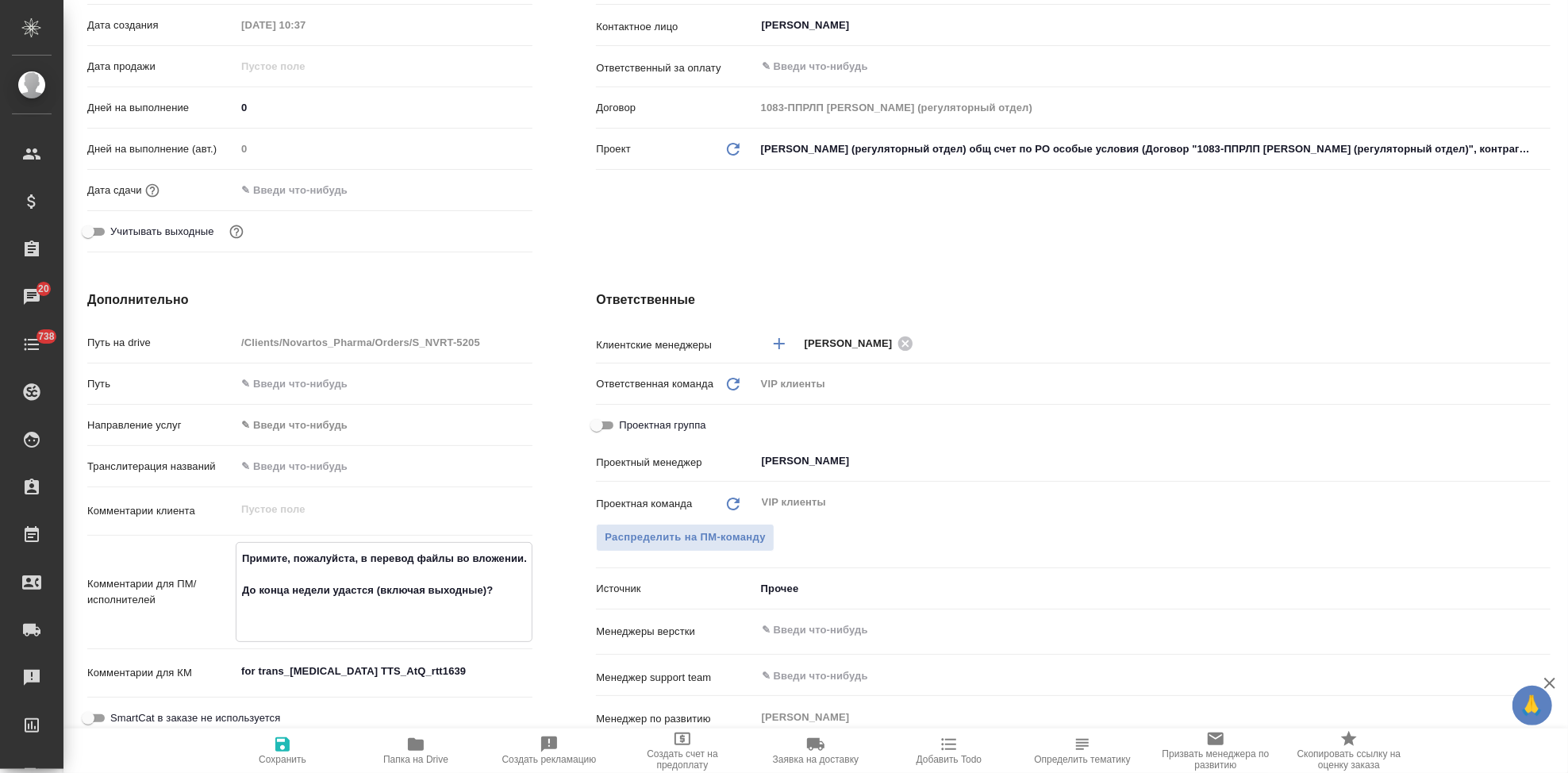
type textarea "x"
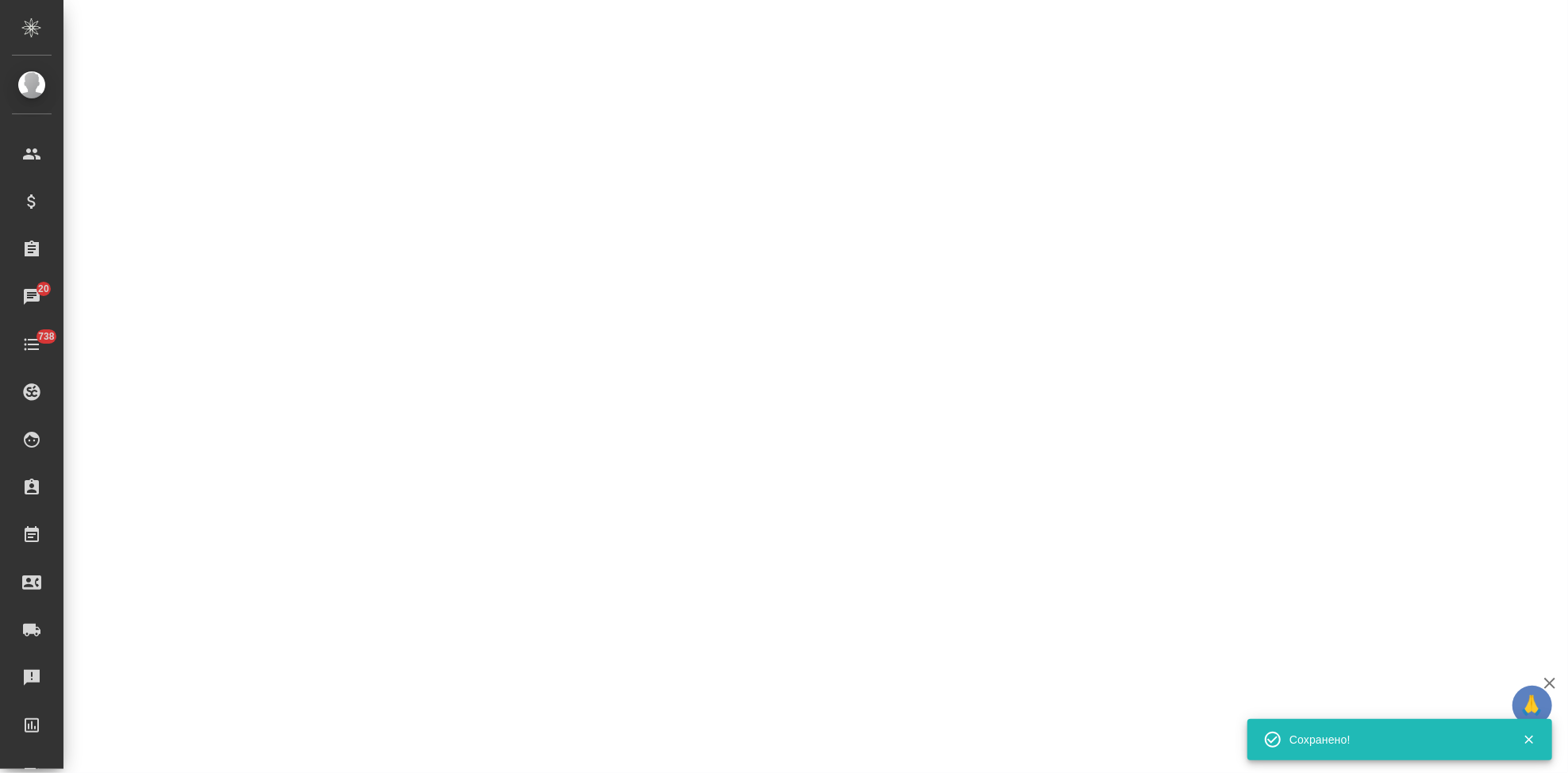
select select "RU"
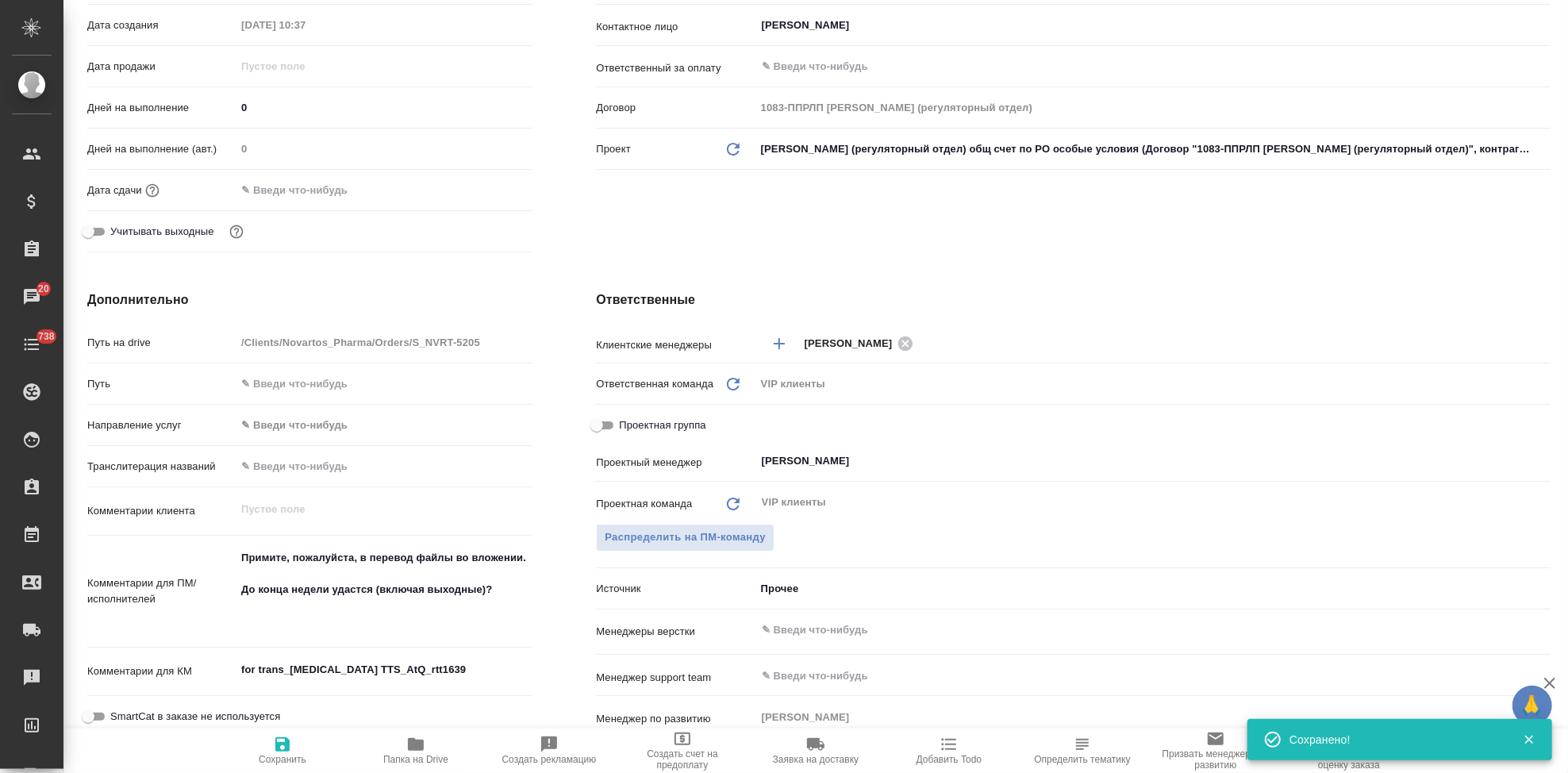
type textarea "x"
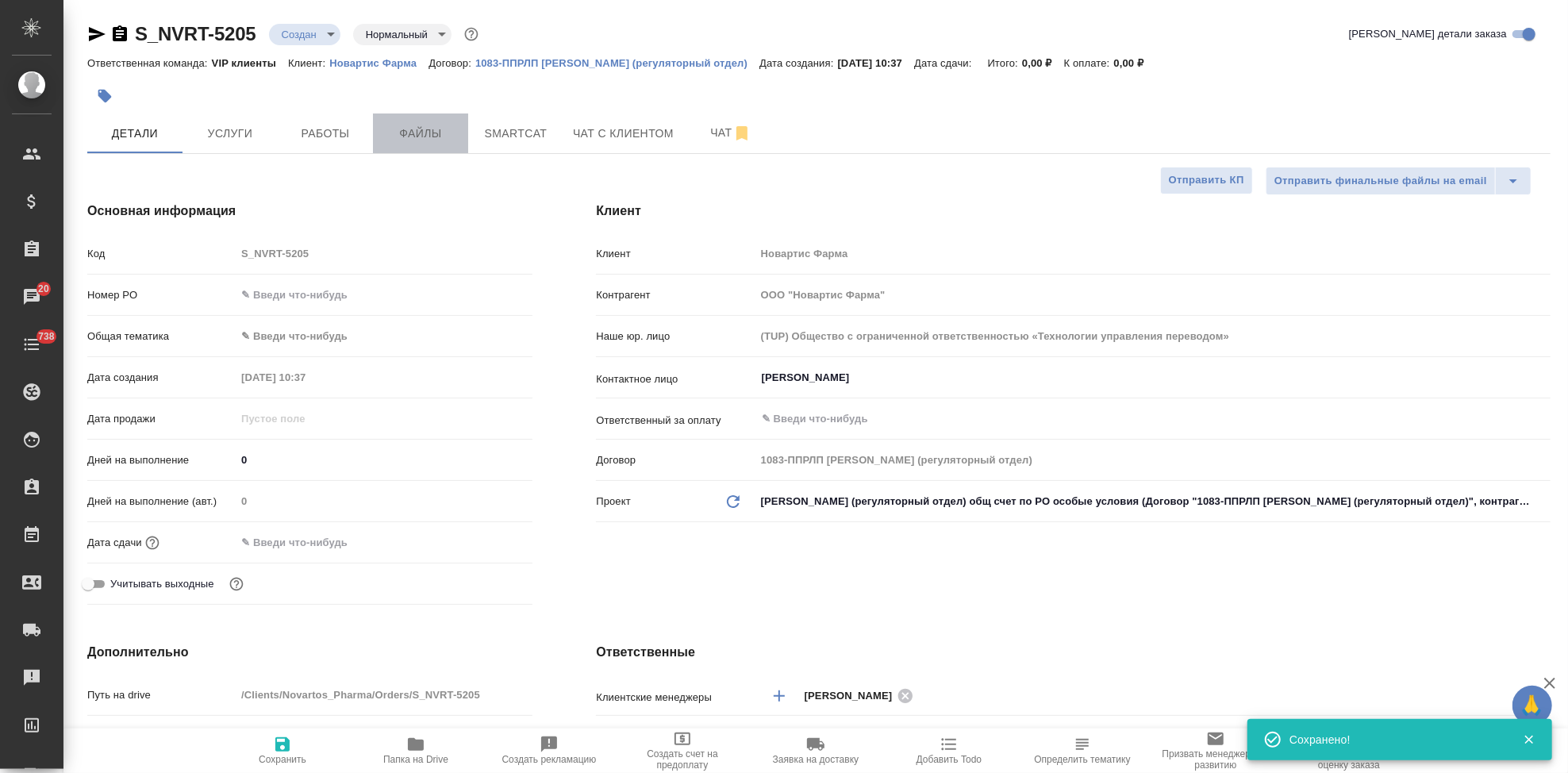
click at [412, 135] on span "Файлы" at bounding box center [420, 134] width 76 height 19
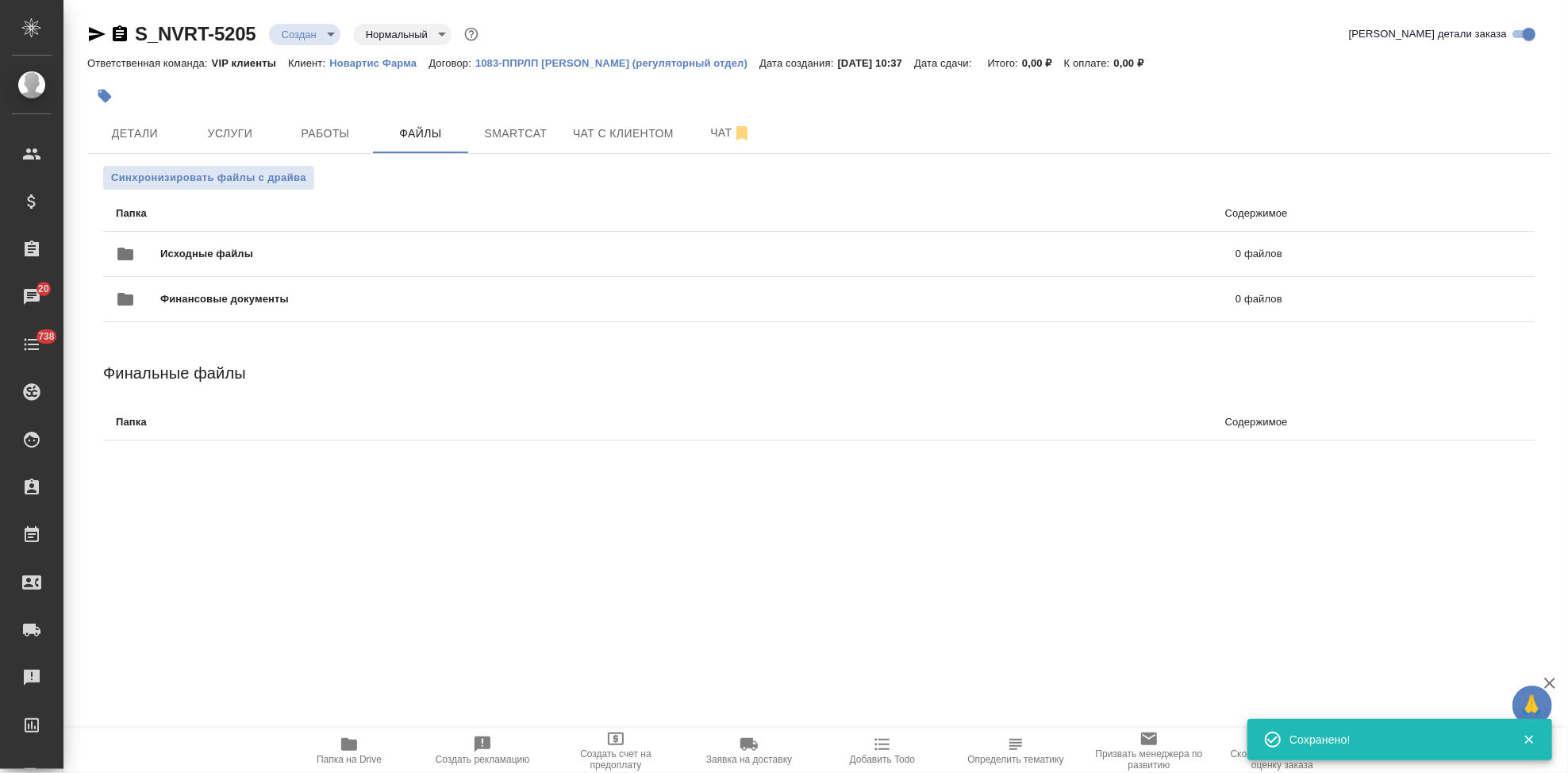
click at [360, 760] on span "Папка на Drive" at bounding box center [349, 758] width 65 height 11
click at [326, 32] on body "🙏 .cls-1 fill:#fff; AWATERA Kabargina [PERSON_NAME] Спецификации Заказы 20 Чаты…" at bounding box center [784, 386] width 1568 height 773
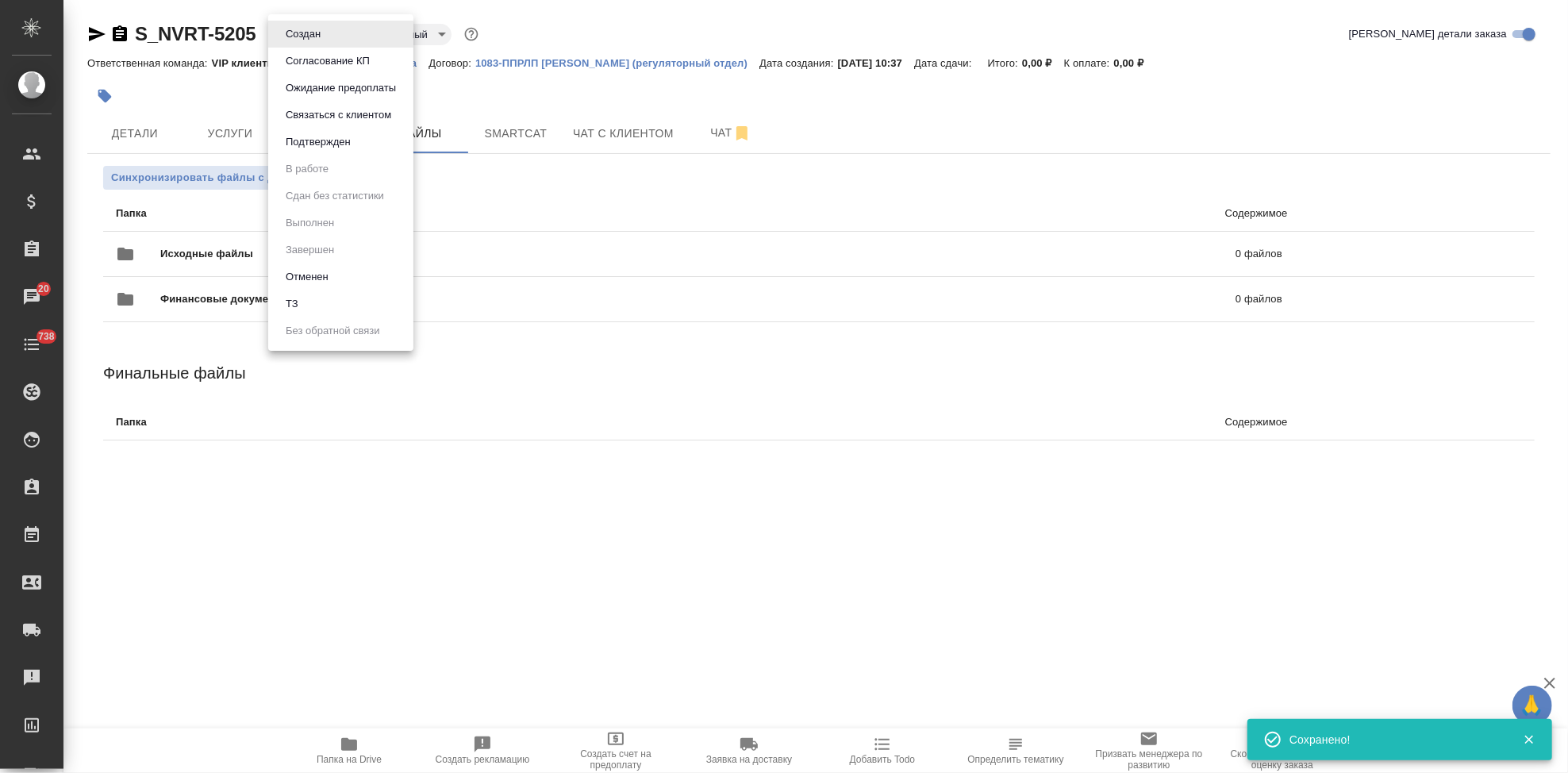
click at [312, 308] on li "ТЗ" at bounding box center [340, 304] width 145 height 27
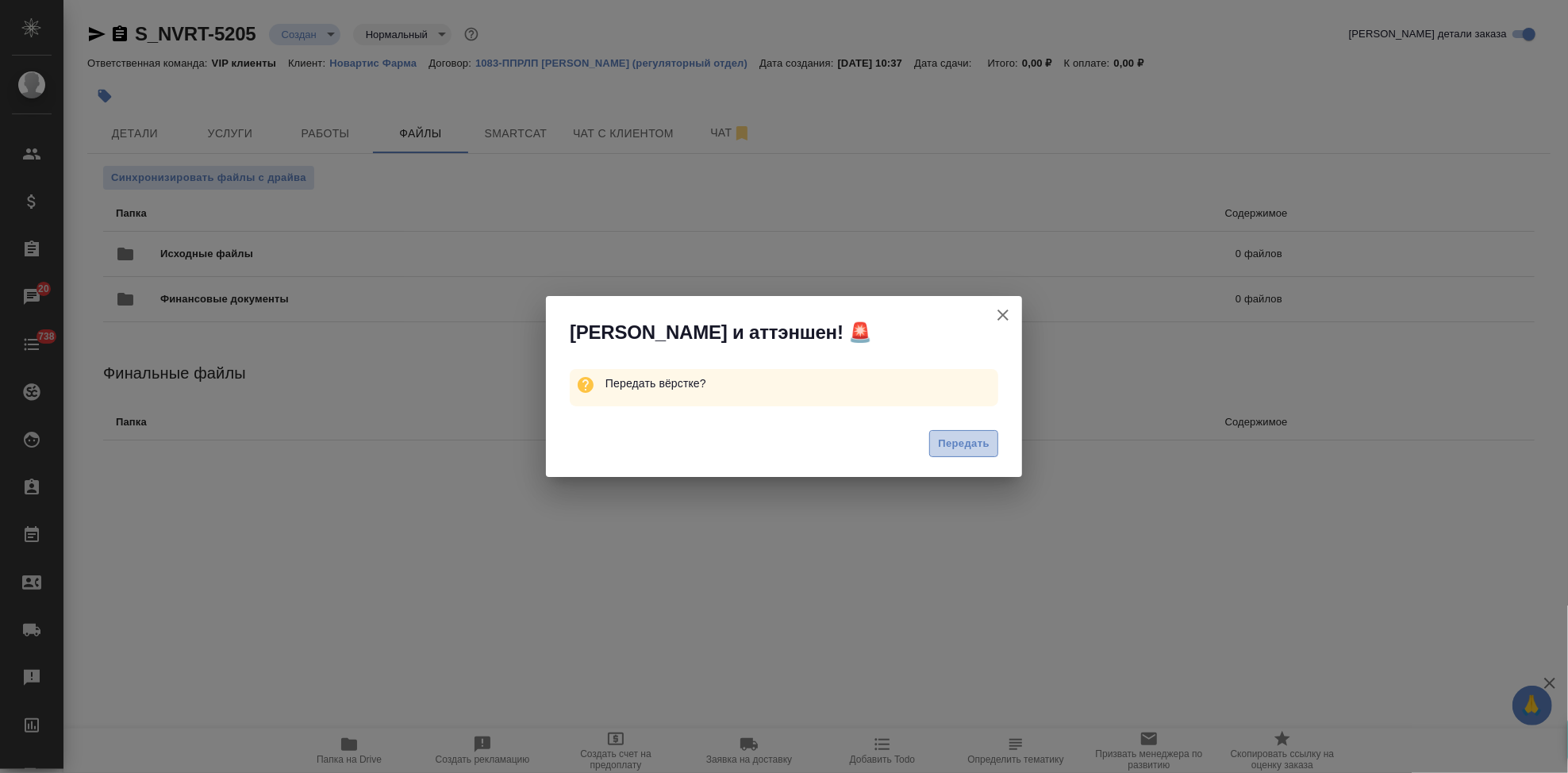
click at [948, 437] on span "Передать" at bounding box center [963, 444] width 52 height 19
